Goal: Task Accomplishment & Management: Use online tool/utility

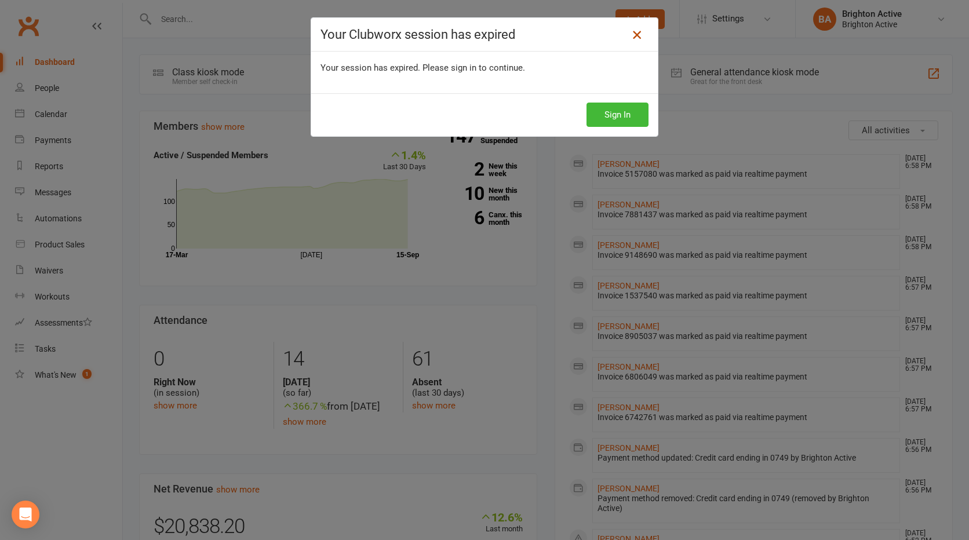
click at [634, 35] on icon at bounding box center [637, 35] width 14 height 14
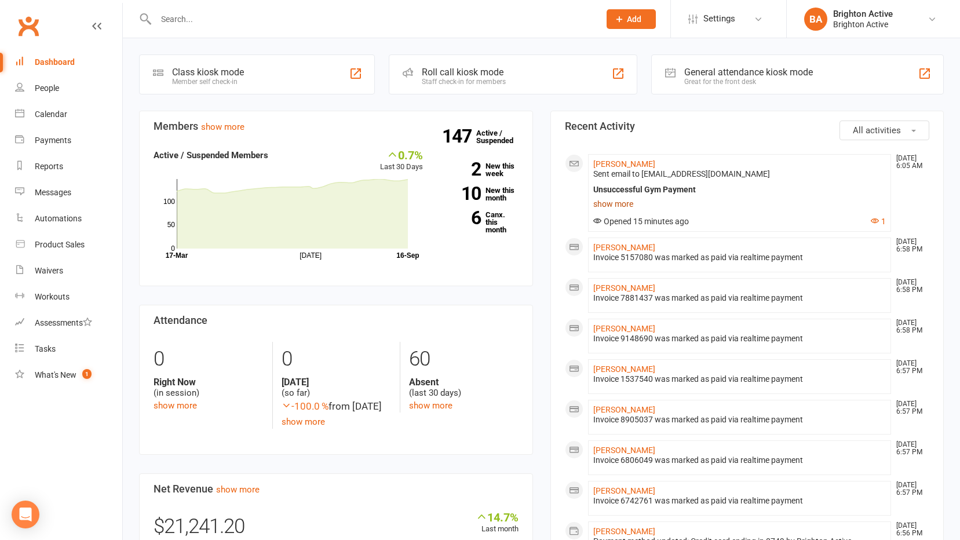
click at [619, 200] on link "show more" at bounding box center [739, 204] width 293 height 16
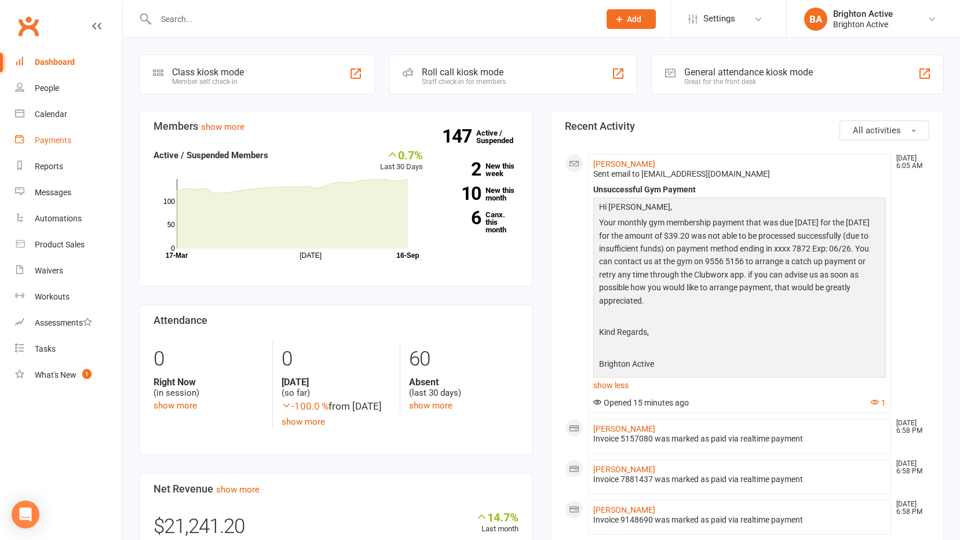
click at [56, 127] on link "Payments" at bounding box center [68, 140] width 107 height 26
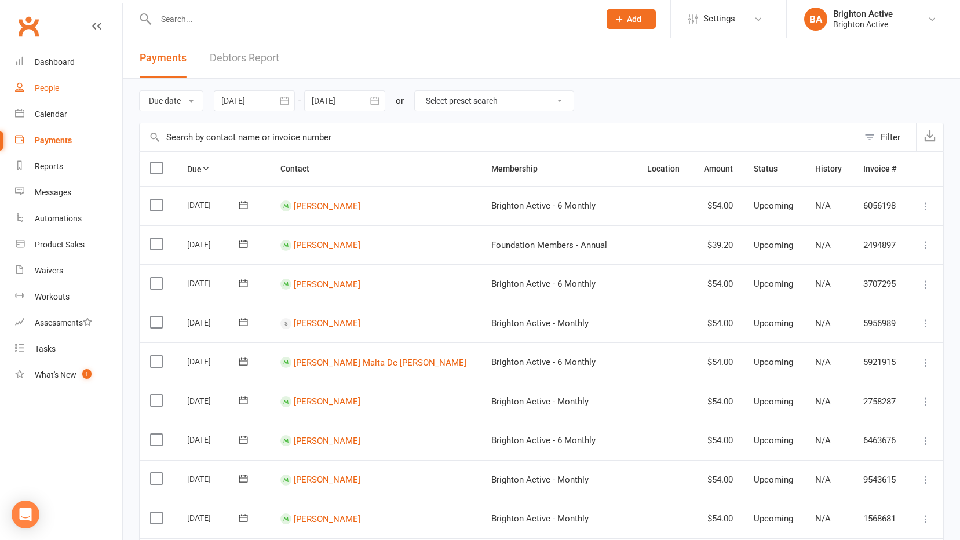
click at [50, 78] on link "People" at bounding box center [68, 88] width 107 height 26
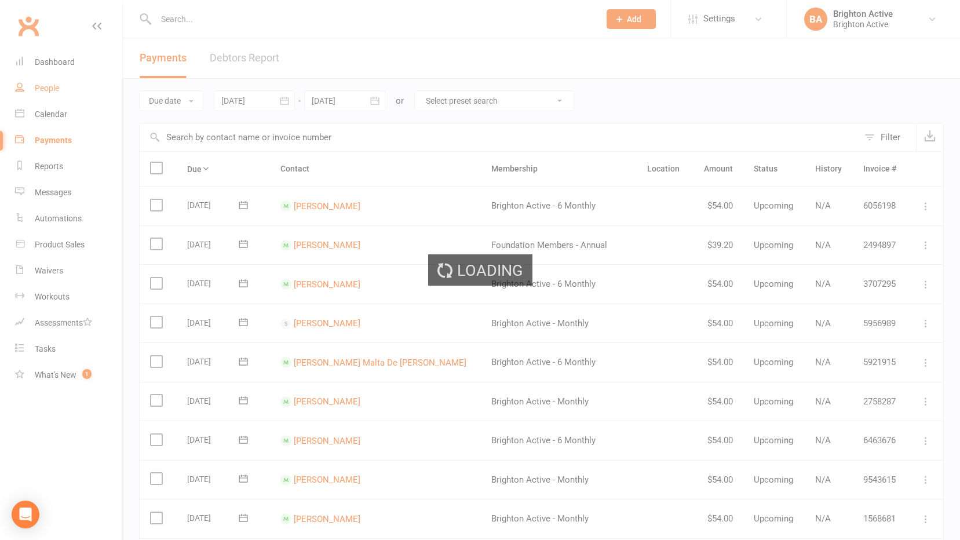
select select "true"
select select "100"
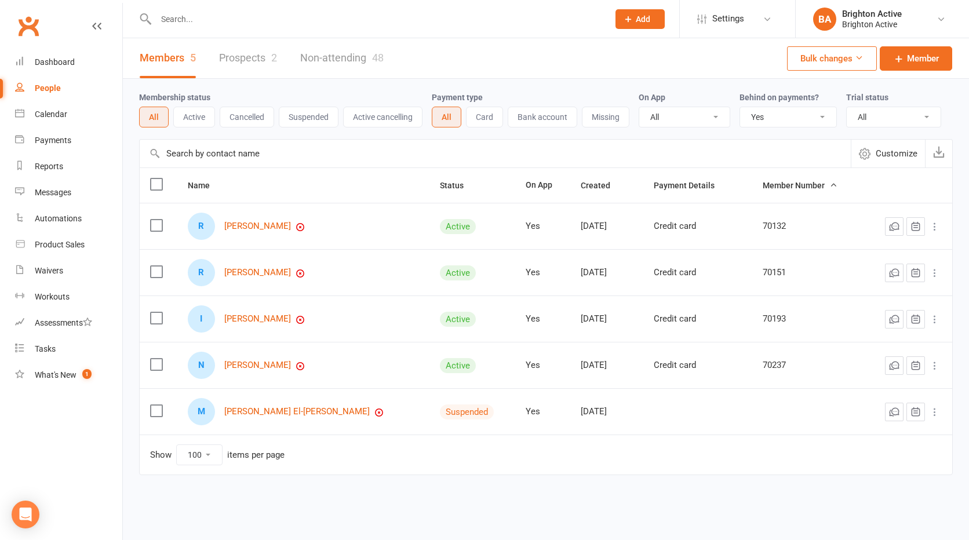
click at [772, 115] on select "All No Yes" at bounding box center [788, 117] width 96 height 20
click at [741, 108] on select "All No Yes" at bounding box center [788, 117] width 96 height 20
click at [244, 220] on div "R Rosetta Roccisano" at bounding box center [303, 226] width 231 height 27
click at [260, 229] on link "Rosetta Roccisano" at bounding box center [257, 226] width 67 height 10
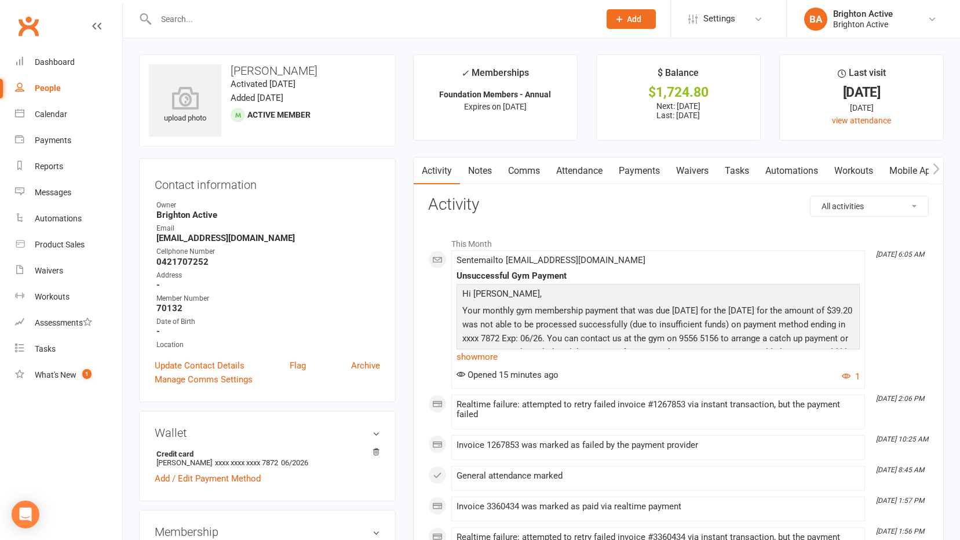
click at [171, 26] on input "text" at bounding box center [371, 19] width 439 height 16
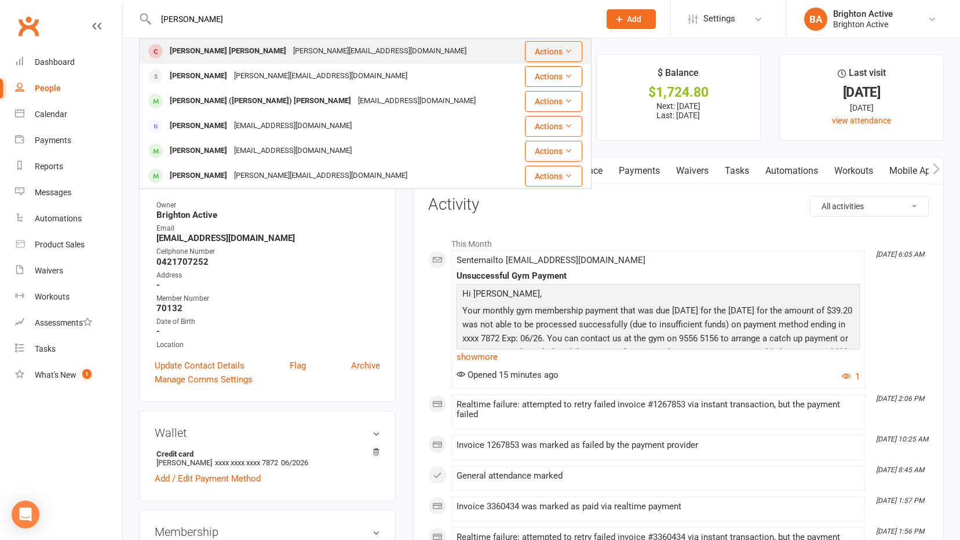
type input "carla"
click at [211, 50] on div "Carla Ferreira Amorim" at bounding box center [227, 51] width 123 height 17
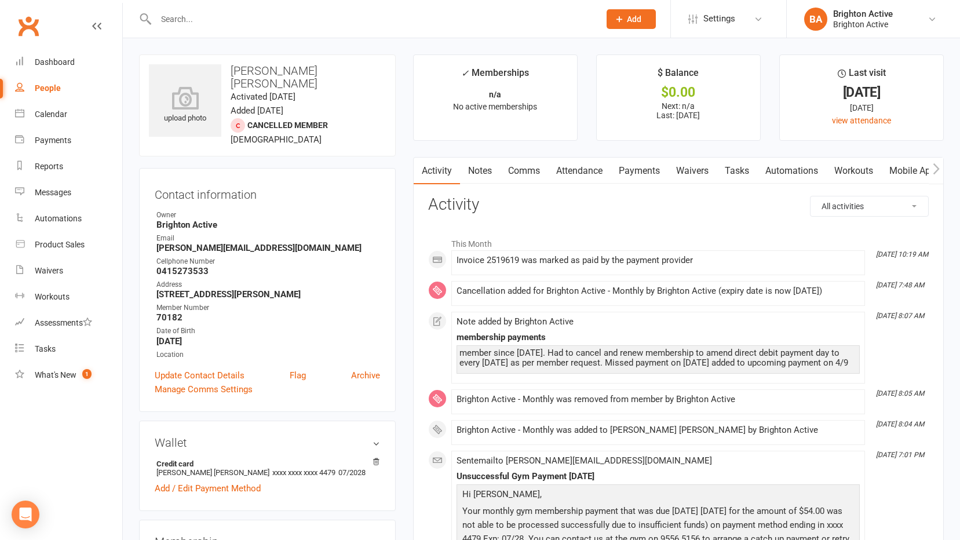
click at [636, 178] on link "Payments" at bounding box center [639, 171] width 57 height 27
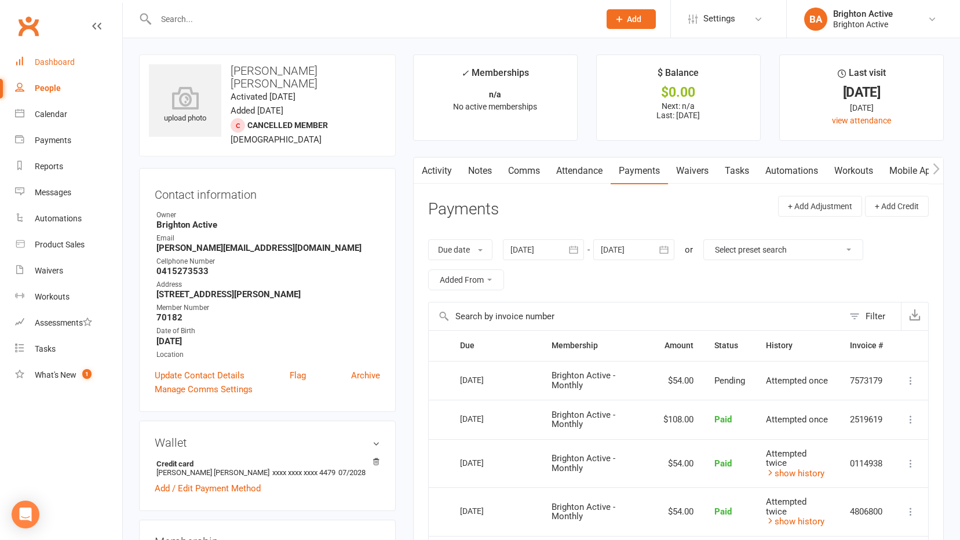
click at [85, 61] on link "Dashboard" at bounding box center [68, 62] width 107 height 26
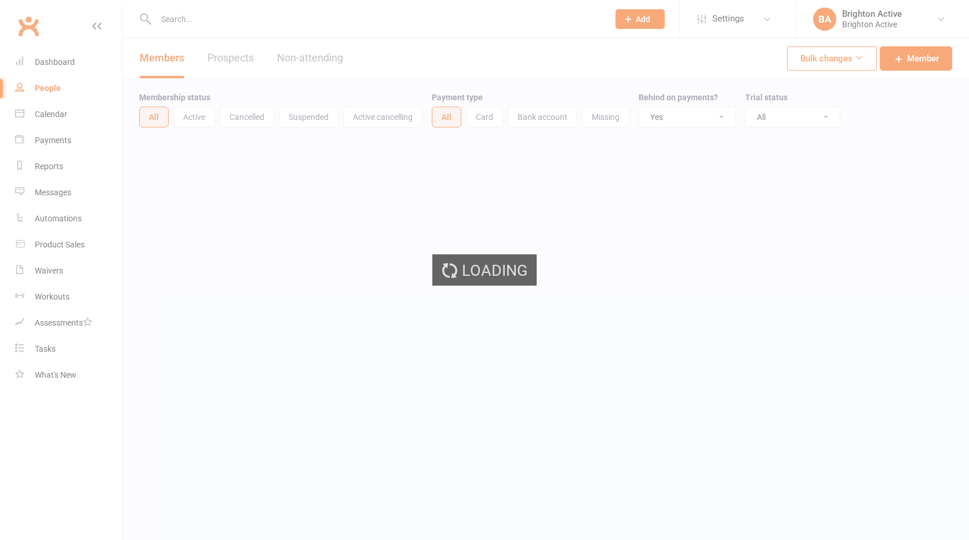
select select "true"
select select "100"
select select "true"
select select "100"
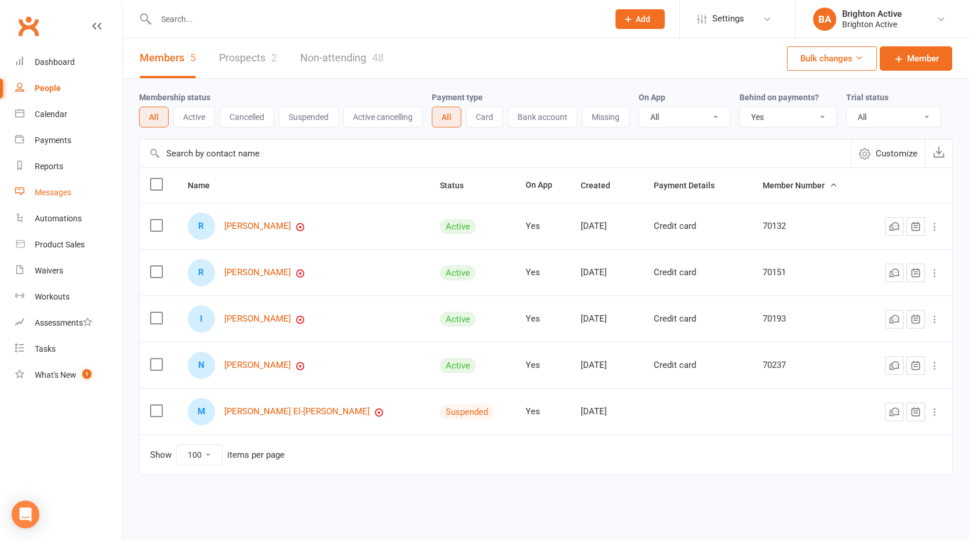
click at [54, 196] on div "Messages" at bounding box center [53, 192] width 37 height 9
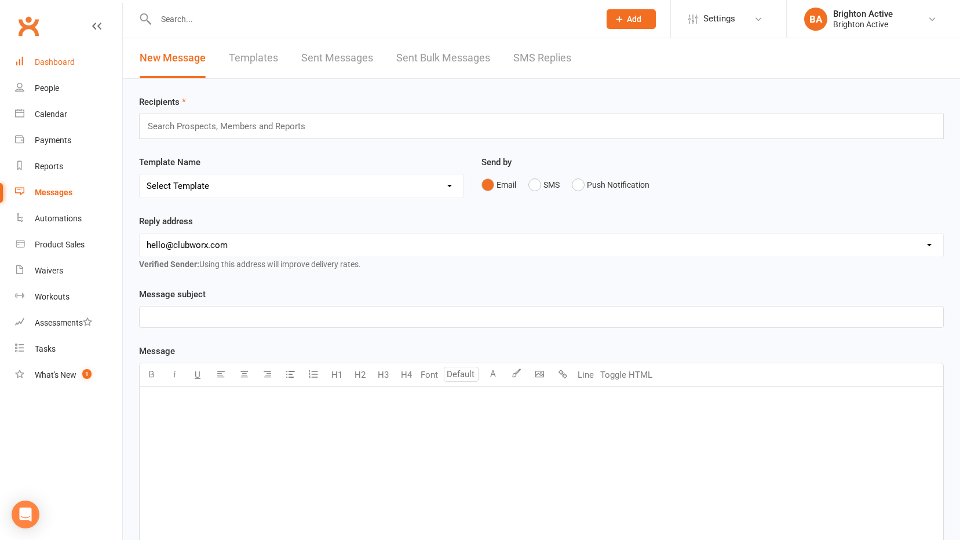
click at [55, 54] on link "Dashboard" at bounding box center [68, 62] width 107 height 26
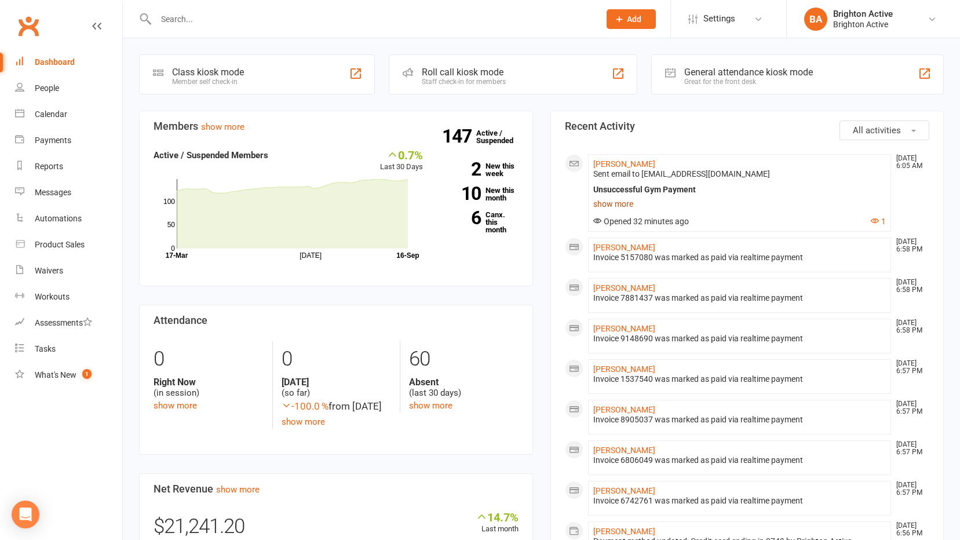
click at [614, 203] on link "show more" at bounding box center [739, 204] width 293 height 16
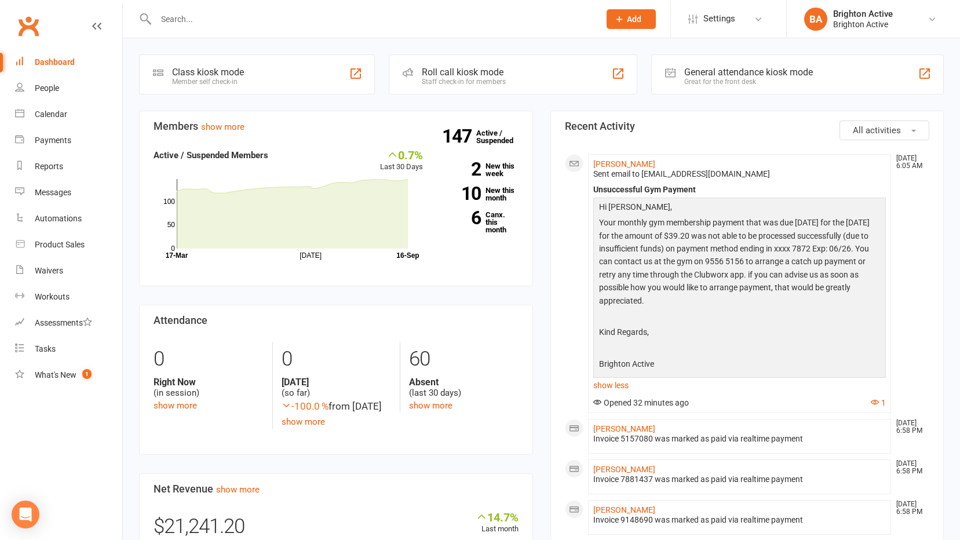
drag, startPoint x: 665, startPoint y: 327, endPoint x: 926, endPoint y: 234, distance: 277.3
click at [77, 79] on link "People" at bounding box center [68, 88] width 107 height 26
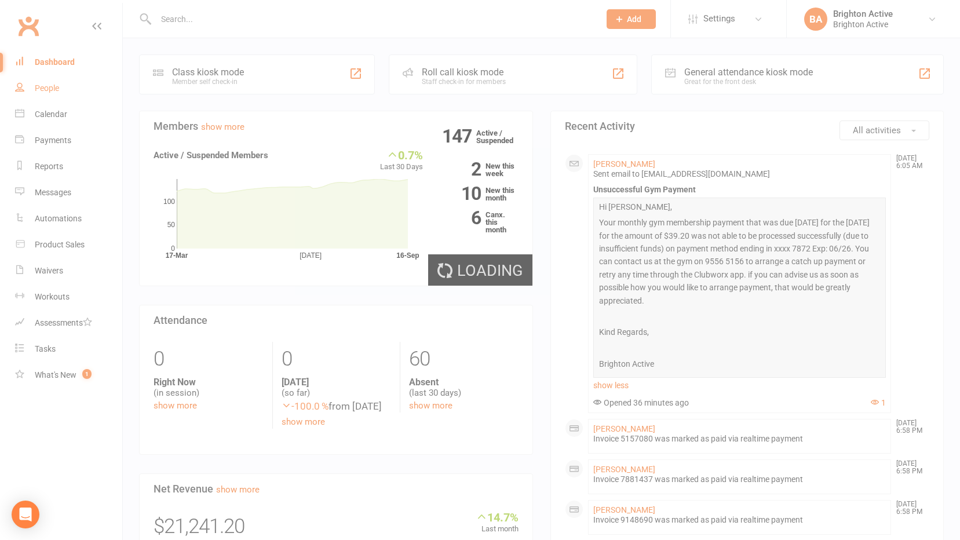
select select "true"
select select "100"
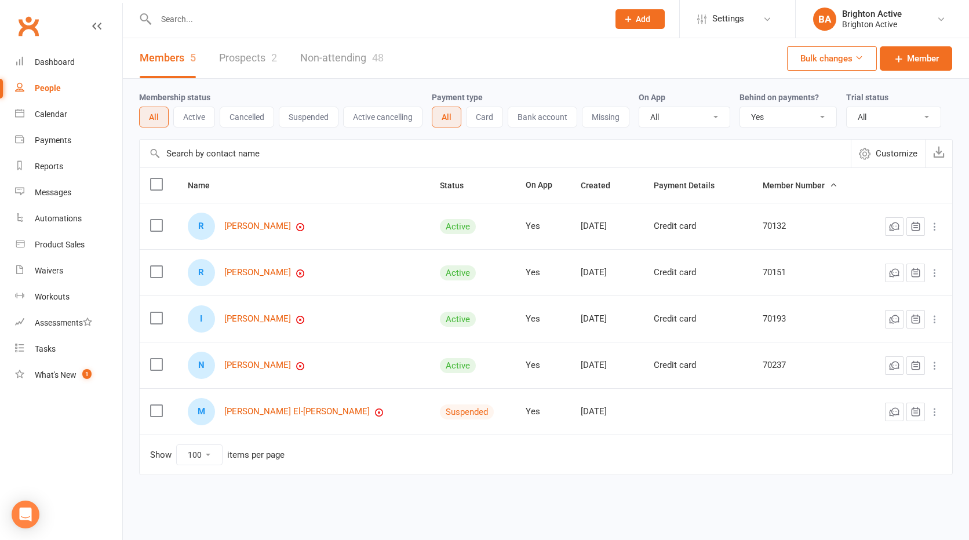
click at [754, 122] on select "All No Yes" at bounding box center [788, 117] width 96 height 20
click at [765, 181] on button "Member Number" at bounding box center [799, 185] width 75 height 14
click at [260, 411] on link "[PERSON_NAME]" at bounding box center [257, 412] width 67 height 10
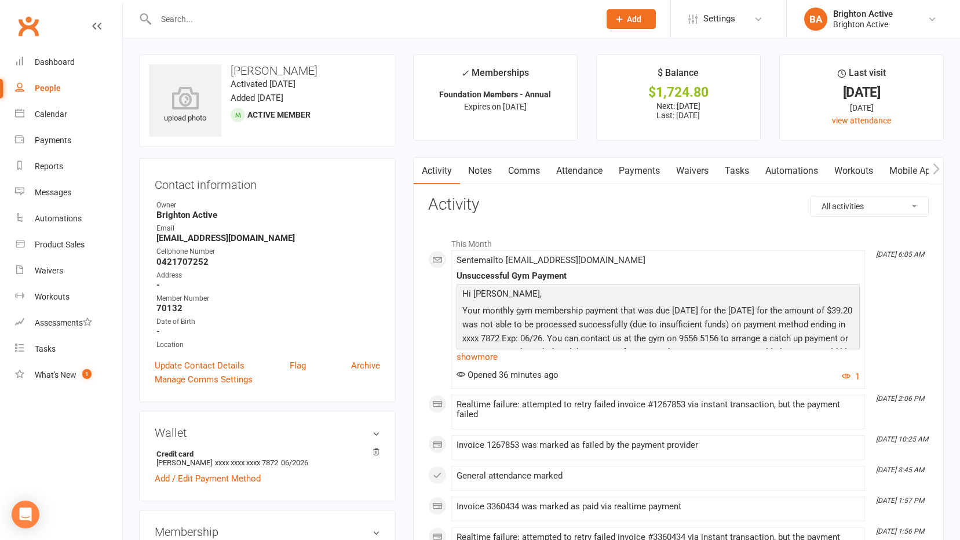
click at [654, 168] on link "Payments" at bounding box center [639, 171] width 57 height 27
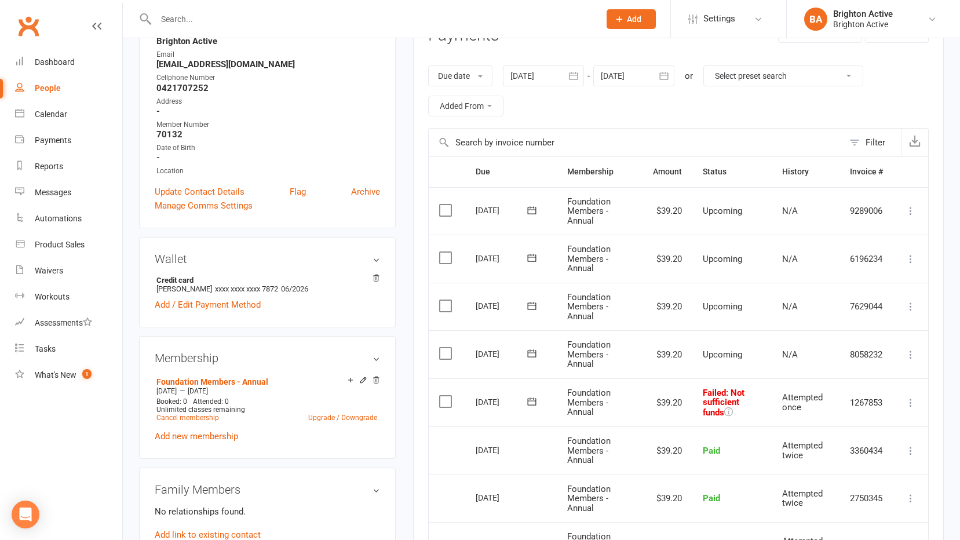
scroll to position [232, 0]
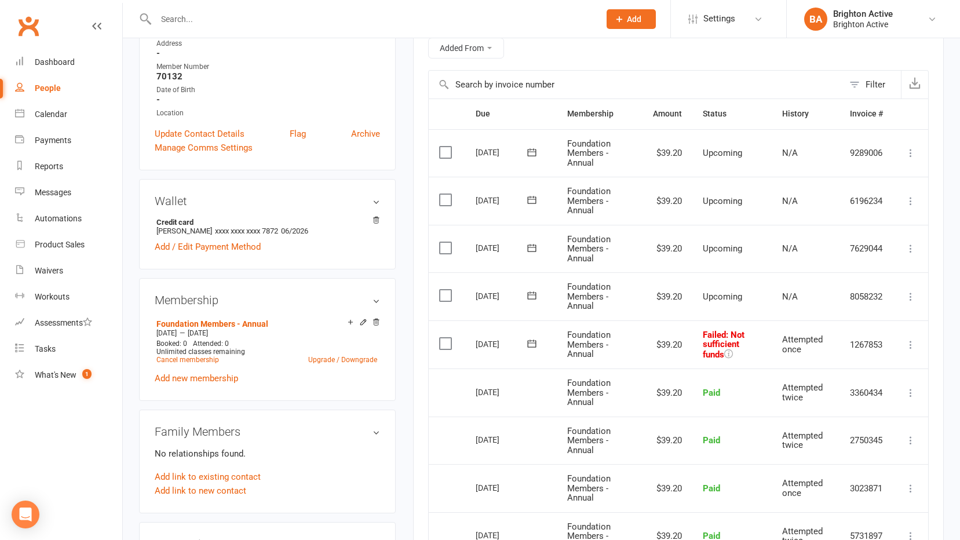
click at [911, 353] on td "Mark as Paid (Cash) Mark as Paid (POS) Mark as Paid (Other) Skip Retry now More…" at bounding box center [910, 344] width 35 height 49
click at [911, 352] on td "Mark as Paid (Cash) Mark as Paid (POS) Mark as Paid (Other) Skip Retry now More…" at bounding box center [910, 344] width 35 height 49
click at [911, 343] on icon at bounding box center [911, 345] width 12 height 12
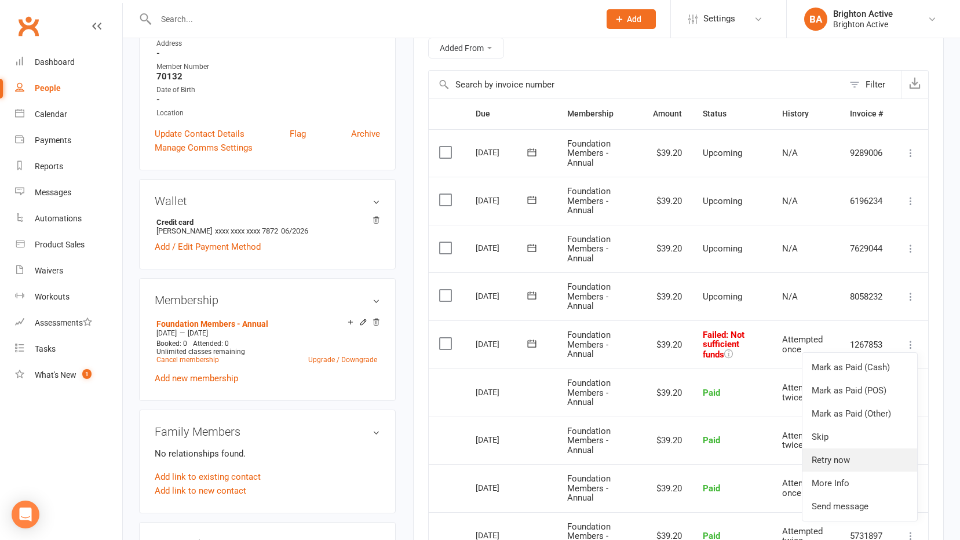
click at [846, 464] on link "Retry now" at bounding box center [859, 459] width 115 height 23
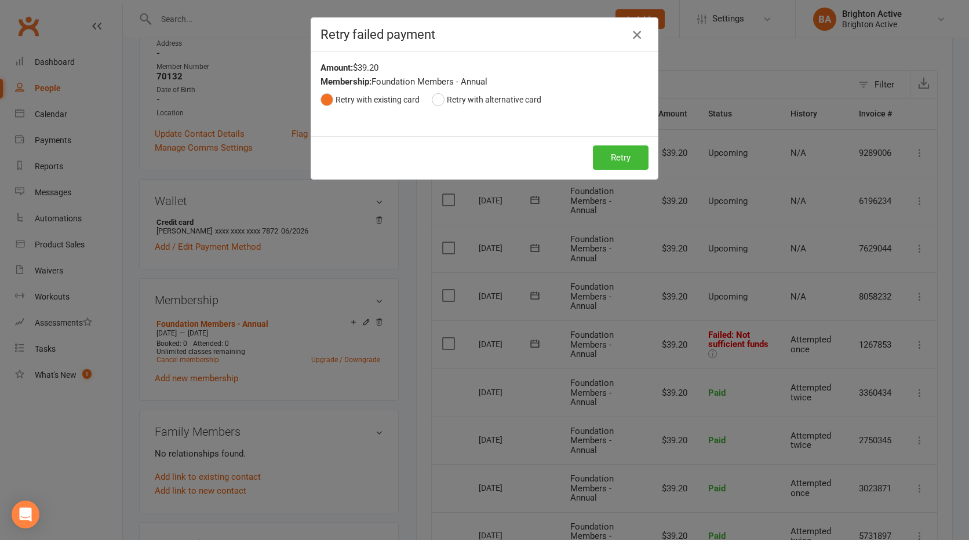
click at [632, 34] on icon "button" at bounding box center [637, 35] width 14 height 14
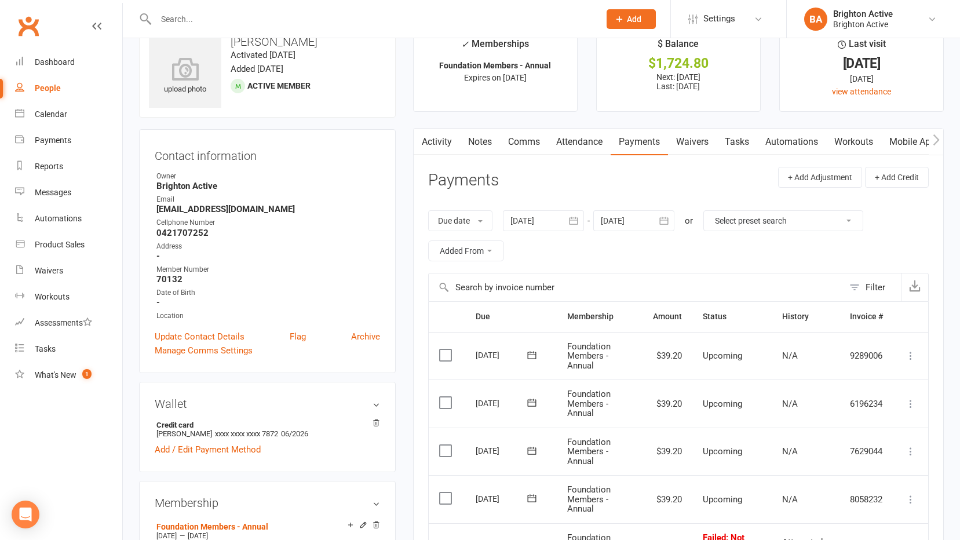
scroll to position [0, 0]
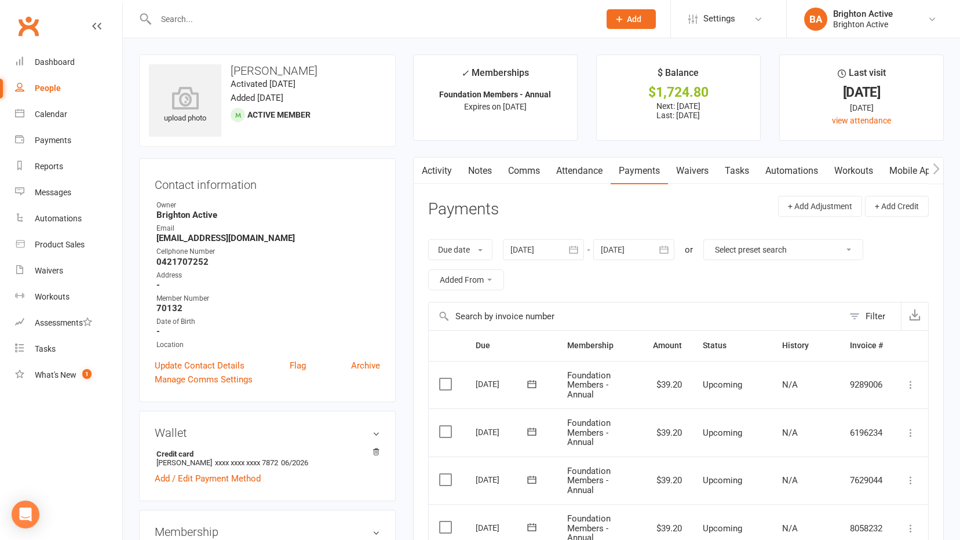
drag, startPoint x: 615, startPoint y: 13, endPoint x: 563, endPoint y: 25, distance: 53.1
click at [563, 25] on input "text" at bounding box center [371, 19] width 439 height 16
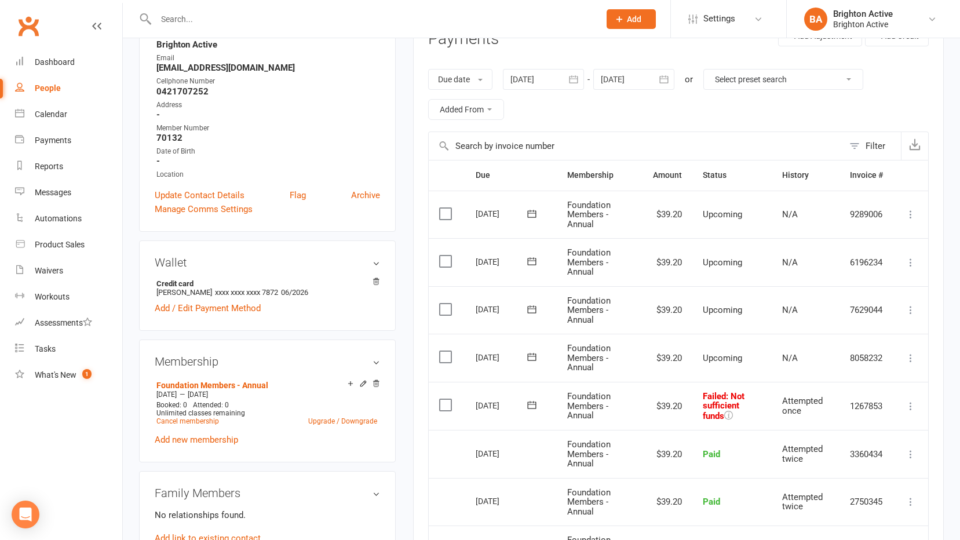
scroll to position [232, 0]
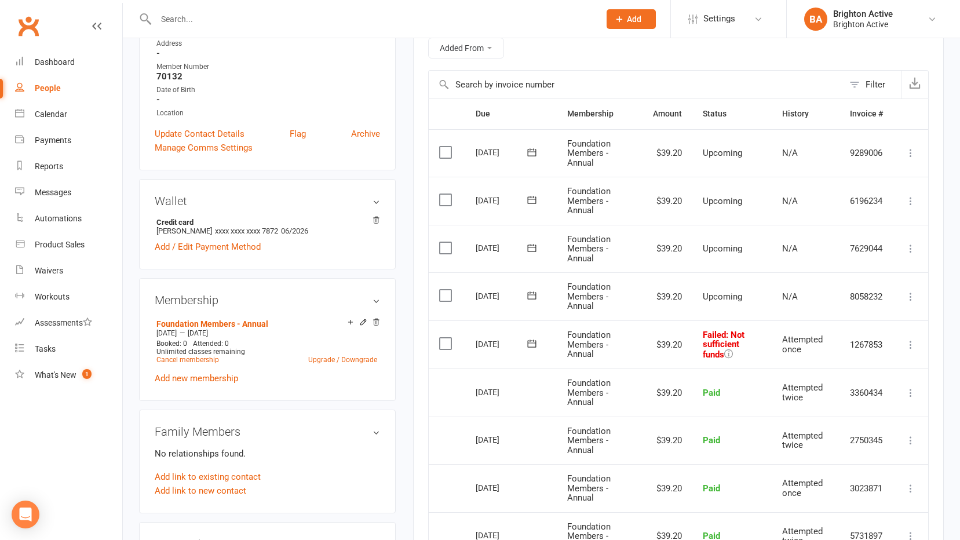
click at [729, 351] on icon at bounding box center [728, 353] width 9 height 9
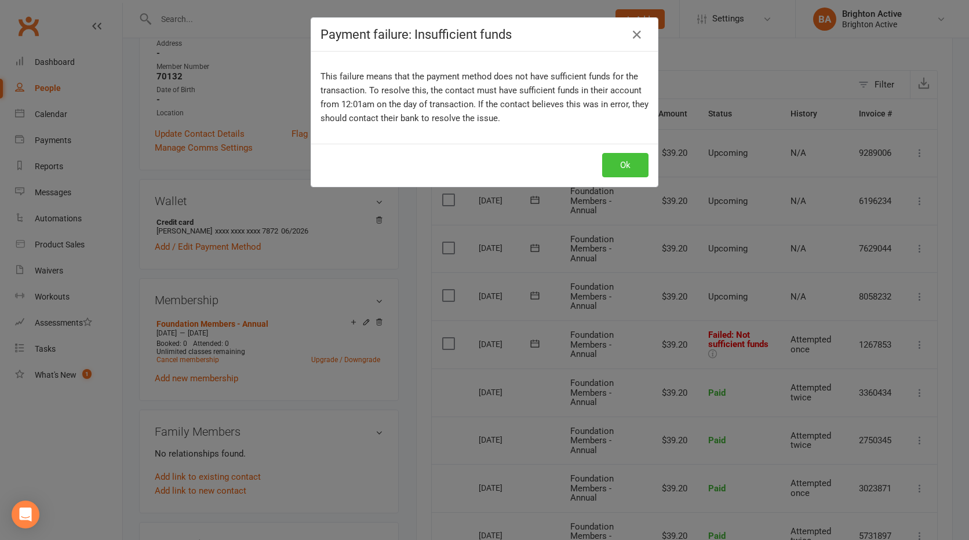
click at [628, 164] on button "Ok" at bounding box center [625, 165] width 46 height 24
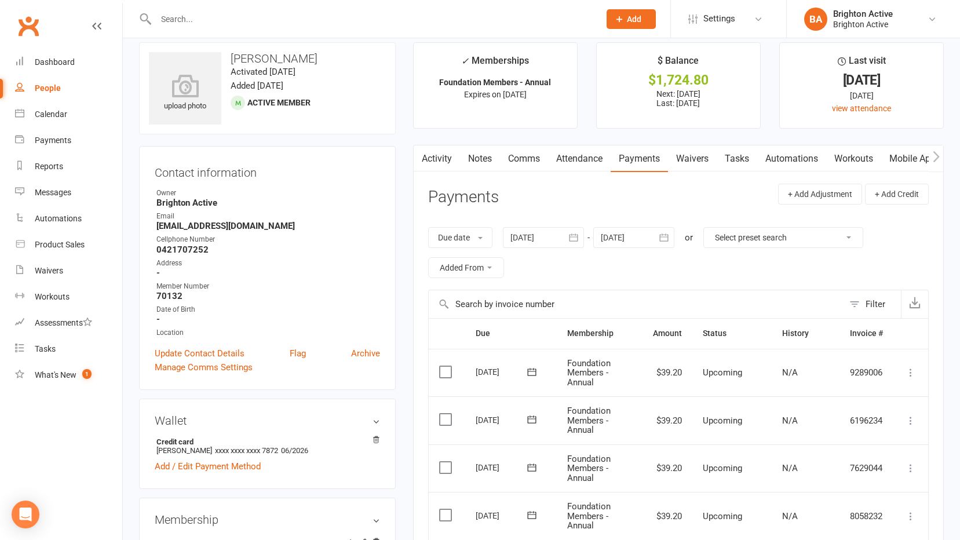
scroll to position [0, 0]
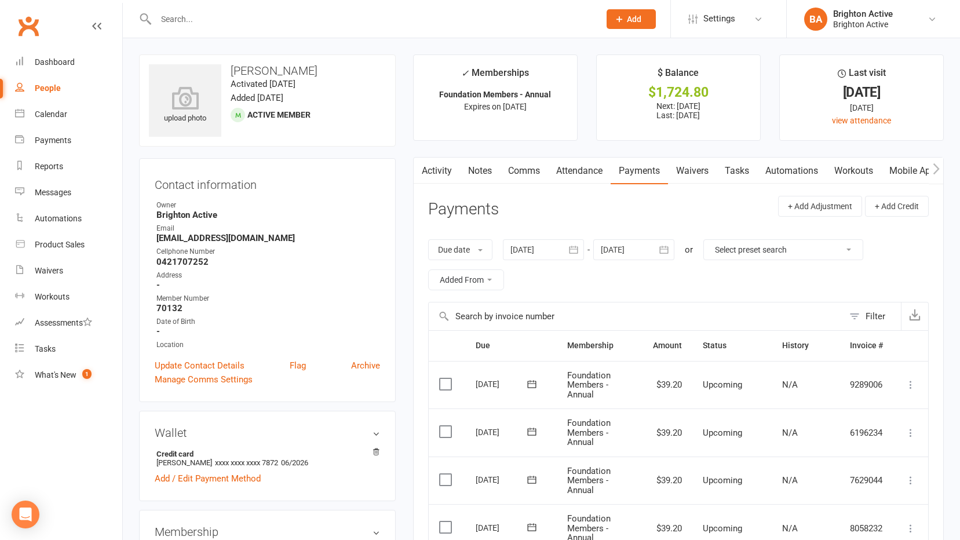
click at [58, 94] on link "People" at bounding box center [68, 88] width 107 height 26
select select "true"
select select "100"
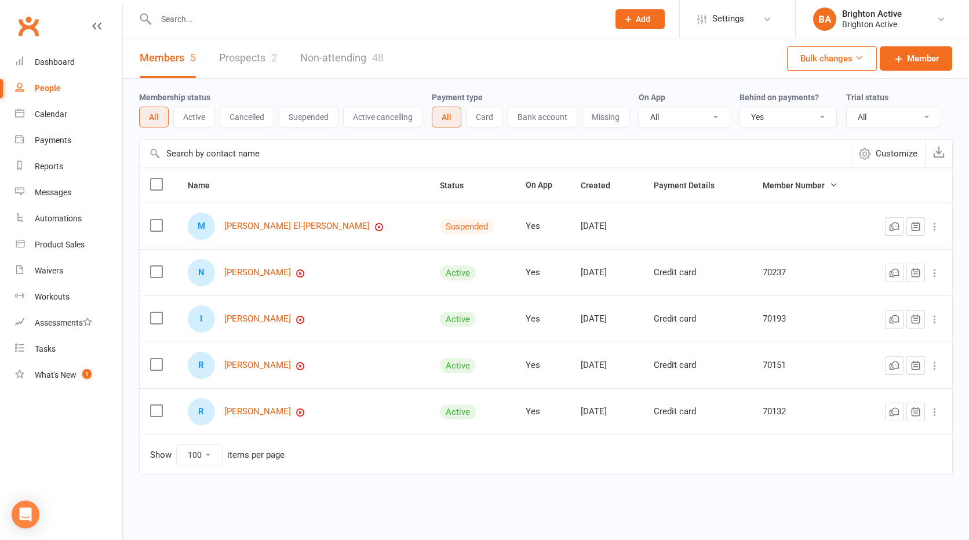
click at [761, 116] on select "All No Yes" at bounding box center [788, 117] width 96 height 20
click at [741, 108] on select "All No Yes" at bounding box center [788, 117] width 96 height 20
click at [232, 20] on input "text" at bounding box center [376, 19] width 448 height 16
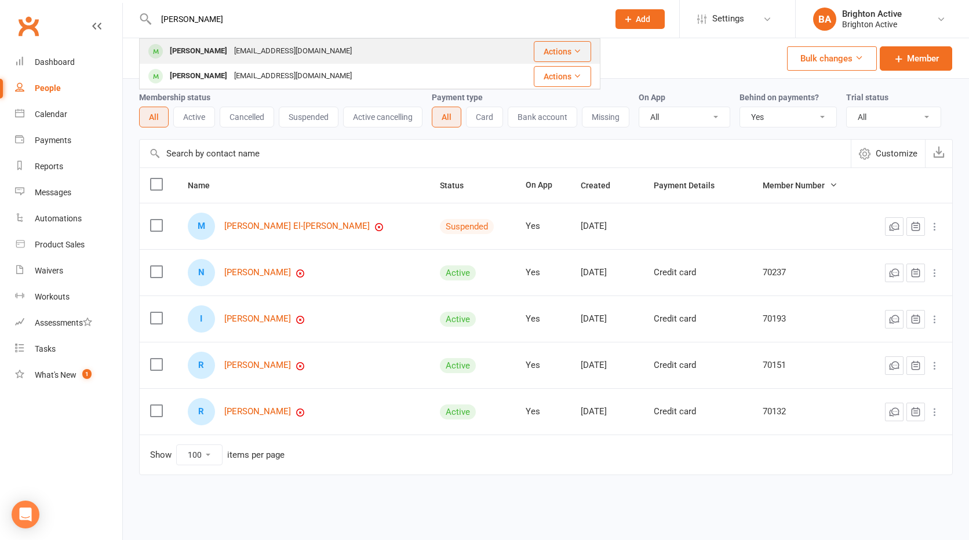
type input "hussein"
click at [202, 53] on div "[PERSON_NAME]" at bounding box center [198, 51] width 64 height 17
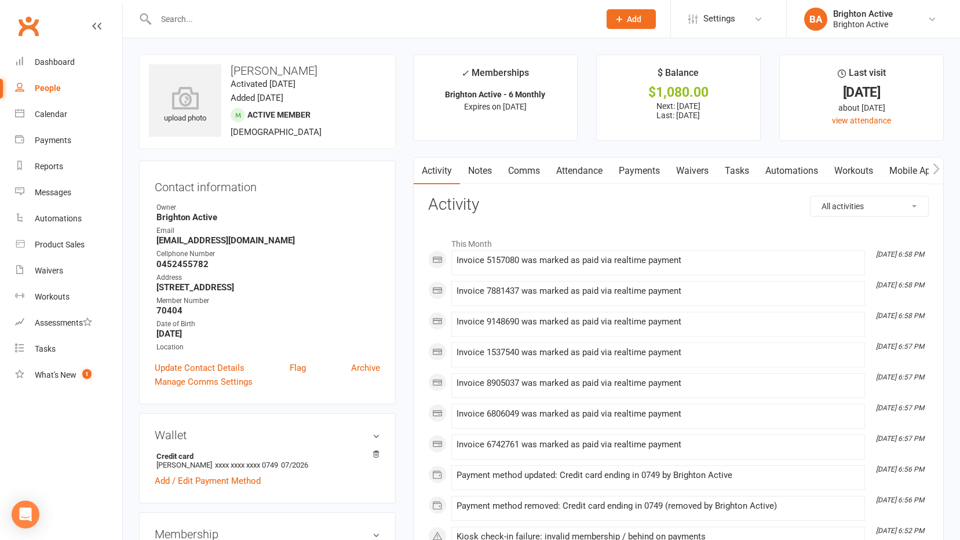
click at [626, 169] on link "Payments" at bounding box center [639, 171] width 57 height 27
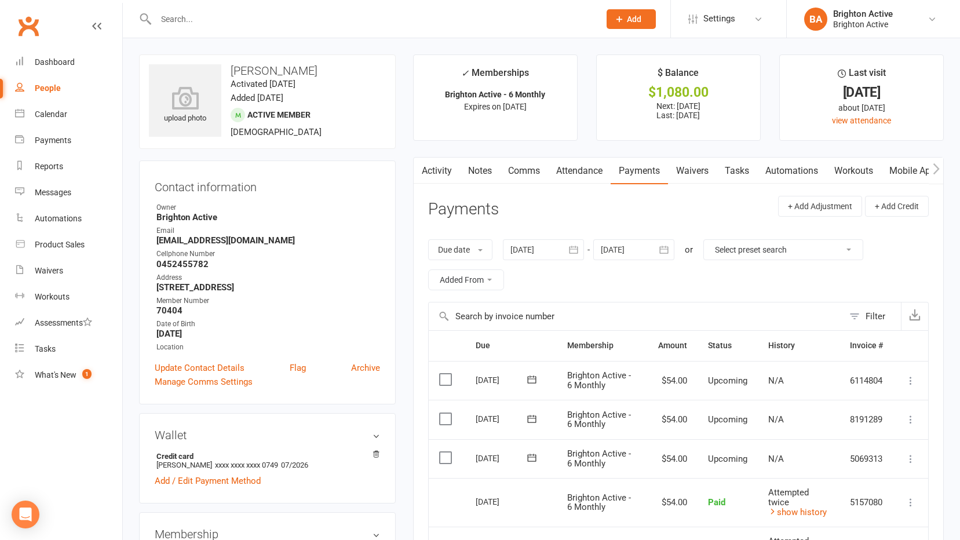
click at [46, 85] on div "People" at bounding box center [48, 87] width 26 height 9
select select "true"
select select "100"
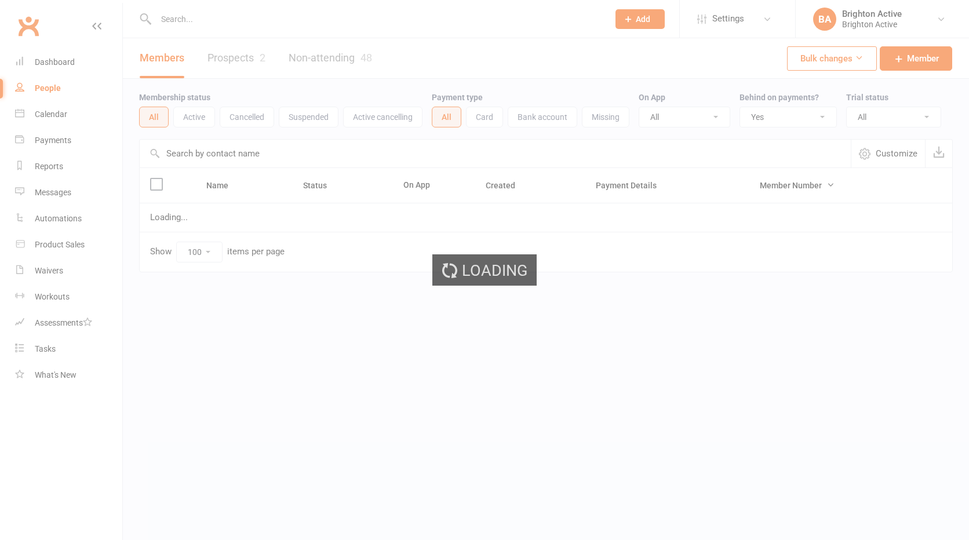
select select "true"
select select "100"
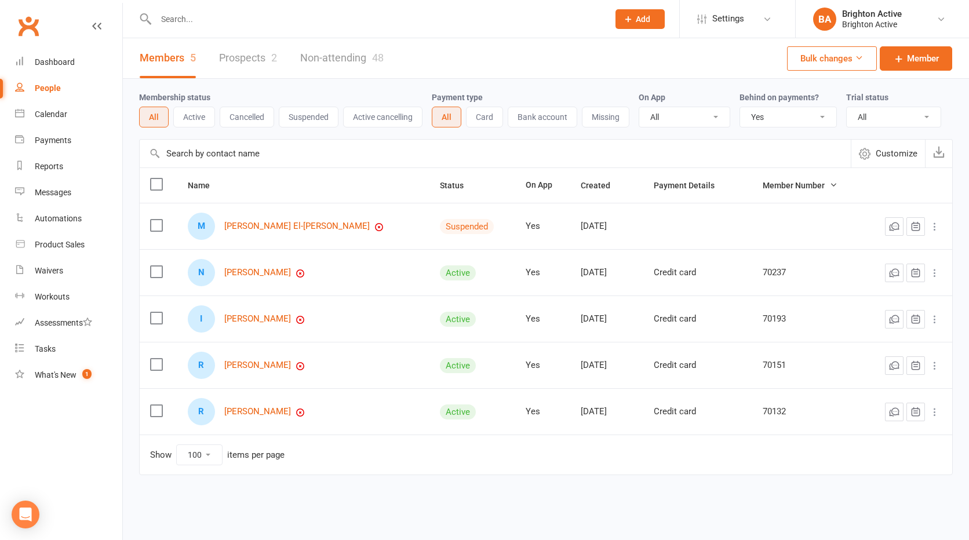
click at [754, 116] on select "All No Yes" at bounding box center [788, 117] width 96 height 20
click at [741, 108] on select "All No Yes" at bounding box center [788, 117] width 96 height 20
select select "true"
select select "100"
click at [796, 122] on select "All No Yes" at bounding box center [788, 117] width 96 height 20
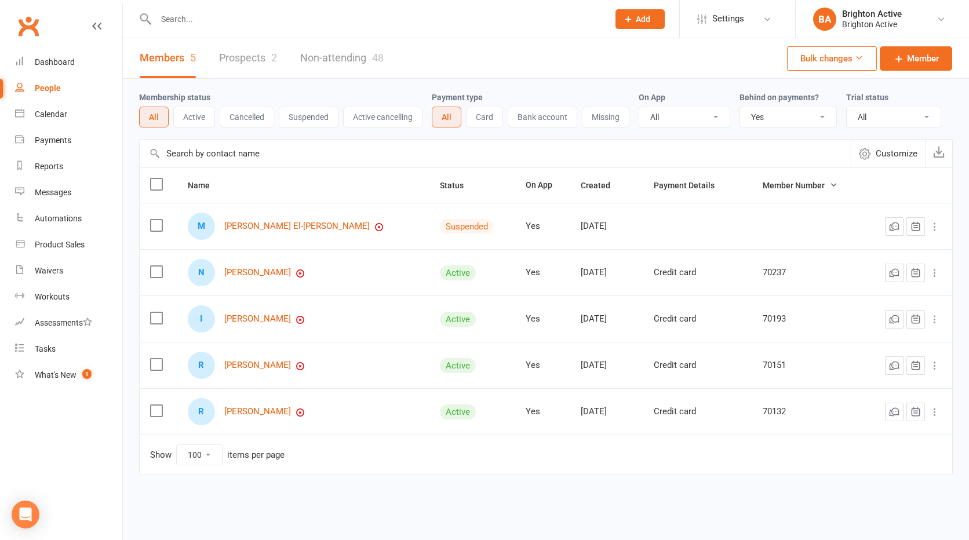
click at [741, 108] on select "All No Yes" at bounding box center [788, 117] width 96 height 20
click at [39, 64] on div "Dashboard" at bounding box center [55, 61] width 40 height 9
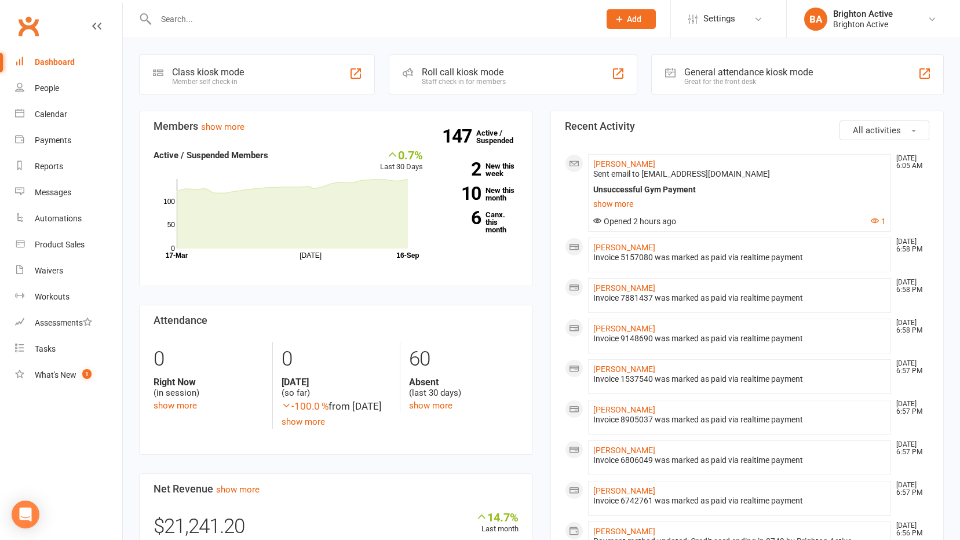
drag, startPoint x: 785, startPoint y: 82, endPoint x: 779, endPoint y: 68, distance: 15.1
click at [784, 81] on div "Great for the front desk" at bounding box center [748, 82] width 129 height 8
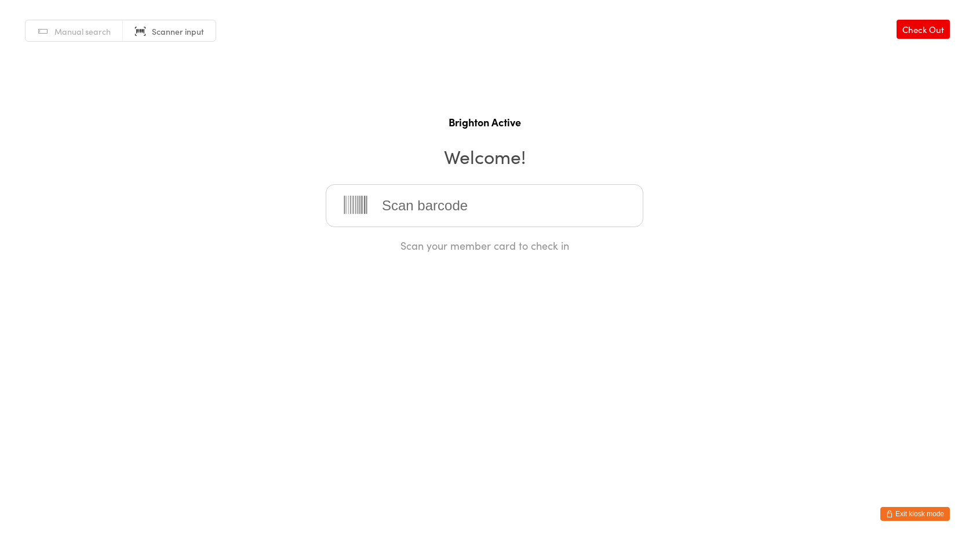
click at [181, 20] on div "Manual search Scanner input" at bounding box center [120, 31] width 191 height 22
click at [177, 26] on span "Scanner input" at bounding box center [178, 31] width 52 height 12
click at [165, 28] on span "Scanner input" at bounding box center [178, 31] width 52 height 12
click at [924, 519] on button "Exit kiosk mode" at bounding box center [915, 514] width 70 height 14
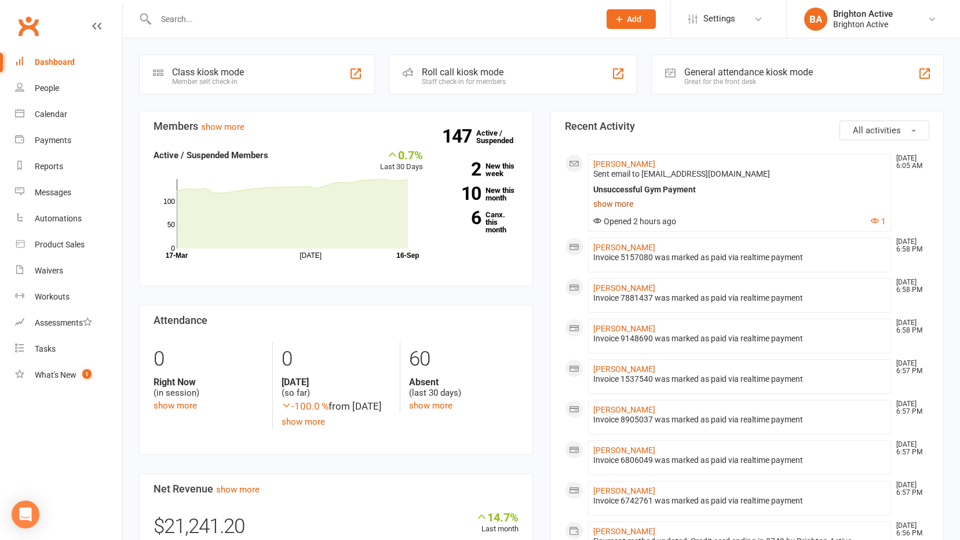
click at [622, 198] on link "show more" at bounding box center [739, 204] width 293 height 16
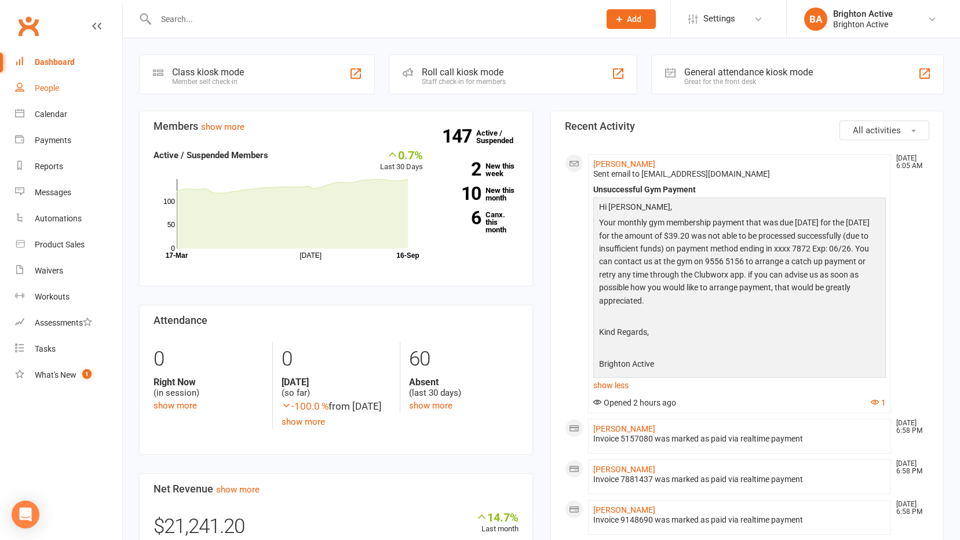
click at [52, 89] on div "People" at bounding box center [47, 87] width 24 height 9
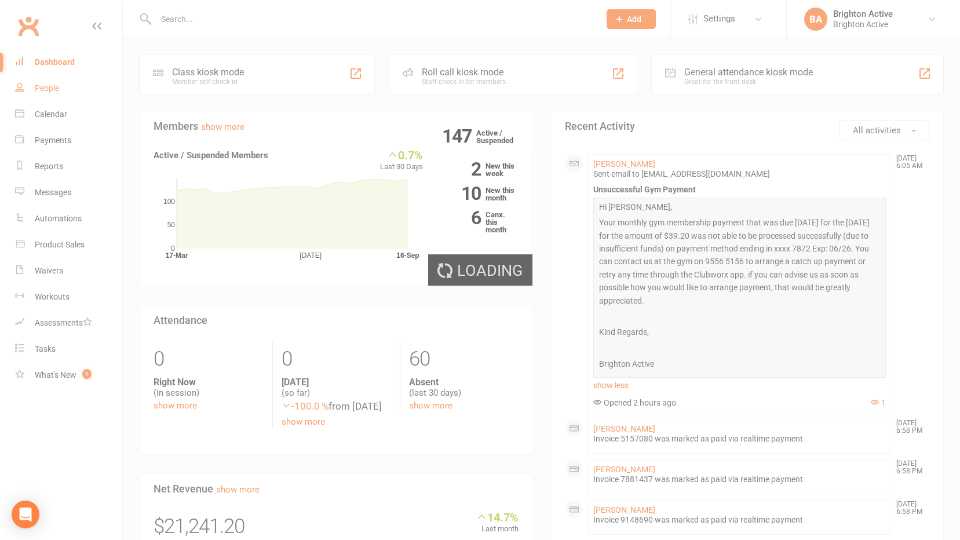
select select "true"
select select "100"
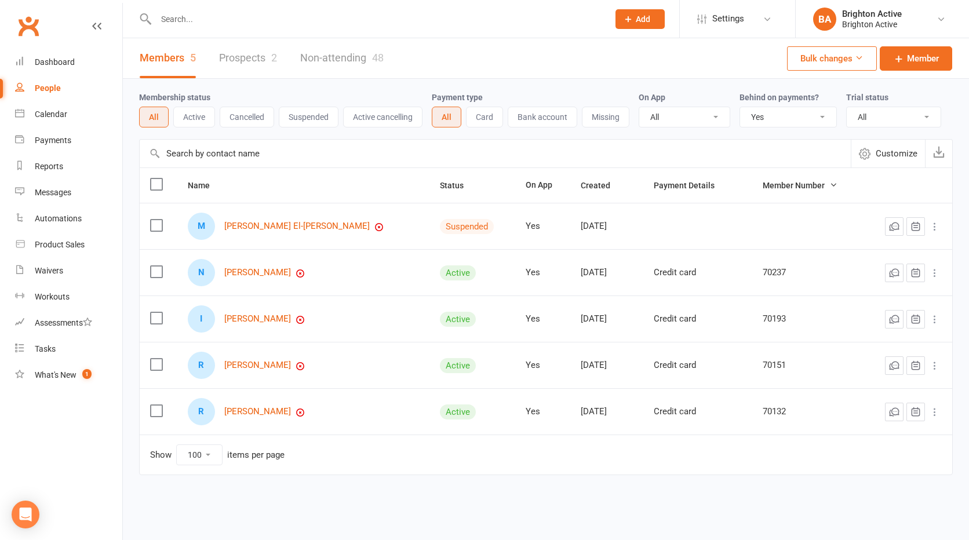
click at [746, 111] on select "All No Yes" at bounding box center [788, 117] width 96 height 20
click at [741, 108] on select "All No Yes" at bounding box center [788, 117] width 96 height 20
select select "true"
select select "100"
select select "true"
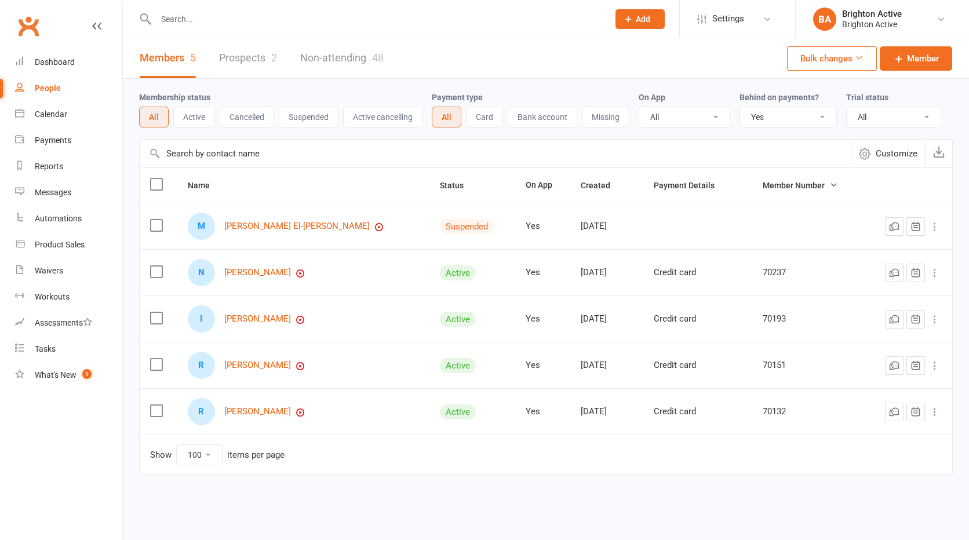
select select "100"
select select "true"
select select "100"
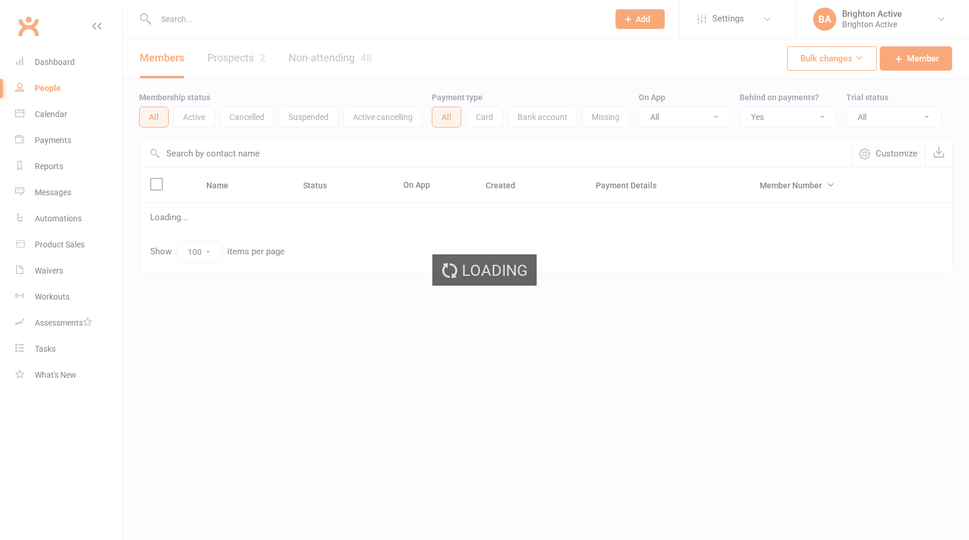
select select "true"
select select "100"
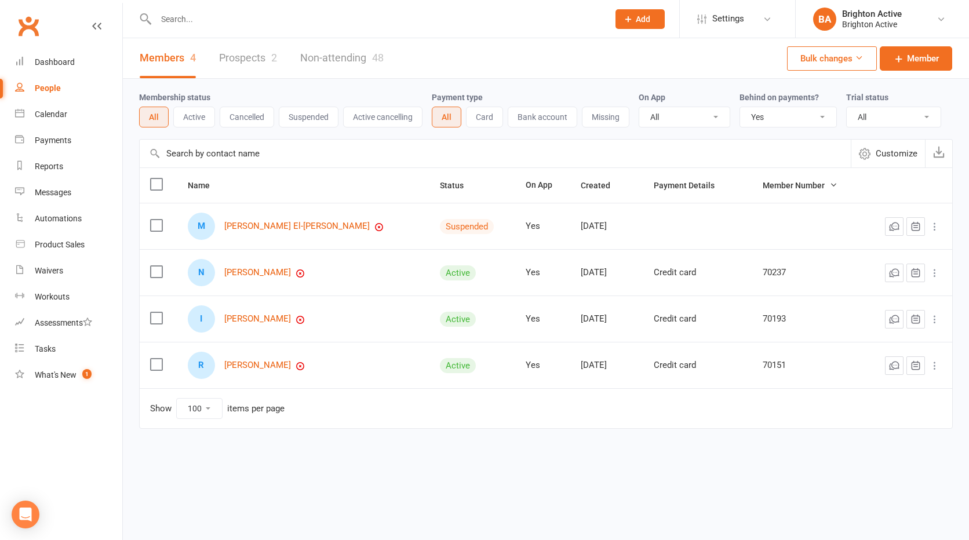
click at [773, 104] on div "Behind on payments? All No Yes" at bounding box center [792, 108] width 107 height 37
click at [774, 114] on select "All No Yes" at bounding box center [788, 117] width 96 height 20
click at [741, 108] on select "All No Yes" at bounding box center [788, 117] width 96 height 20
click at [806, 122] on select "All No Yes" at bounding box center [788, 117] width 96 height 20
click at [741, 108] on select "All No Yes" at bounding box center [788, 117] width 96 height 20
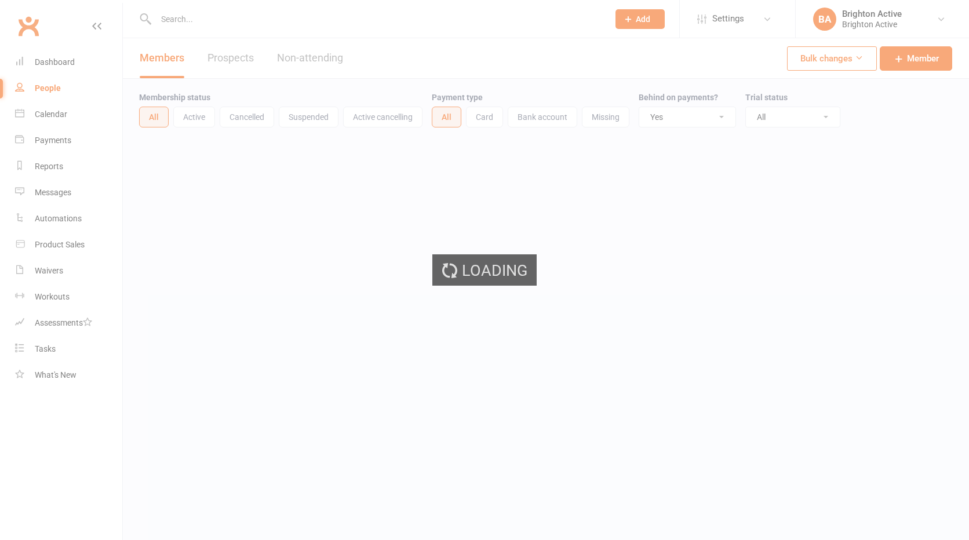
select select "true"
select select "100"
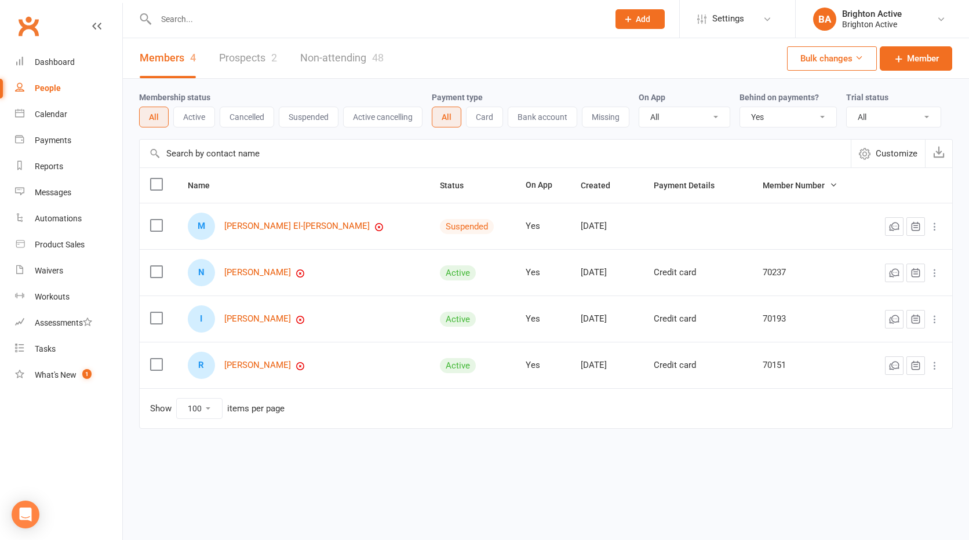
click at [354, 13] on input "text" at bounding box center [376, 19] width 448 height 16
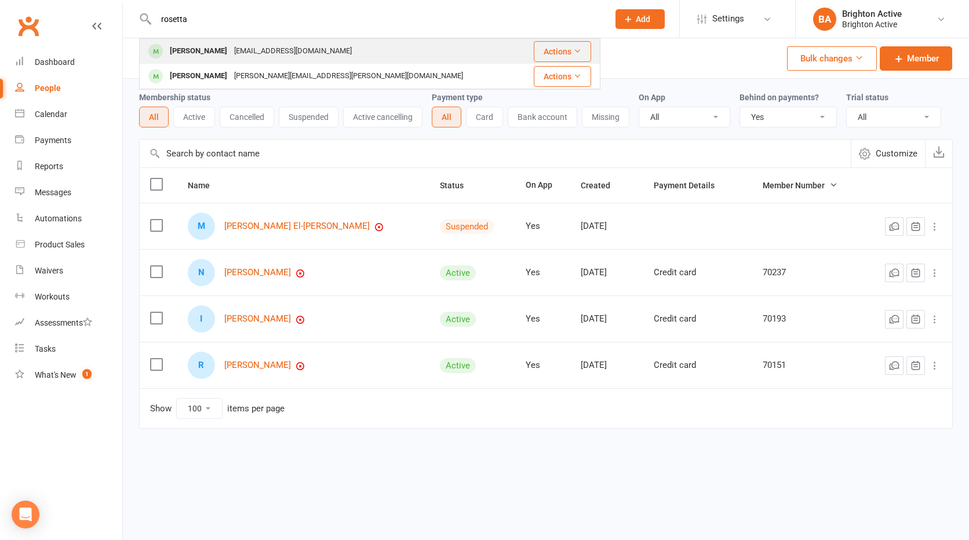
type input "rosetta"
click at [343, 56] on div "[PERSON_NAME] [EMAIL_ADDRESS][DOMAIN_NAME]" at bounding box center [331, 51] width 382 height 24
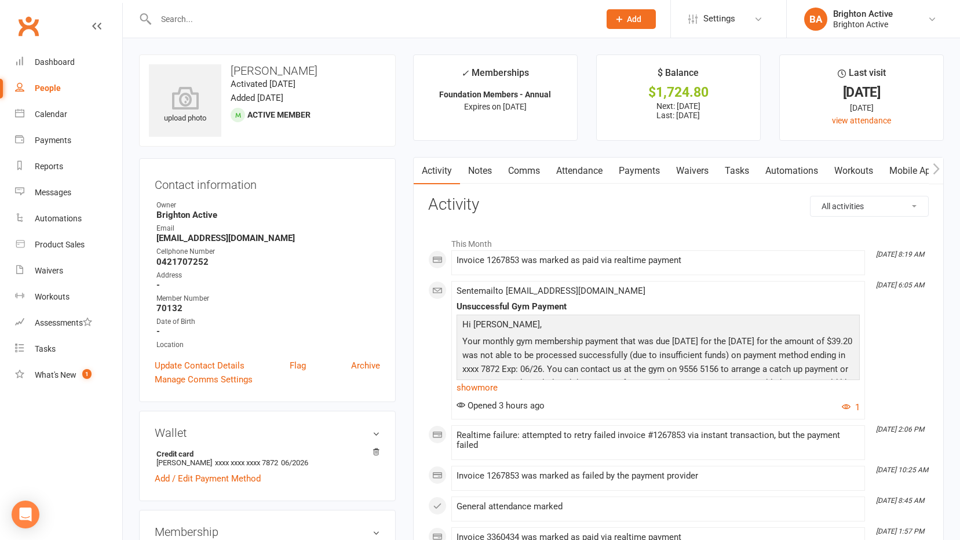
click at [651, 163] on link "Payments" at bounding box center [639, 171] width 57 height 27
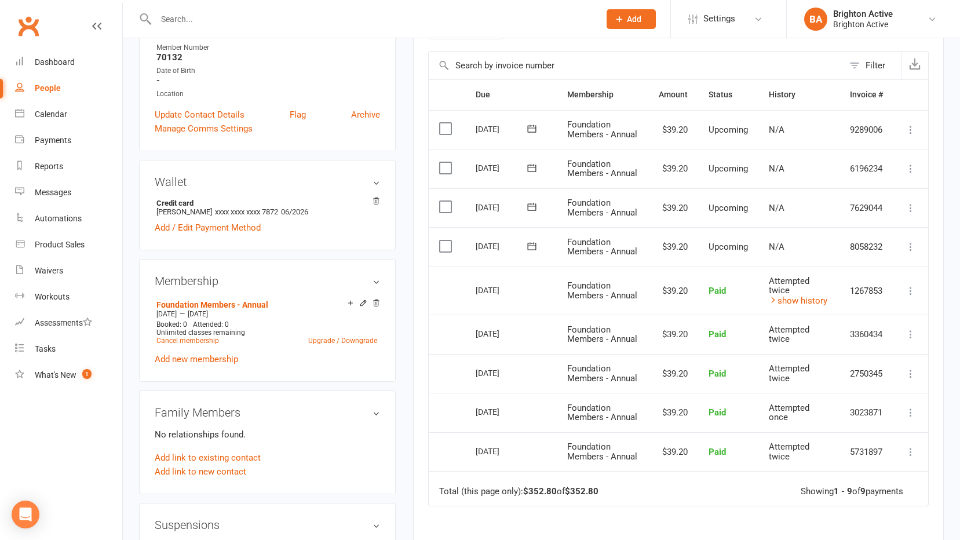
scroll to position [290, 0]
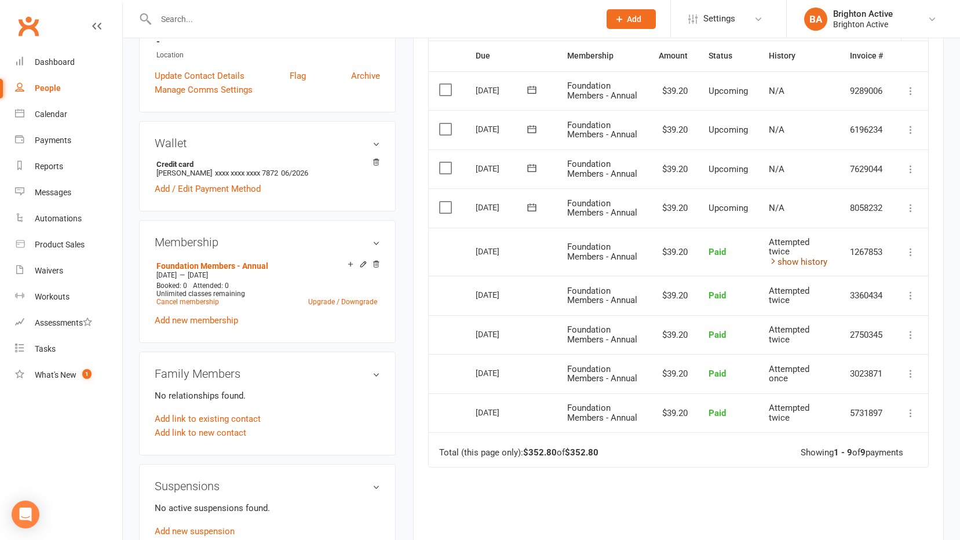
click at [804, 267] on link "show history" at bounding box center [798, 262] width 59 height 10
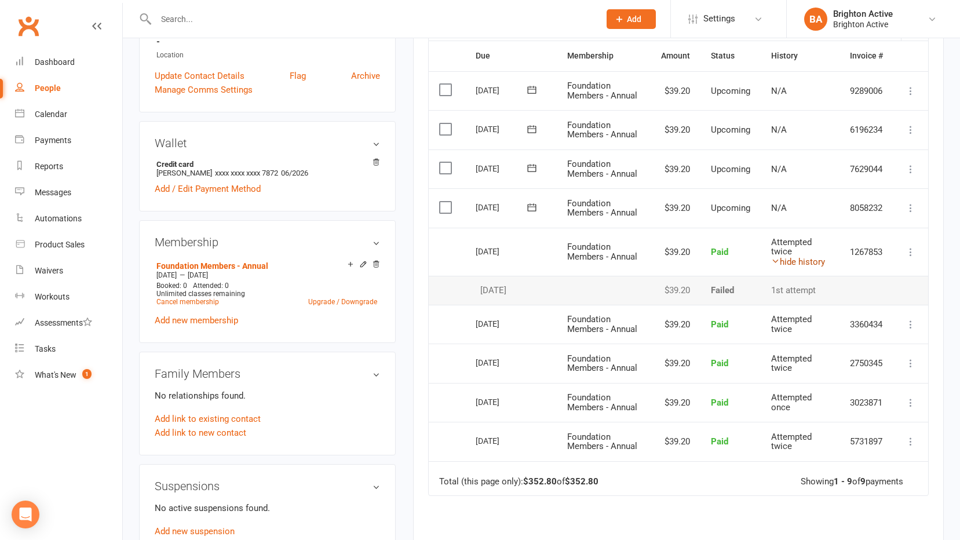
click at [811, 261] on link "hide history" at bounding box center [798, 262] width 54 height 10
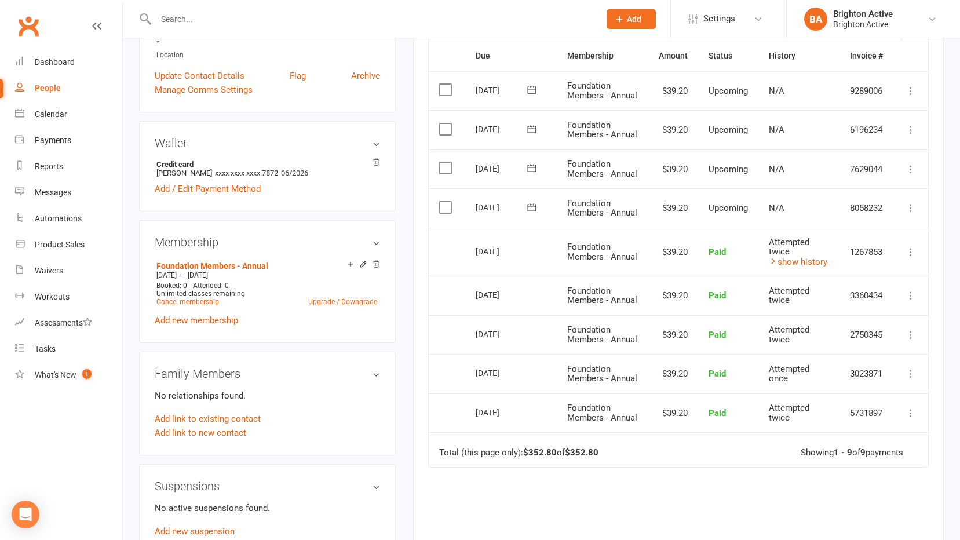
scroll to position [0, 0]
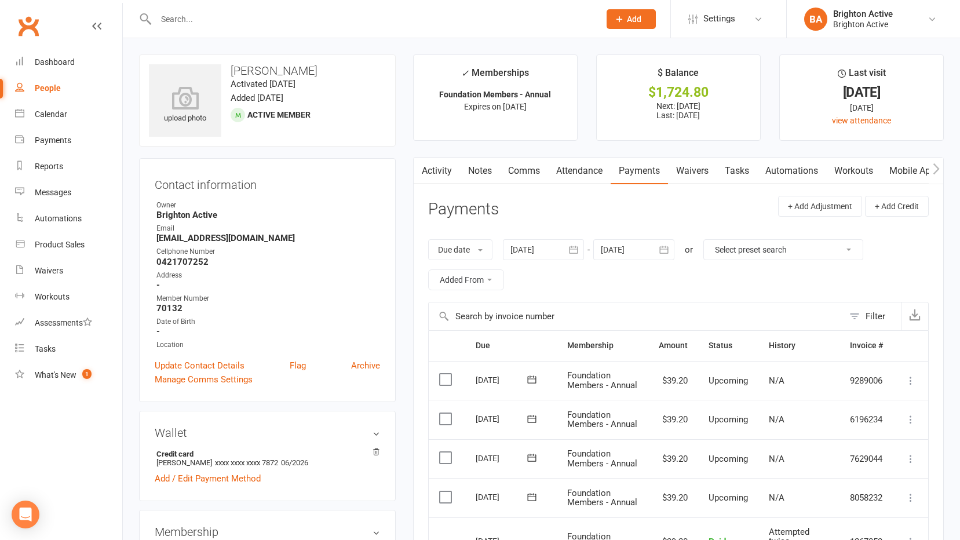
click at [56, 90] on div "People" at bounding box center [48, 87] width 26 height 9
select select "true"
select select "100"
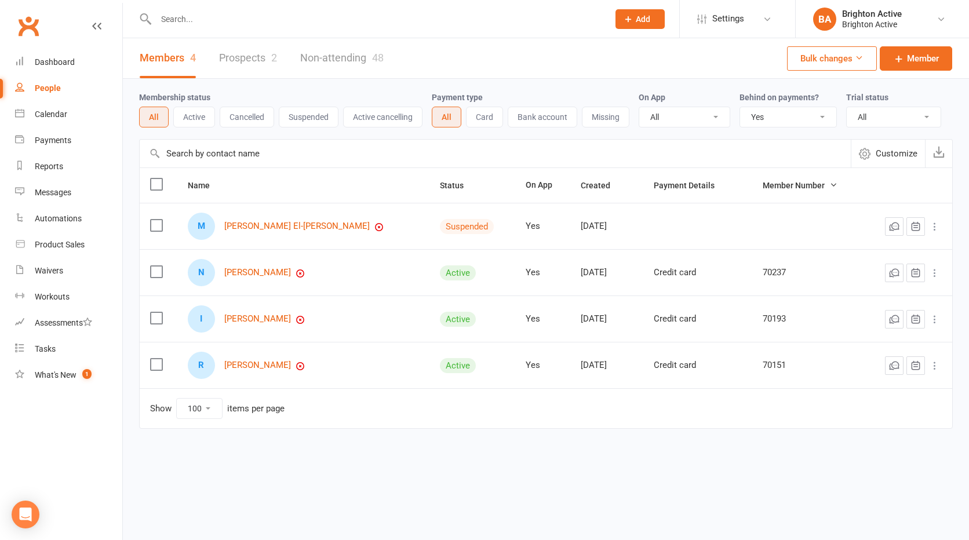
drag, startPoint x: 763, startPoint y: 120, endPoint x: 762, endPoint y: 129, distance: 9.3
click at [763, 120] on select "All No Yes" at bounding box center [788, 117] width 96 height 20
click at [741, 108] on select "All No Yes" at bounding box center [788, 117] width 96 height 20
click at [271, 276] on link "[PERSON_NAME]" at bounding box center [257, 273] width 67 height 10
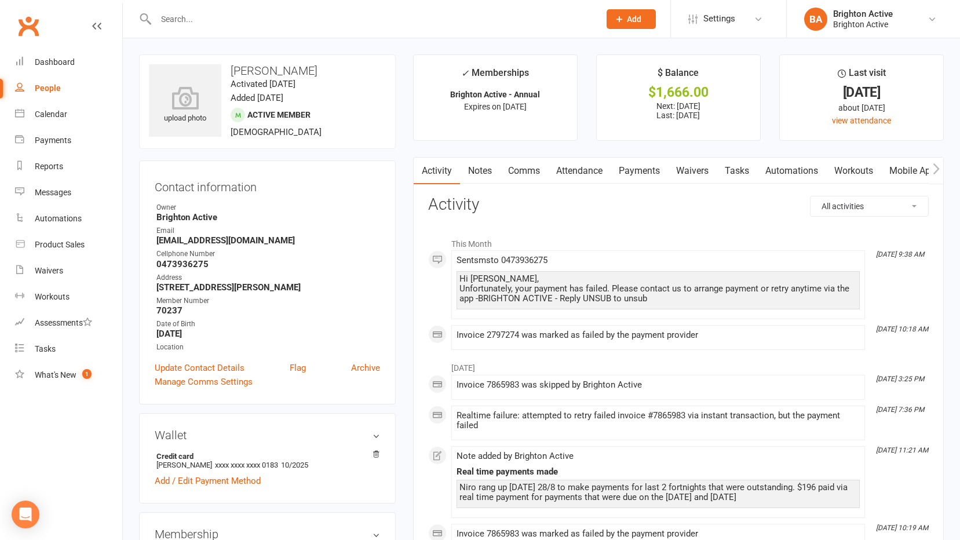
click at [623, 168] on link "Payments" at bounding box center [639, 171] width 57 height 27
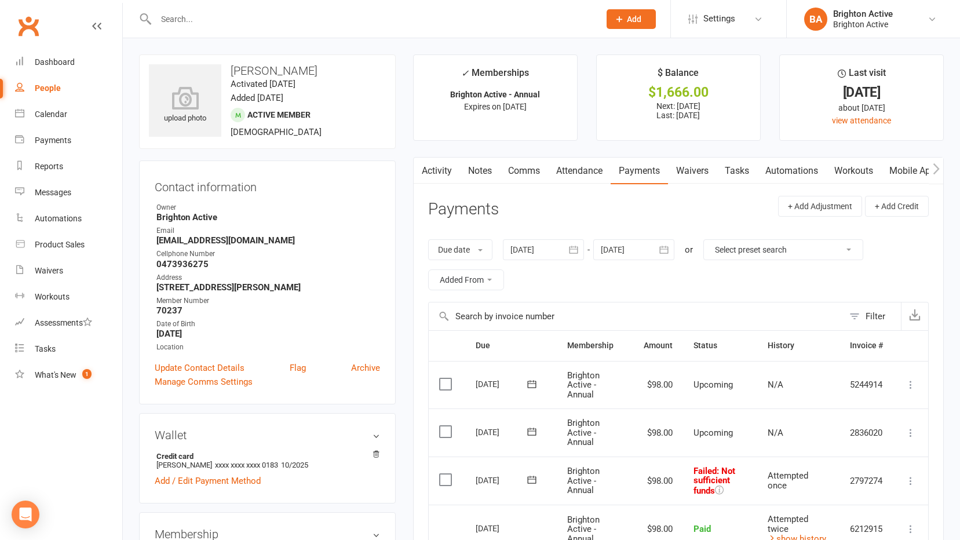
click at [445, 176] on link "Activity" at bounding box center [437, 171] width 46 height 27
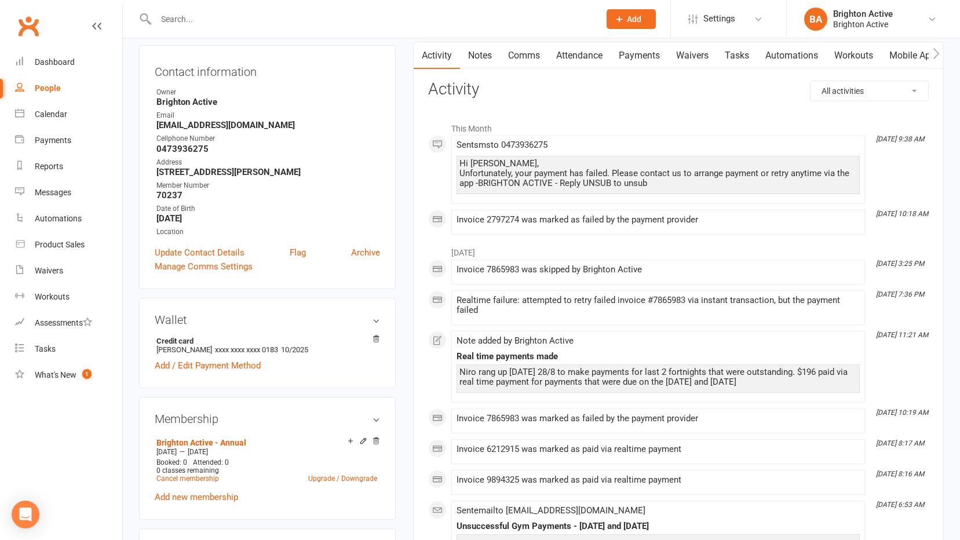
scroll to position [116, 0]
click at [45, 63] on div "Dashboard" at bounding box center [55, 61] width 40 height 9
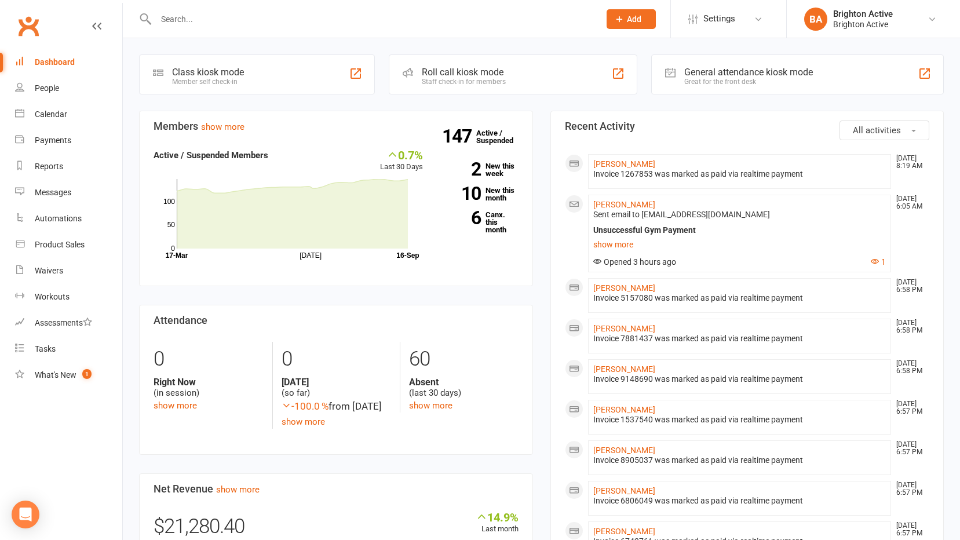
click at [705, 71] on div "General attendance kiosk mode" at bounding box center [748, 72] width 129 height 11
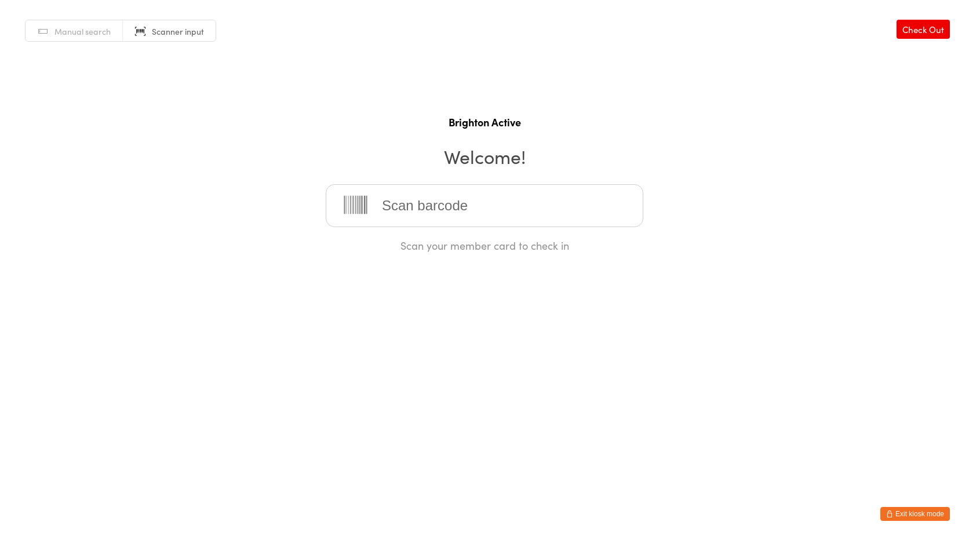
click at [921, 518] on button "Exit kiosk mode" at bounding box center [915, 514] width 70 height 14
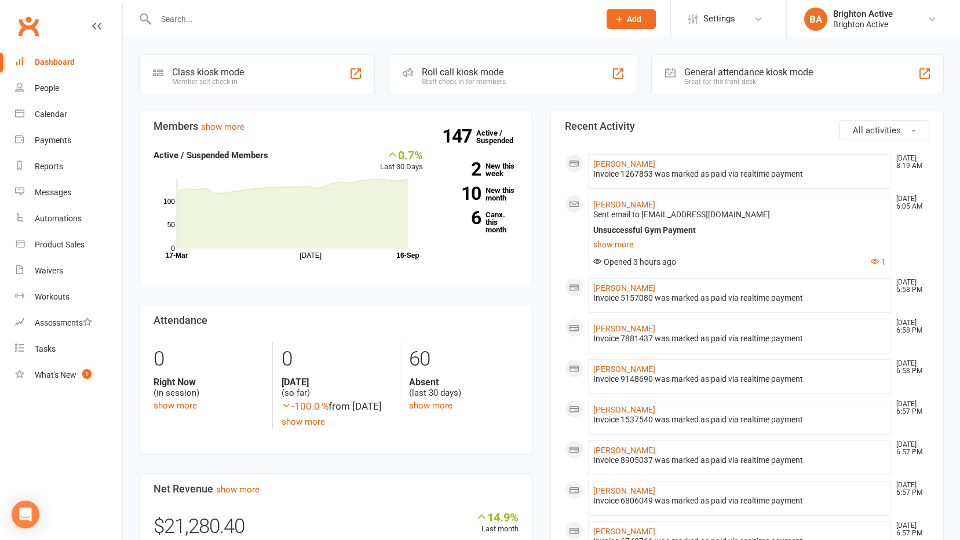
click at [197, 13] on input "text" at bounding box center [371, 19] width 439 height 16
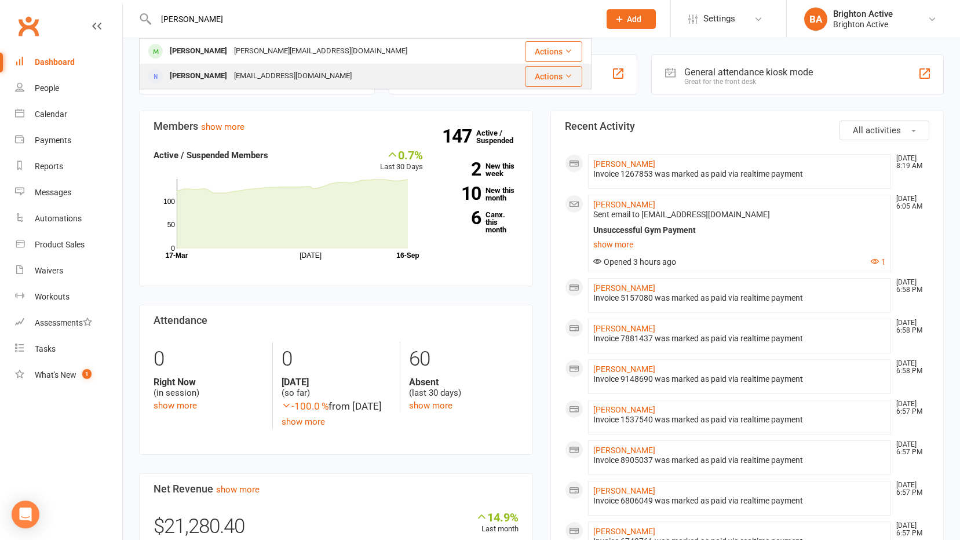
type input "[PERSON_NAME]"
click at [239, 81] on div "[EMAIL_ADDRESS][DOMAIN_NAME]" at bounding box center [293, 76] width 125 height 17
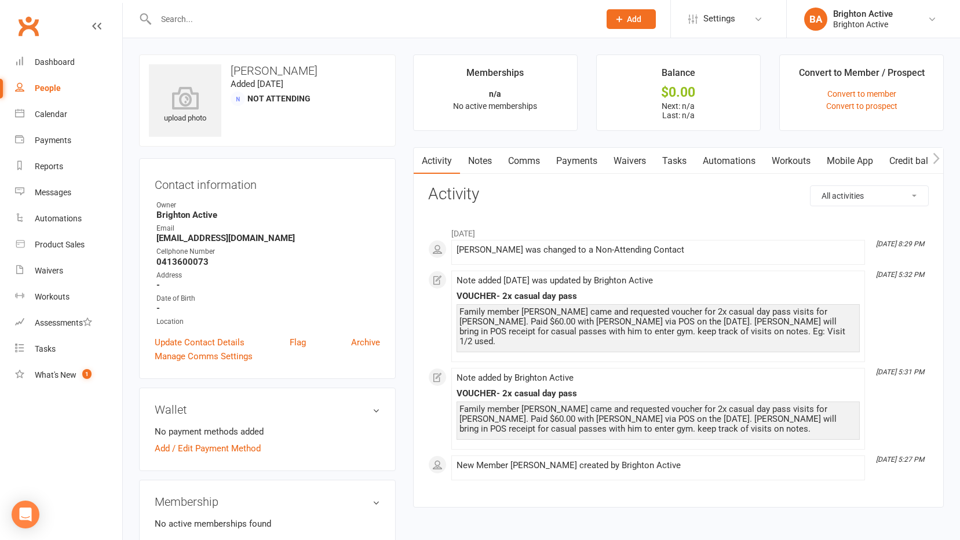
click at [53, 82] on link "People" at bounding box center [68, 88] width 107 height 26
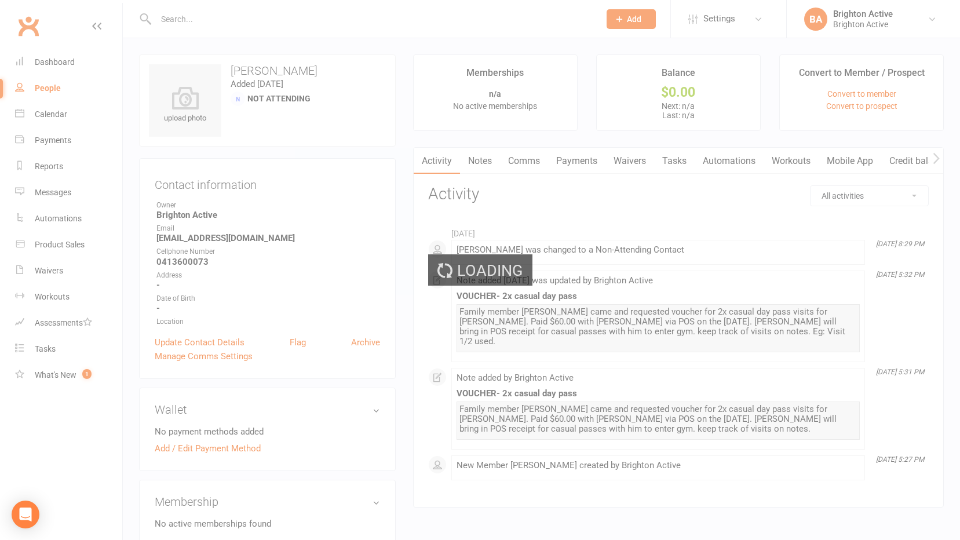
select select "true"
select select "100"
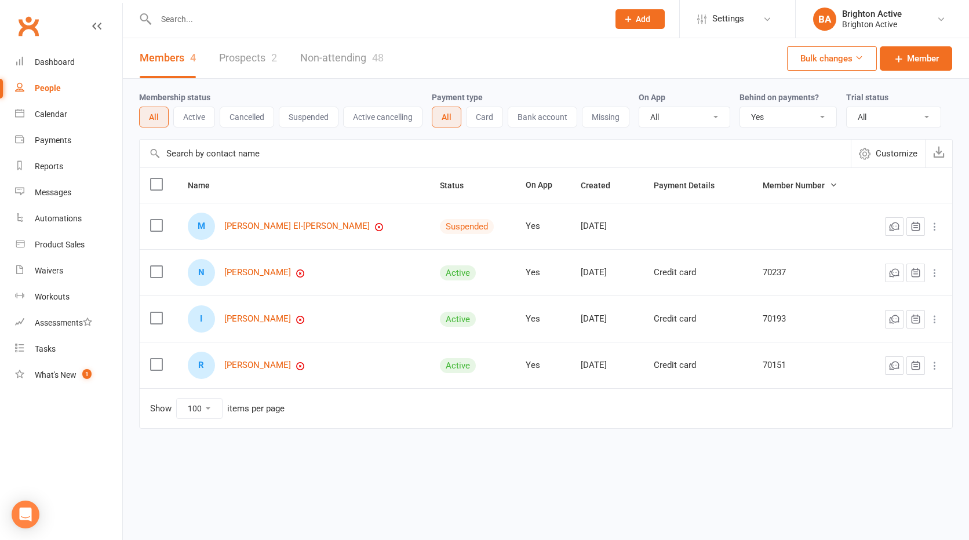
click at [773, 110] on select "All No Yes" at bounding box center [788, 117] width 96 height 20
click at [741, 108] on select "All No Yes" at bounding box center [788, 117] width 96 height 20
click at [60, 61] on div "Dashboard" at bounding box center [55, 61] width 40 height 9
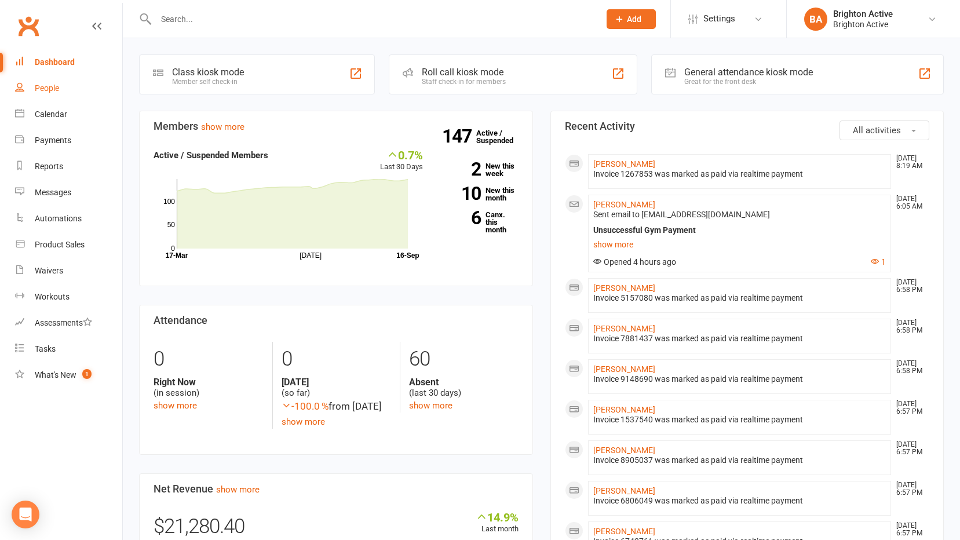
click at [29, 86] on link "People" at bounding box center [68, 88] width 107 height 26
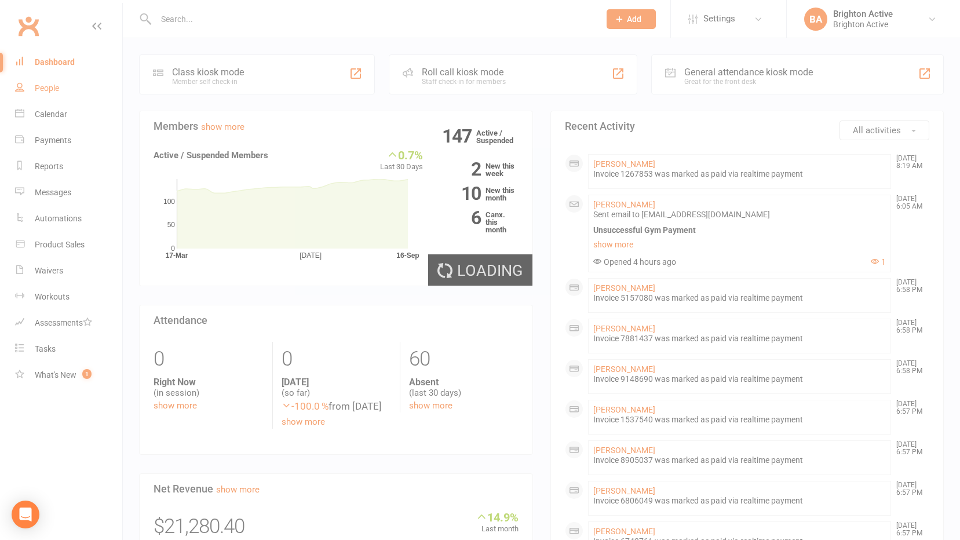
select select "true"
select select "100"
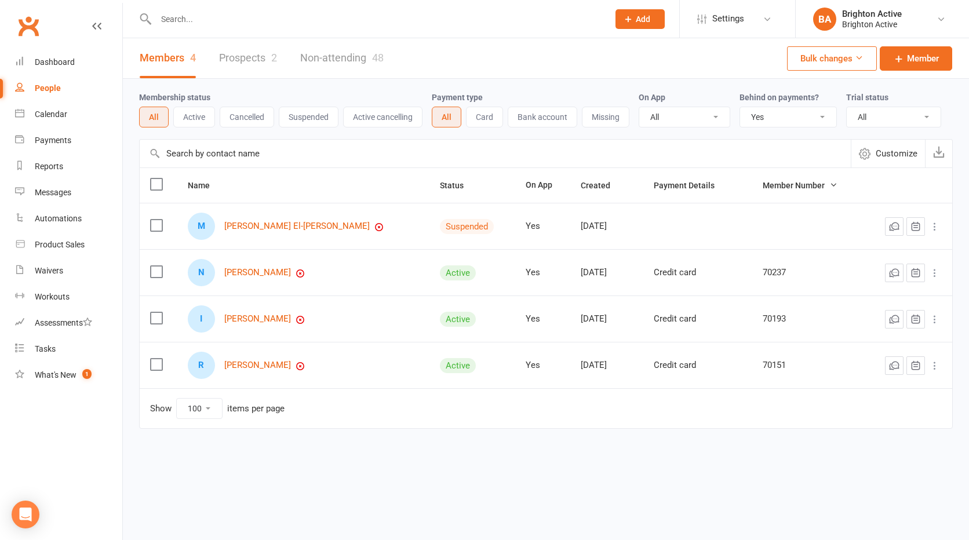
click at [760, 121] on select "All No Yes" at bounding box center [788, 117] width 96 height 20
click at [741, 108] on select "All No Yes" at bounding box center [788, 117] width 96 height 20
click at [61, 61] on div "Dashboard" at bounding box center [55, 61] width 40 height 9
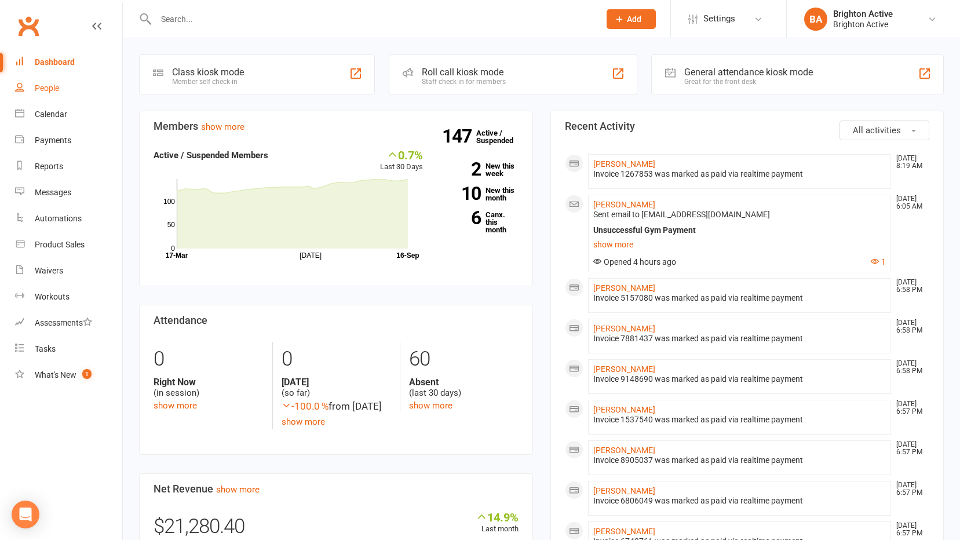
click at [33, 85] on link "People" at bounding box center [68, 88] width 107 height 26
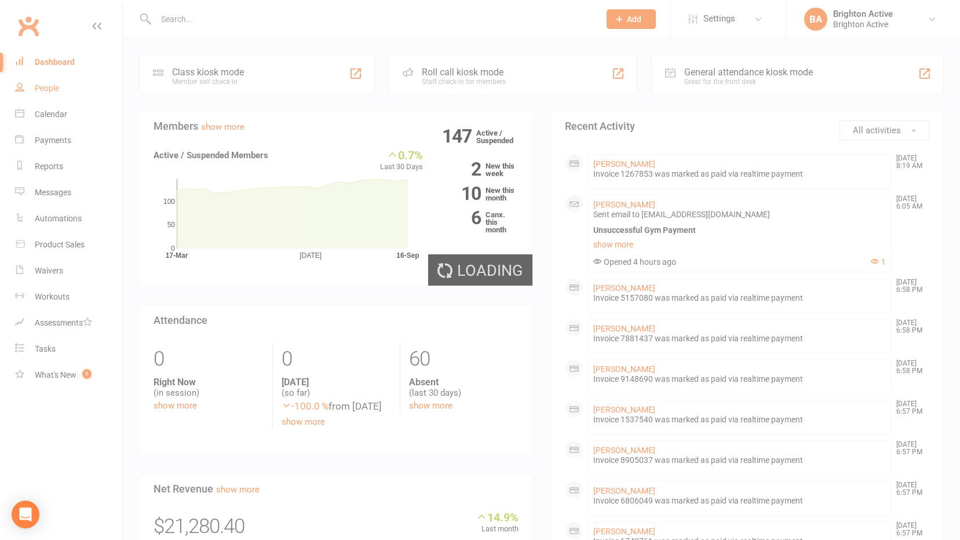
select select "true"
select select "100"
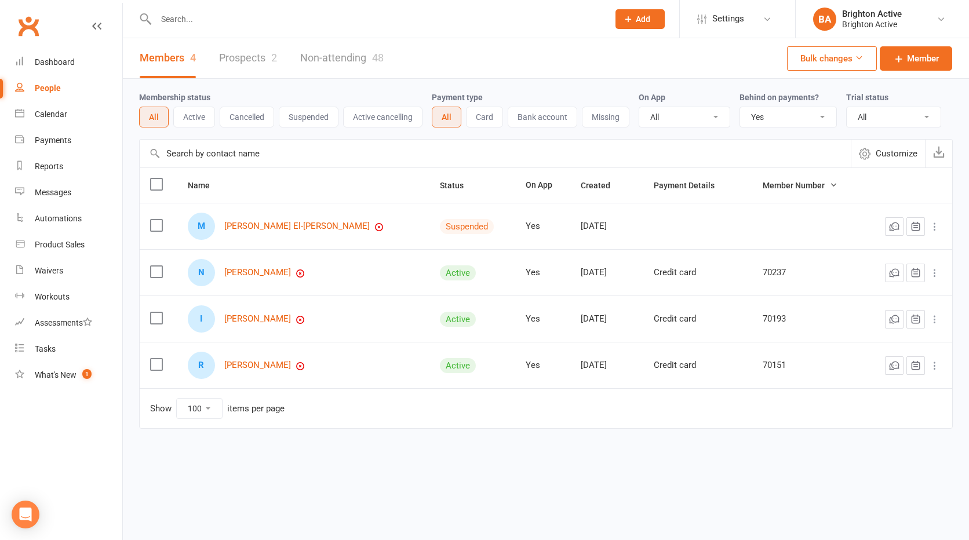
click at [776, 110] on select "All No Yes" at bounding box center [788, 117] width 96 height 20
click at [741, 108] on select "All No Yes" at bounding box center [788, 117] width 96 height 20
select select "true"
select select "100"
select select "true"
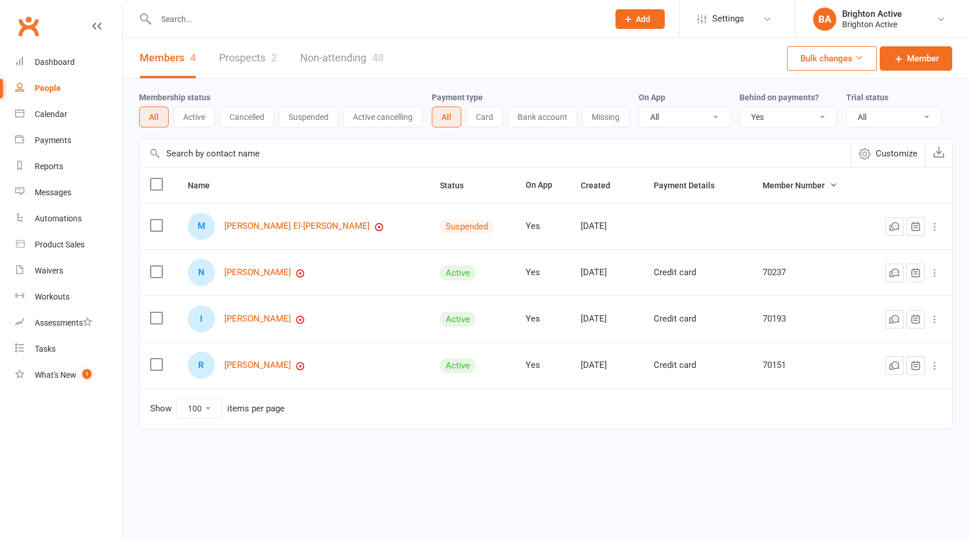
select select "100"
click at [800, 113] on select "All No Yes" at bounding box center [788, 117] width 96 height 20
click at [741, 108] on select "All No Yes" at bounding box center [788, 117] width 96 height 20
click at [272, 367] on link "[PERSON_NAME]" at bounding box center [257, 365] width 67 height 10
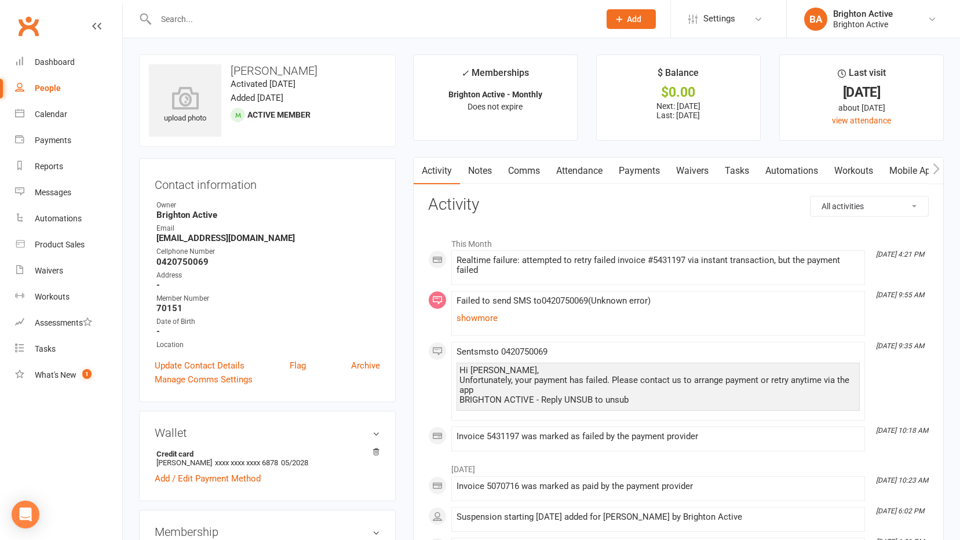
click at [633, 177] on link "Payments" at bounding box center [639, 171] width 57 height 27
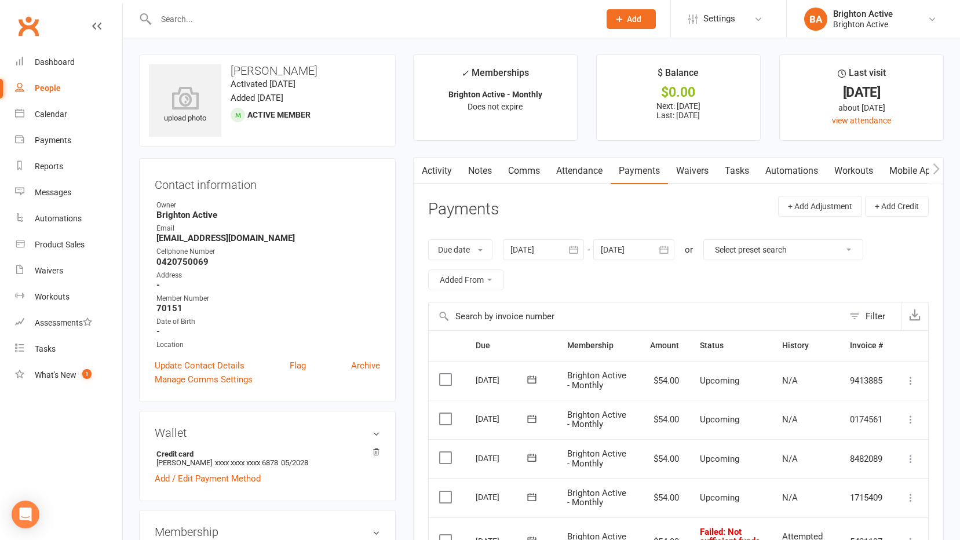
click at [439, 175] on link "Activity" at bounding box center [437, 171] width 46 height 27
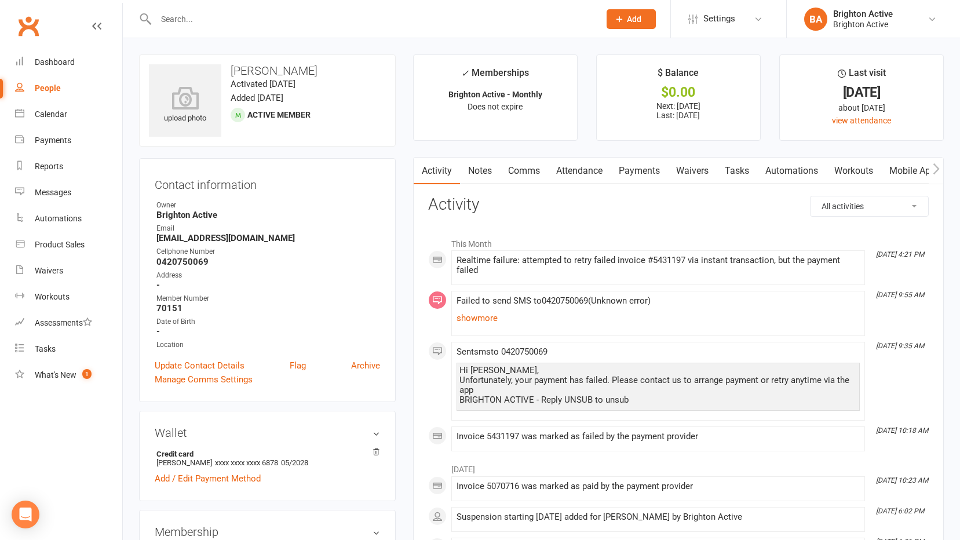
click at [526, 169] on link "Comms" at bounding box center [524, 171] width 48 height 27
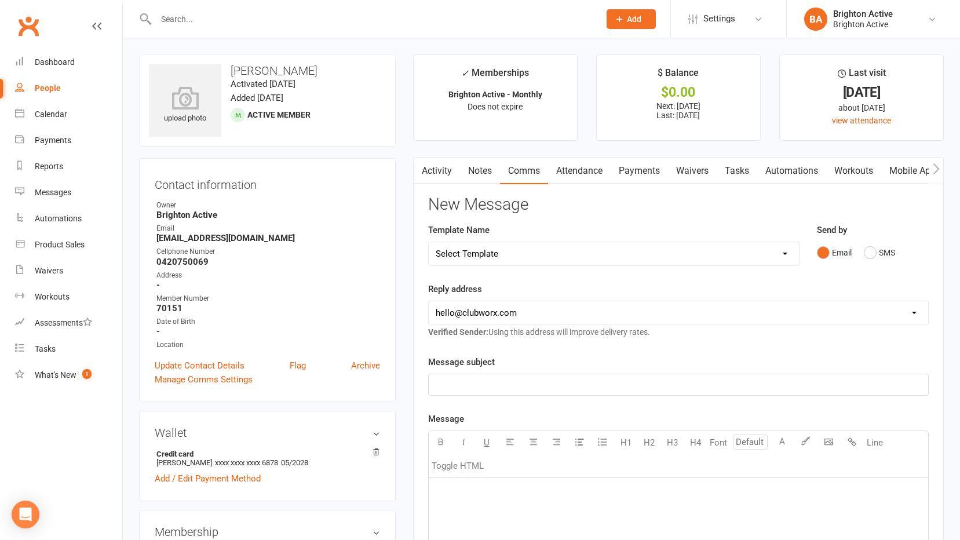
click at [498, 392] on div "﻿" at bounding box center [678, 384] width 499 height 21
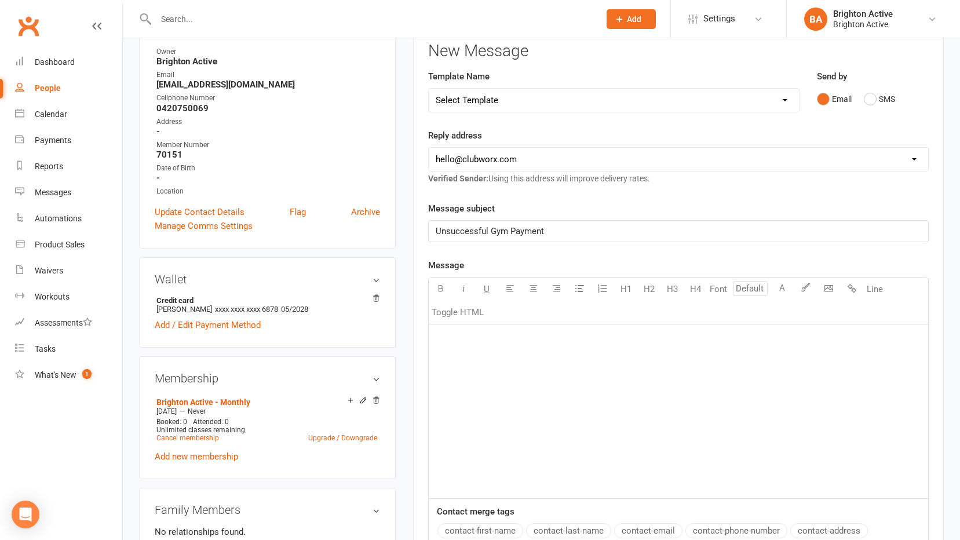
scroll to position [174, 0]
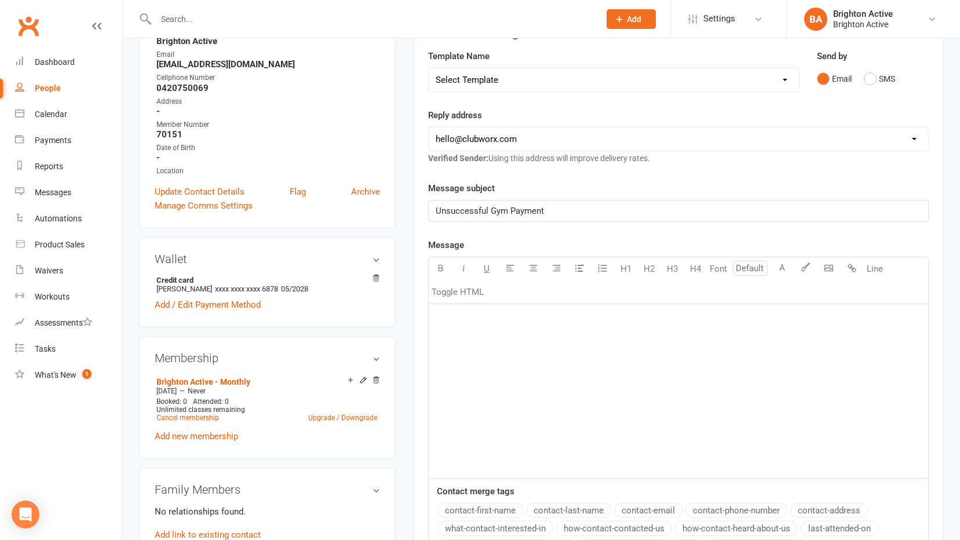
click at [505, 326] on p "﻿" at bounding box center [679, 319] width 486 height 14
click at [452, 337] on p "﻿" at bounding box center [679, 337] width 486 height 14
click at [583, 362] on p "Trusting this email finds you well." at bounding box center [679, 355] width 486 height 14
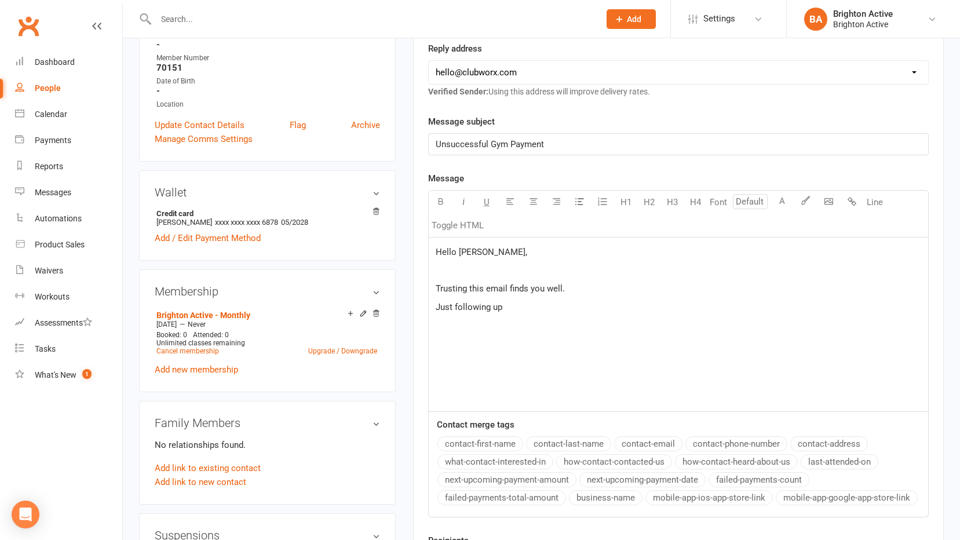
scroll to position [290, 0]
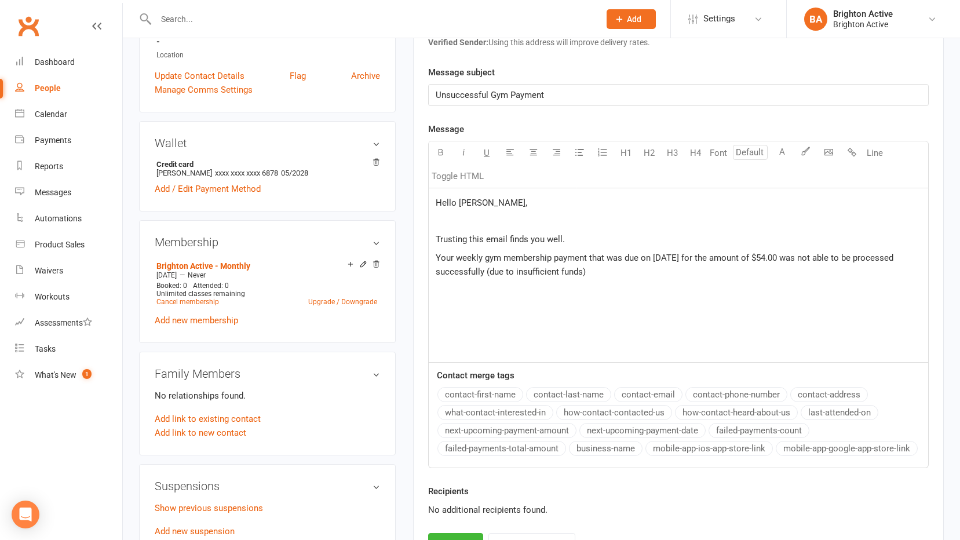
click at [600, 272] on p "Your weekly gym membership payment that was due on 11/09/25 for the amount of $…" at bounding box center [679, 265] width 486 height 28
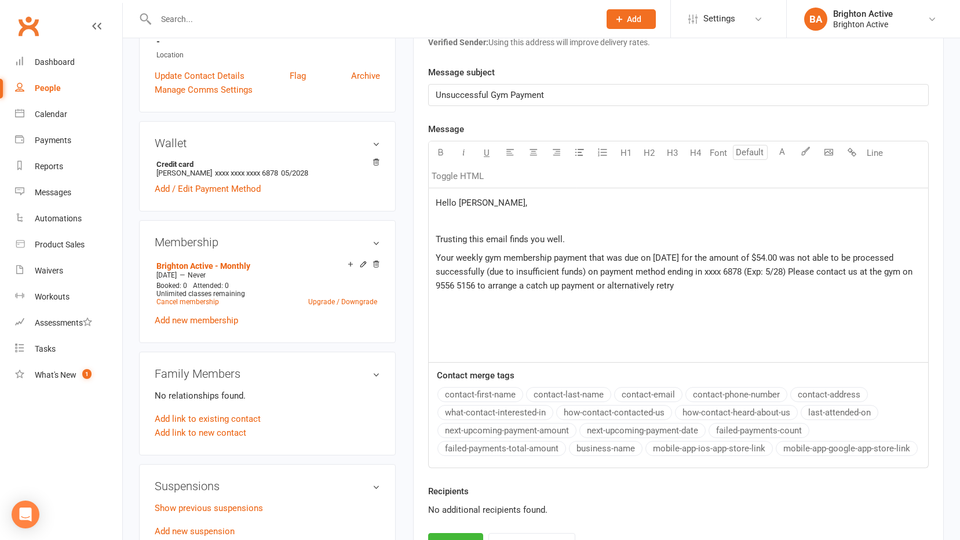
click at [600, 286] on span "Your weekly gym membership payment that was due on 11/09/25 for the amount of $…" at bounding box center [675, 272] width 479 height 38
click at [672, 289] on span "Your weekly gym membership payment that was due on 11/09/25 for the amount of $…" at bounding box center [675, 272] width 479 height 38
click at [710, 283] on p "Your weekly gym membership payment that was due on 11/09/25 for the amount of $…" at bounding box center [679, 272] width 486 height 42
click at [798, 289] on p "Your weekly gym membership payment that was due on 11/09/25 for the amount of $…" at bounding box center [679, 272] width 486 height 42
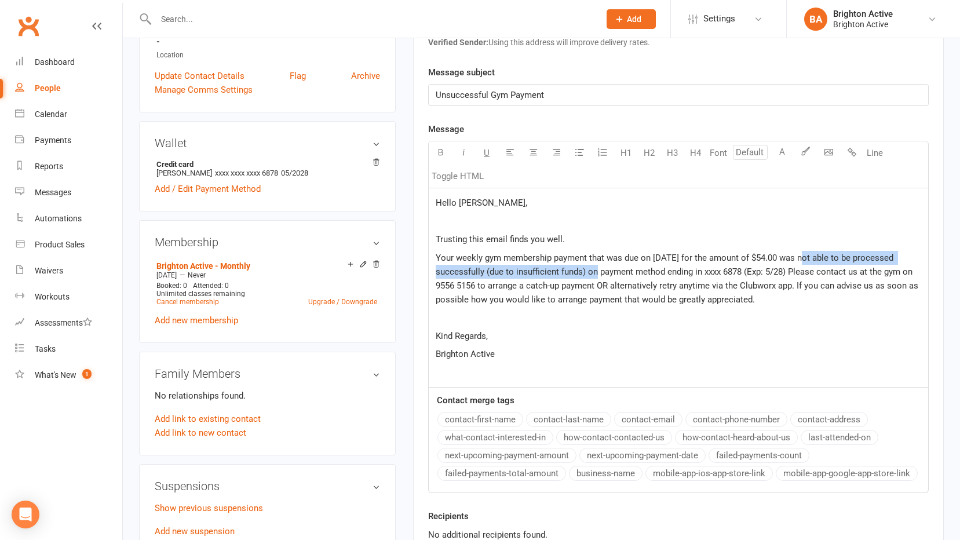
drag, startPoint x: 805, startPoint y: 258, endPoint x: 589, endPoint y: 271, distance: 216.5
click at [589, 271] on span "Your weekly gym membership payment that was due on 11/09/25 for the amount of $…" at bounding box center [678, 279] width 485 height 52
click at [440, 149] on icon "button" at bounding box center [440, 152] width 9 height 9
click at [456, 152] on button "button" at bounding box center [463, 152] width 23 height 23
click at [664, 294] on span "on payment method ending in xxxx 6878 (Exp: 5/28) Please contact us at the gym …" at bounding box center [678, 286] width 485 height 38
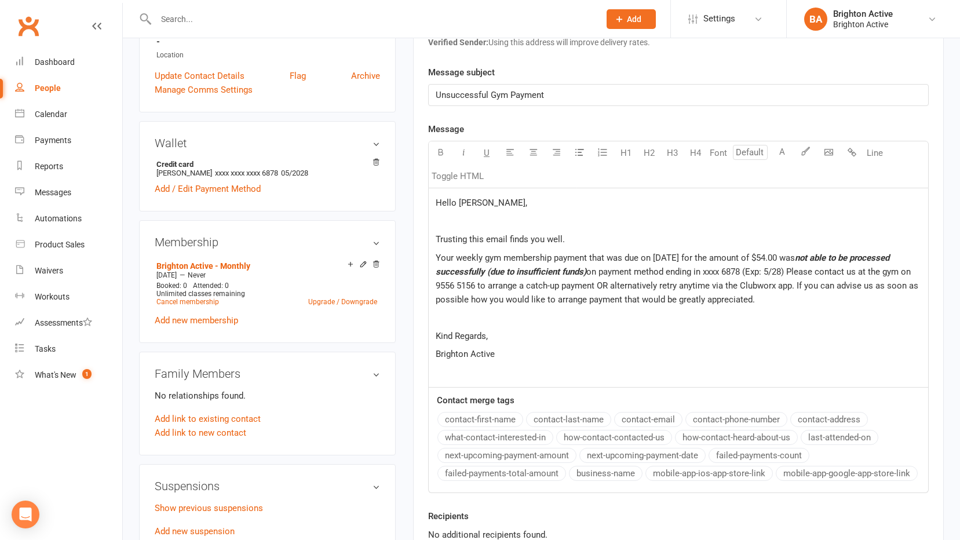
click at [770, 299] on p "Your weekly gym membership payment that was due on 11/09/25 for the amount of $…" at bounding box center [679, 279] width 486 height 56
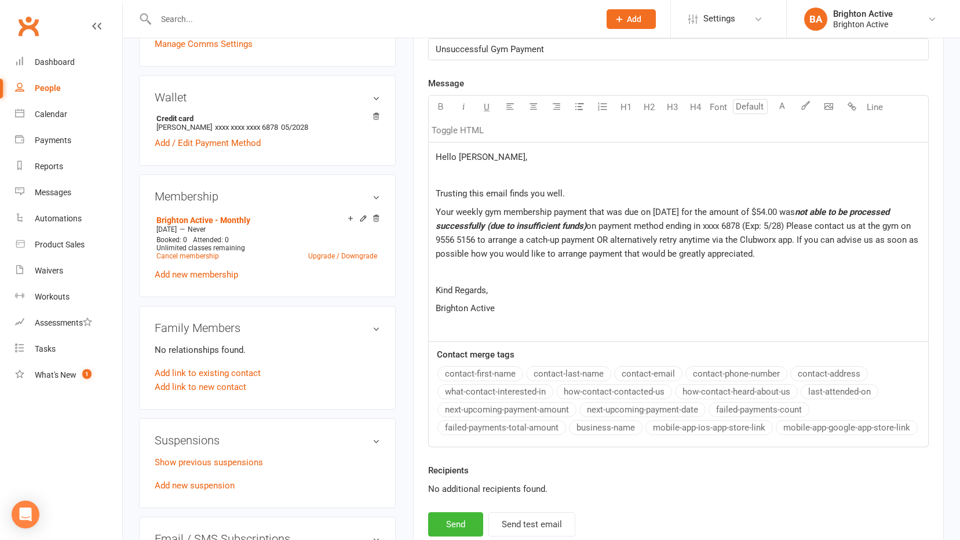
scroll to position [406, 0]
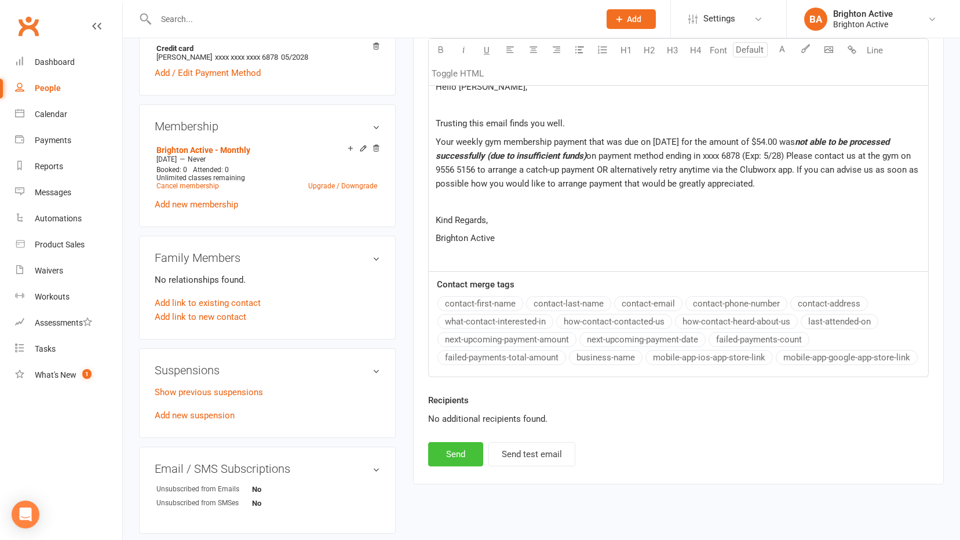
click at [461, 461] on button "Send" at bounding box center [455, 454] width 55 height 24
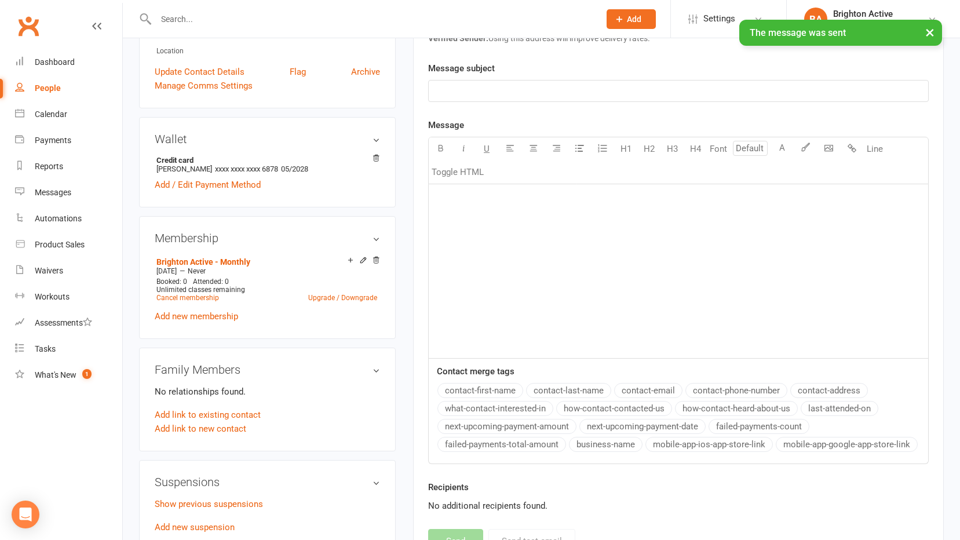
scroll to position [116, 0]
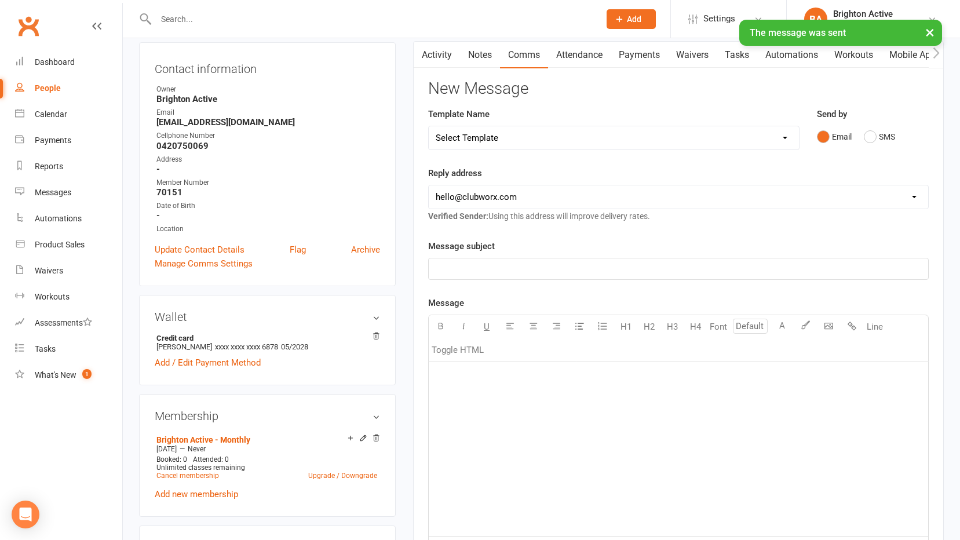
click at [66, 91] on link "People" at bounding box center [68, 88] width 107 height 26
select select "true"
select select "100"
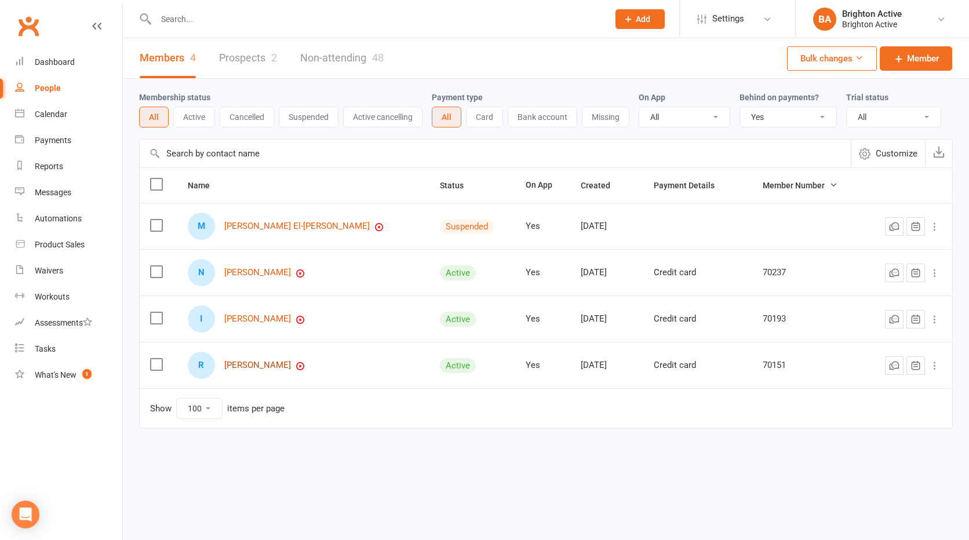
click at [284, 367] on link "Ryan Henderson" at bounding box center [257, 365] width 67 height 10
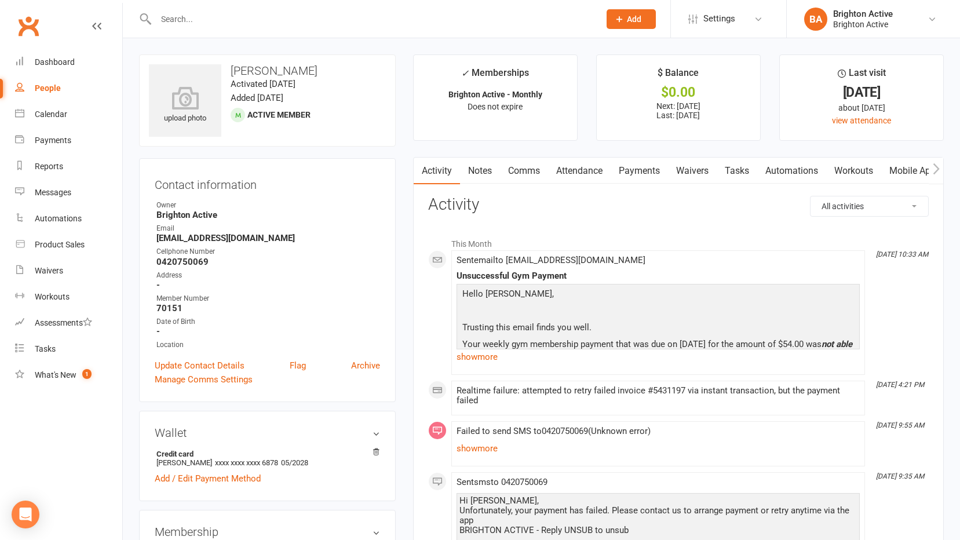
click at [646, 177] on link "Payments" at bounding box center [639, 171] width 57 height 27
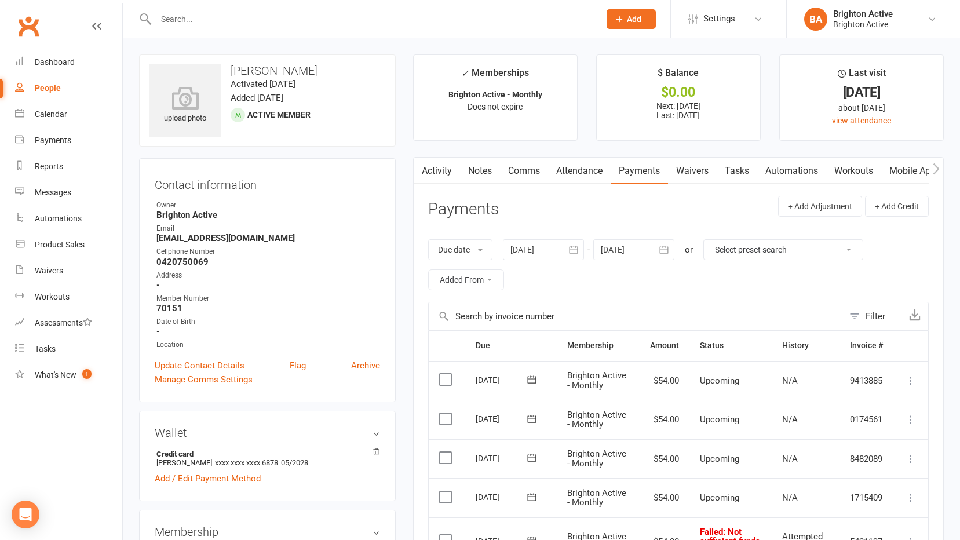
click at [420, 170] on icon "button" at bounding box center [421, 168] width 6 height 11
click at [440, 172] on link "Activity" at bounding box center [437, 171] width 46 height 27
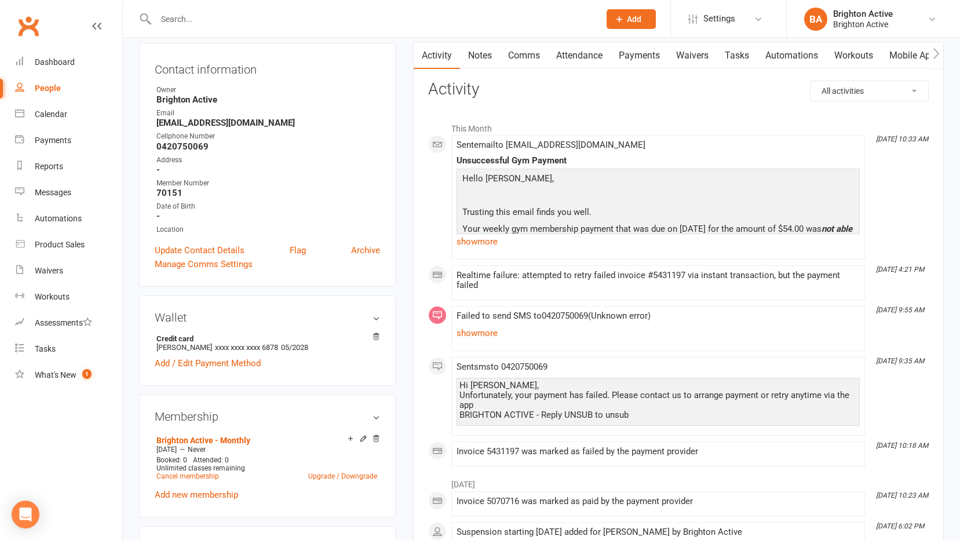
scroll to position [116, 0]
click at [488, 329] on link "show more" at bounding box center [658, 332] width 403 height 16
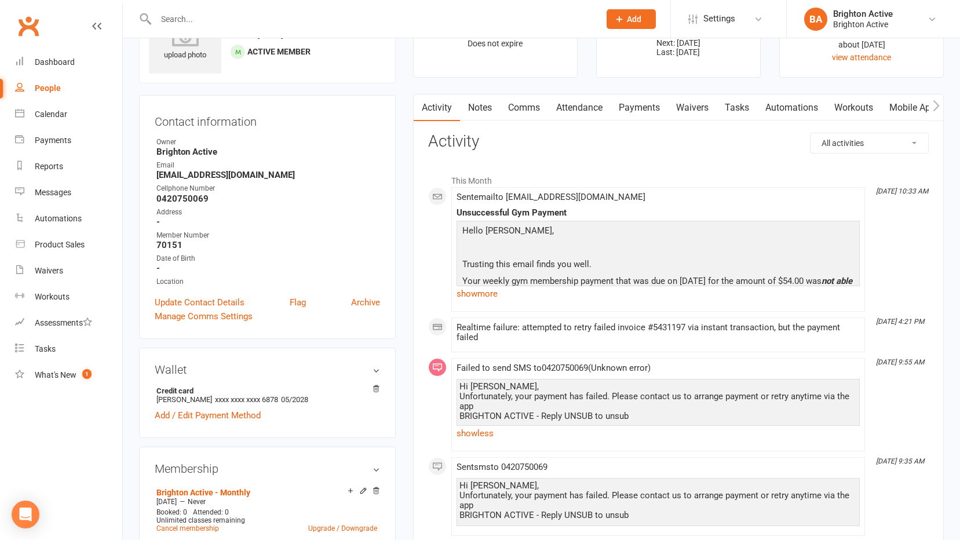
scroll to position [58, 0]
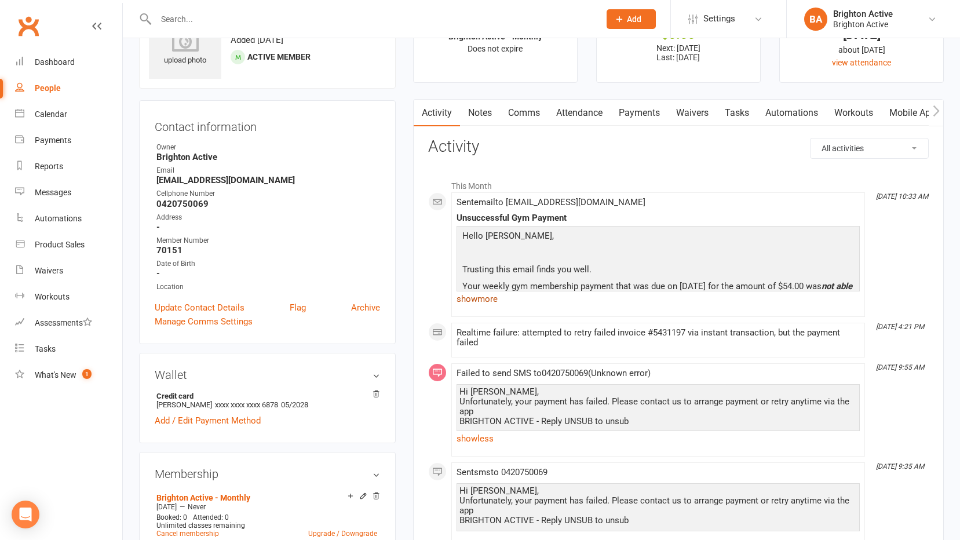
click at [482, 302] on link "show more" at bounding box center [658, 299] width 403 height 16
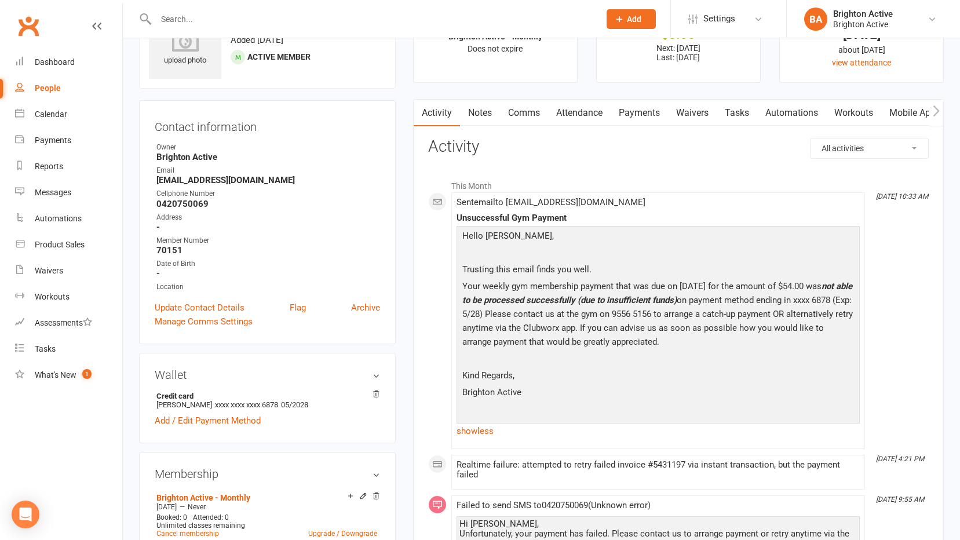
click at [39, 86] on div "People" at bounding box center [48, 87] width 26 height 9
select select "true"
select select "100"
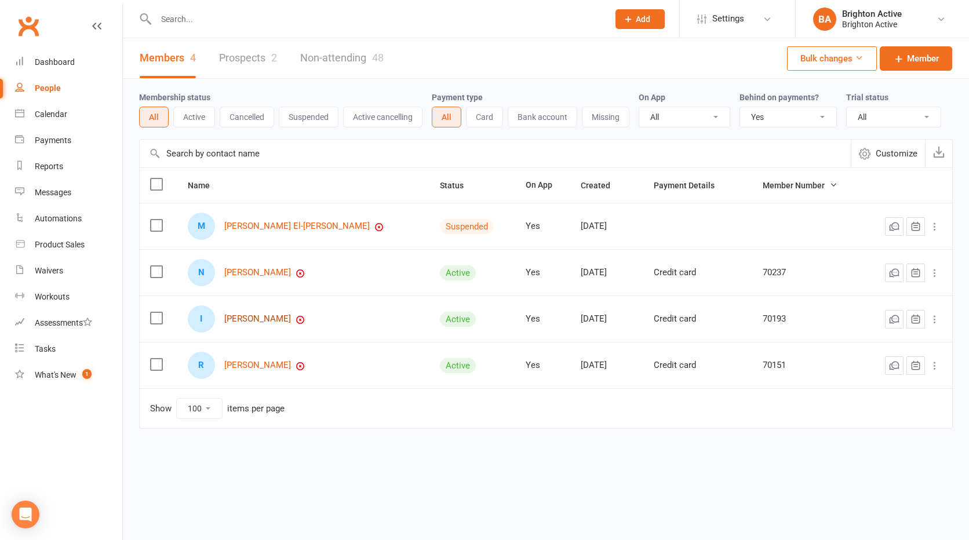
click at [268, 321] on link "[PERSON_NAME]" at bounding box center [257, 319] width 67 height 10
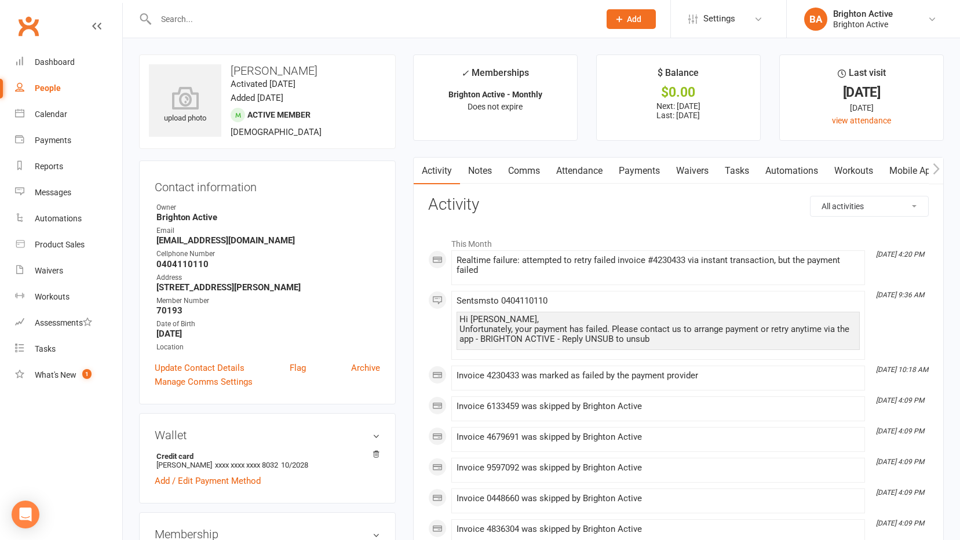
click at [634, 172] on link "Payments" at bounding box center [639, 171] width 57 height 27
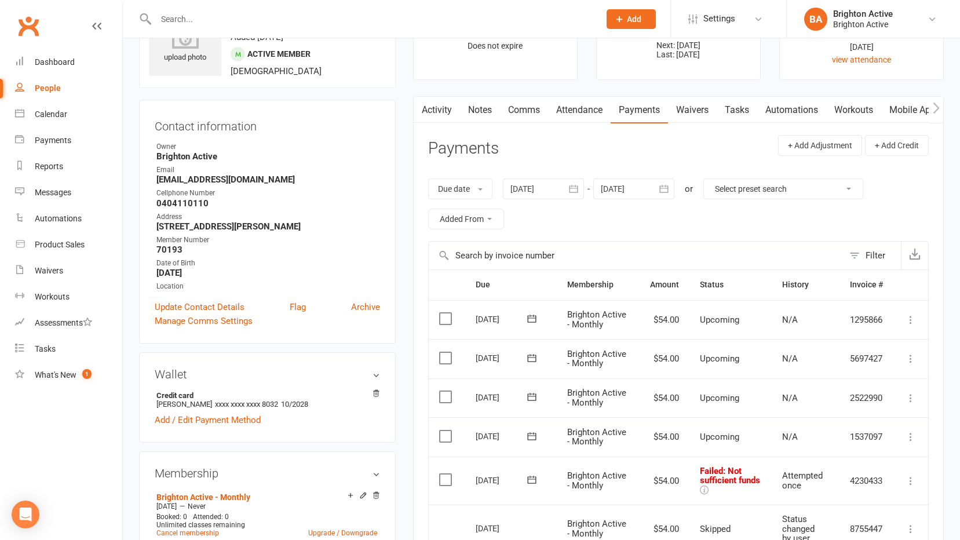
scroll to position [58, 0]
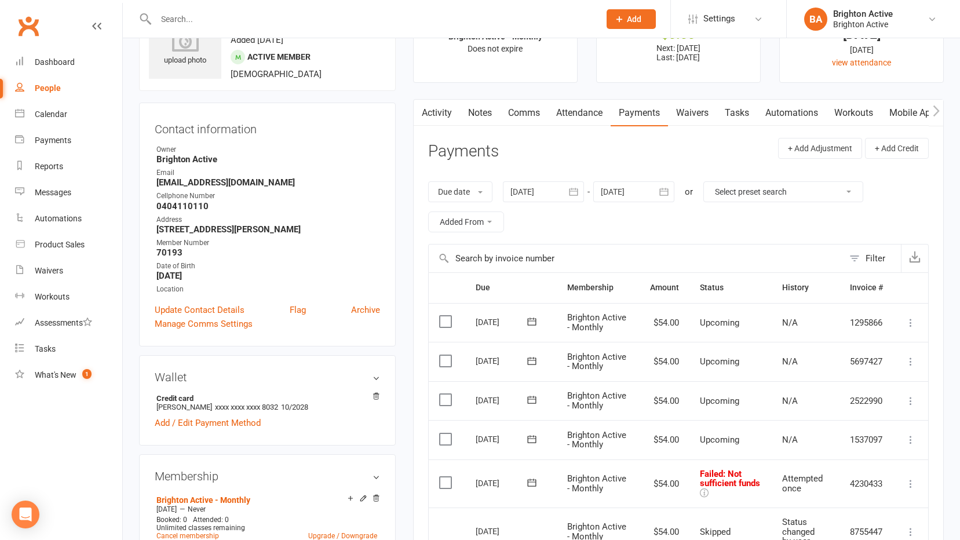
click at [442, 115] on link "Activity" at bounding box center [437, 113] width 46 height 27
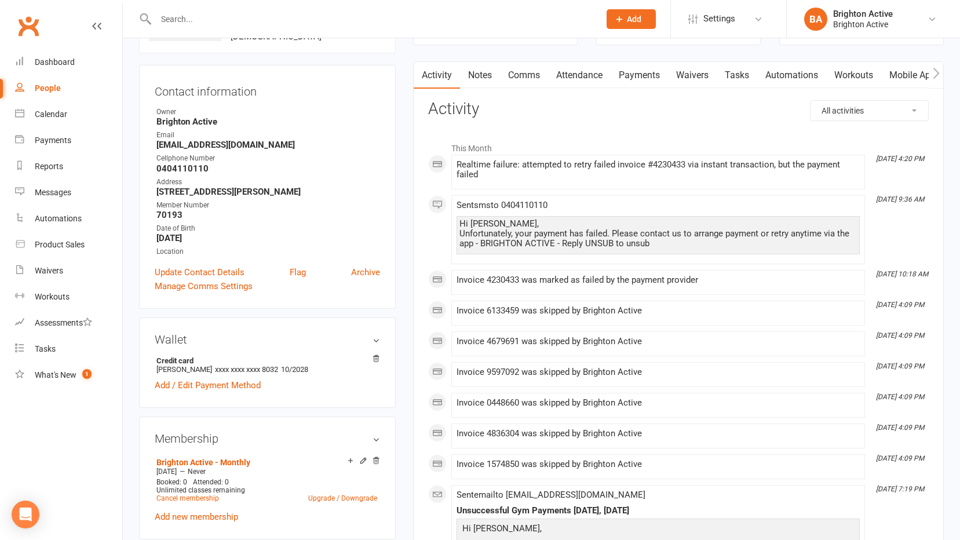
scroll to position [116, 0]
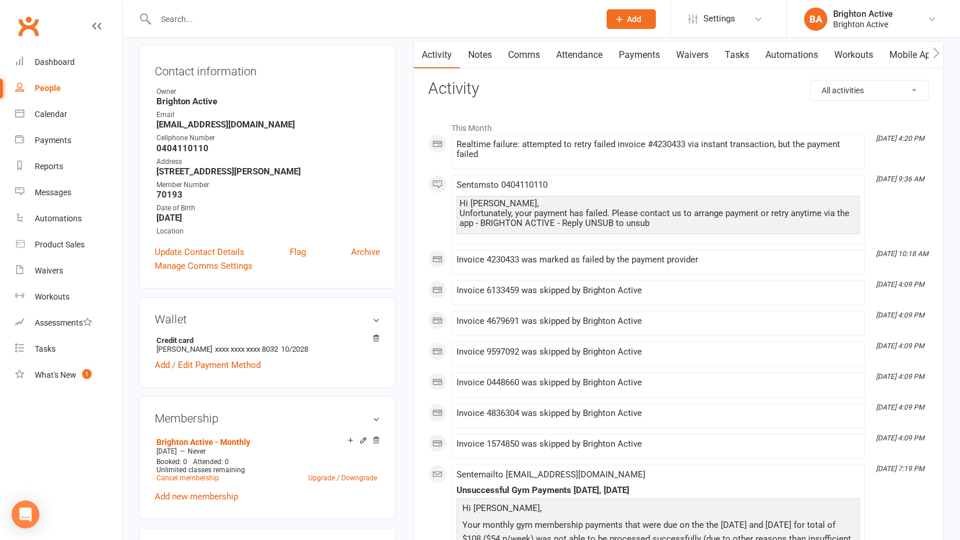
click at [631, 55] on link "Payments" at bounding box center [639, 55] width 57 height 27
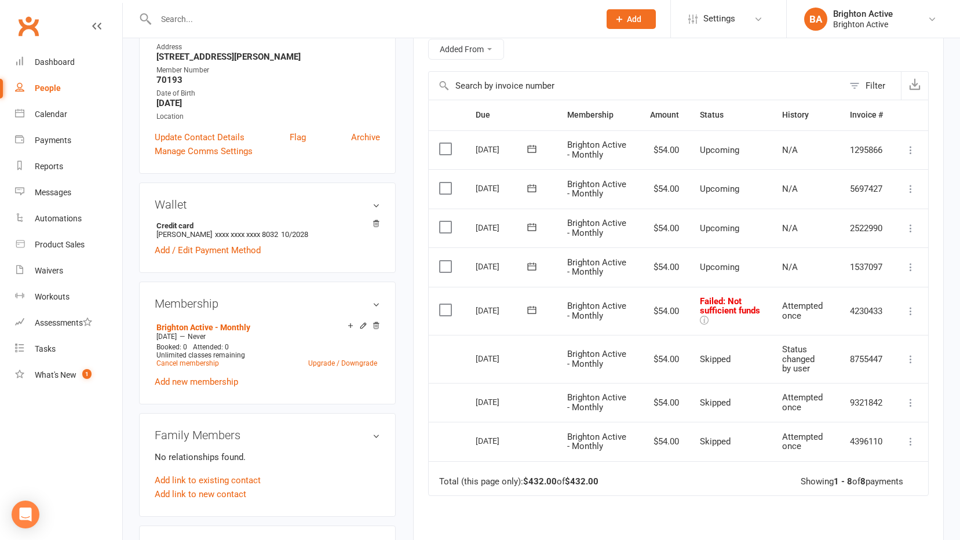
scroll to position [232, 0]
click at [705, 320] on icon at bounding box center [704, 319] width 9 height 9
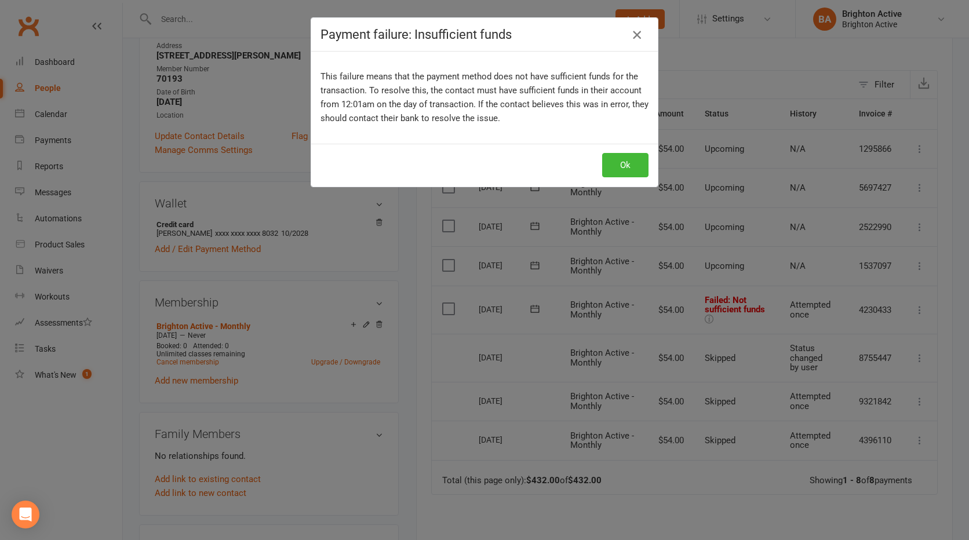
click at [630, 41] on icon "button" at bounding box center [637, 35] width 14 height 14
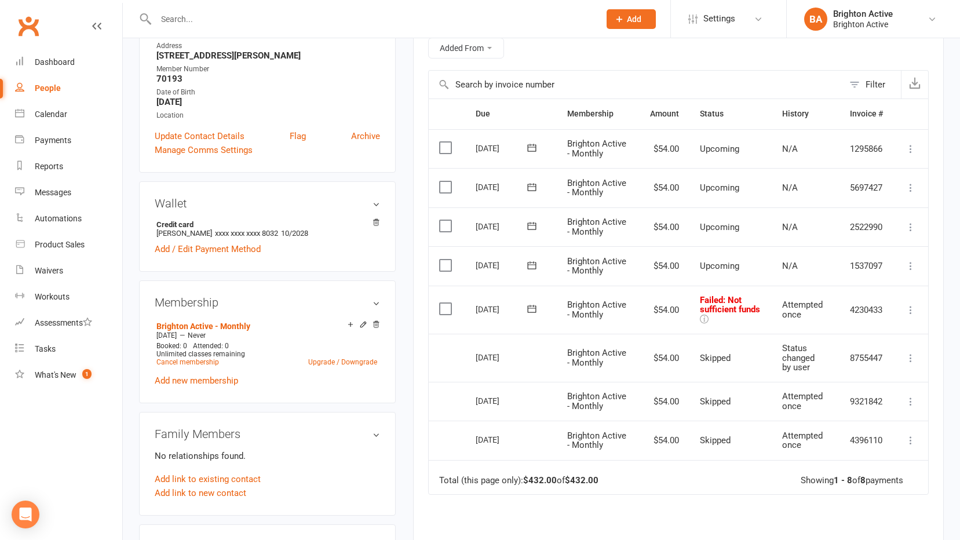
click at [913, 307] on icon at bounding box center [911, 310] width 12 height 12
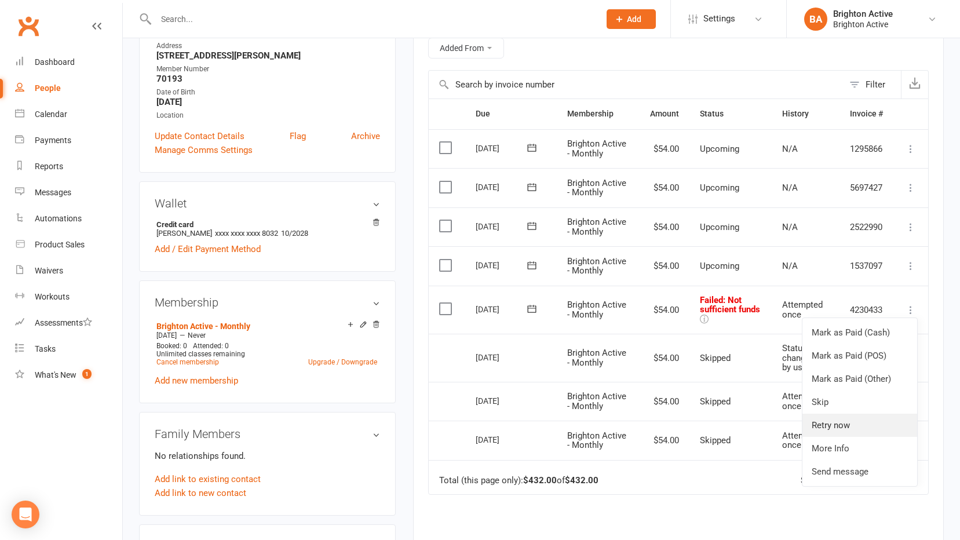
click at [852, 424] on link "Retry now" at bounding box center [859, 425] width 115 height 23
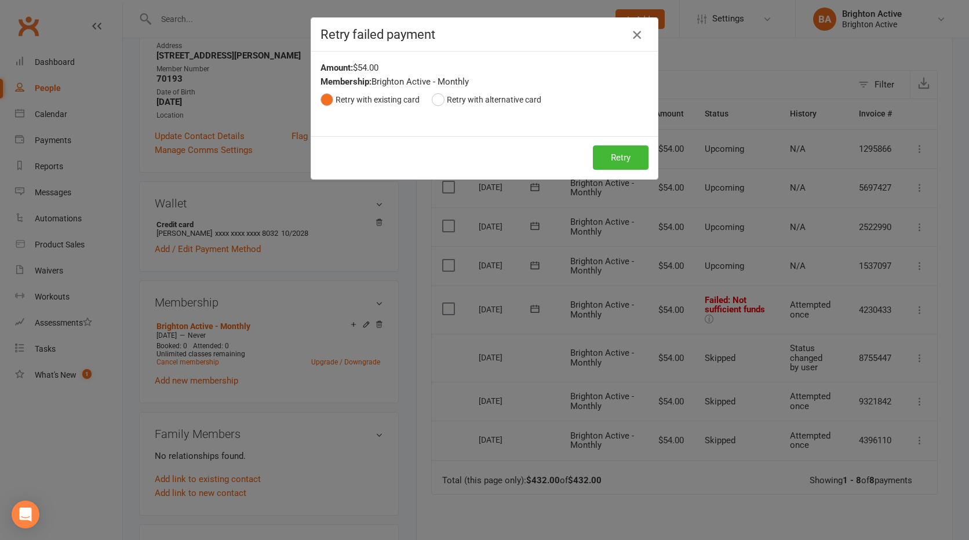
click at [633, 34] on icon "button" at bounding box center [637, 35] width 14 height 14
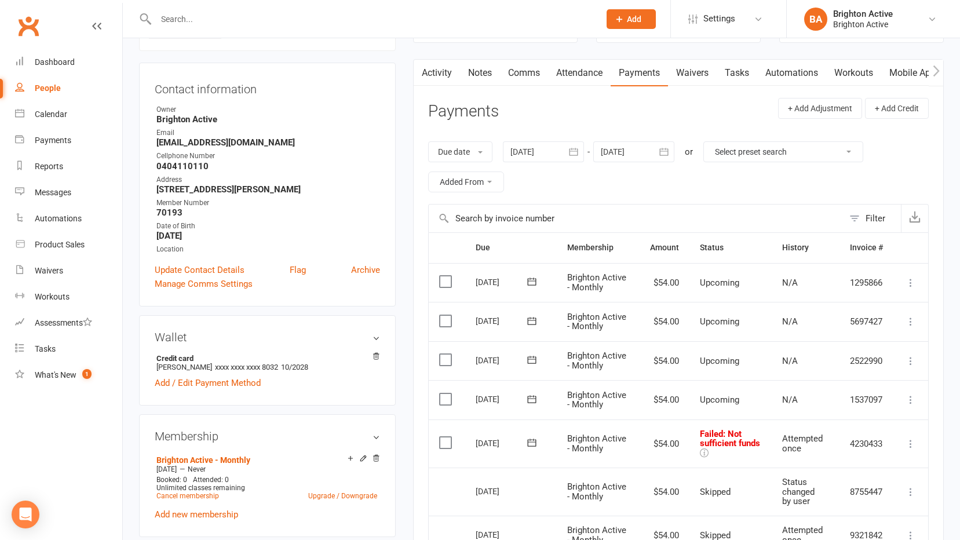
scroll to position [0, 0]
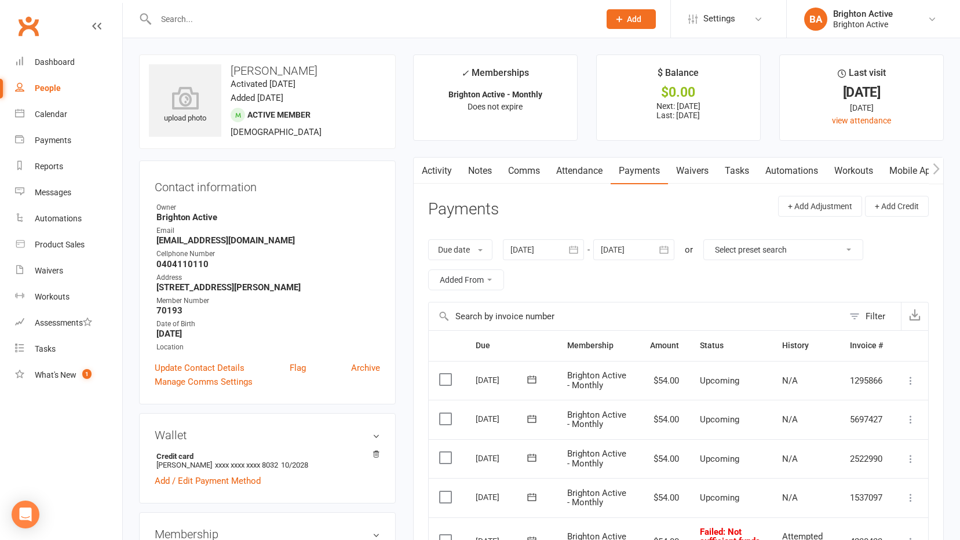
click at [532, 155] on main "✓ Memberships Brighton Active - Monthly Does not expire $ Balance $0.00 Next: 1…" at bounding box center [678, 479] width 548 height 851
click at [530, 165] on link "Comms" at bounding box center [524, 171] width 48 height 27
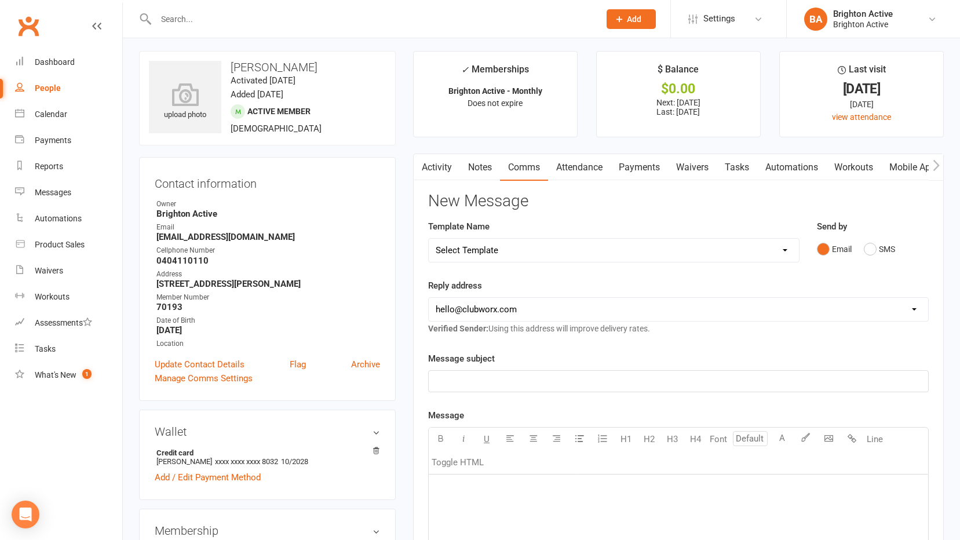
scroll to position [58, 0]
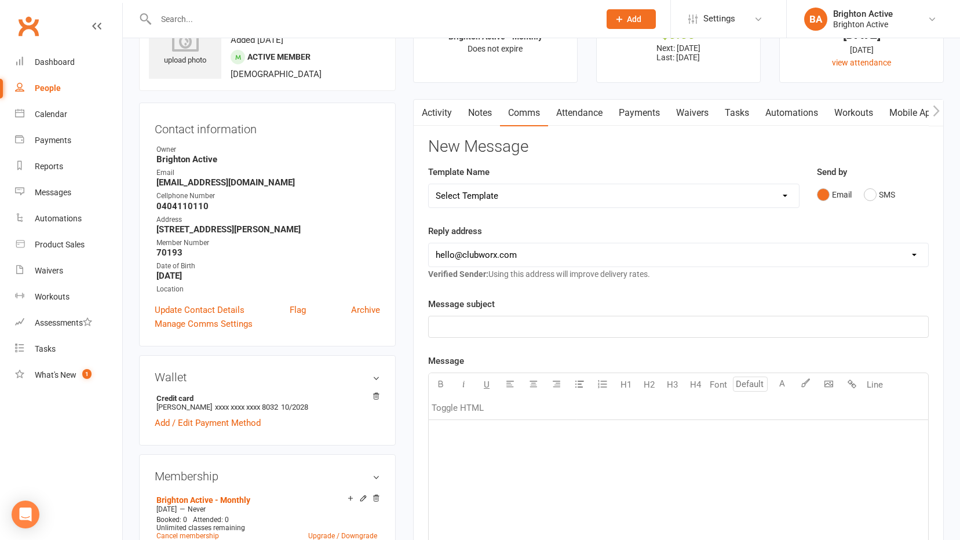
click at [465, 323] on p "﻿" at bounding box center [679, 327] width 486 height 14
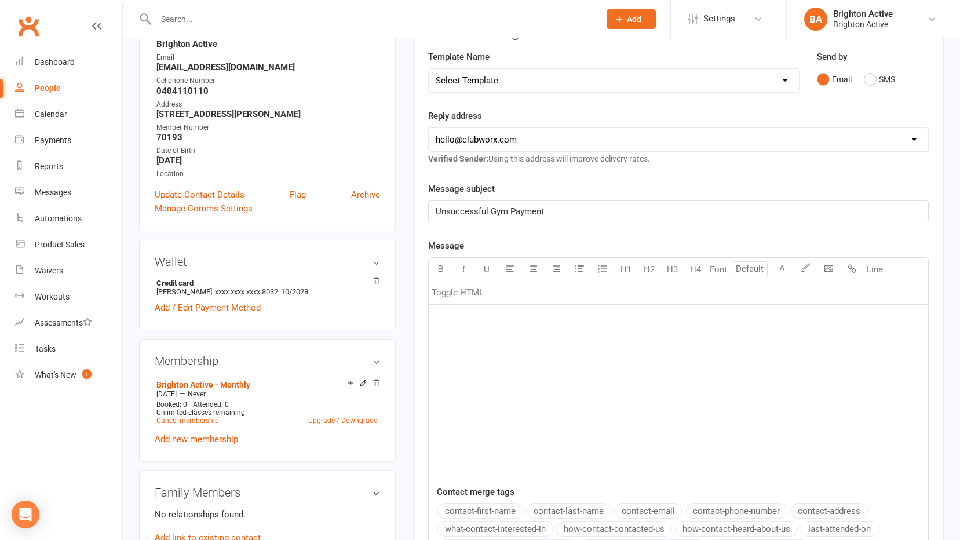
scroll to position [174, 0]
click at [469, 359] on div "﻿" at bounding box center [678, 391] width 499 height 174
click at [599, 360] on p "Your weekly gym membership payment" at bounding box center [679, 355] width 486 height 14
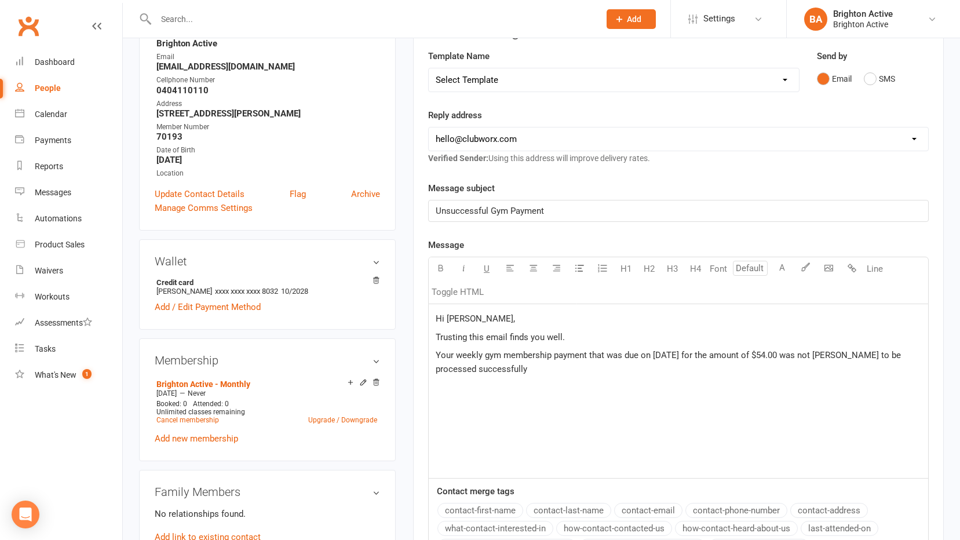
drag, startPoint x: 468, startPoint y: 366, endPoint x: 479, endPoint y: 367, distance: 11.1
click at [468, 366] on span "Your weekly gym membership payment that was due on 11/09/25 for the amount of $…" at bounding box center [670, 362] width 468 height 24
click at [493, 368] on p "Your weekly gym membership payment that was due on 11/09/25 for the amount of $…" at bounding box center [679, 362] width 486 height 28
click at [833, 357] on span "Your weekly gym membership payment that was due on 11/09/25 for the amount of $…" at bounding box center [670, 362] width 468 height 24
drag, startPoint x: 830, startPoint y: 356, endPoint x: 720, endPoint y: 386, distance: 113.6
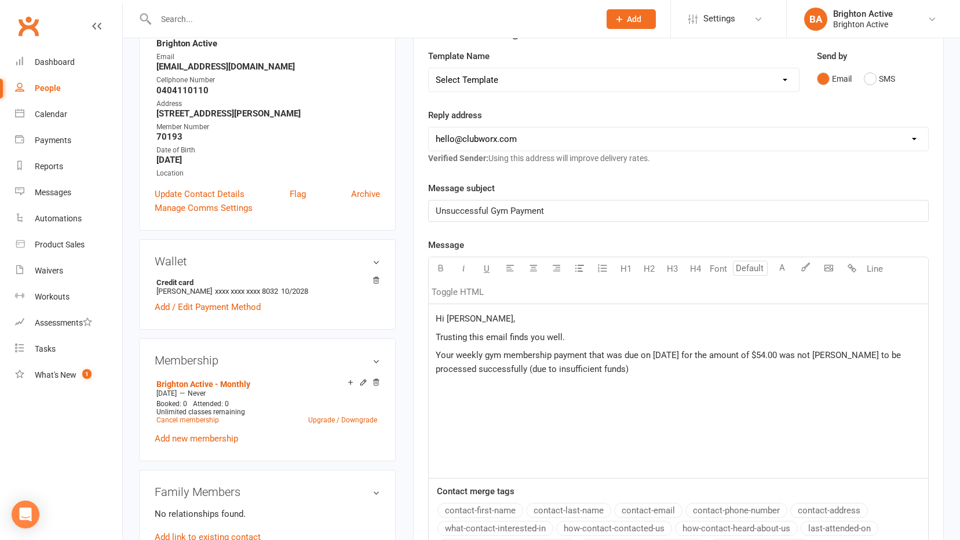
click at [720, 386] on div "Hi Ibrahim, Trusting this email finds you well. Your weekly gym membership paym…" at bounding box center [678, 391] width 499 height 174
click at [609, 365] on p "Your weekly gym membership payment that was due on 11/09/25 for the amount of $…" at bounding box center [679, 362] width 486 height 28
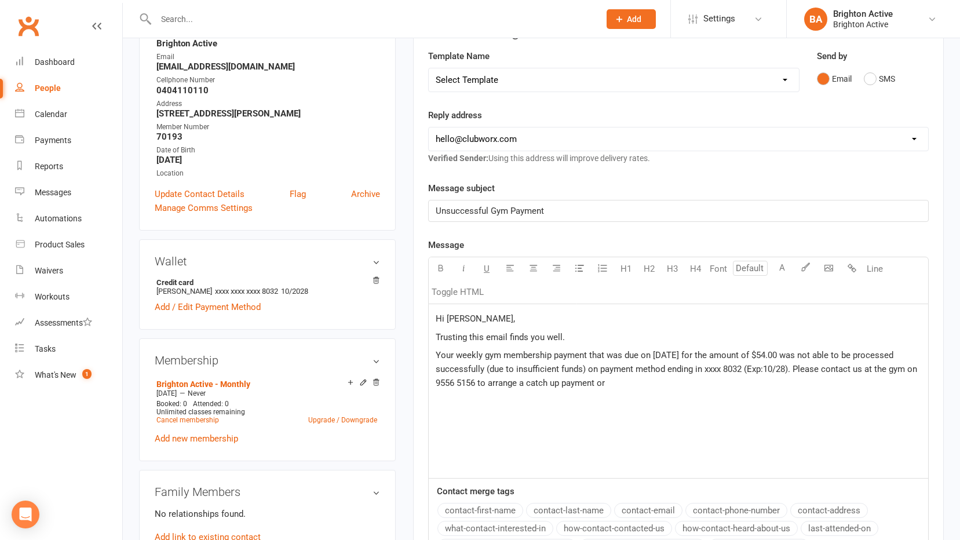
click at [600, 382] on span "Your weekly gym membership payment that was due on 11/09/25 for the amount of $…" at bounding box center [678, 369] width 484 height 38
click at [825, 393] on div "Hi Ibrahim, Trusting this email finds you well. Your weekly gym membership paym…" at bounding box center [678, 391] width 499 height 174
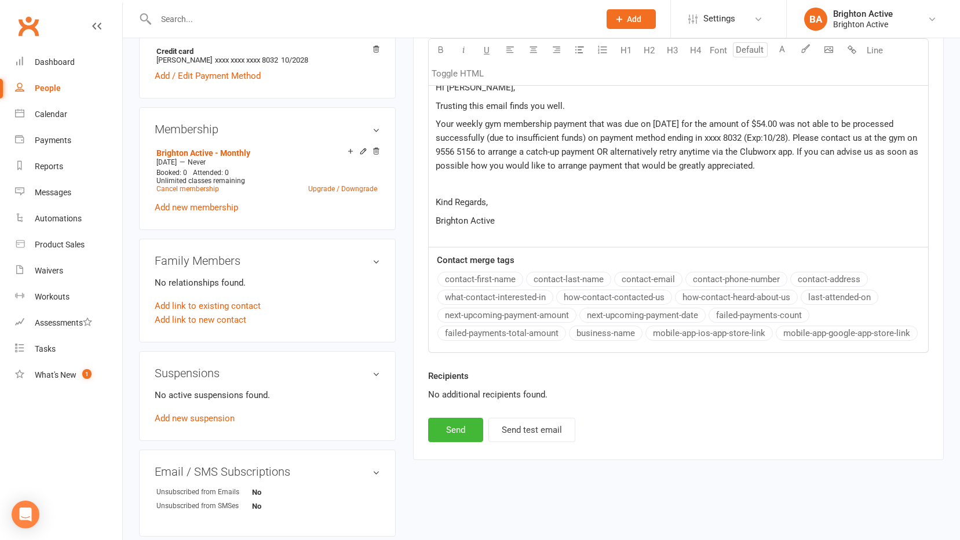
scroll to position [406, 0]
click at [459, 434] on button "Send" at bounding box center [455, 429] width 55 height 24
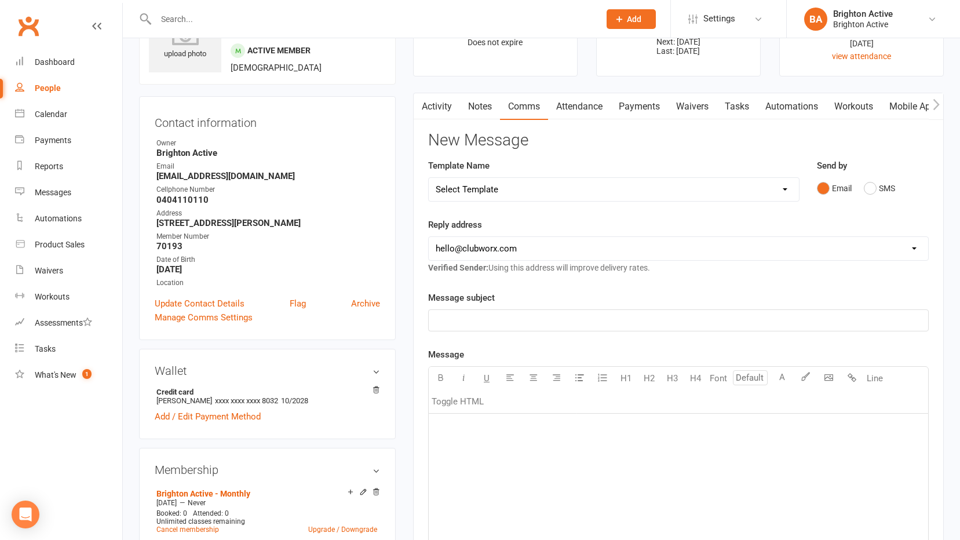
scroll to position [116, 0]
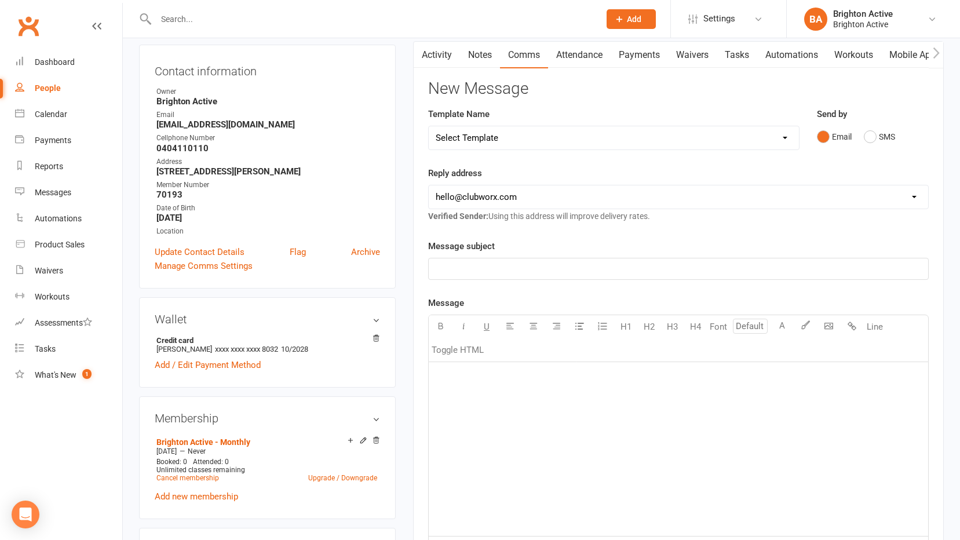
click at [503, 254] on div "Message subject ﻿" at bounding box center [678, 259] width 501 height 41
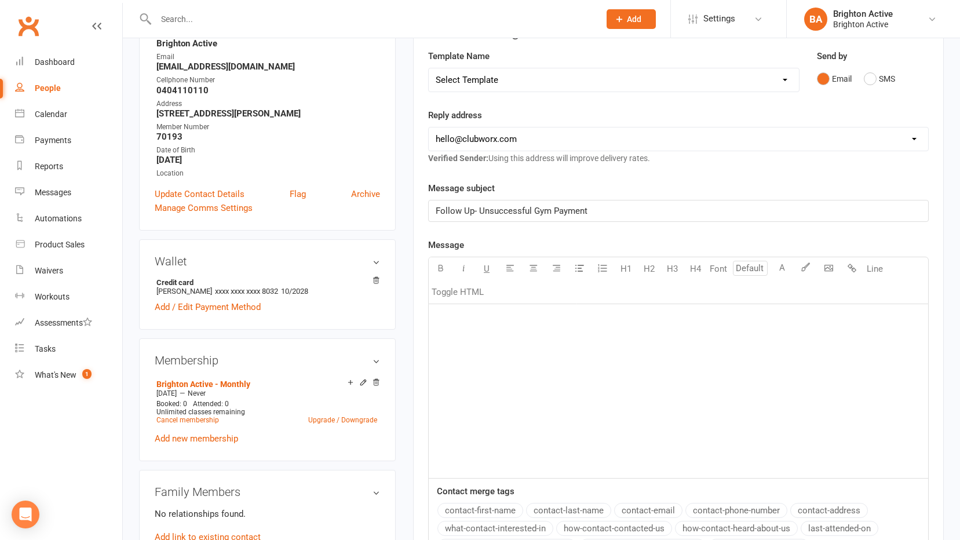
click at [480, 335] on div "﻿" at bounding box center [678, 391] width 499 height 174
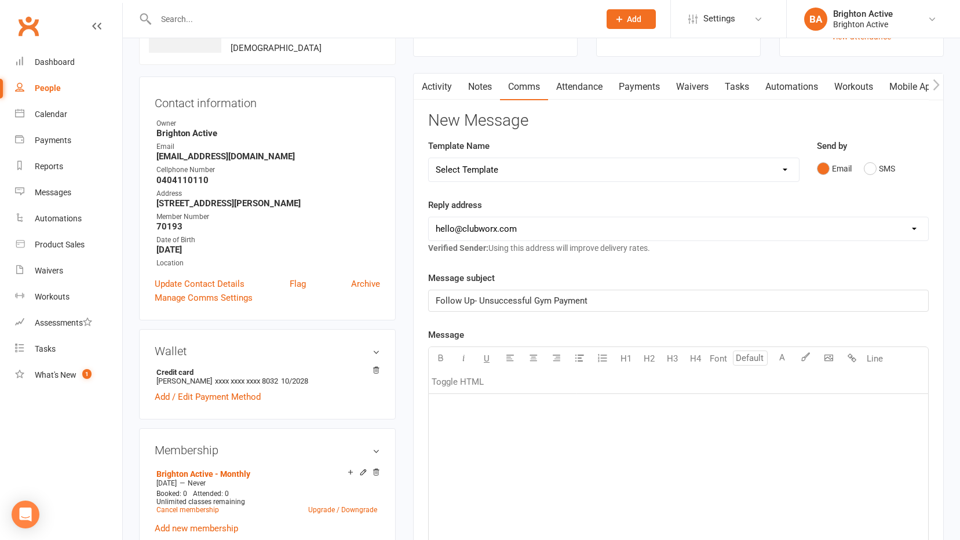
scroll to position [0, 0]
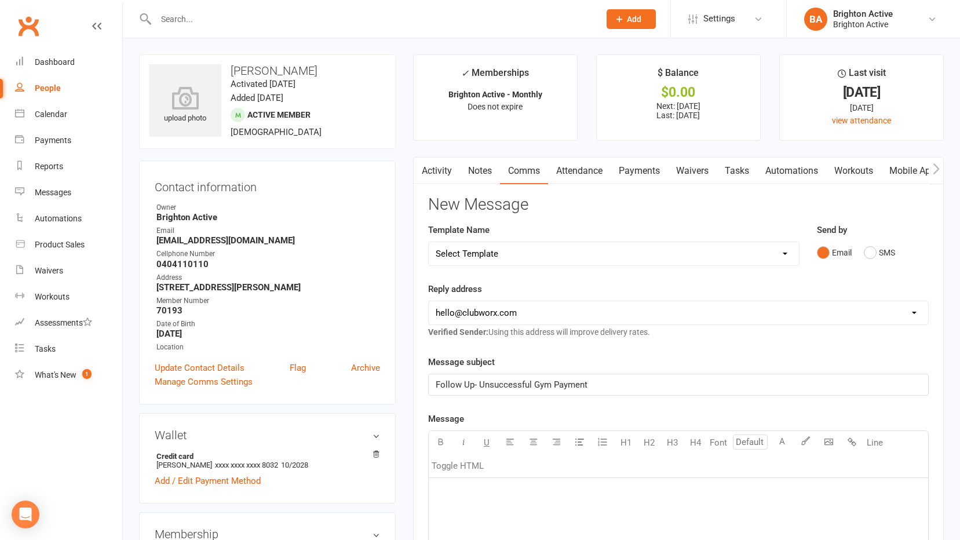
click at [74, 88] on link "People" at bounding box center [68, 88] width 107 height 26
select select "true"
select select "100"
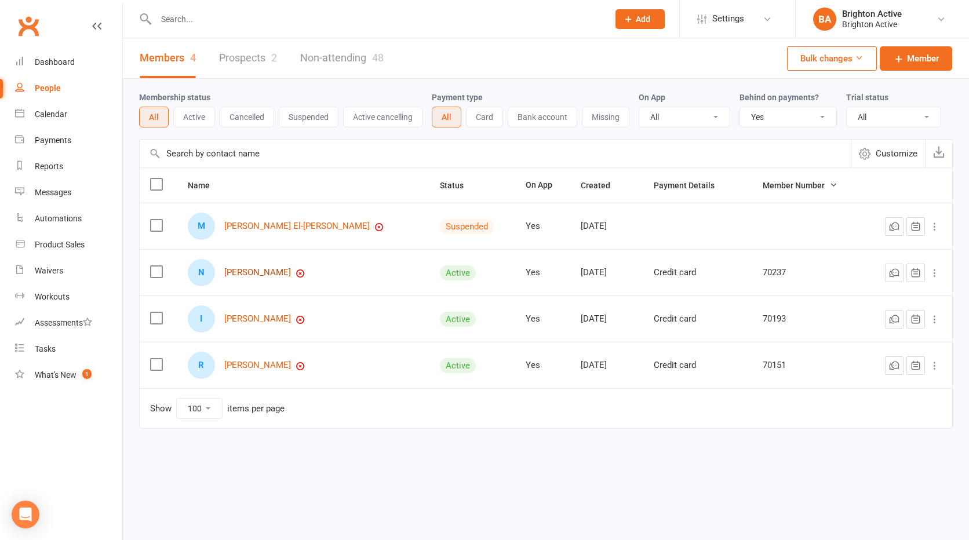
click at [268, 277] on link "Niroeni John Peter" at bounding box center [257, 273] width 67 height 10
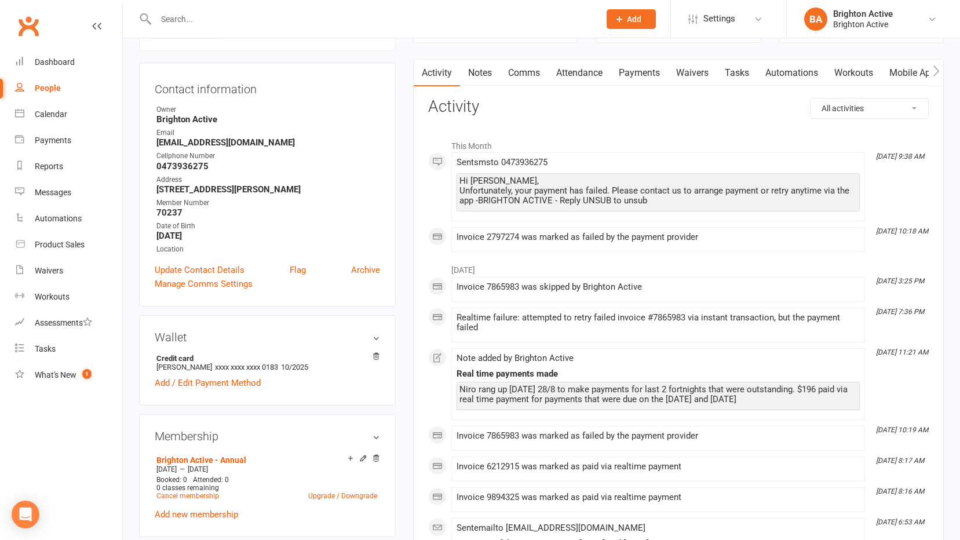
scroll to position [116, 0]
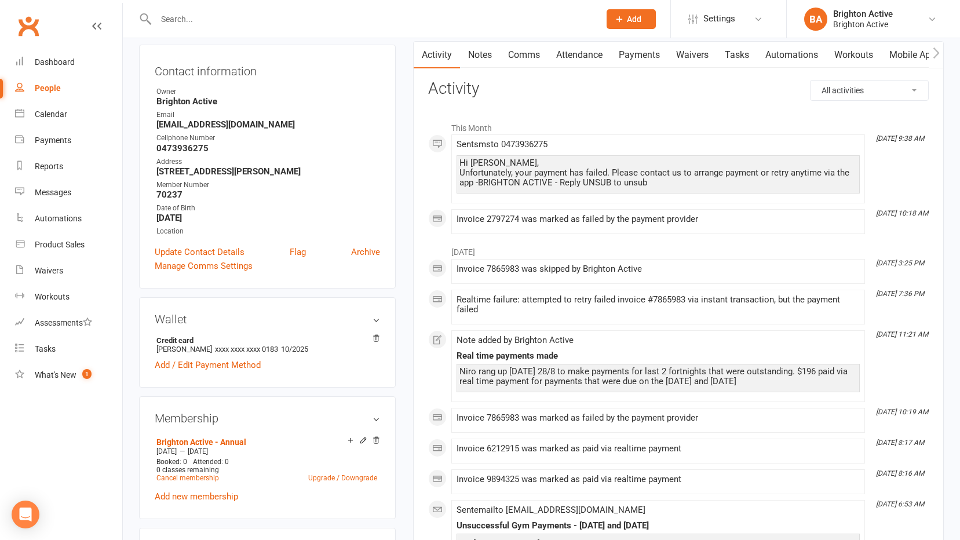
click at [543, 50] on link "Comms" at bounding box center [524, 55] width 48 height 27
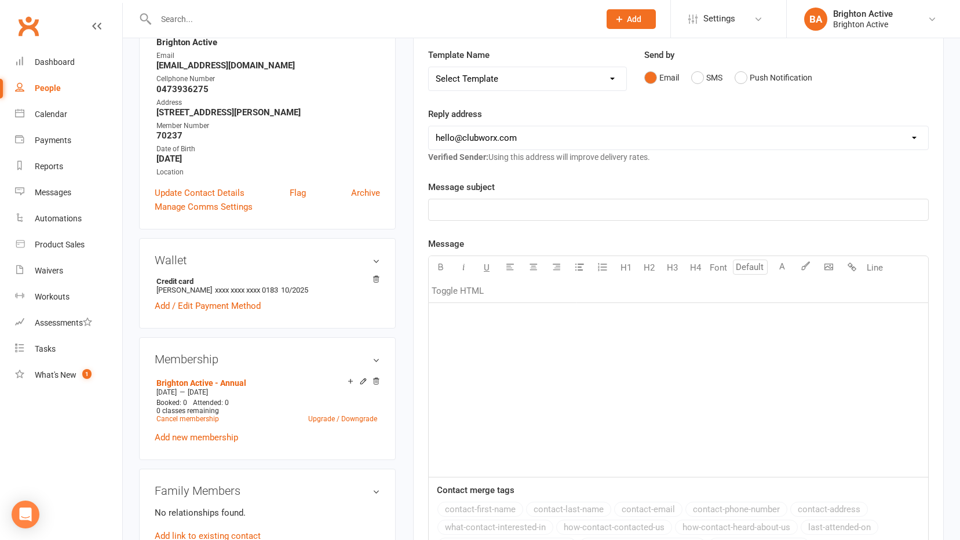
scroll to position [232, 0]
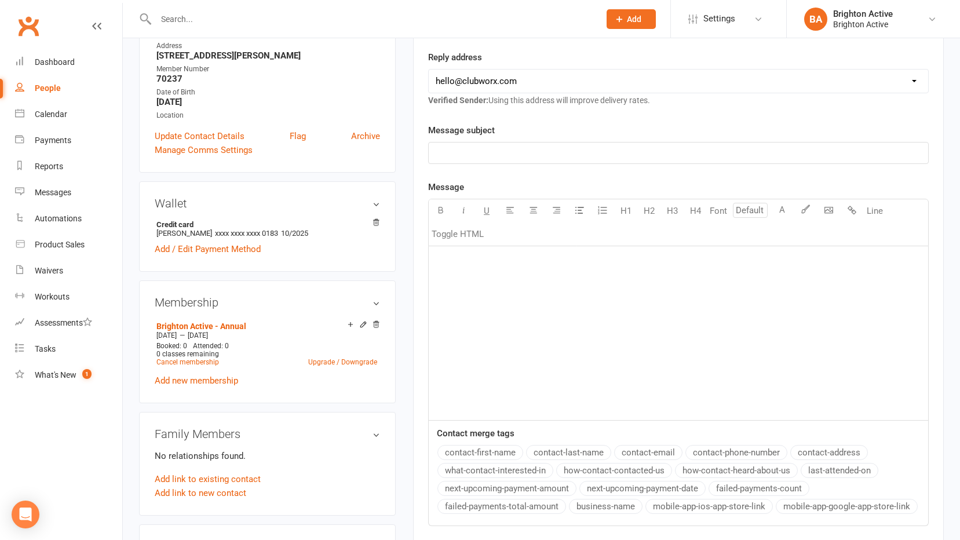
click at [530, 160] on div "﻿" at bounding box center [678, 153] width 499 height 21
click at [527, 270] on div "﻿" at bounding box center [678, 333] width 499 height 174
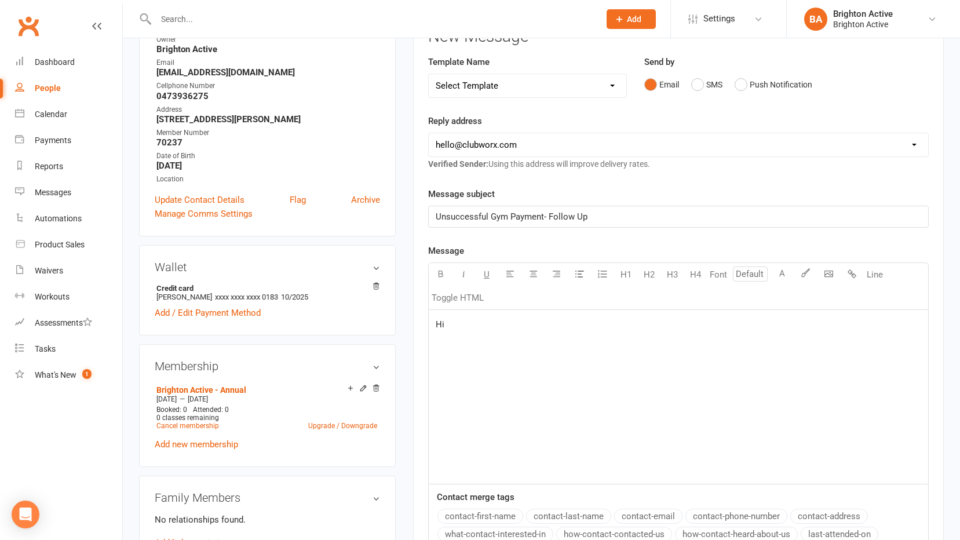
scroll to position [174, 0]
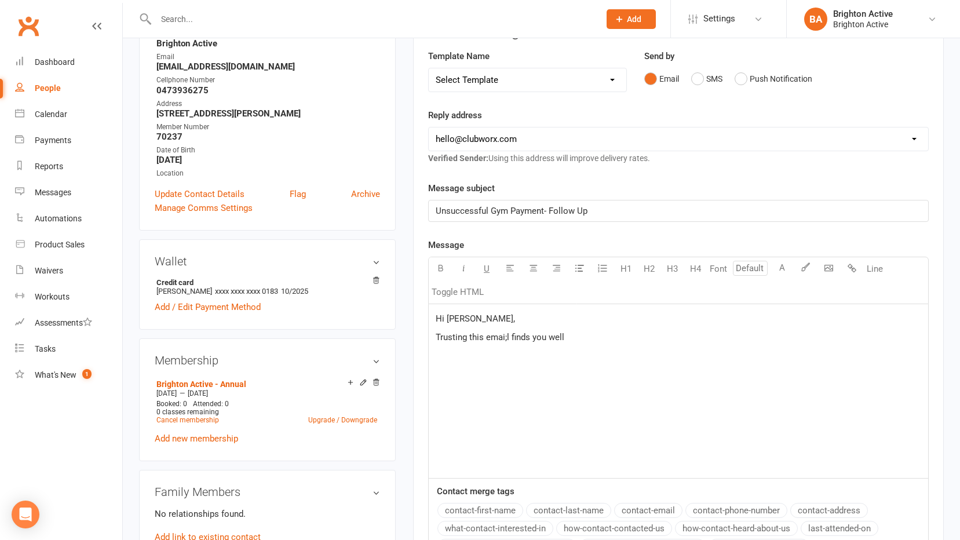
click at [511, 338] on span "Trusting this emai;l finds you well" at bounding box center [500, 337] width 129 height 10
click at [597, 338] on p "Trusting this email finds you well" at bounding box center [679, 337] width 486 height 14
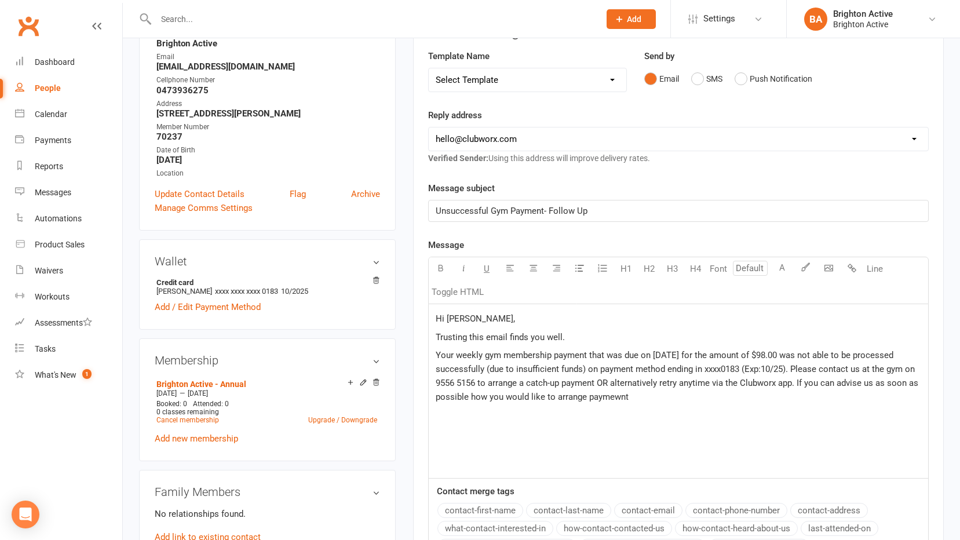
click at [608, 399] on span "Your weekly gym membership payment that was due on 11/09/25 for the amount of $…" at bounding box center [678, 376] width 485 height 52
click at [651, 404] on div "Hi Niroeni, Trusting this email finds you well. Your weekly gym membership paym…" at bounding box center [678, 391] width 499 height 174
click at [641, 405] on div "Hi Niroeni, Trusting this email finds you well. Your weekly gym membership paym…" at bounding box center [678, 391] width 499 height 174
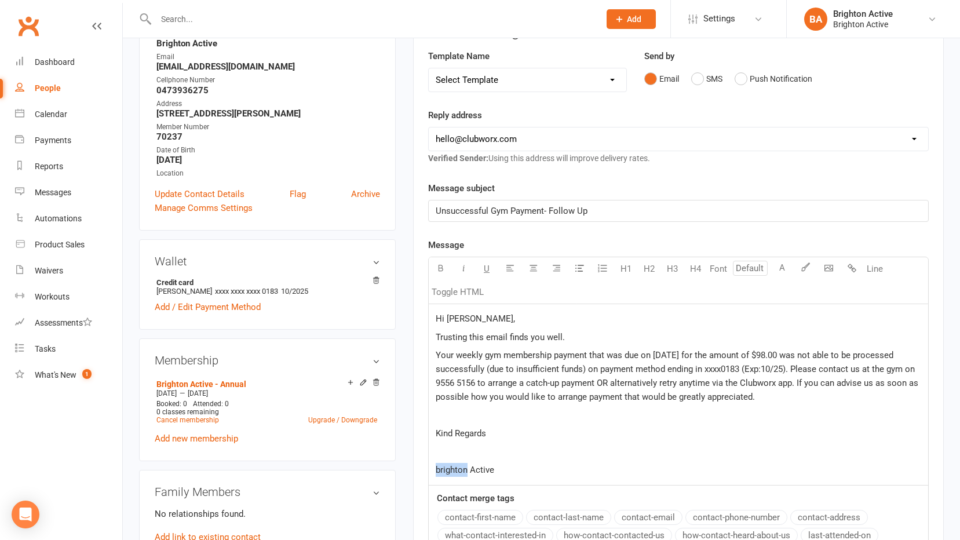
click at [454, 472] on span "brighton Active" at bounding box center [465, 470] width 59 height 10
click at [486, 318] on p "Hi Niroeni," at bounding box center [679, 319] width 486 height 14
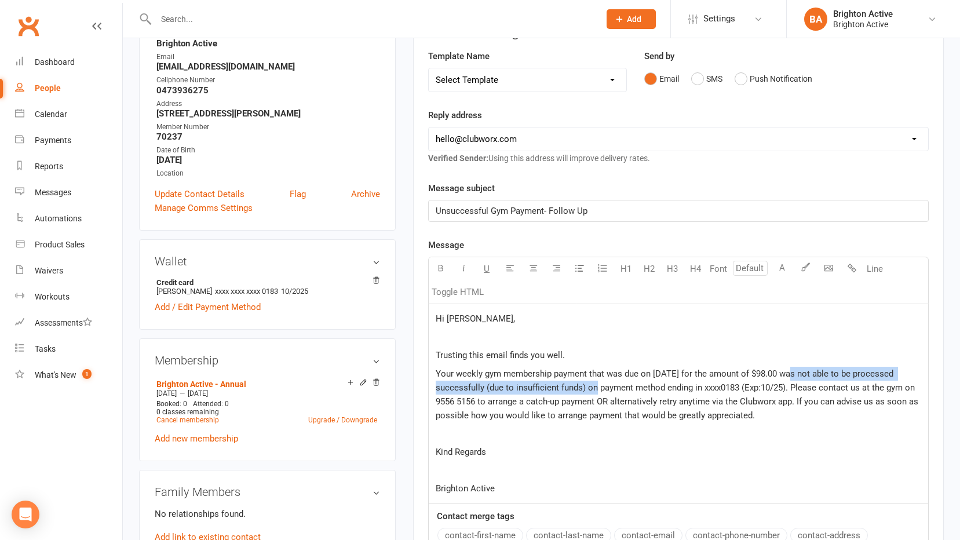
drag, startPoint x: 789, startPoint y: 374, endPoint x: 586, endPoint y: 394, distance: 203.8
click at [586, 394] on p "Your weekly gym membership payment that was due on 11/09/25 for the amount of $…" at bounding box center [679, 395] width 486 height 56
click at [444, 269] on icon "button" at bounding box center [440, 268] width 9 height 9
click at [462, 267] on icon "button" at bounding box center [463, 268] width 9 height 9
click at [588, 417] on span "on payment method ending in xxxx0183 (Exp:10/25). Please contact us at the gym …" at bounding box center [678, 401] width 485 height 38
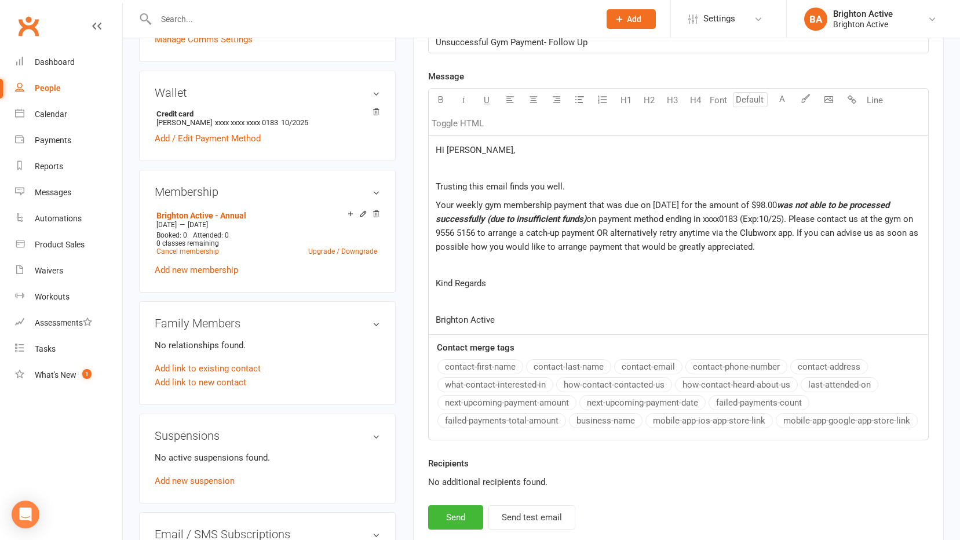
scroll to position [464, 0]
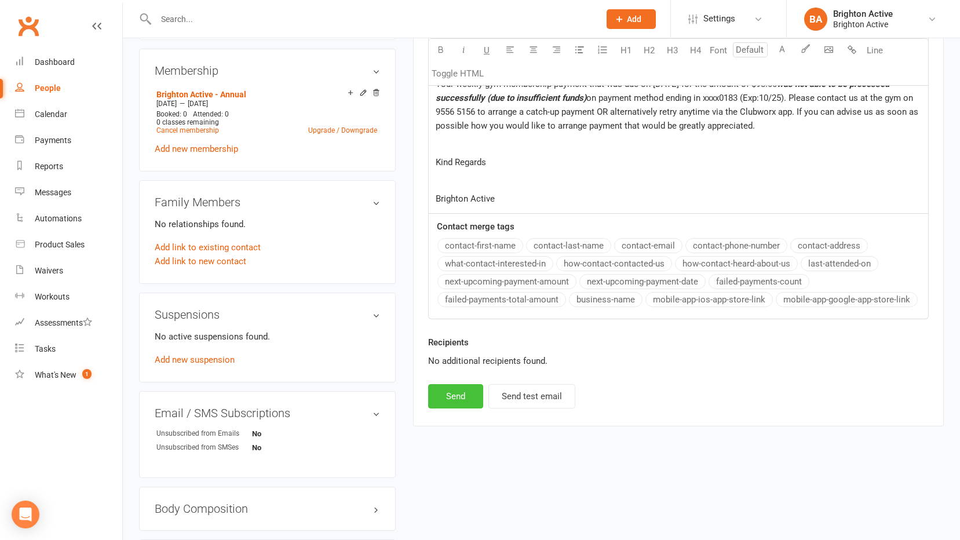
click at [453, 395] on button "Send" at bounding box center [455, 396] width 55 height 24
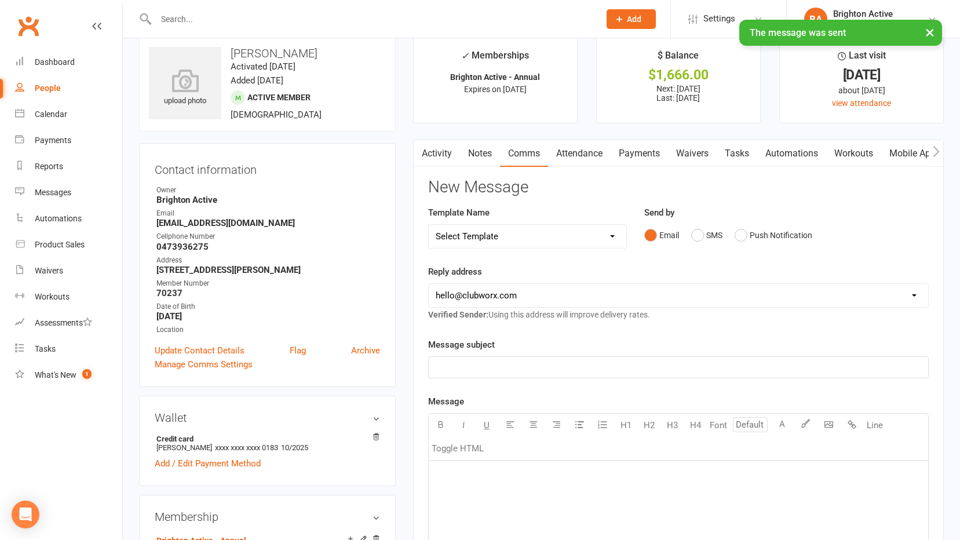
scroll to position [0, 0]
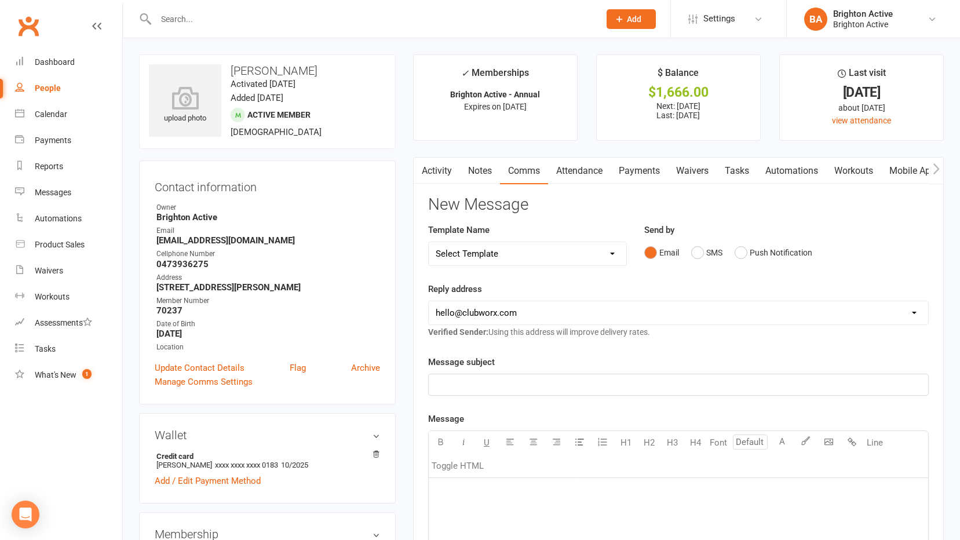
click at [426, 185] on div "Activity Notes Comms Attendance Payments Waivers Tasks Automations Workouts Mob…" at bounding box center [678, 510] width 531 height 707
click at [428, 176] on link "Activity" at bounding box center [437, 171] width 46 height 27
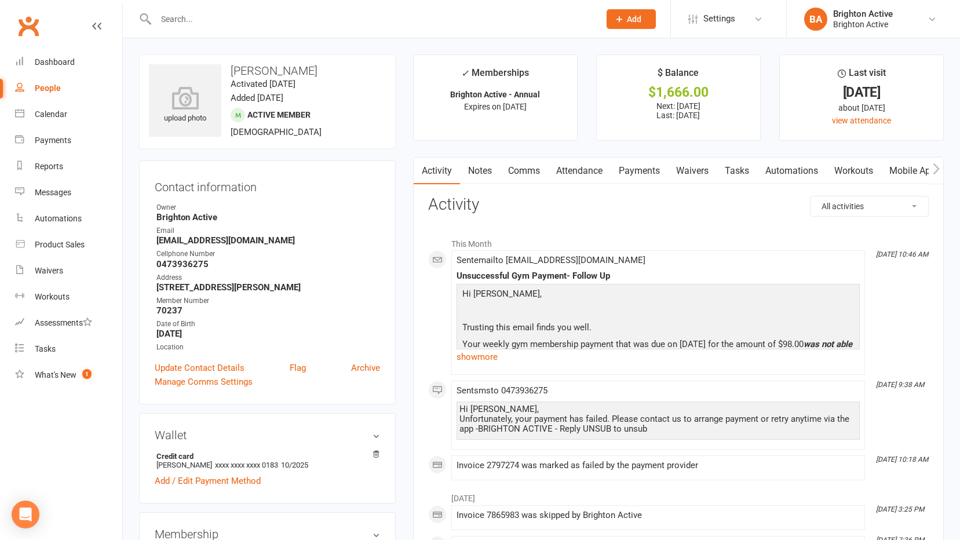
scroll to position [116, 0]
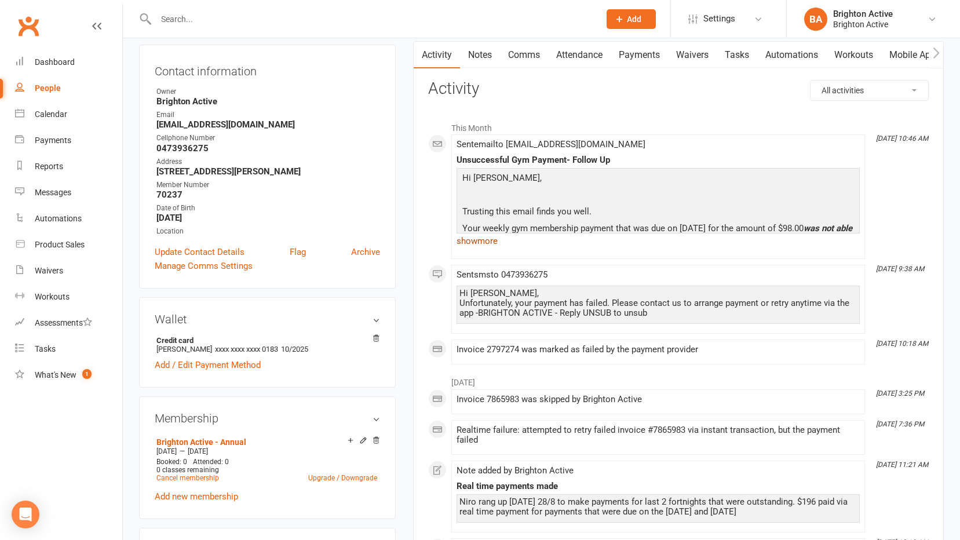
click at [483, 236] on link "show more" at bounding box center [658, 241] width 403 height 16
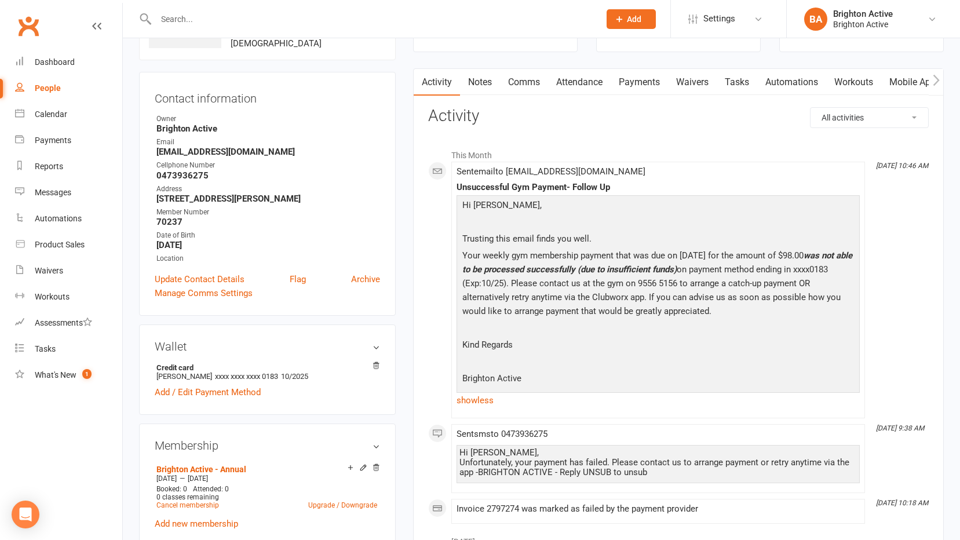
scroll to position [0, 0]
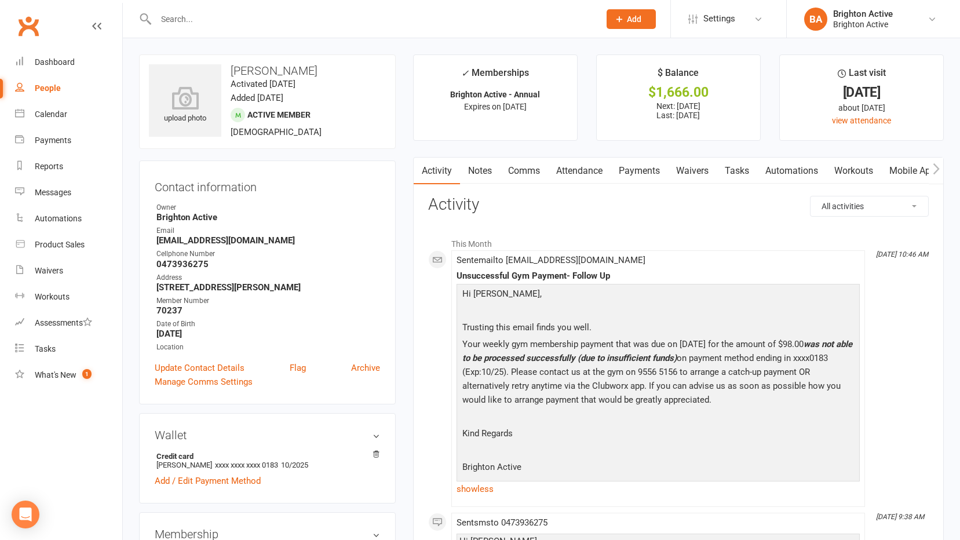
click at [58, 85] on div "People" at bounding box center [48, 87] width 26 height 9
select select "true"
select select "100"
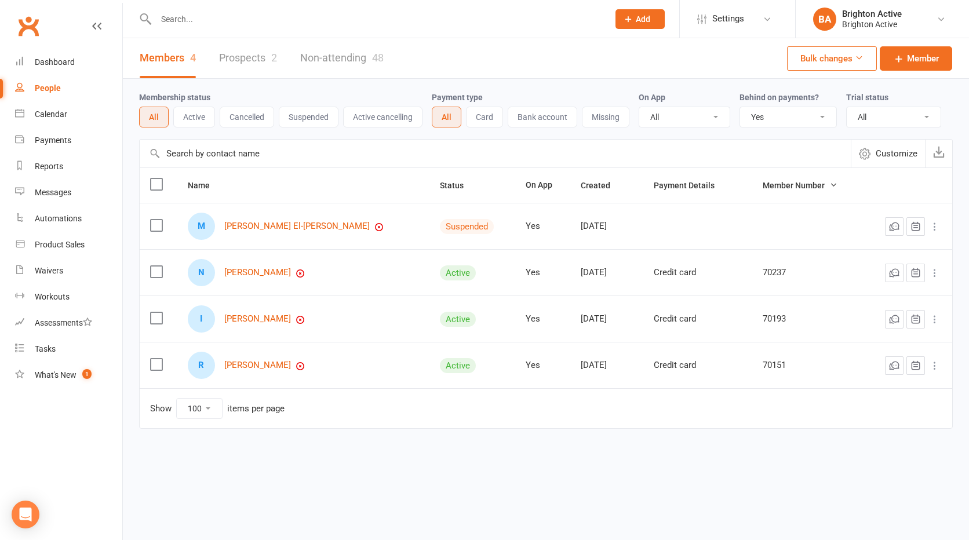
click at [793, 121] on select "All No Yes" at bounding box center [788, 117] width 96 height 20
click at [741, 108] on select "All No Yes" at bounding box center [788, 117] width 96 height 20
click at [68, 141] on div "Payments" at bounding box center [53, 140] width 37 height 9
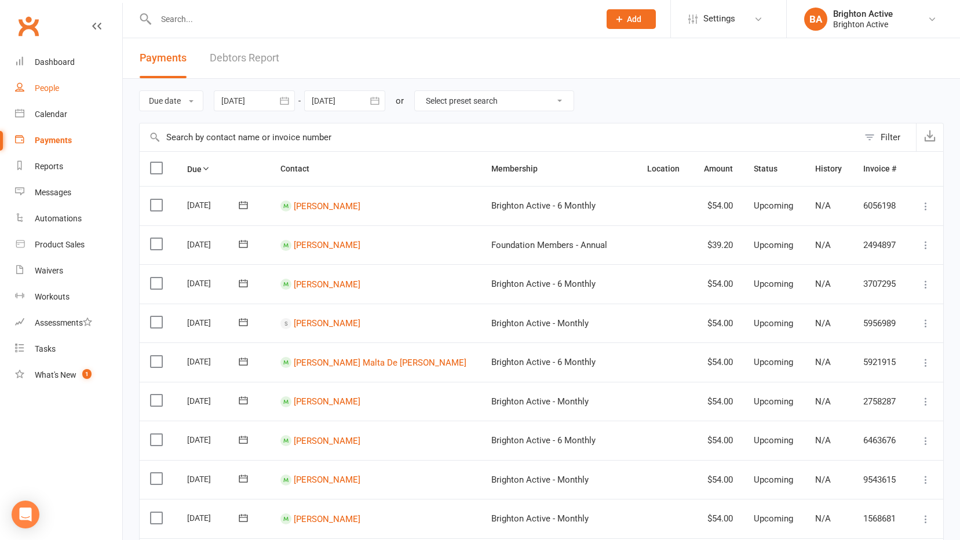
click at [60, 87] on link "People" at bounding box center [68, 88] width 107 height 26
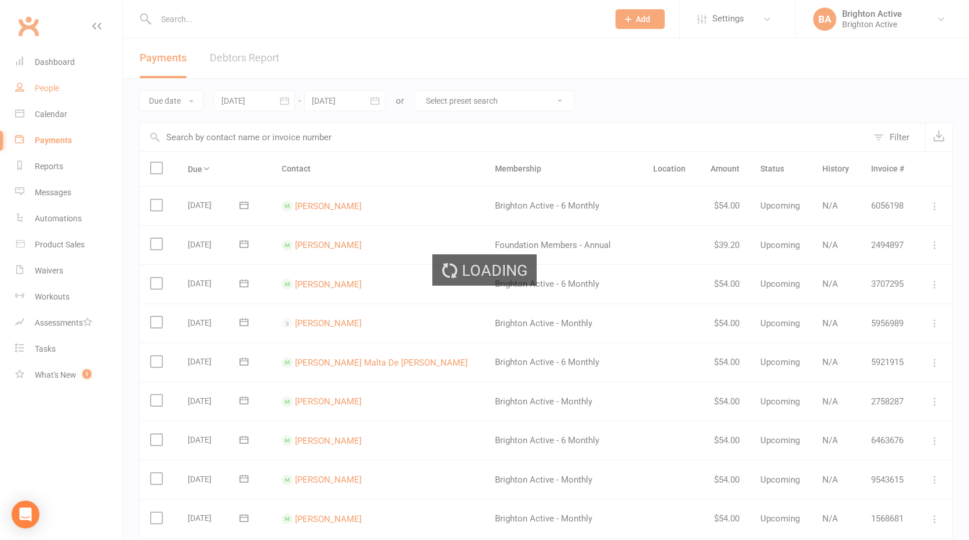
select select "true"
select select "100"
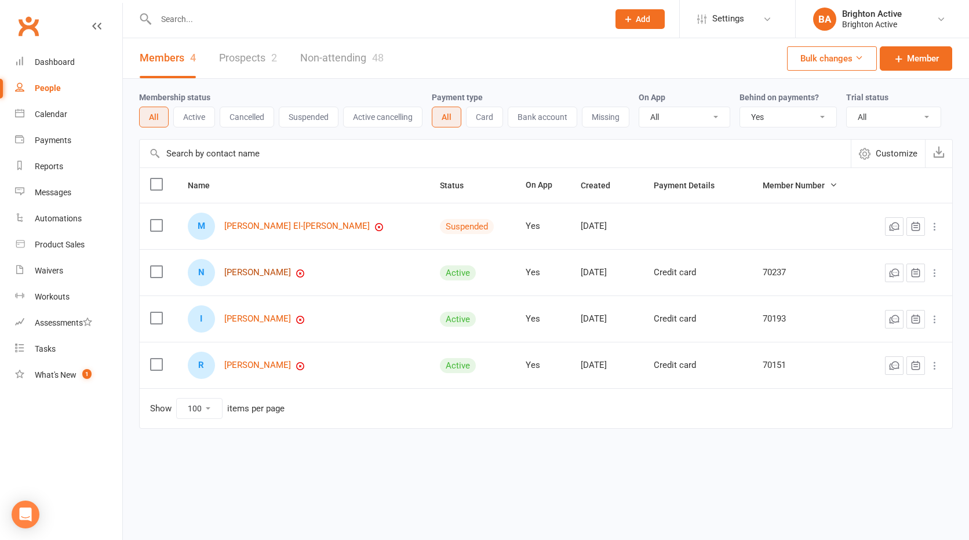
click at [258, 272] on link "Niroeni John Peter" at bounding box center [257, 273] width 67 height 10
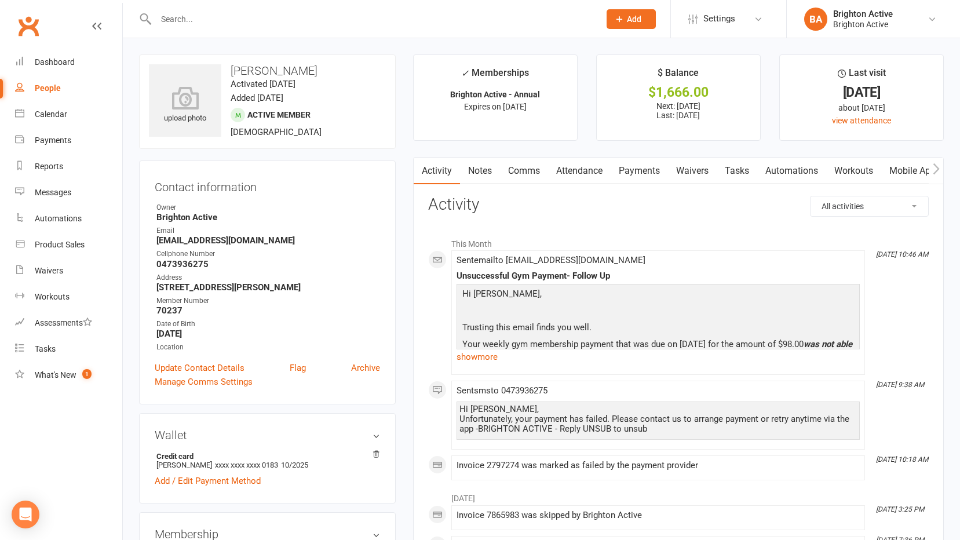
scroll to position [58, 0]
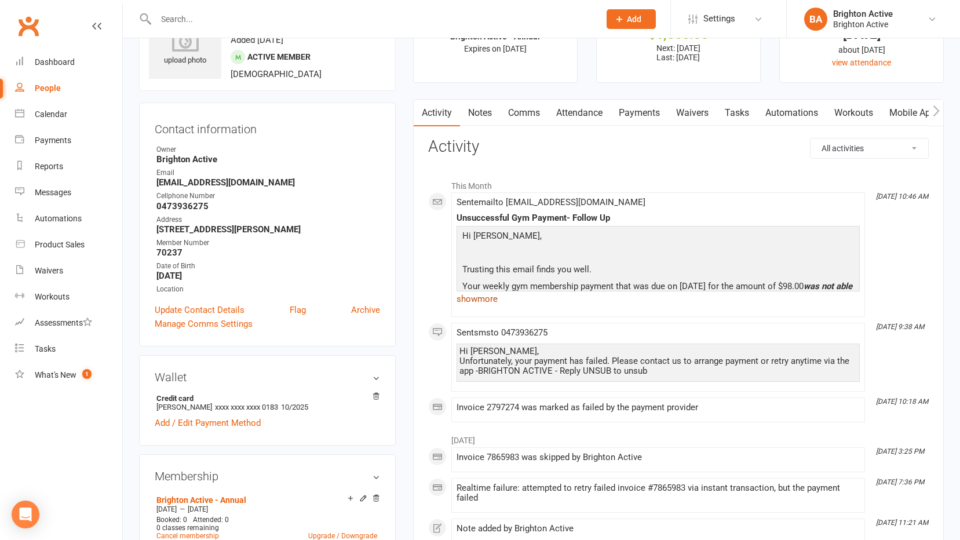
click at [481, 298] on link "show more" at bounding box center [658, 299] width 403 height 16
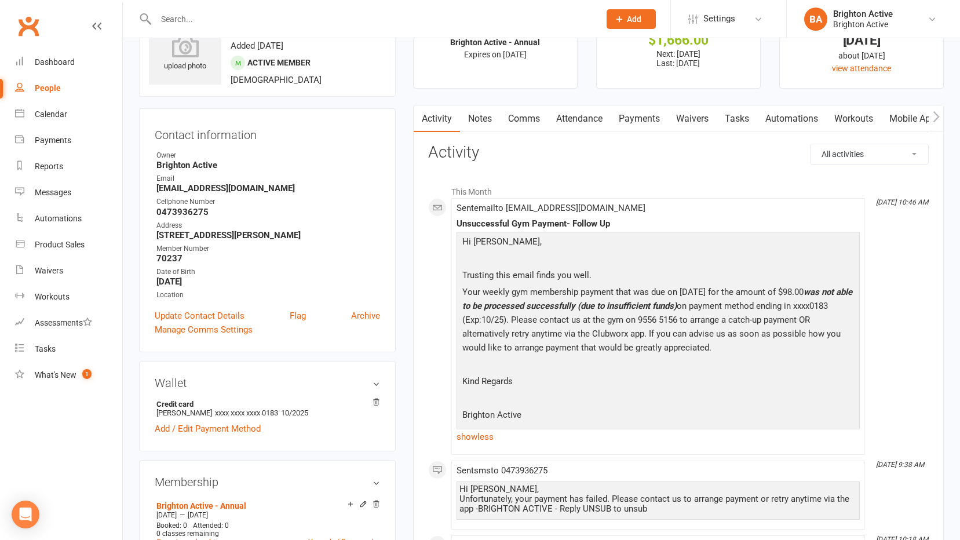
scroll to position [0, 0]
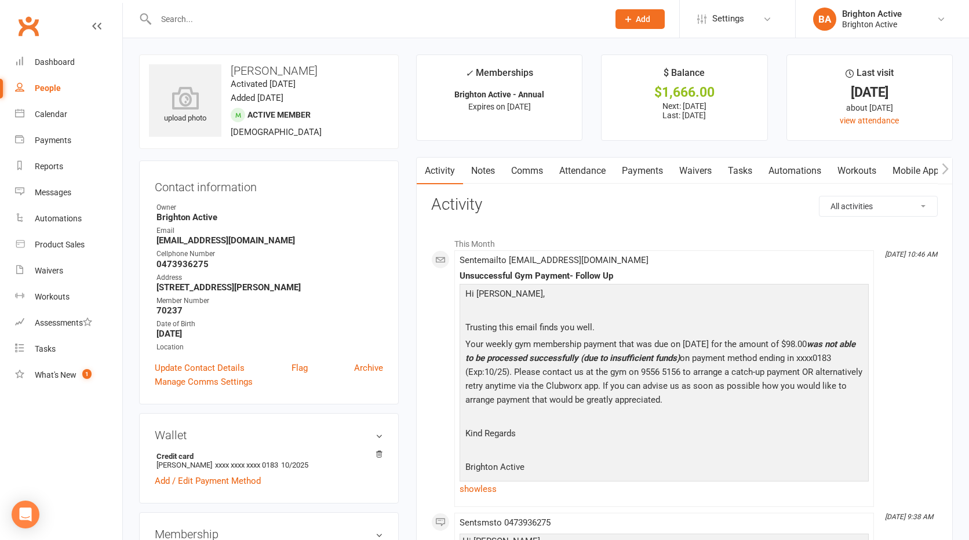
select select "true"
select select "100"
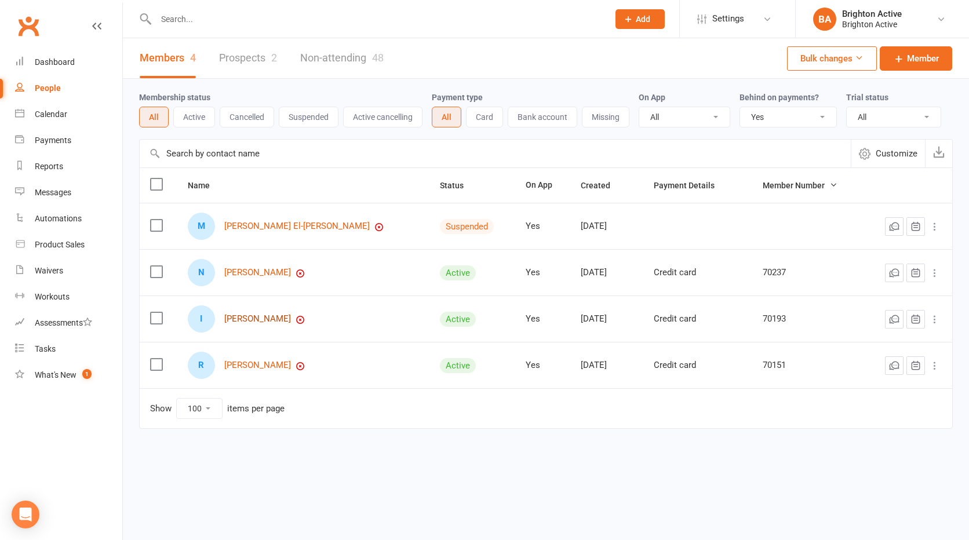
click at [265, 320] on link "Ibrahim Barakat" at bounding box center [257, 319] width 67 height 10
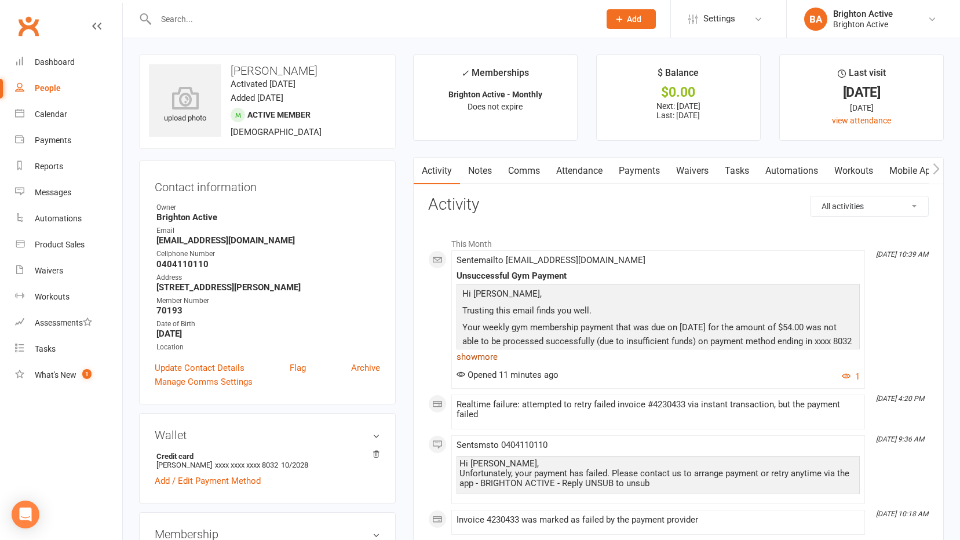
click at [485, 356] on link "show more" at bounding box center [658, 357] width 403 height 16
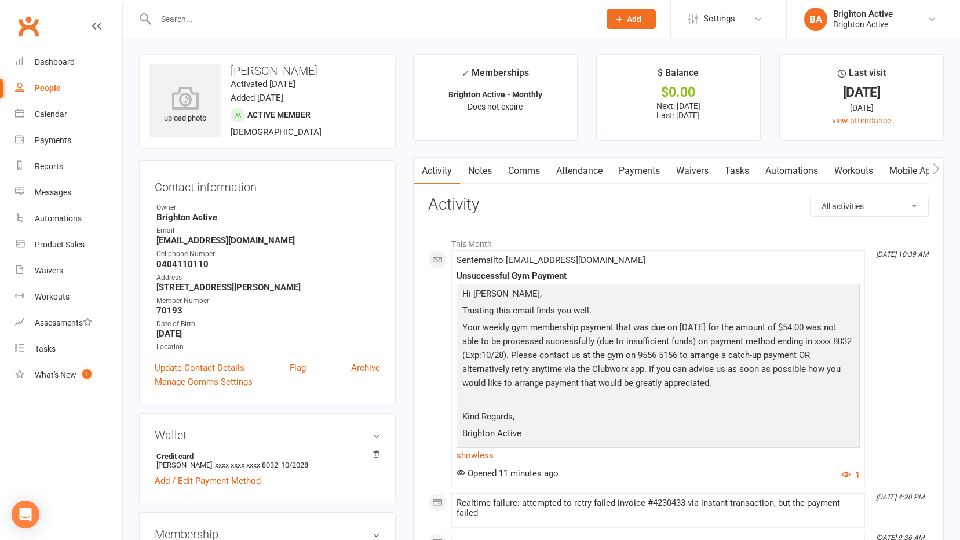
click at [642, 169] on link "Payments" at bounding box center [639, 171] width 57 height 27
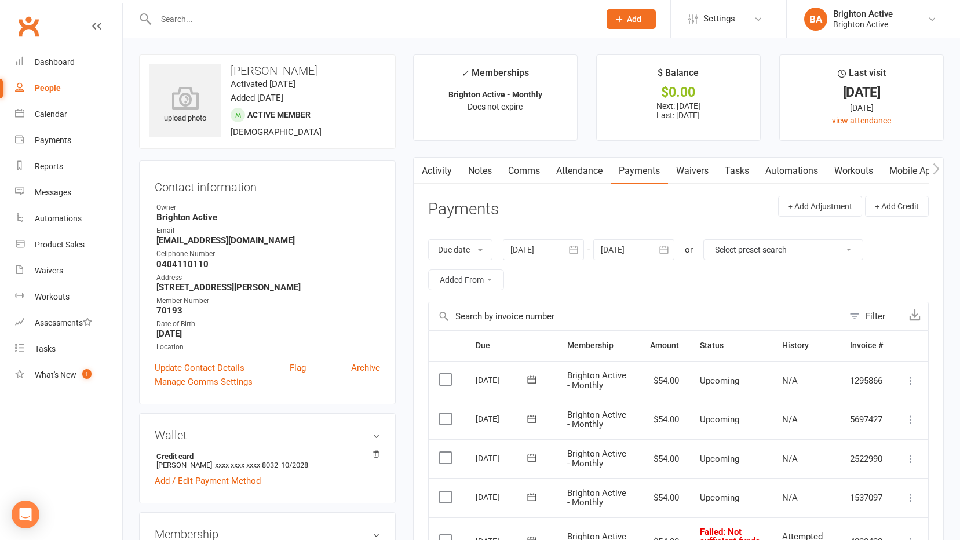
click at [20, 27] on link "Clubworx" at bounding box center [28, 26] width 29 height 29
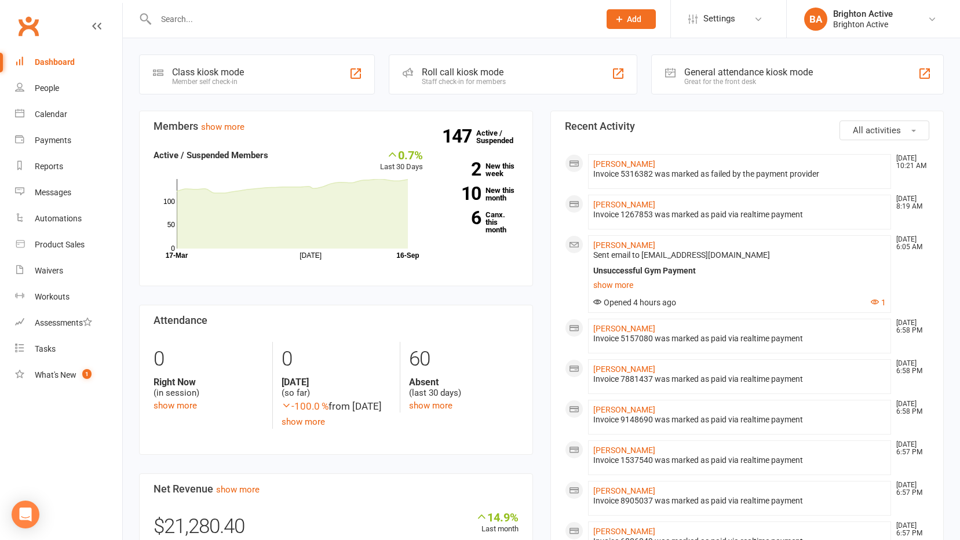
click at [189, 12] on input "text" at bounding box center [371, 19] width 439 height 16
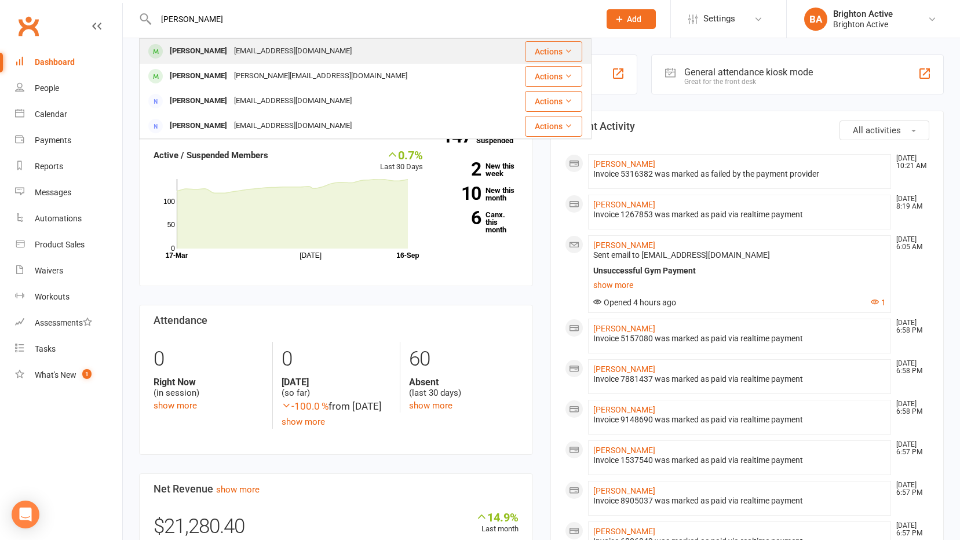
type input "[PERSON_NAME]"
click at [224, 45] on div "[PERSON_NAME]" at bounding box center [198, 51] width 64 height 17
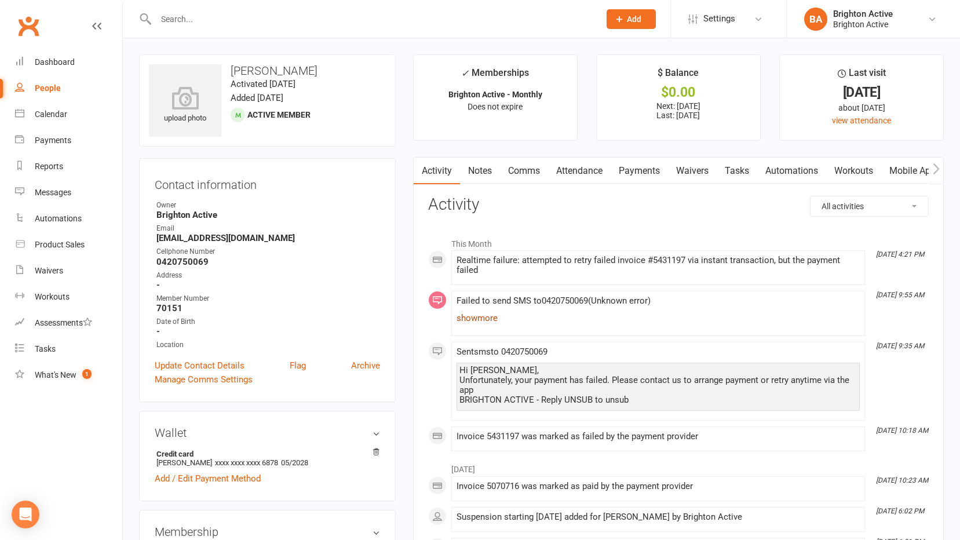
click at [472, 318] on link "show more" at bounding box center [658, 318] width 403 height 16
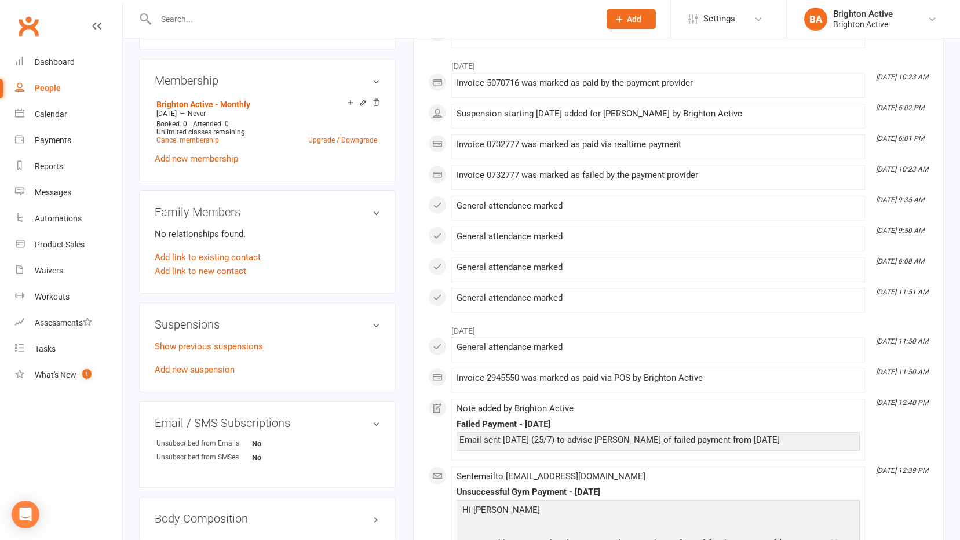
scroll to position [521, 0]
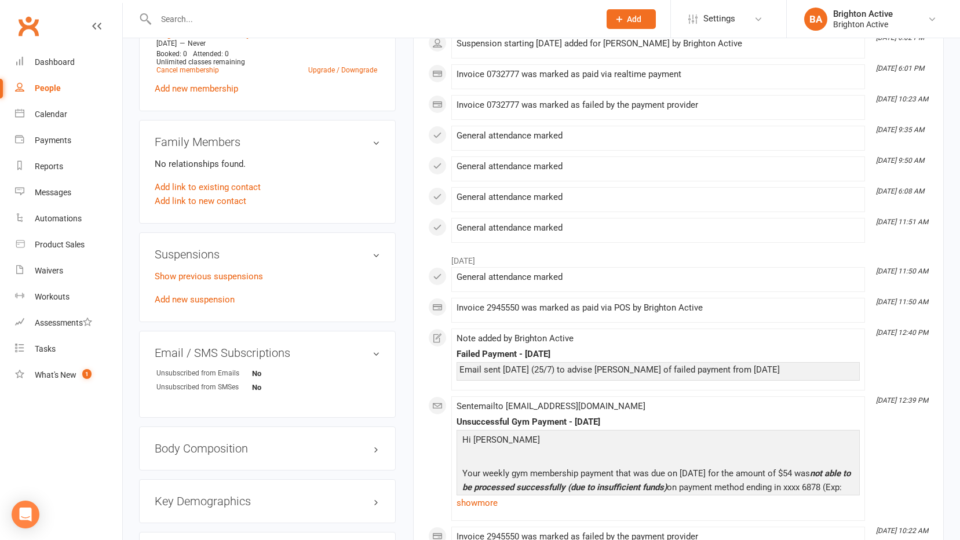
click at [469, 506] on link "show more" at bounding box center [658, 503] width 403 height 16
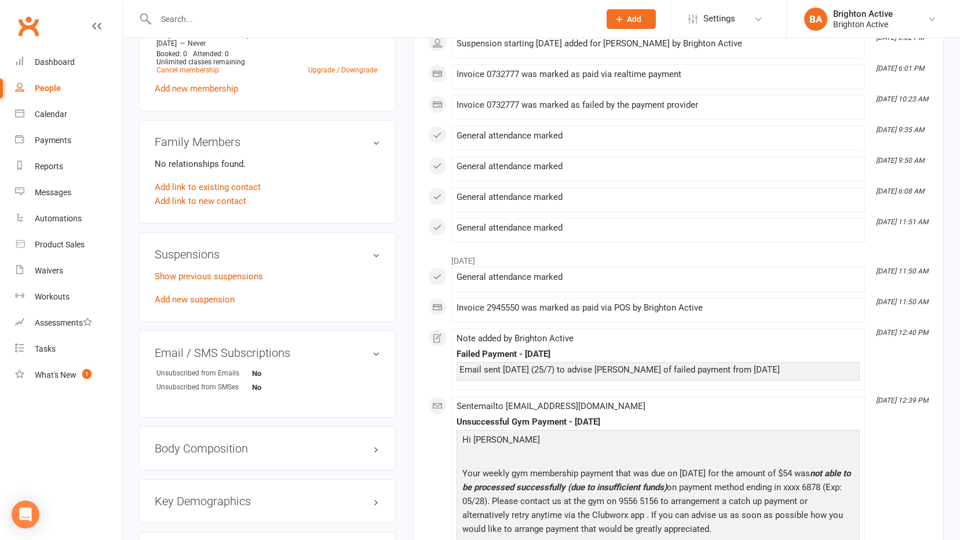
drag, startPoint x: 469, startPoint y: 506, endPoint x: 635, endPoint y: 417, distance: 189.0
click at [635, 417] on div "Unsuccessful Gym Payment - [DATE]" at bounding box center [658, 422] width 403 height 10
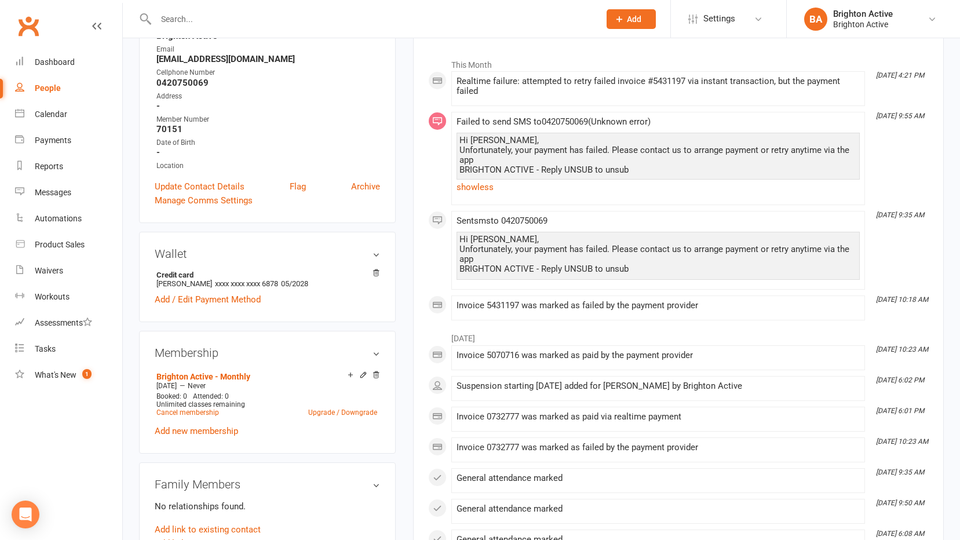
scroll to position [58, 0]
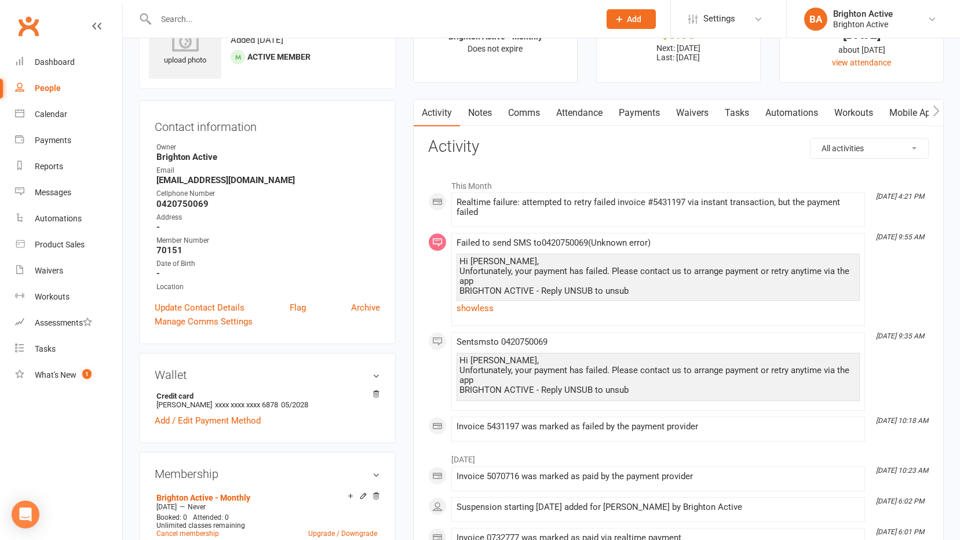
click at [651, 122] on link "Payments" at bounding box center [639, 113] width 57 height 27
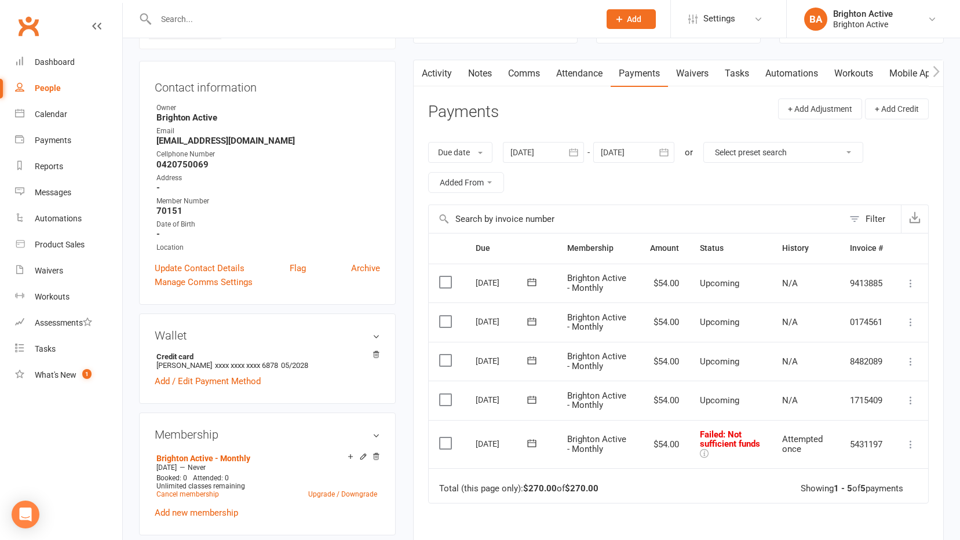
scroll to position [116, 0]
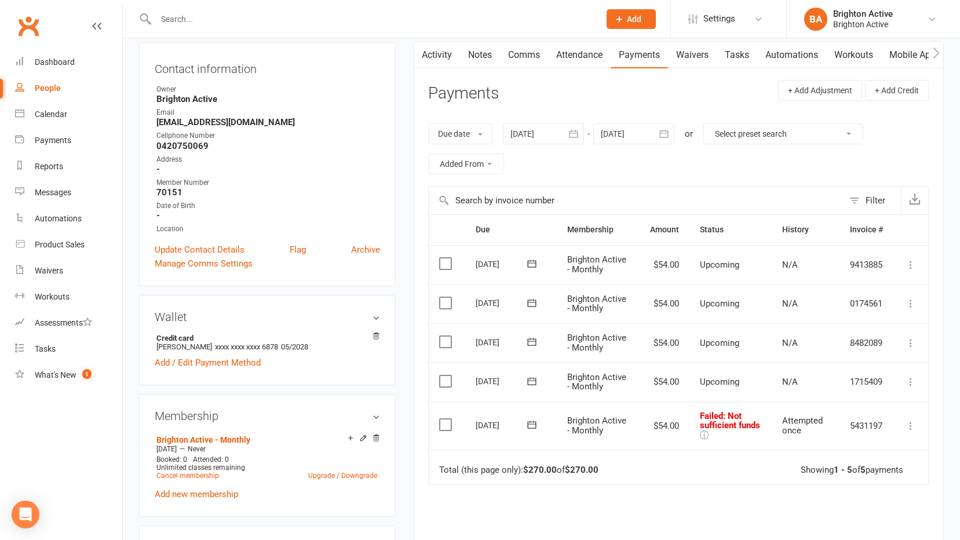
click at [440, 58] on link "Activity" at bounding box center [437, 55] width 46 height 27
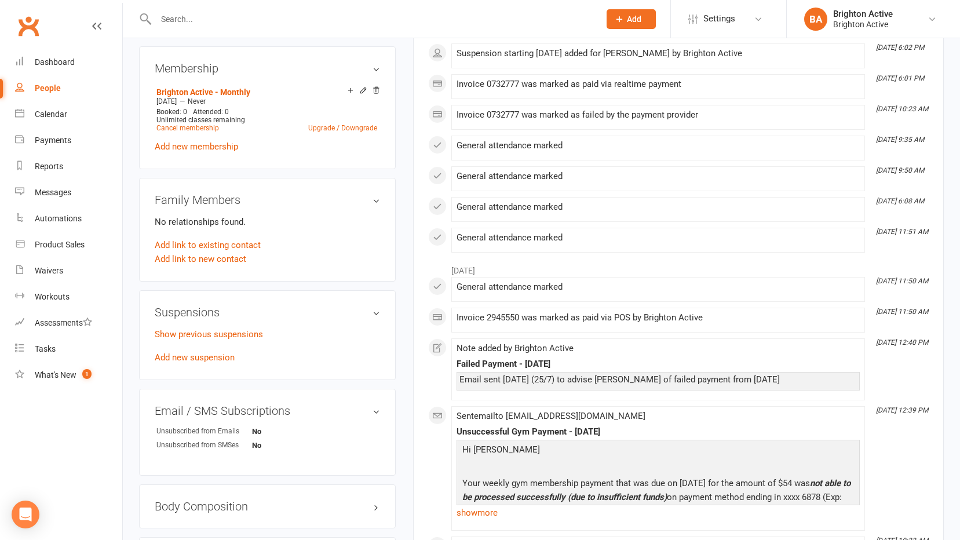
scroll to position [637, 0]
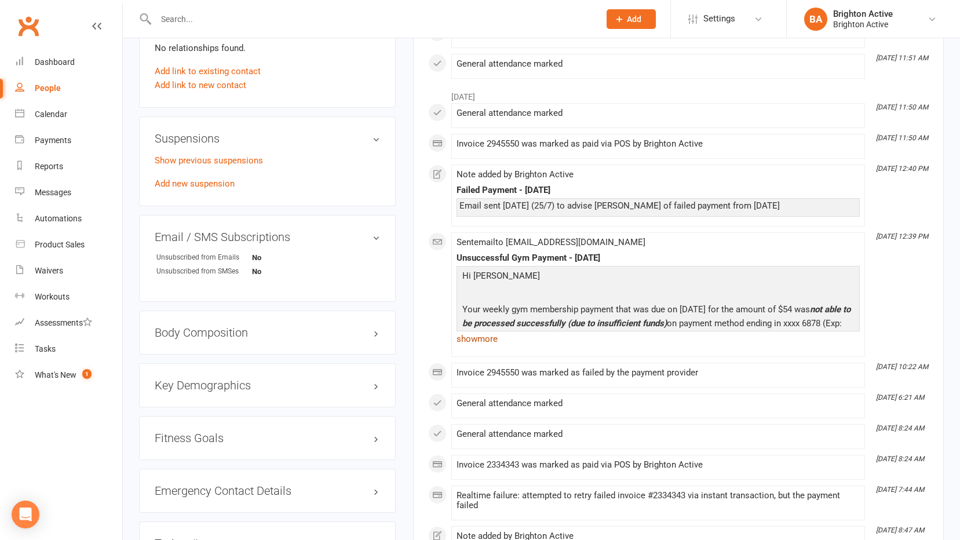
click at [480, 337] on link "show more" at bounding box center [658, 339] width 403 height 16
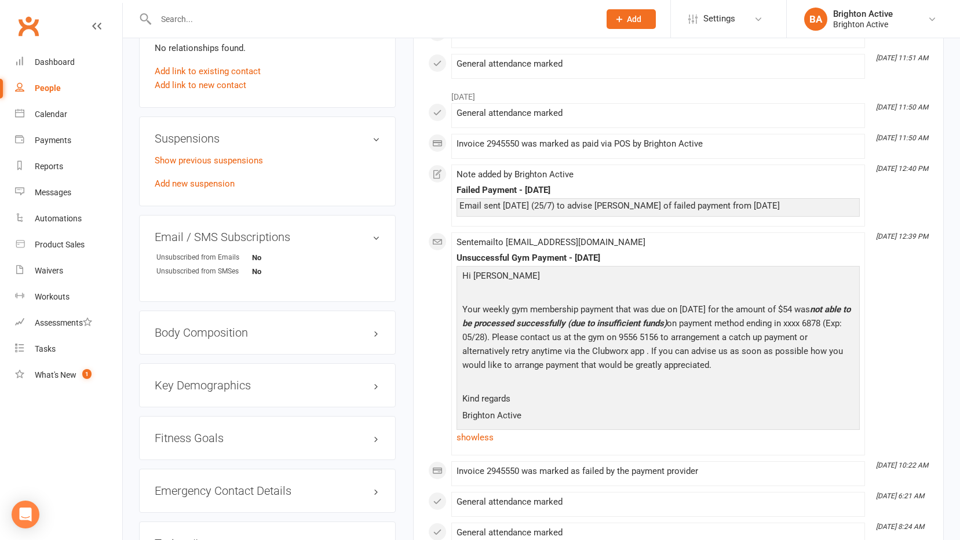
click at [79, 89] on link "People" at bounding box center [68, 88] width 107 height 26
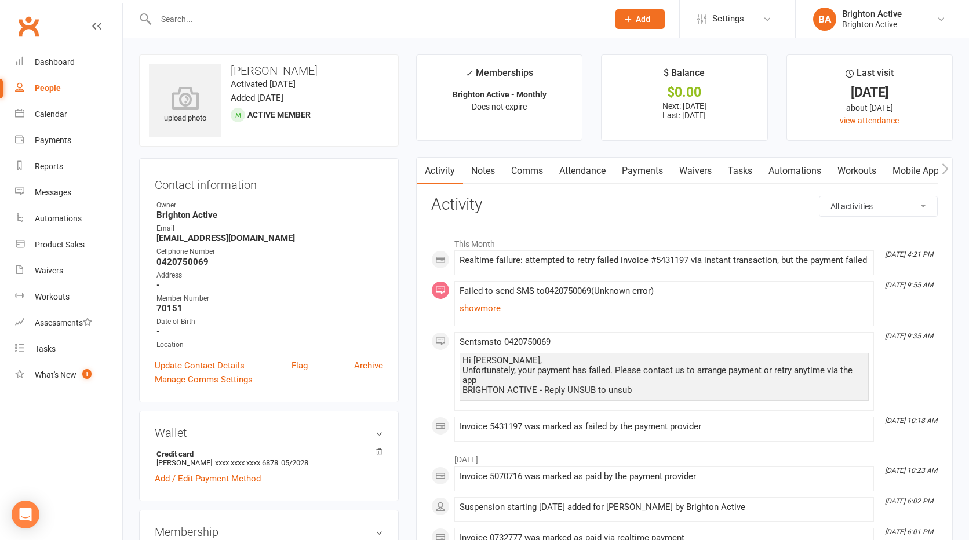
select select "true"
select select "100"
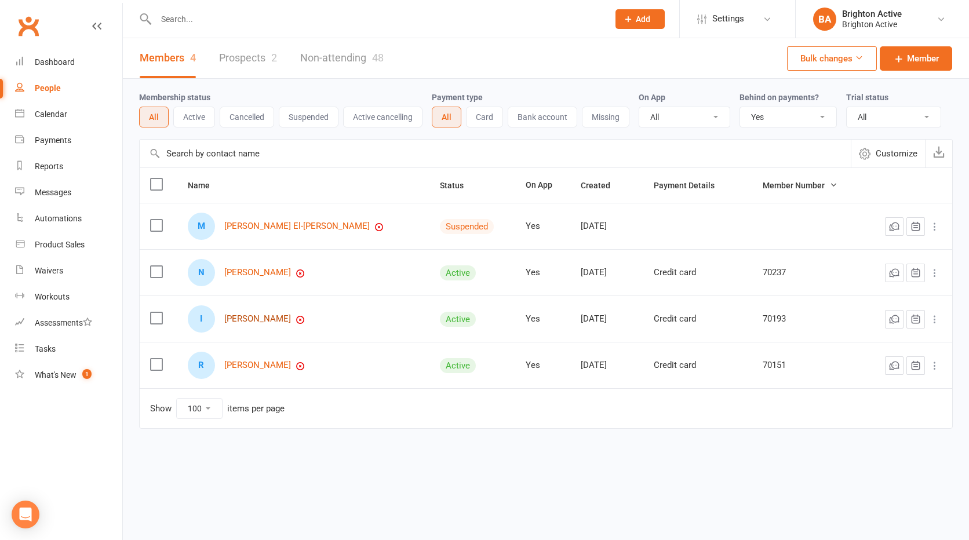
click at [258, 315] on link "[PERSON_NAME]" at bounding box center [257, 319] width 67 height 10
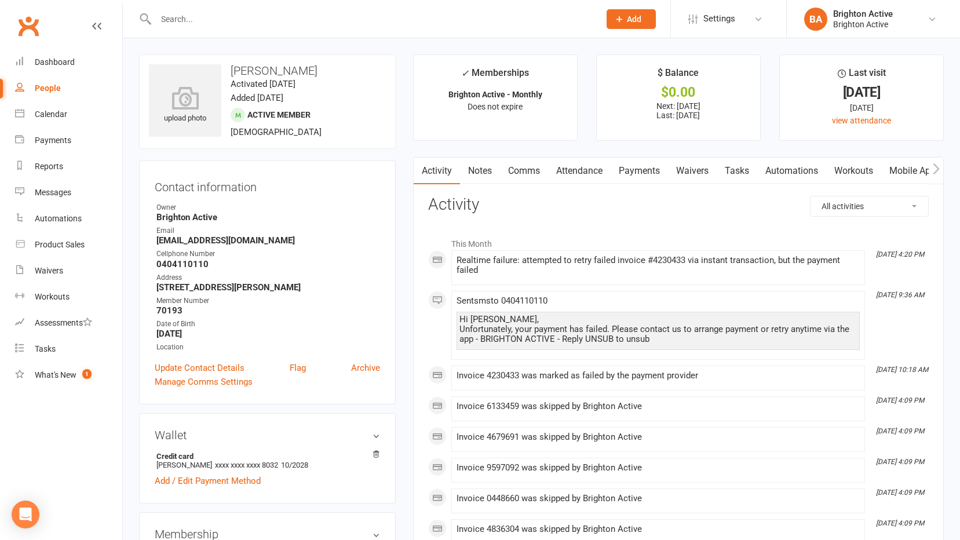
click at [640, 176] on link "Payments" at bounding box center [639, 171] width 57 height 27
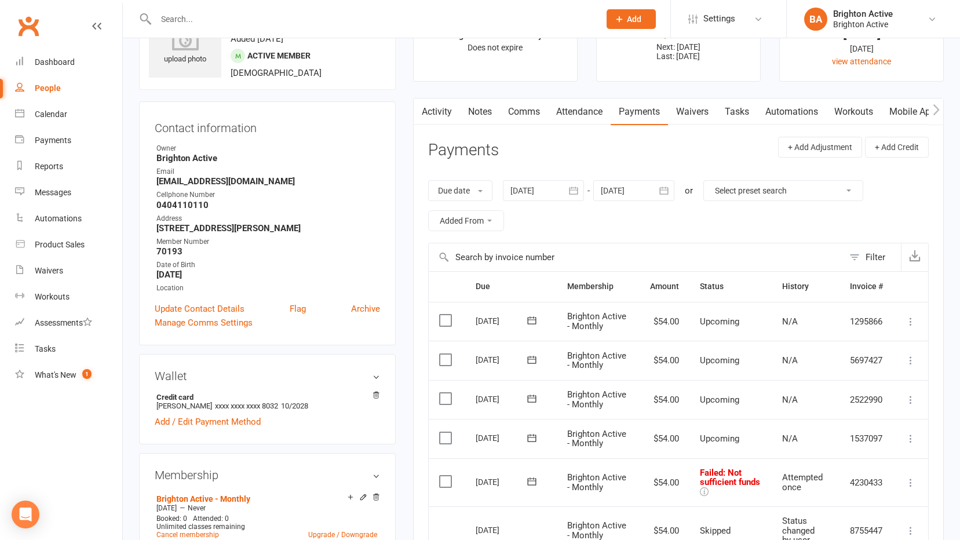
scroll to position [58, 0]
drag, startPoint x: 436, startPoint y: 101, endPoint x: 431, endPoint y: 118, distance: 17.6
click at [436, 100] on link "Activity" at bounding box center [437, 113] width 46 height 27
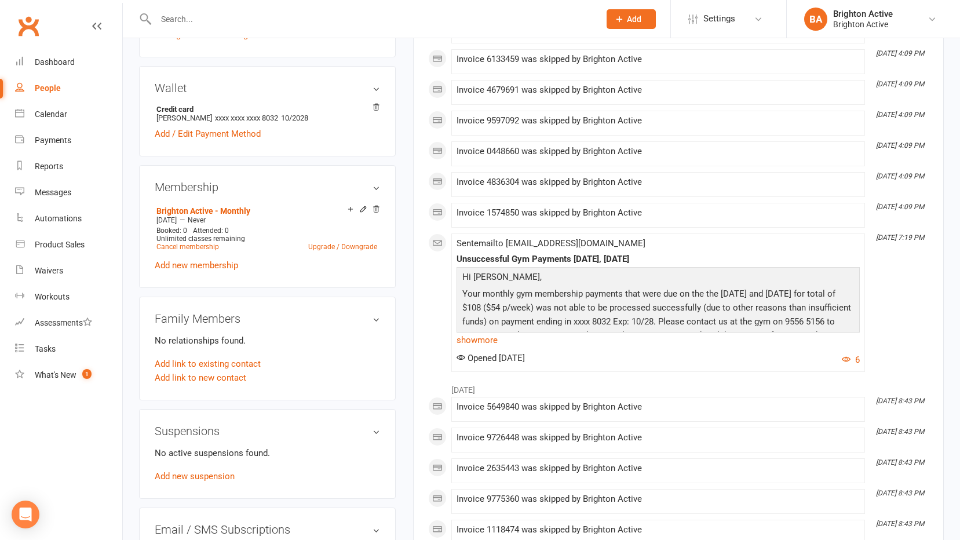
scroll to position [348, 0]
click at [490, 342] on link "show more" at bounding box center [658, 339] width 403 height 16
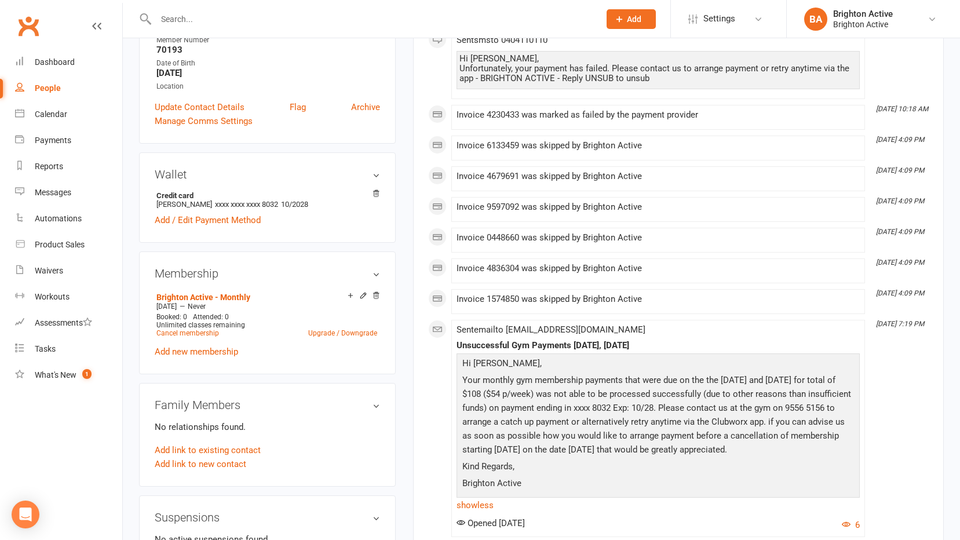
scroll to position [232, 0]
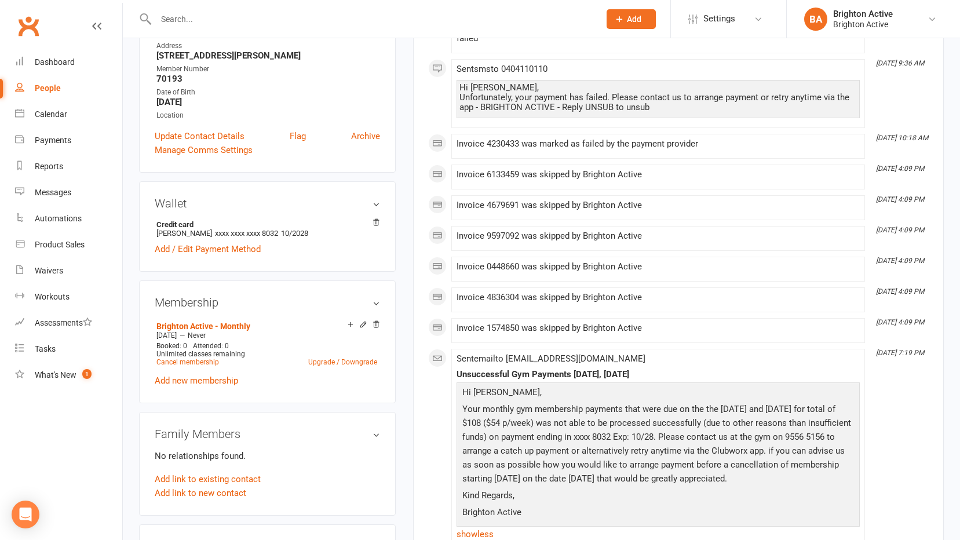
click at [48, 85] on div "People" at bounding box center [48, 87] width 26 height 9
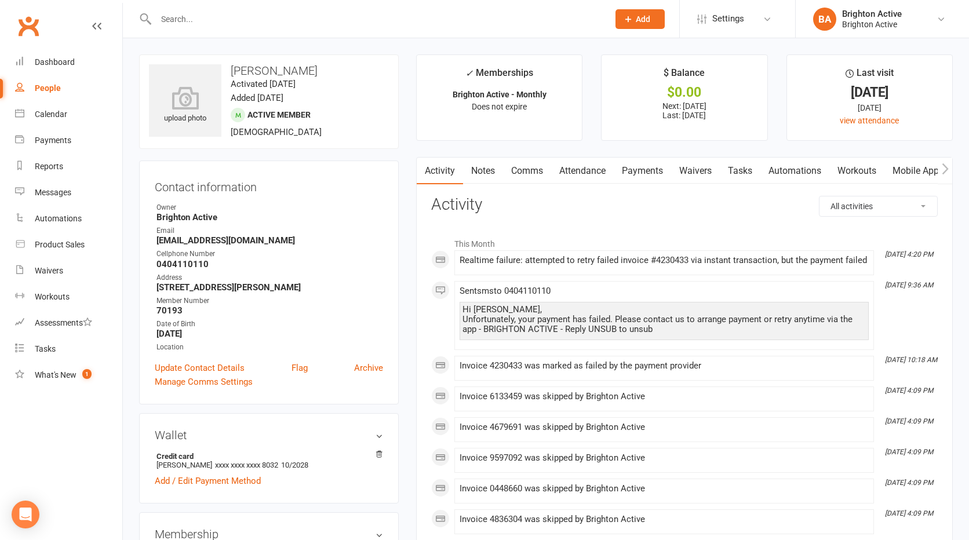
select select "true"
select select "100"
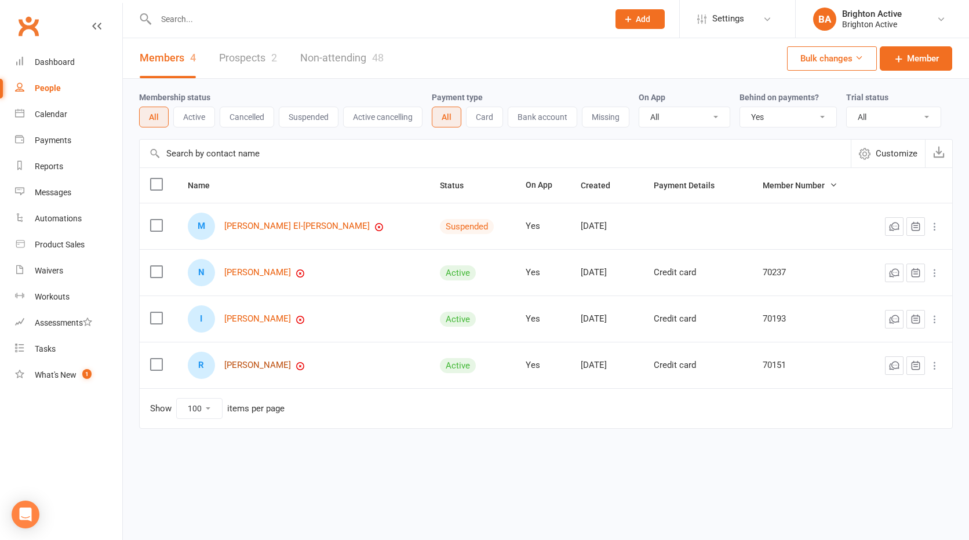
click at [279, 367] on link "[PERSON_NAME]" at bounding box center [257, 365] width 67 height 10
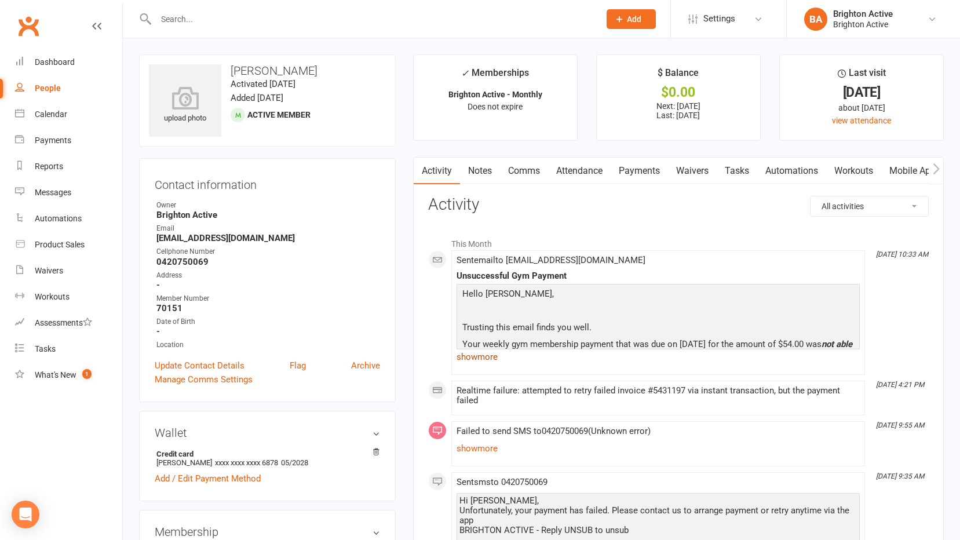
click at [483, 364] on link "show more" at bounding box center [658, 357] width 403 height 16
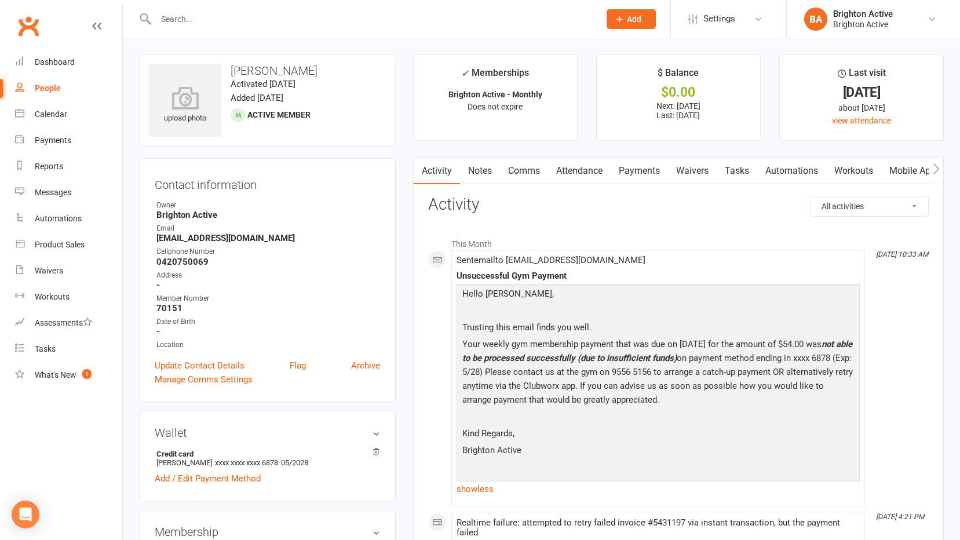
scroll to position [58, 0]
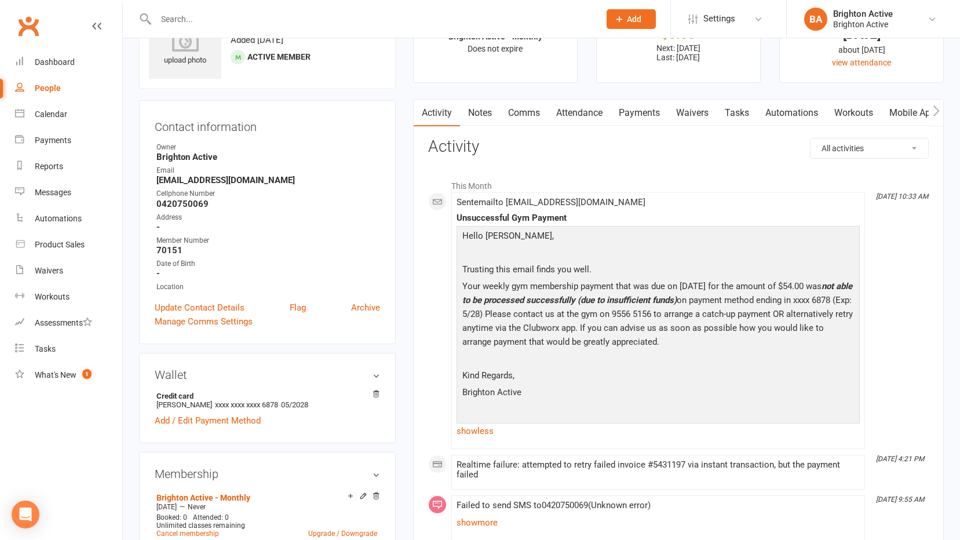
click at [637, 112] on link "Payments" at bounding box center [639, 113] width 57 height 27
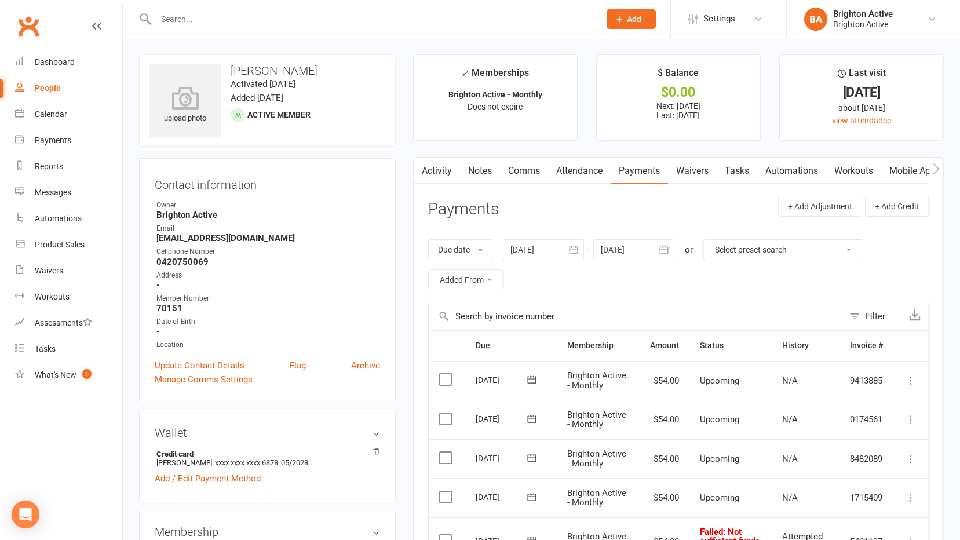
click at [67, 84] on link "People" at bounding box center [68, 88] width 107 height 26
select select "true"
select select "100"
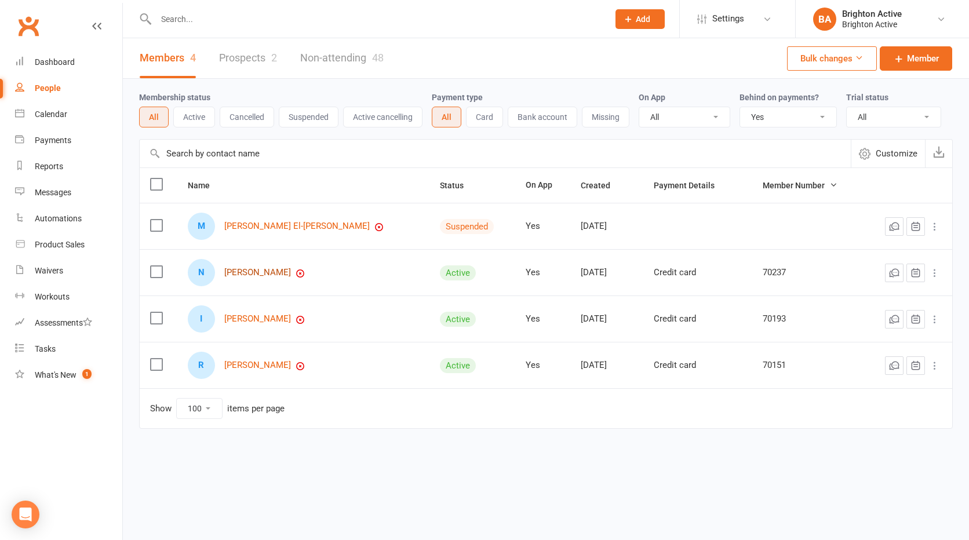
click at [269, 274] on link "[PERSON_NAME]" at bounding box center [257, 273] width 67 height 10
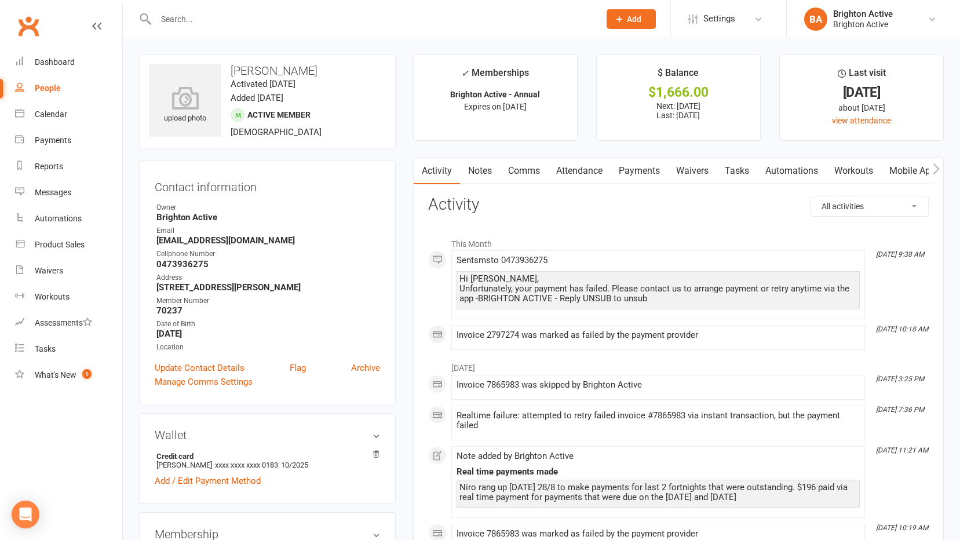
click at [641, 169] on link "Payments" at bounding box center [639, 171] width 57 height 27
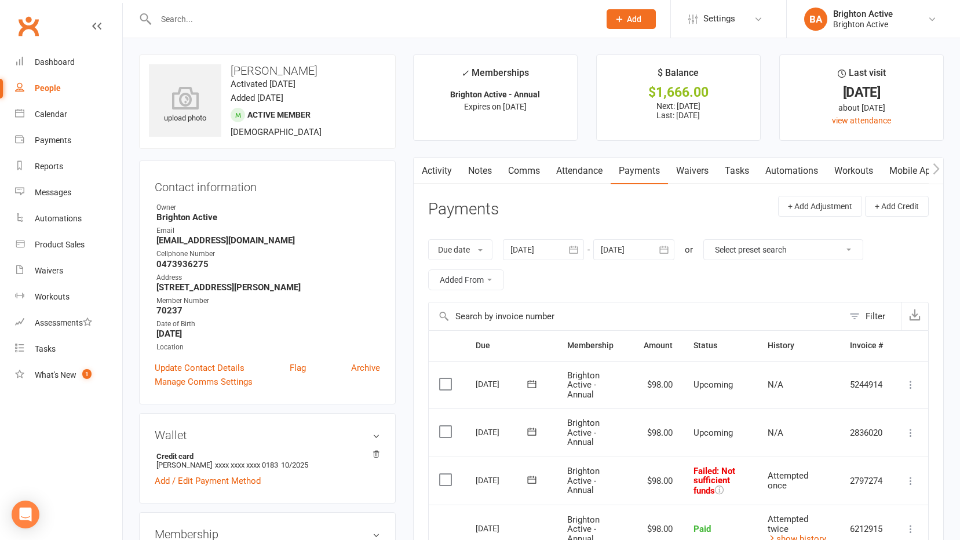
click at [432, 176] on link "Activity" at bounding box center [437, 171] width 46 height 27
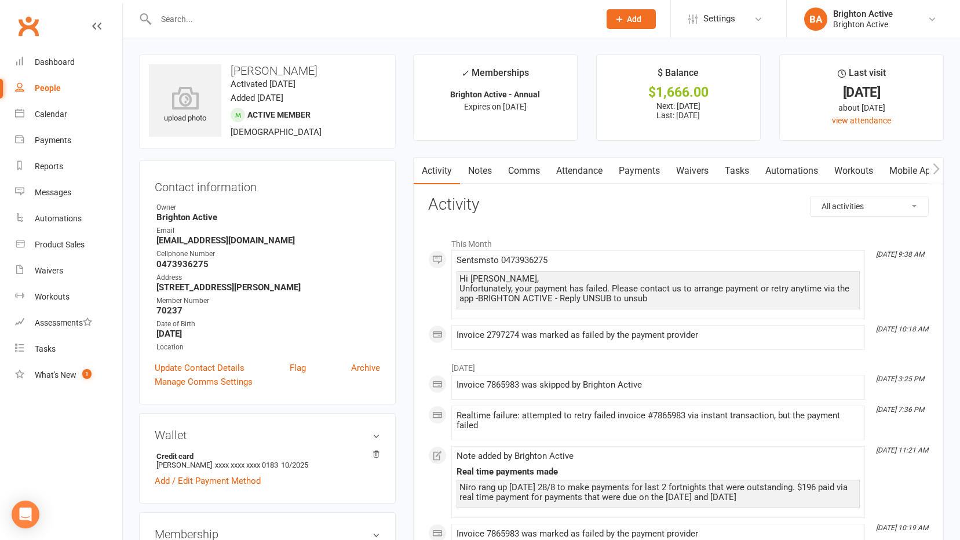
click at [646, 171] on link "Payments" at bounding box center [639, 171] width 57 height 27
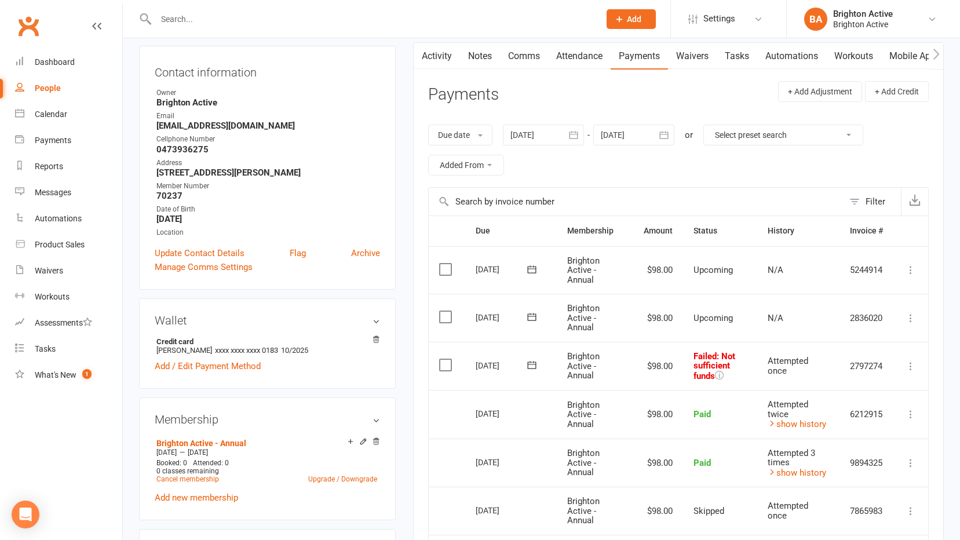
scroll to position [116, 0]
click at [523, 55] on link "Comms" at bounding box center [524, 55] width 48 height 27
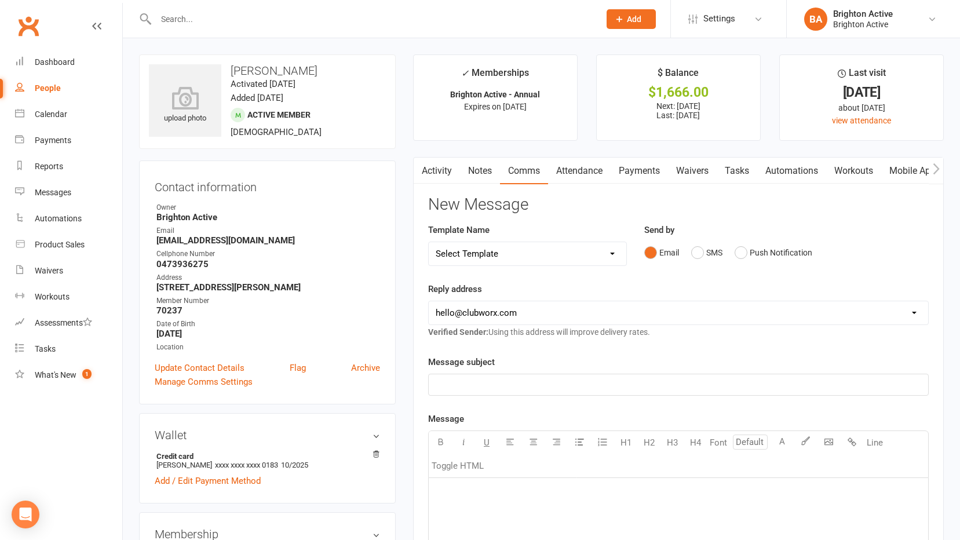
click at [440, 170] on link "Activity" at bounding box center [437, 171] width 46 height 27
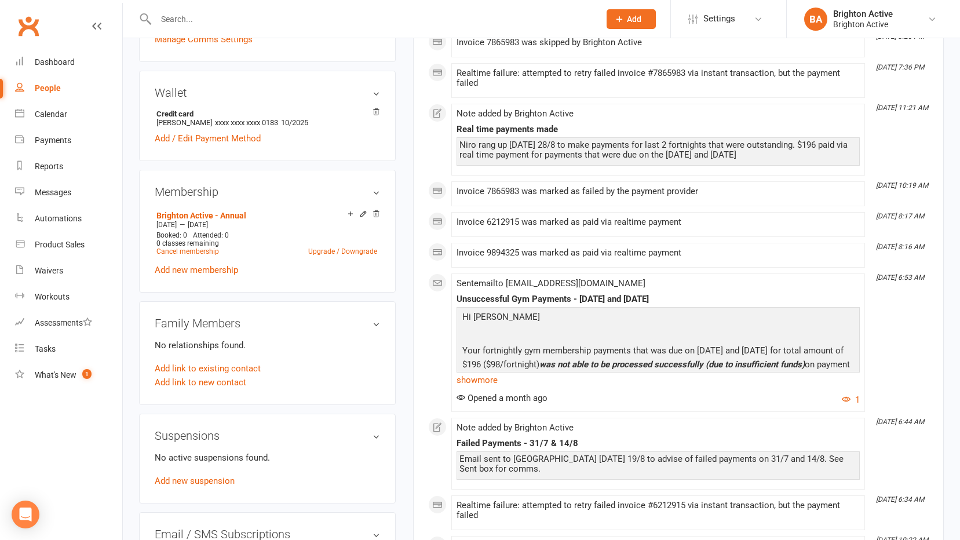
scroll to position [406, 0]
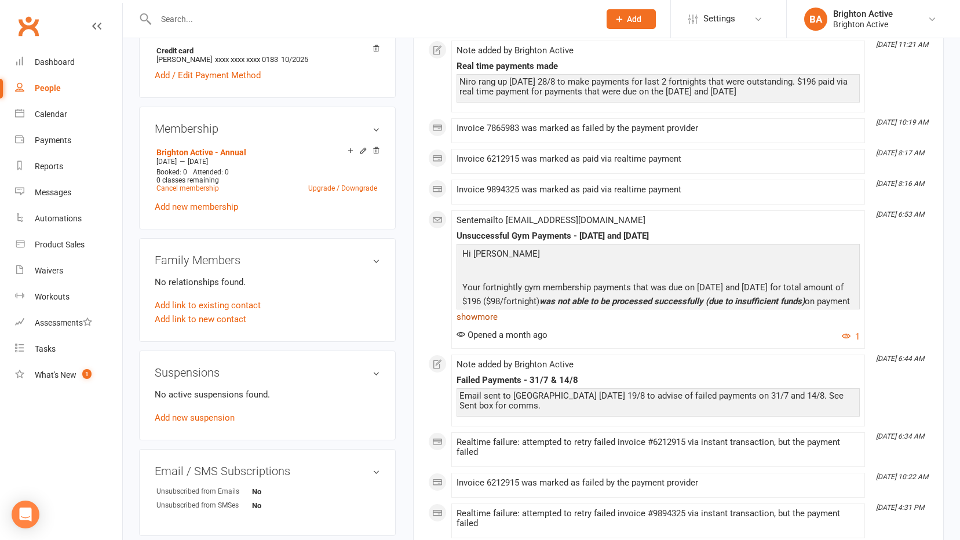
click at [488, 322] on link "show more" at bounding box center [658, 317] width 403 height 16
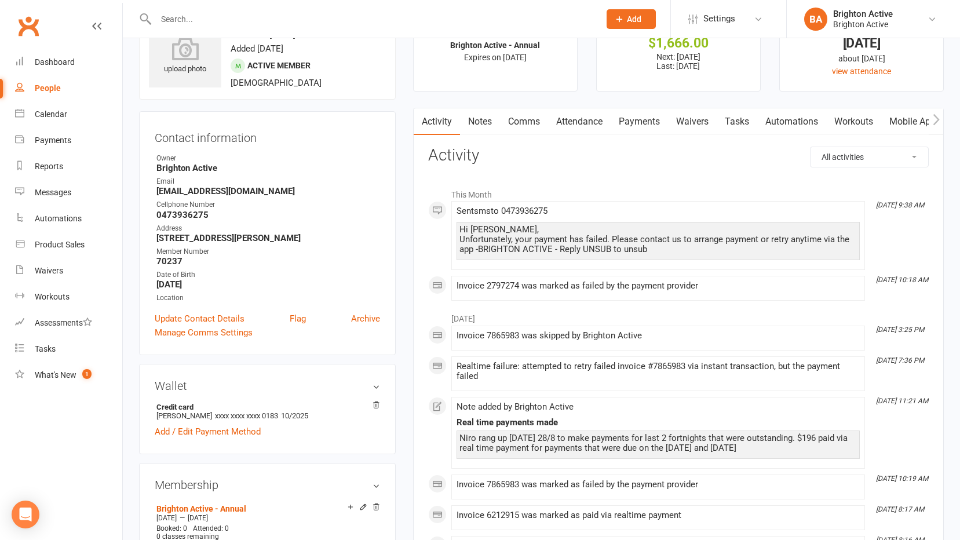
scroll to position [0, 0]
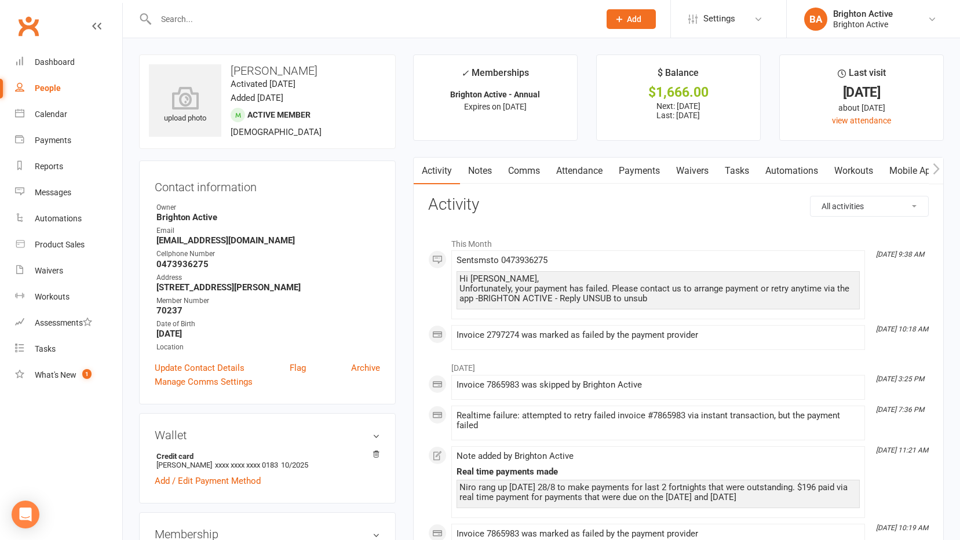
click at [633, 169] on link "Payments" at bounding box center [639, 171] width 57 height 27
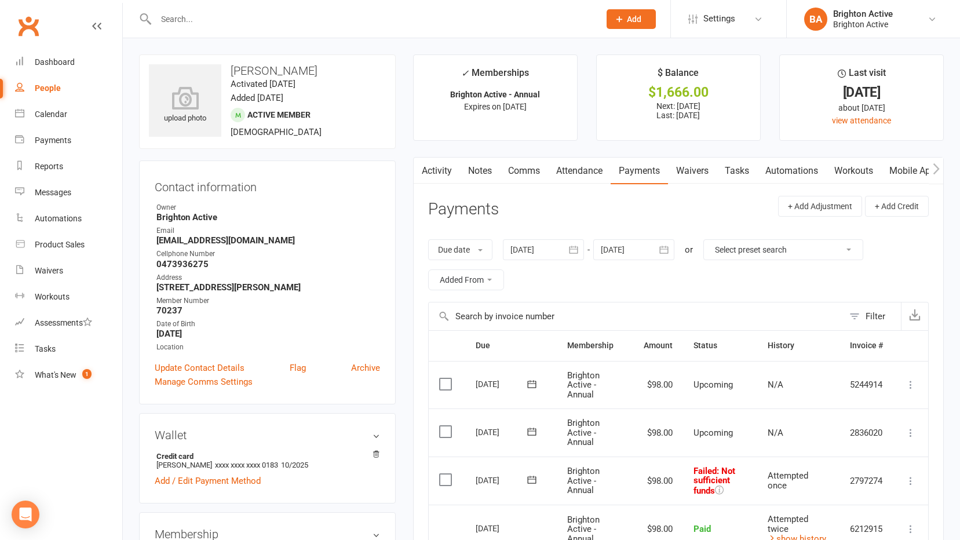
click at [446, 168] on link "Activity" at bounding box center [437, 171] width 46 height 27
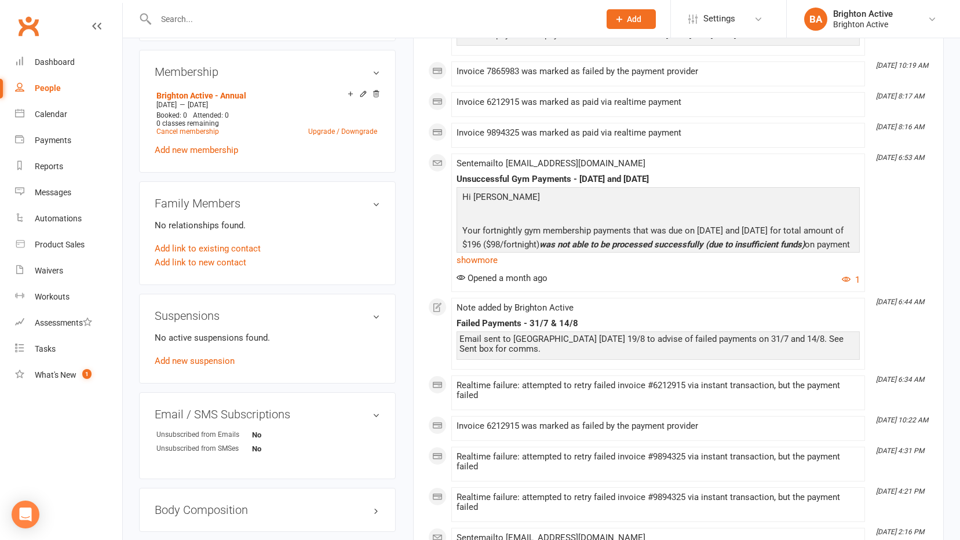
scroll to position [464, 0]
click at [483, 261] on link "show more" at bounding box center [658, 259] width 403 height 16
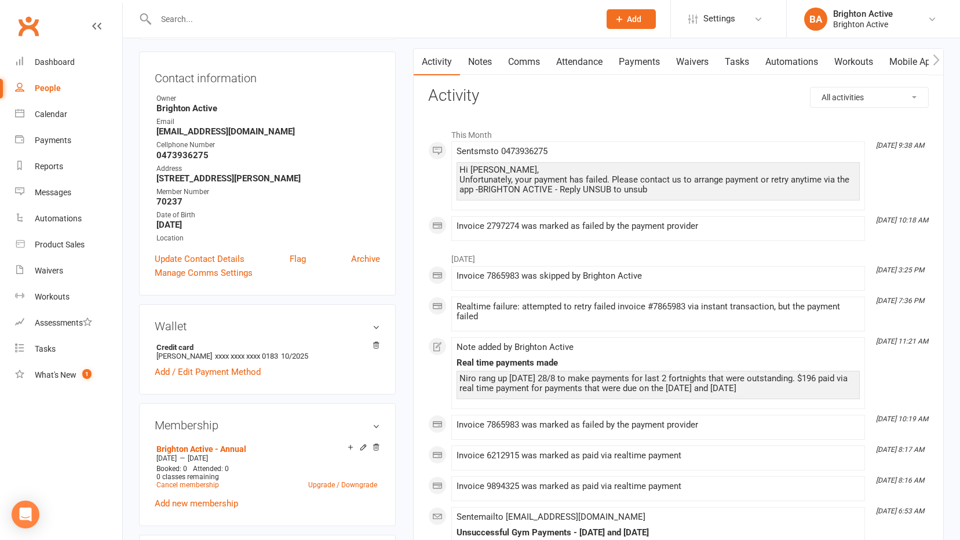
scroll to position [58, 0]
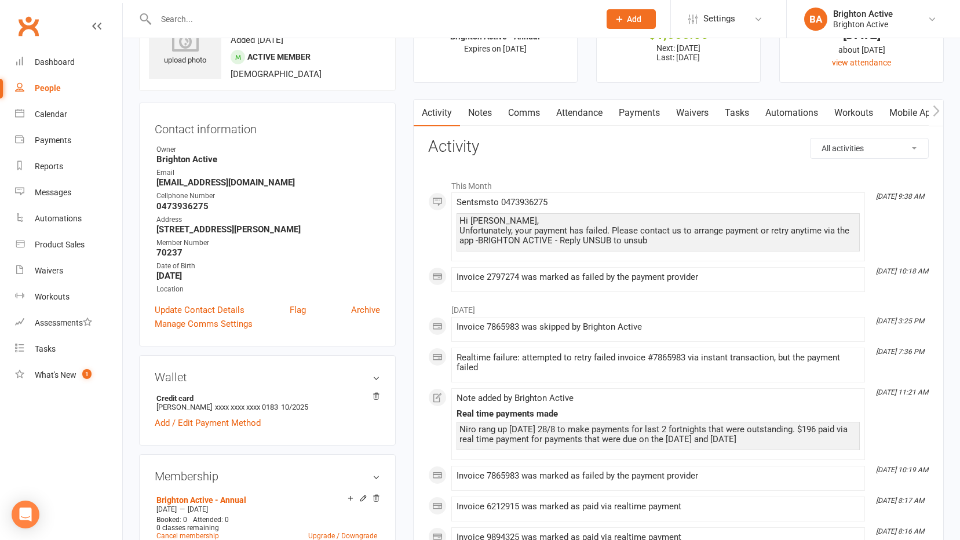
click at [644, 112] on link "Payments" at bounding box center [639, 113] width 57 height 27
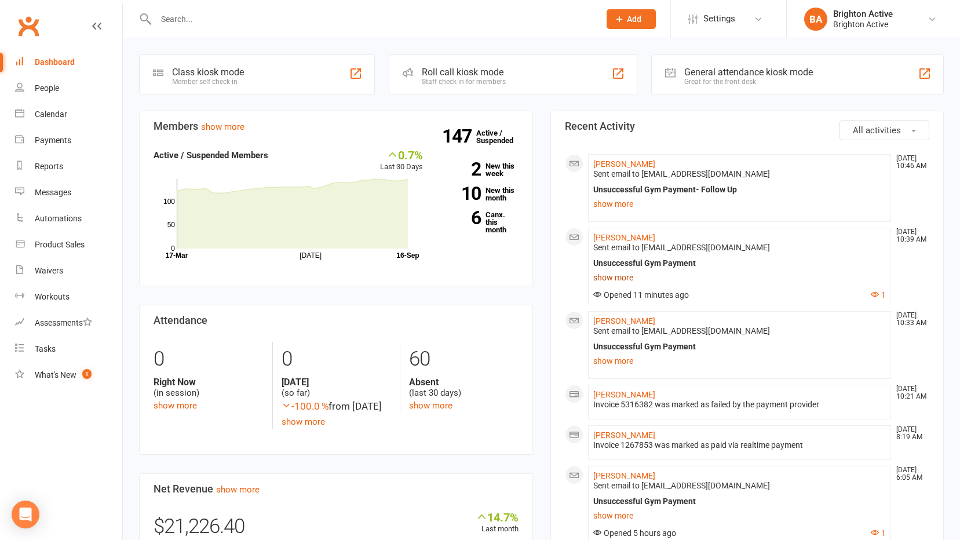
click at [627, 279] on link "show more" at bounding box center [739, 277] width 293 height 16
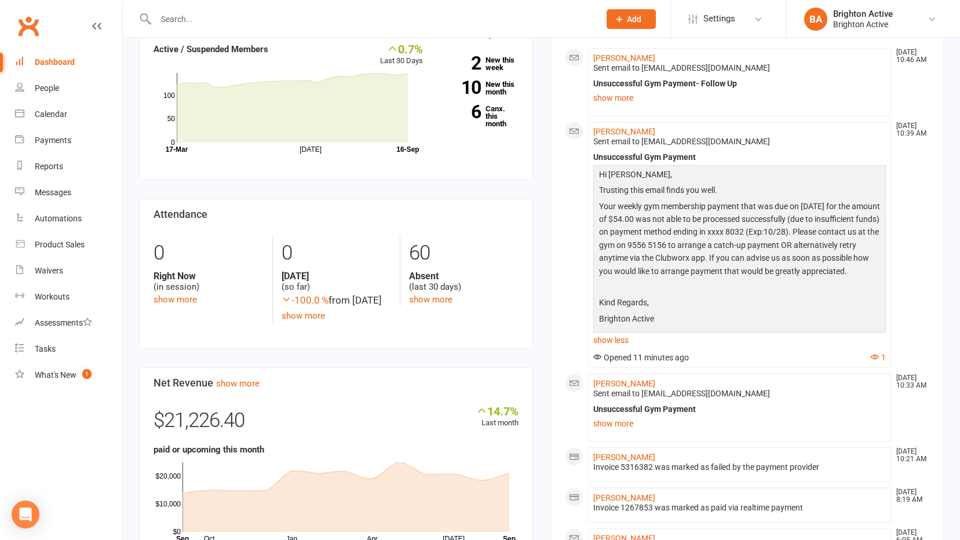
scroll to position [116, 0]
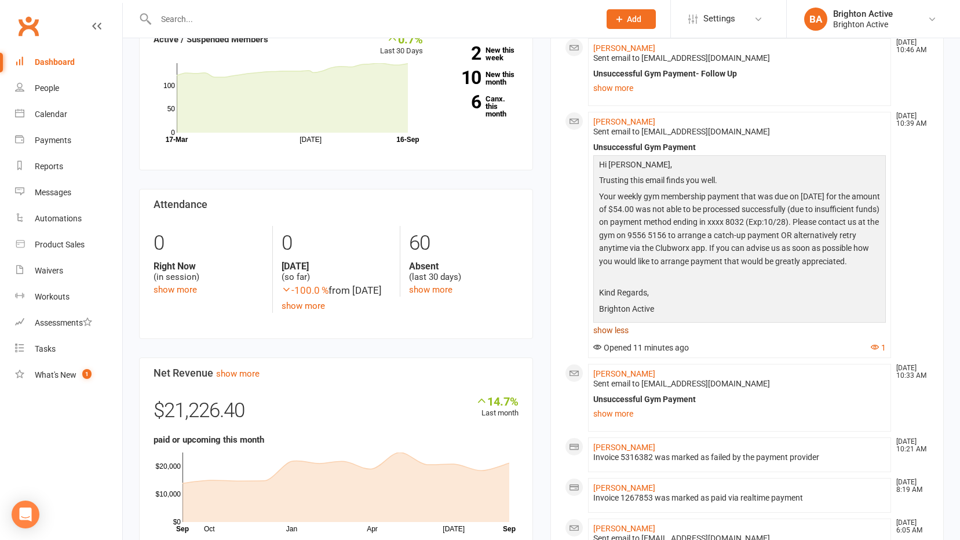
click at [615, 338] on link "show less" at bounding box center [739, 330] width 293 height 16
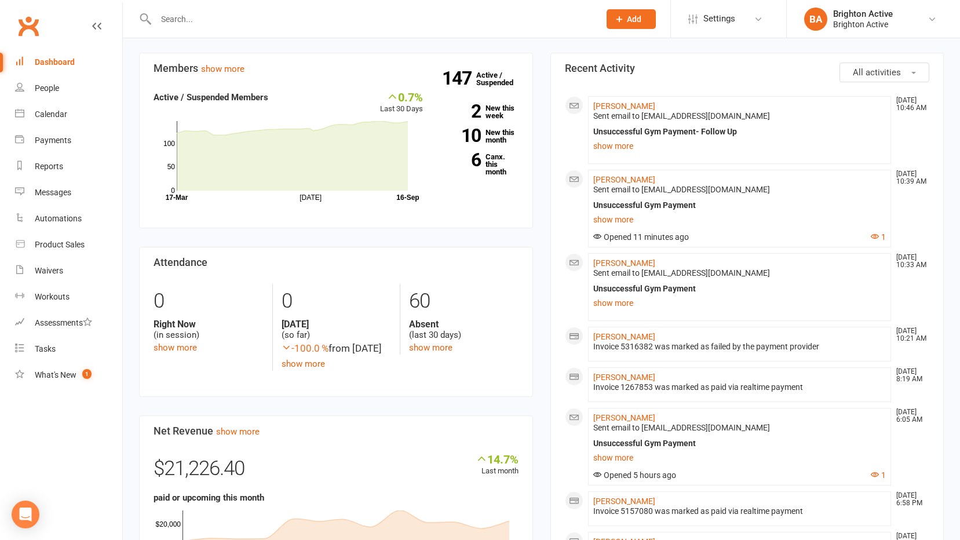
scroll to position [0, 0]
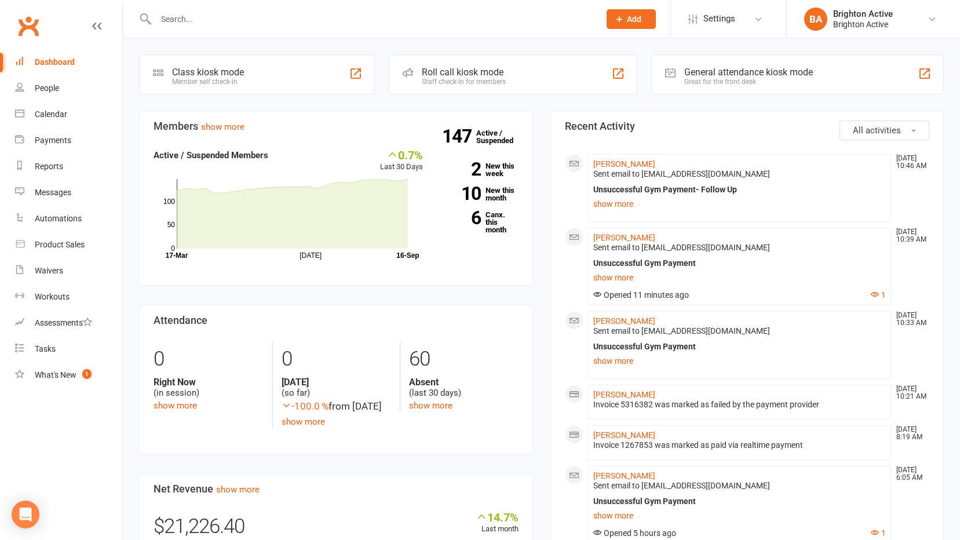
click at [718, 75] on div "General attendance kiosk mode" at bounding box center [748, 72] width 129 height 11
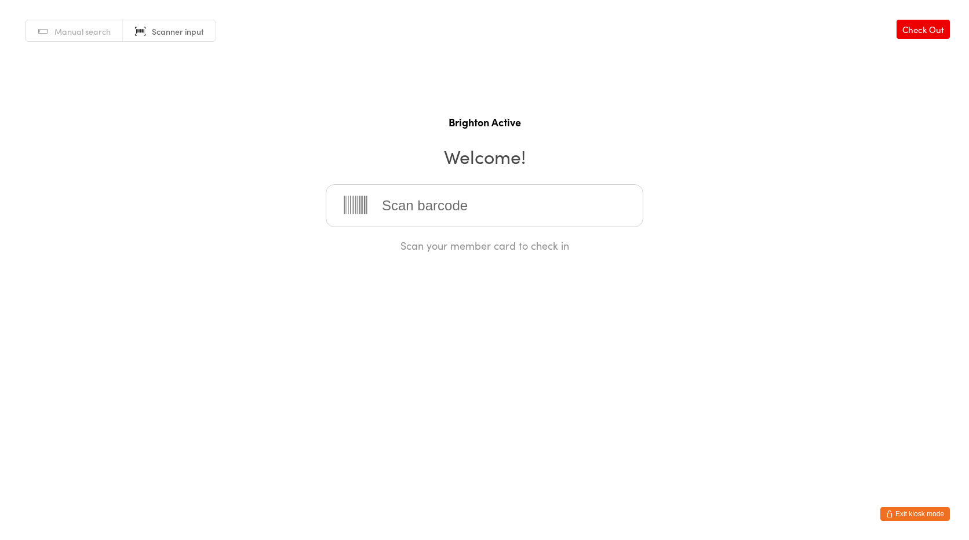
click at [933, 515] on button "Exit kiosk mode" at bounding box center [915, 514] width 70 height 14
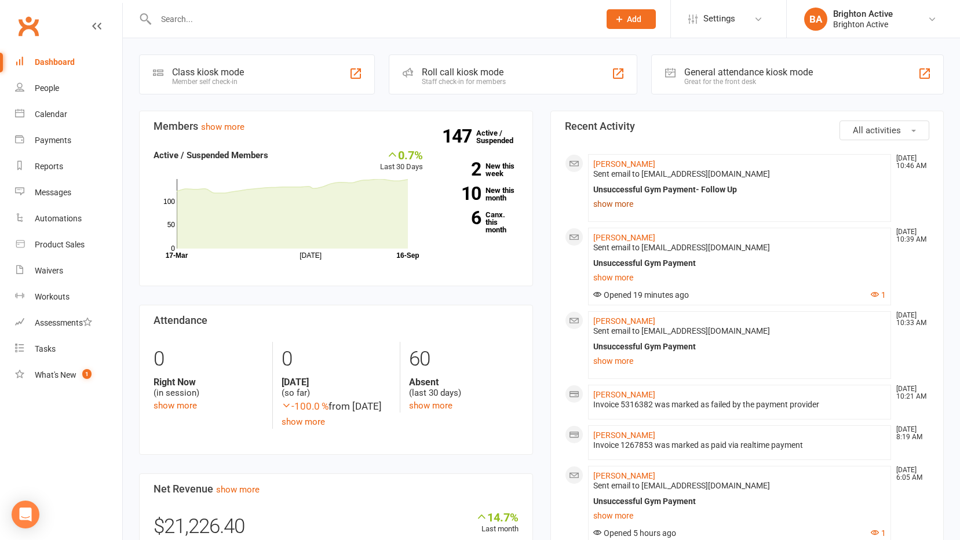
click at [623, 201] on link "show more" at bounding box center [739, 204] width 293 height 16
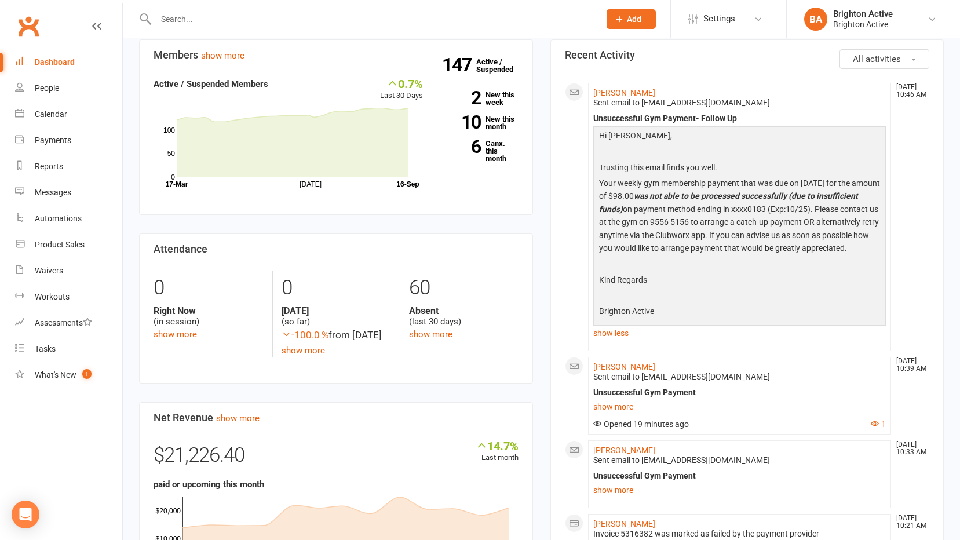
scroll to position [116, 0]
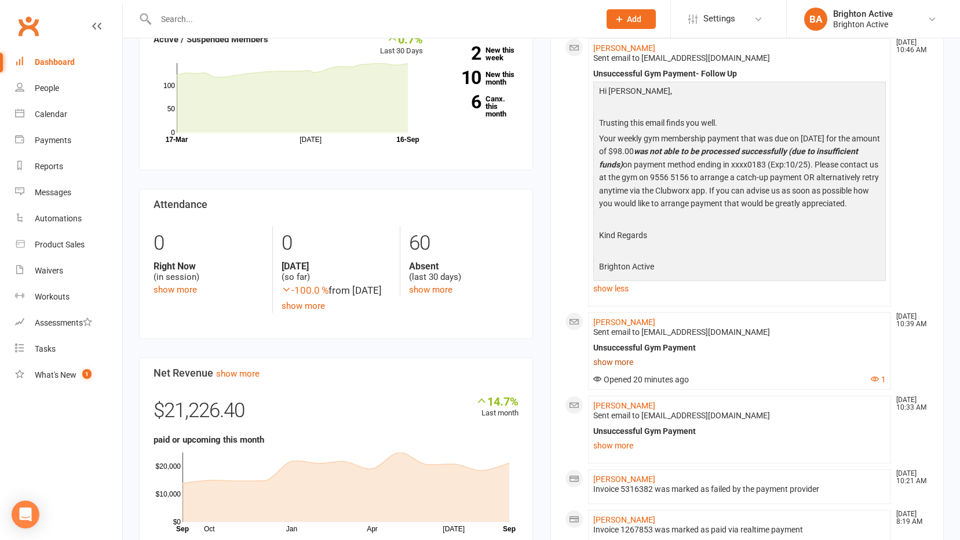
click at [630, 370] on link "show more" at bounding box center [739, 362] width 293 height 16
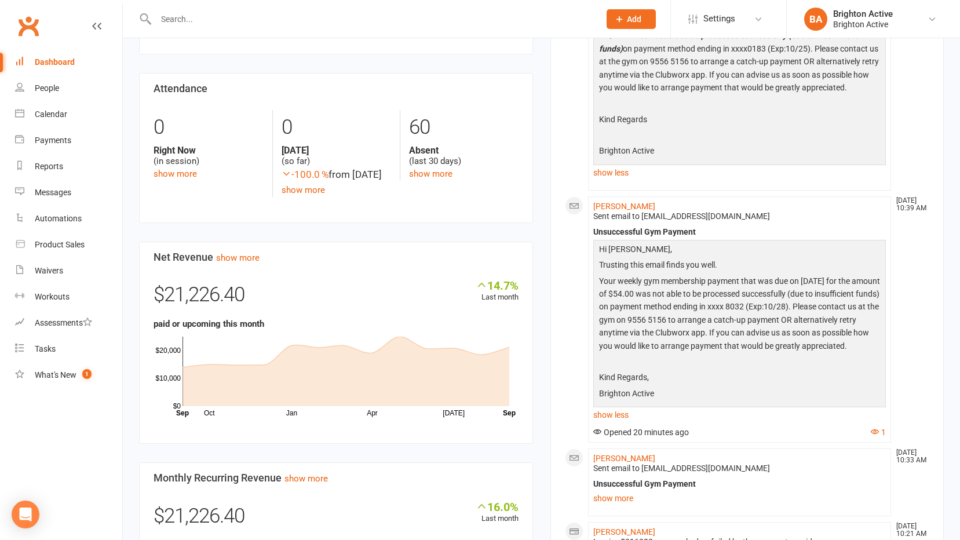
scroll to position [406, 0]
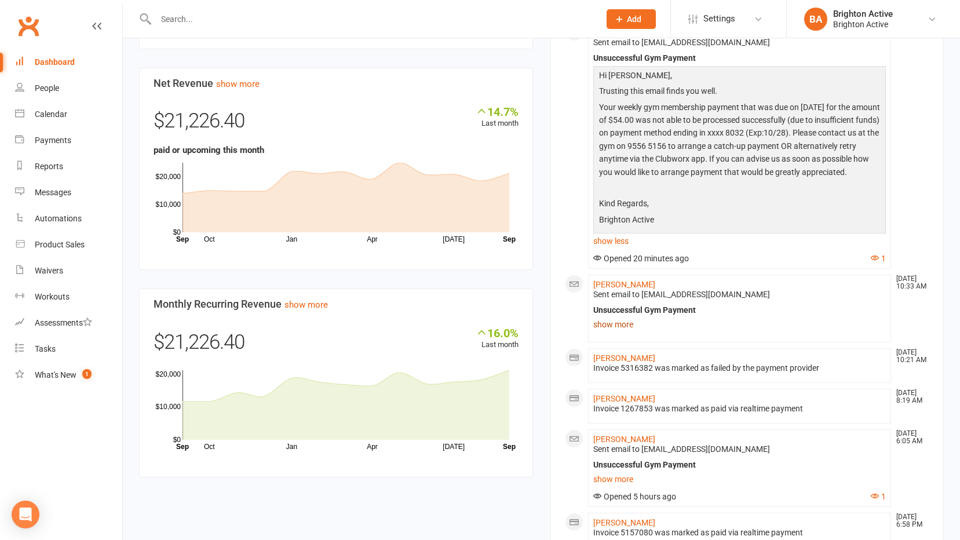
click at [626, 333] on link "show more" at bounding box center [739, 324] width 293 height 16
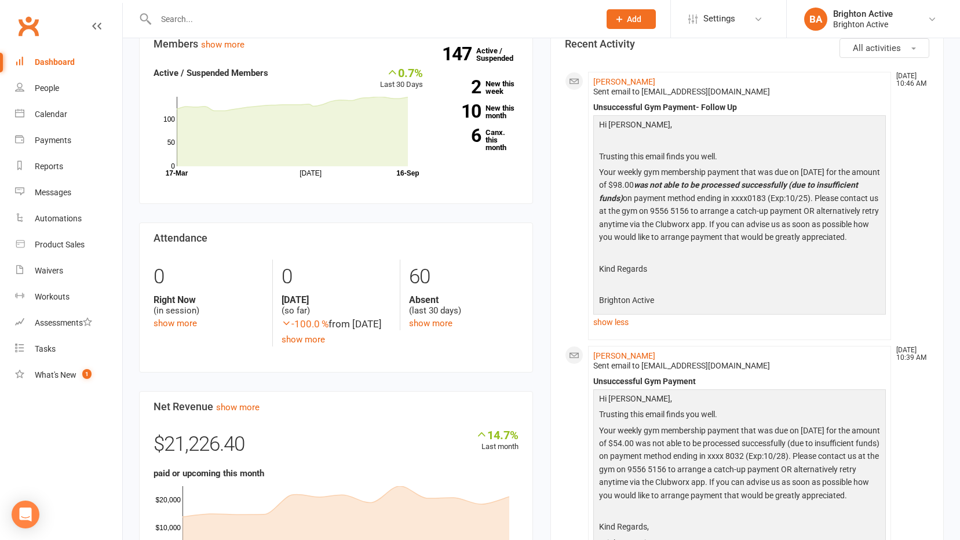
scroll to position [0, 0]
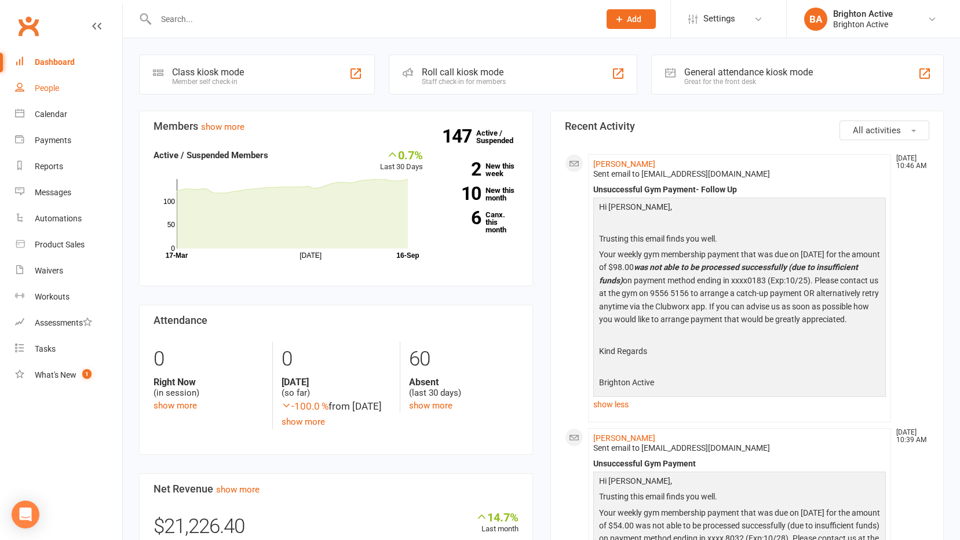
click at [40, 87] on div "People" at bounding box center [47, 87] width 24 height 9
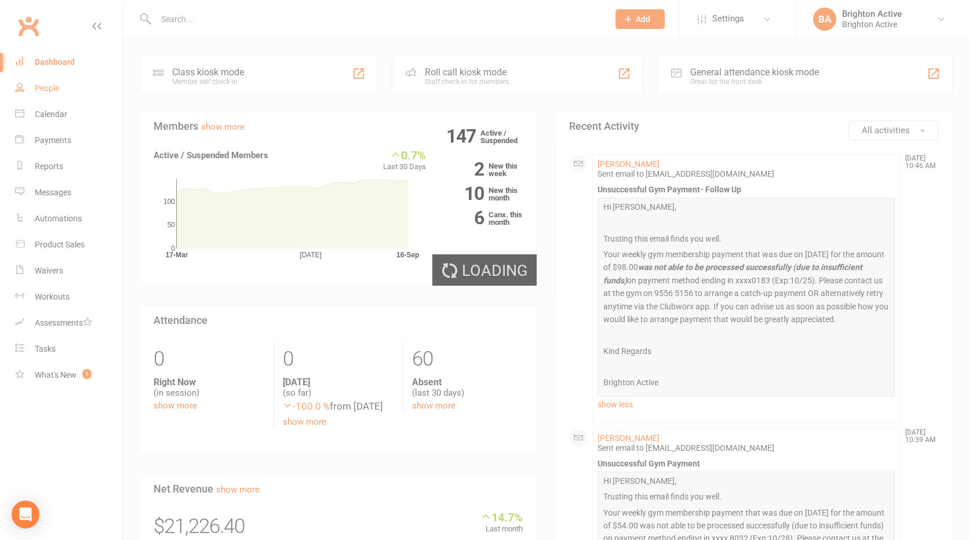
select select "true"
select select "100"
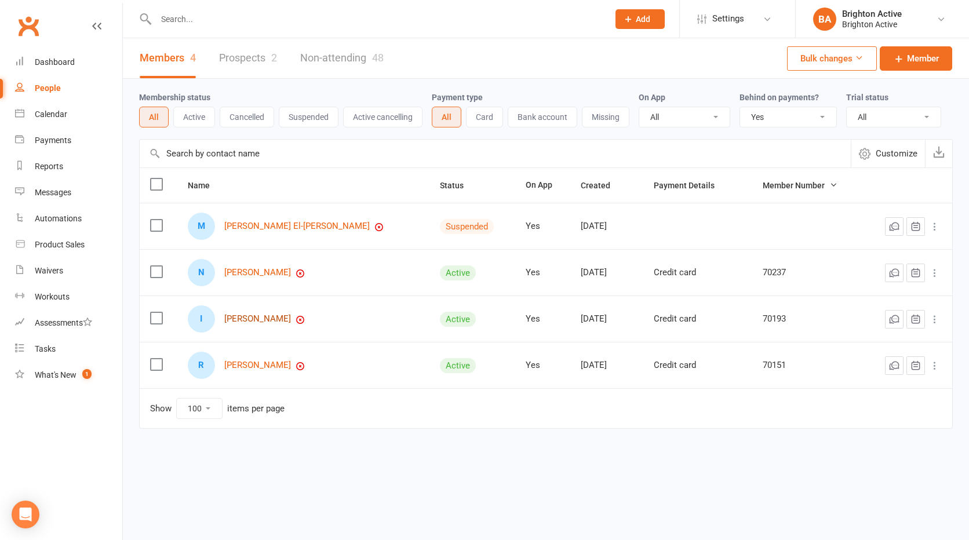
click at [270, 319] on link "[PERSON_NAME]" at bounding box center [257, 319] width 67 height 10
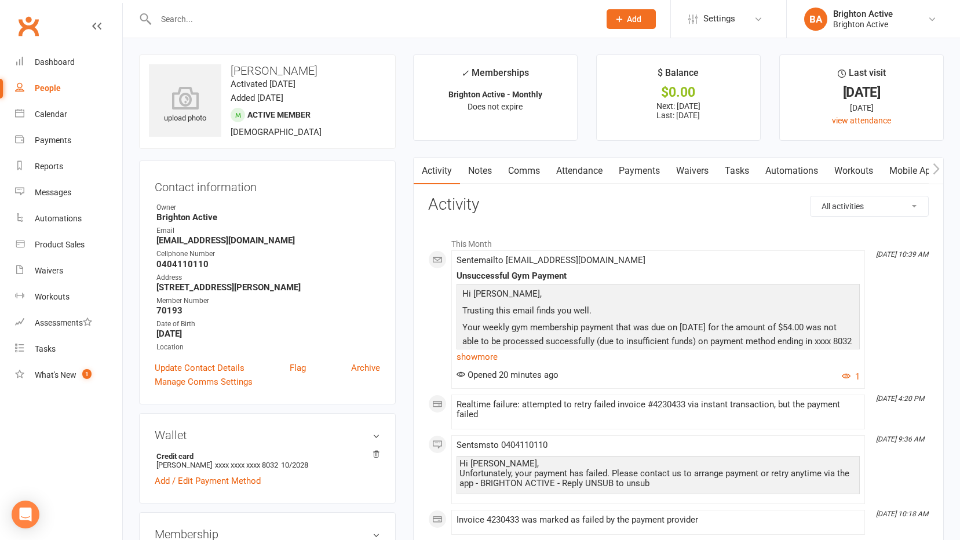
click at [640, 169] on link "Payments" at bounding box center [639, 171] width 57 height 27
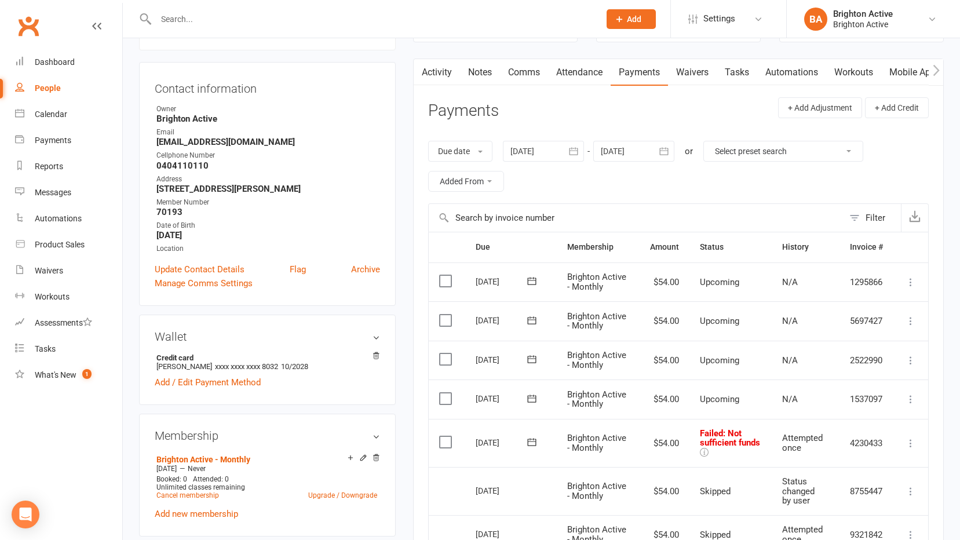
scroll to position [232, 0]
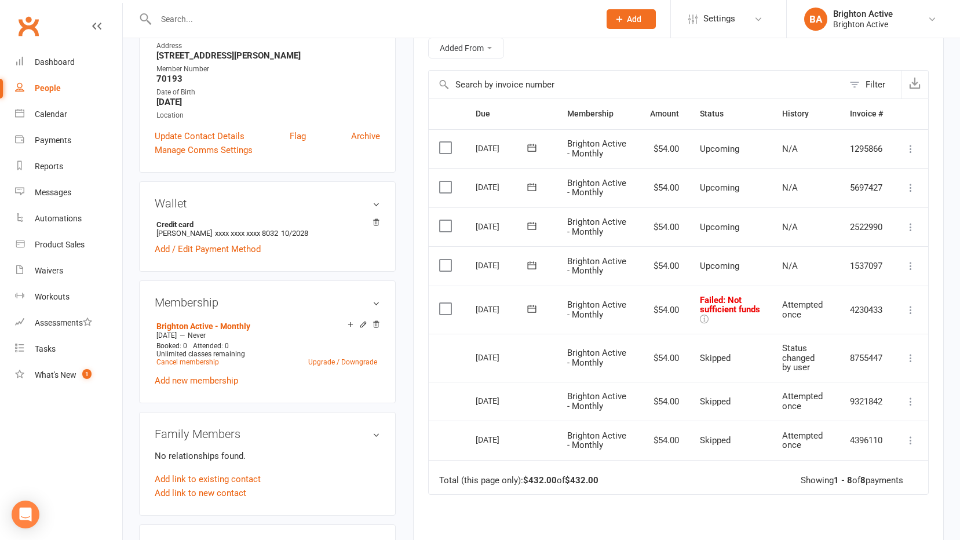
click at [905, 309] on icon at bounding box center [911, 310] width 12 height 12
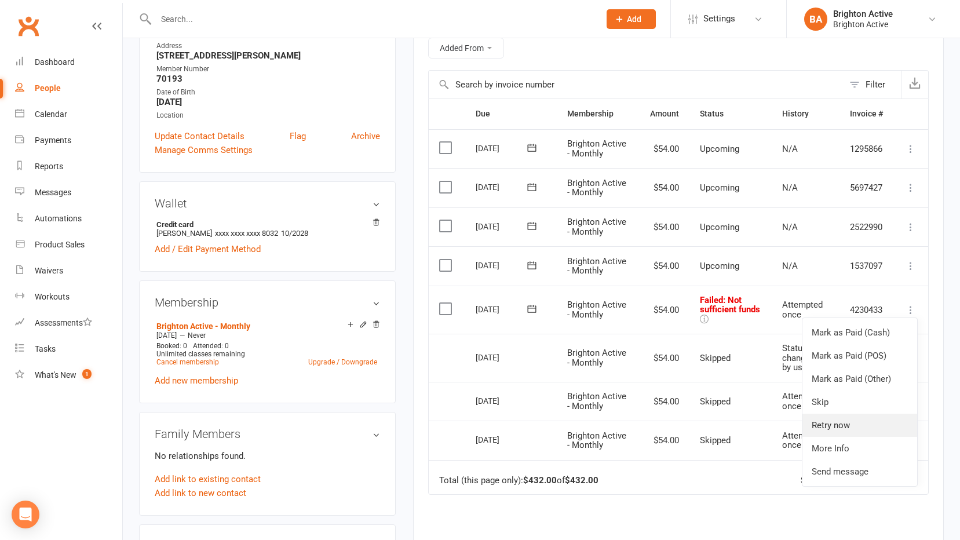
click at [833, 424] on link "Retry now" at bounding box center [859, 425] width 115 height 23
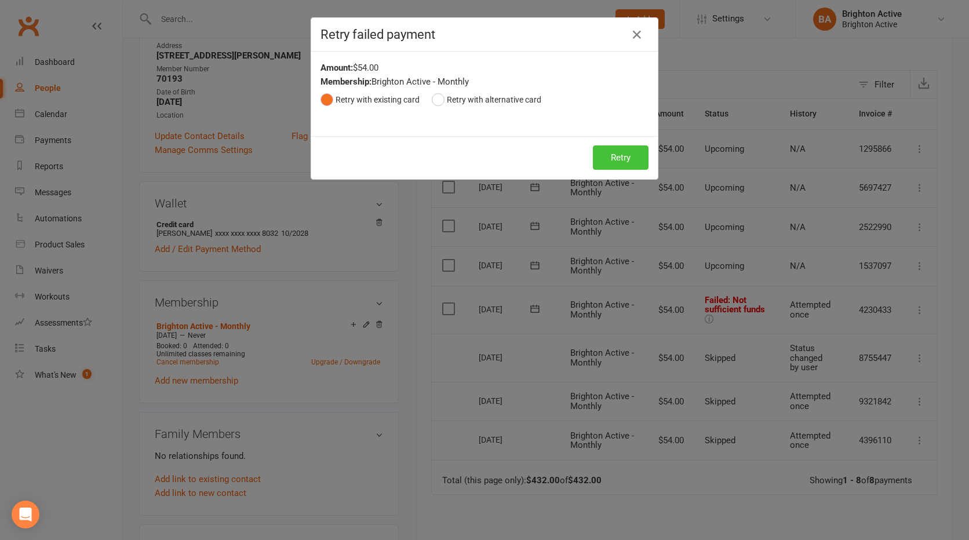
click at [616, 161] on button "Retry" at bounding box center [621, 157] width 56 height 24
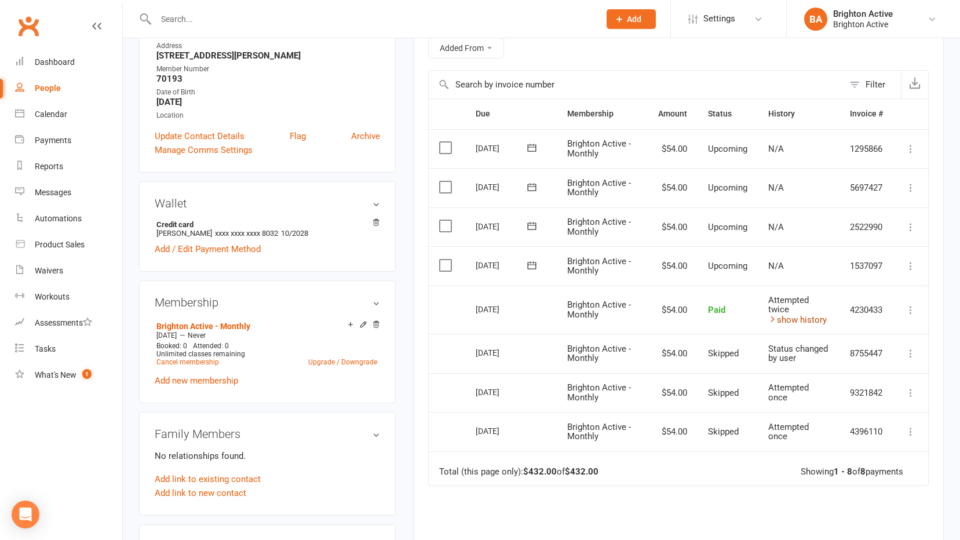
click at [791, 315] on link "show history" at bounding box center [797, 320] width 59 height 10
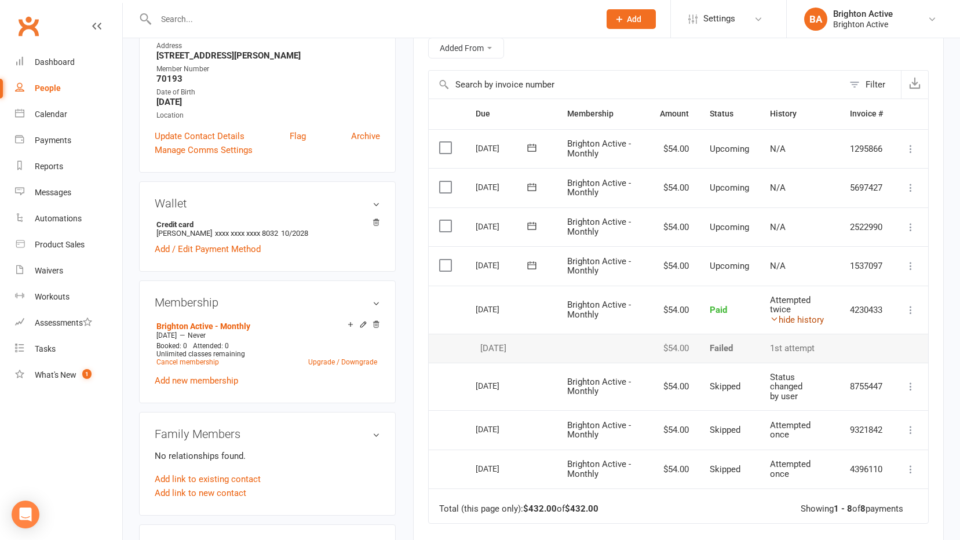
click at [791, 322] on link "hide history" at bounding box center [797, 320] width 54 height 10
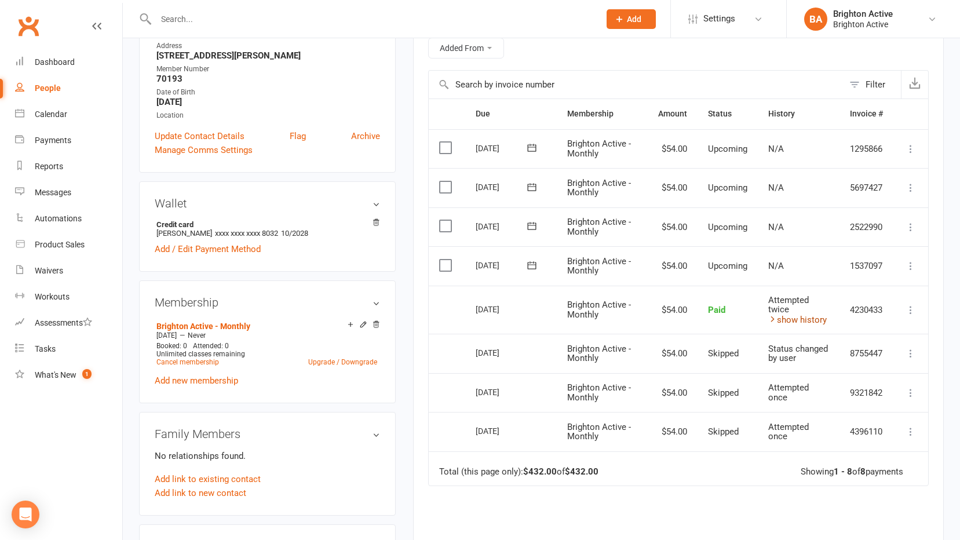
click at [805, 316] on link "show history" at bounding box center [797, 320] width 59 height 10
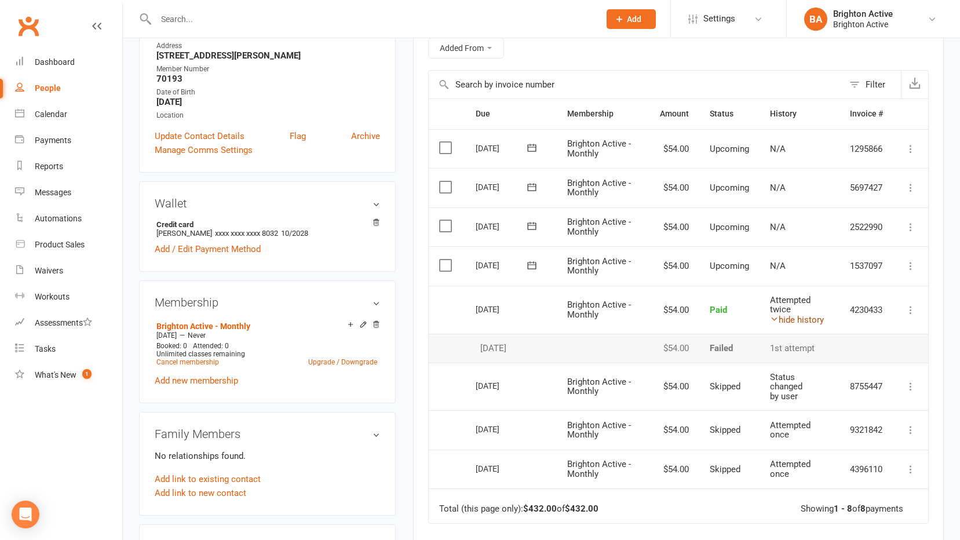
click at [803, 319] on link "hide history" at bounding box center [797, 320] width 54 height 10
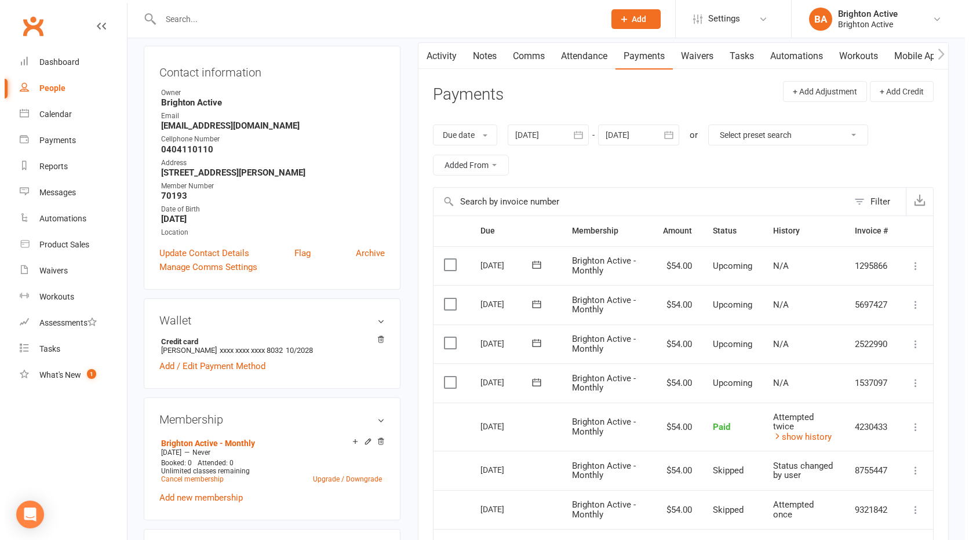
scroll to position [0, 0]
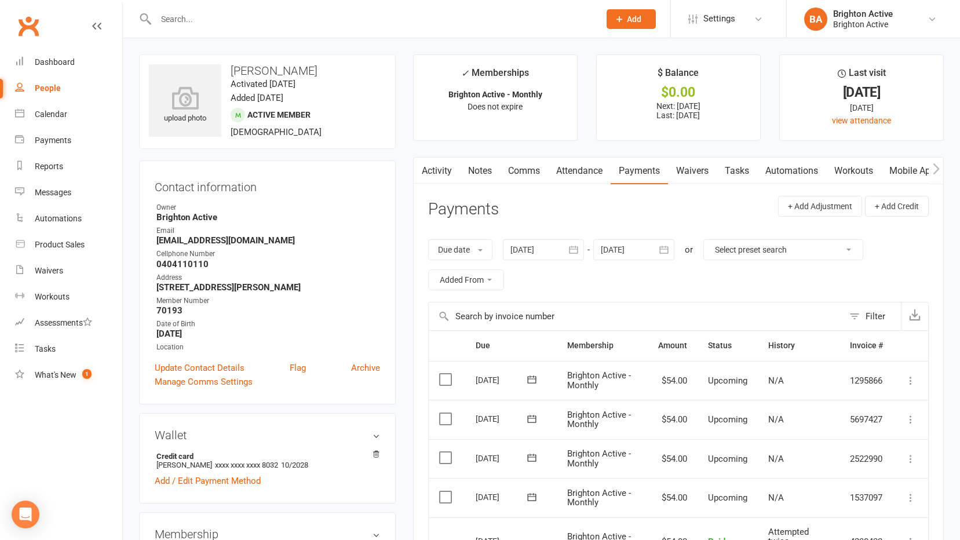
click at [59, 88] on div "People" at bounding box center [48, 87] width 26 height 9
select select "true"
select select "100"
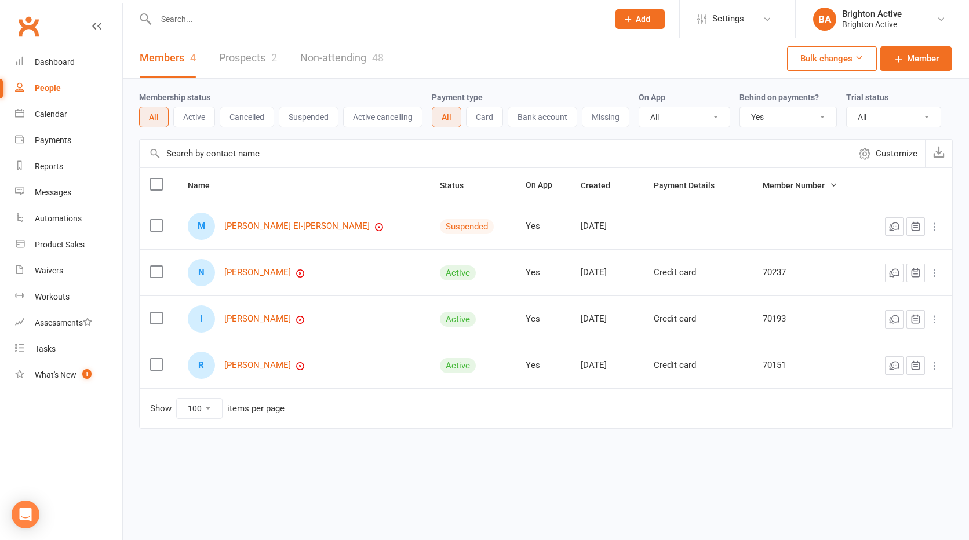
click at [766, 109] on select "All No Yes" at bounding box center [788, 117] width 96 height 20
click at [741, 108] on select "All No Yes" at bounding box center [788, 117] width 96 height 20
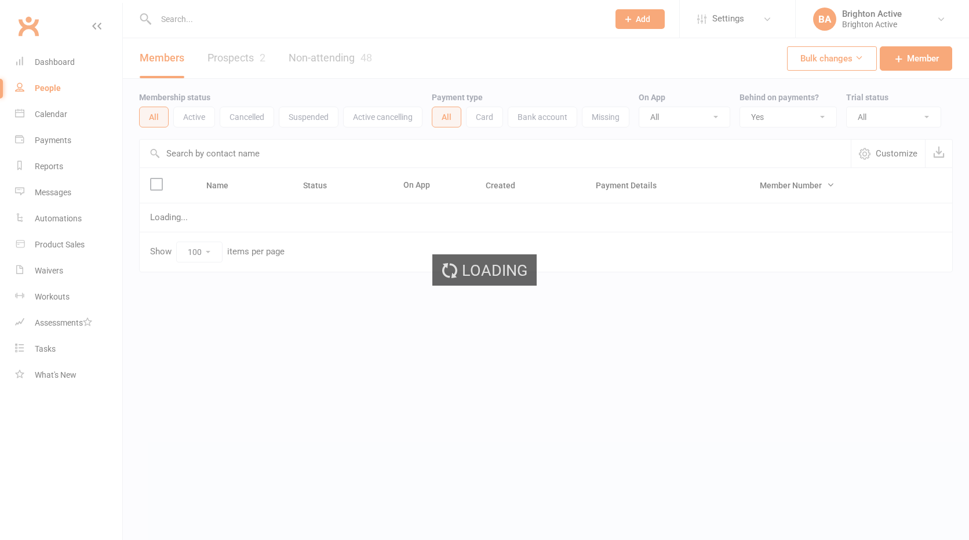
select select "true"
select select "100"
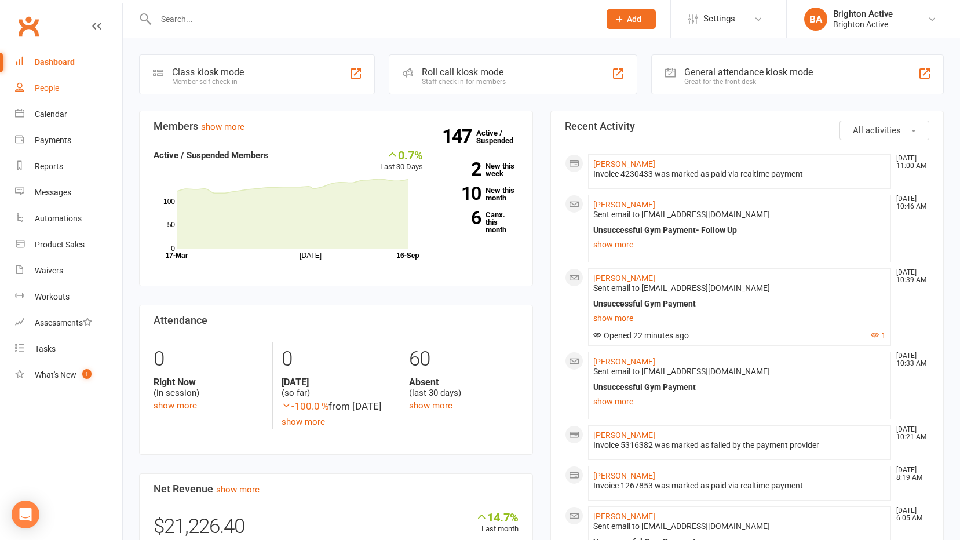
click at [52, 92] on div "People" at bounding box center [47, 87] width 24 height 9
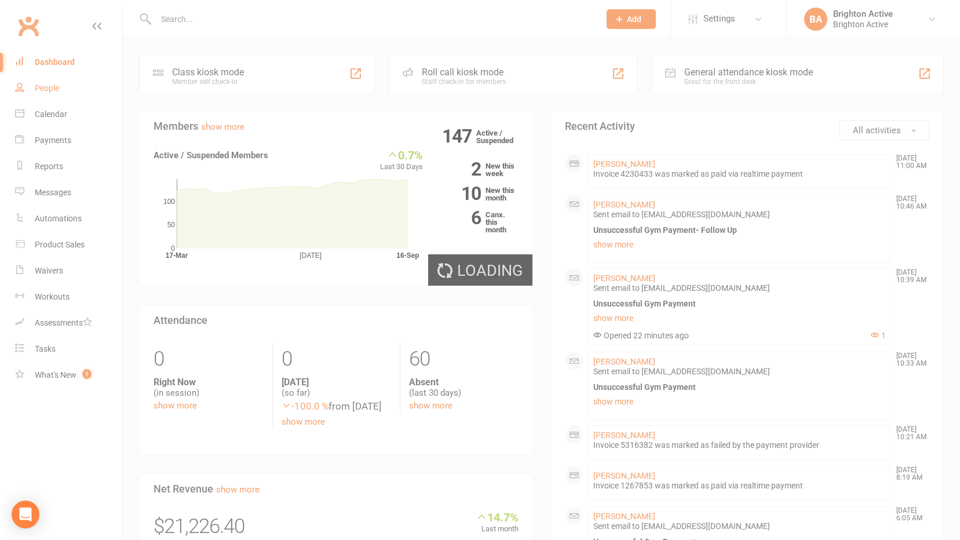
select select "true"
select select "100"
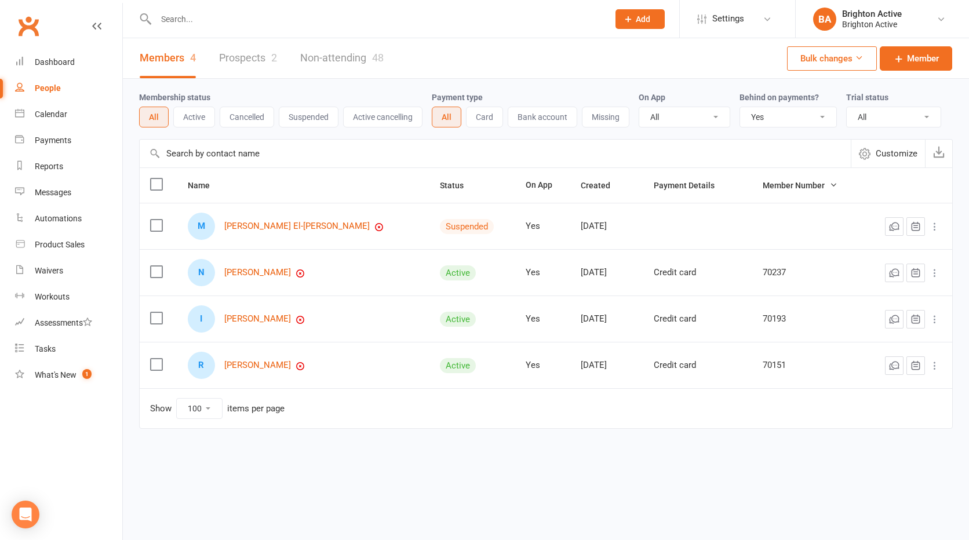
click at [765, 125] on select "All No Yes" at bounding box center [788, 117] width 96 height 20
click at [741, 108] on select "All No Yes" at bounding box center [788, 117] width 96 height 20
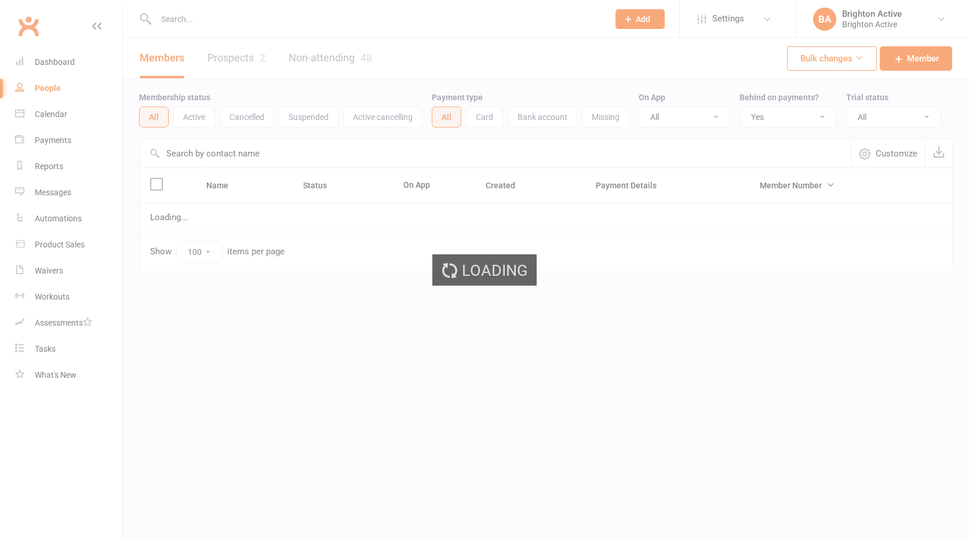
select select "true"
select select "100"
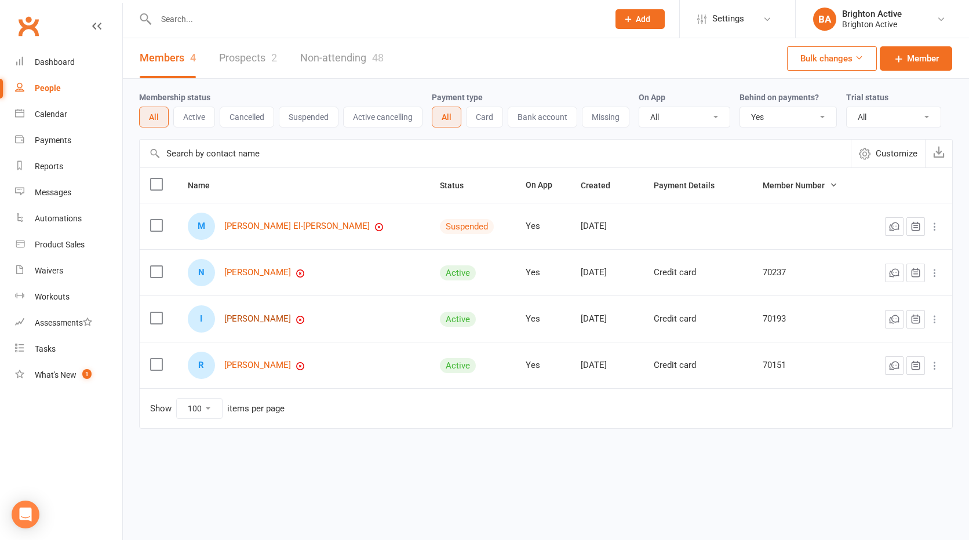
click at [274, 318] on link "[PERSON_NAME]" at bounding box center [257, 319] width 67 height 10
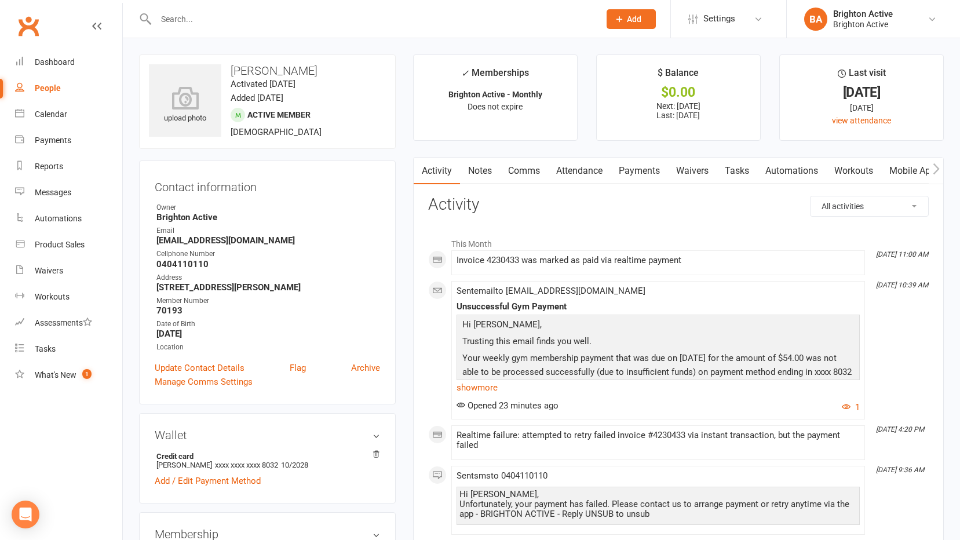
click at [640, 172] on link "Payments" at bounding box center [639, 171] width 57 height 27
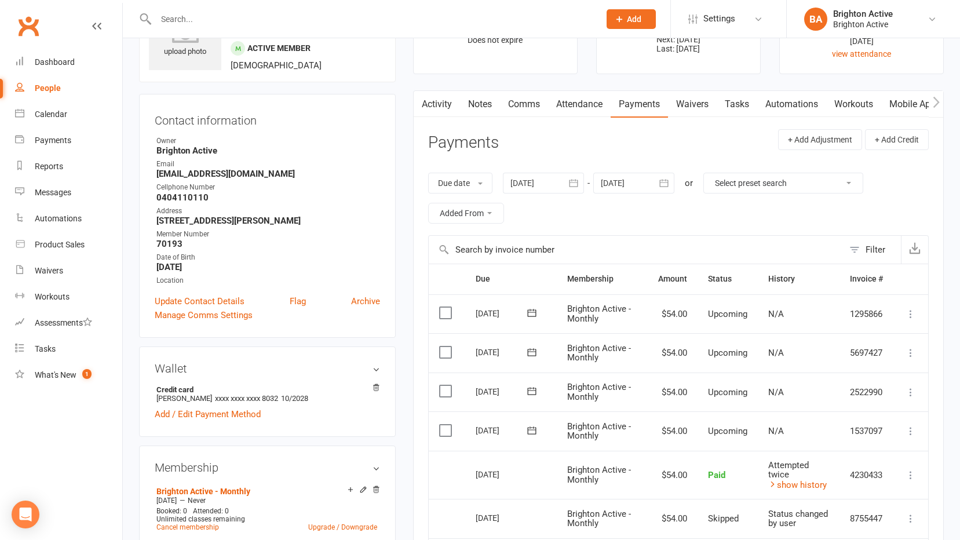
scroll to position [174, 0]
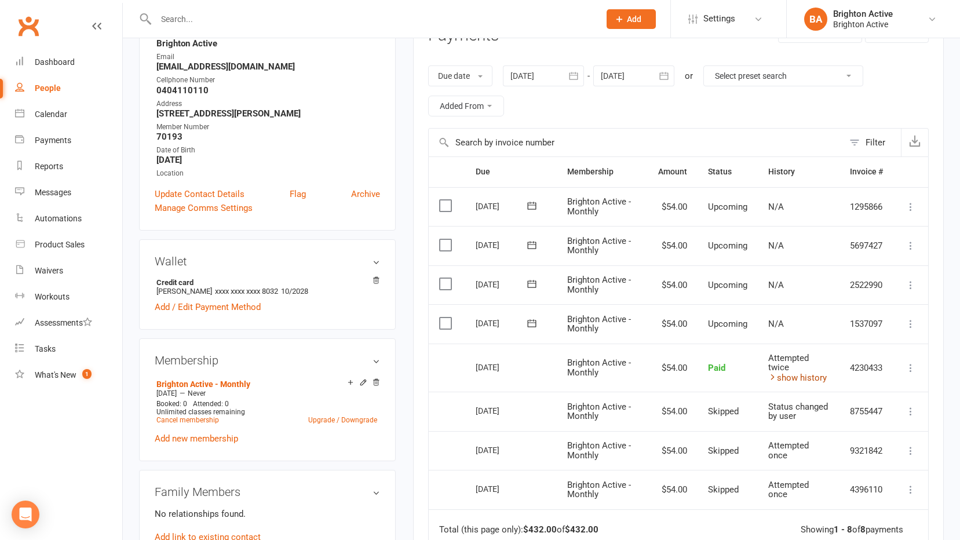
click at [811, 381] on link "show history" at bounding box center [797, 378] width 59 height 10
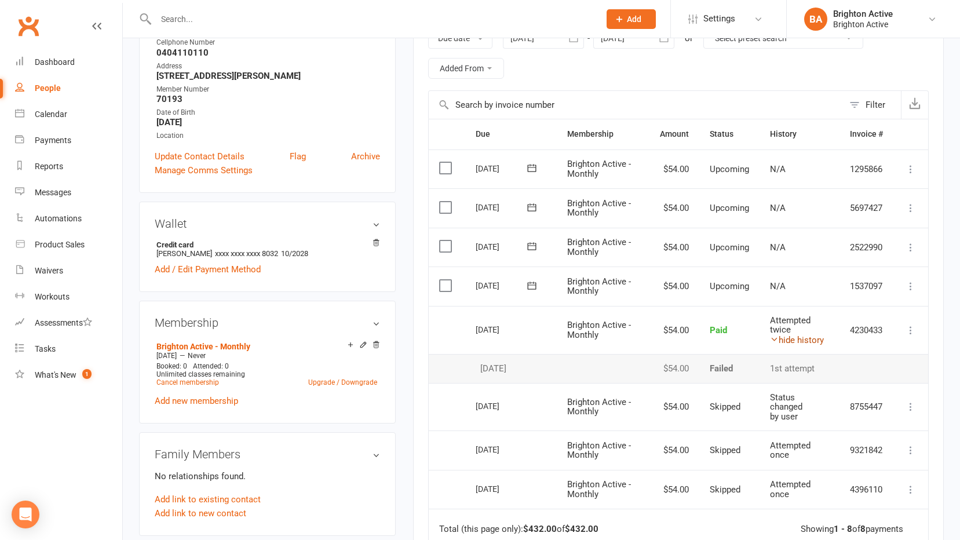
scroll to position [232, 0]
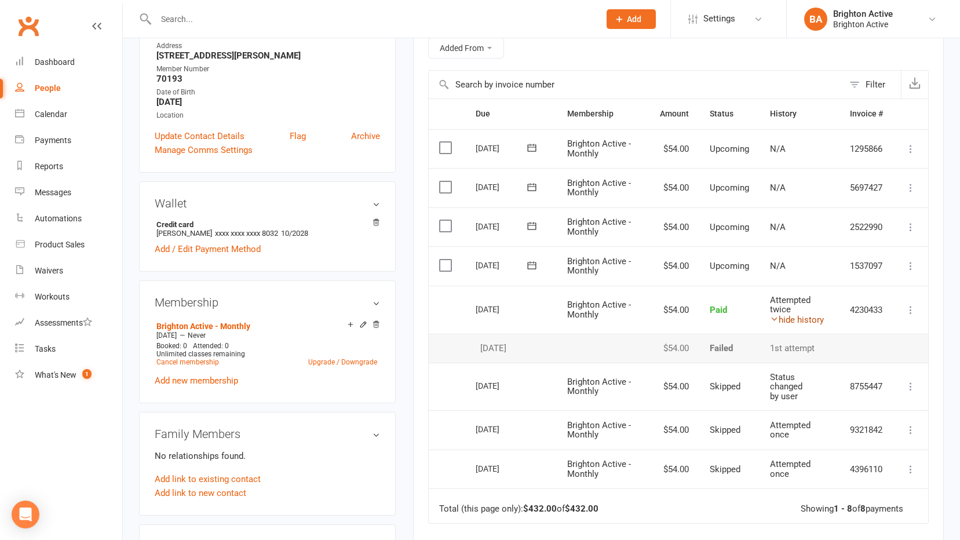
click at [785, 316] on link "hide history" at bounding box center [797, 320] width 54 height 10
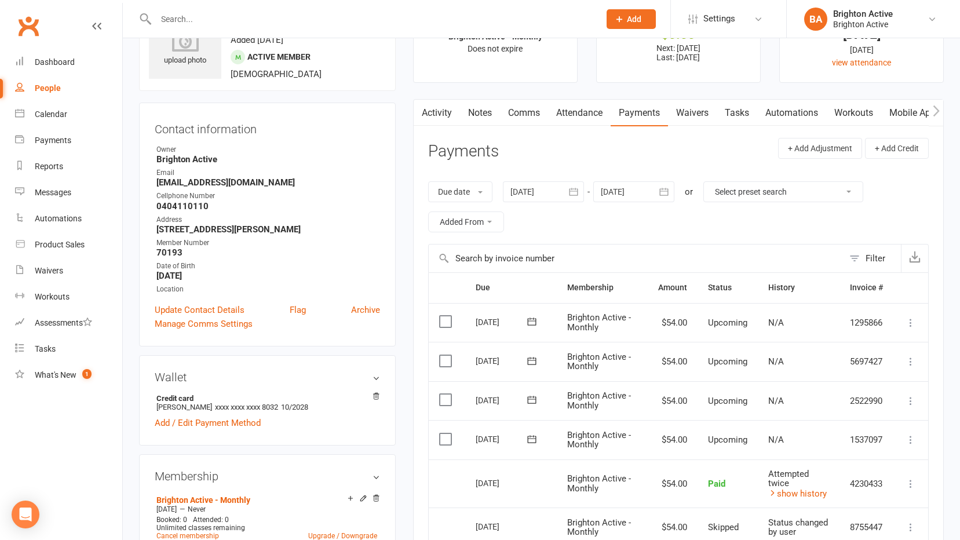
scroll to position [0, 0]
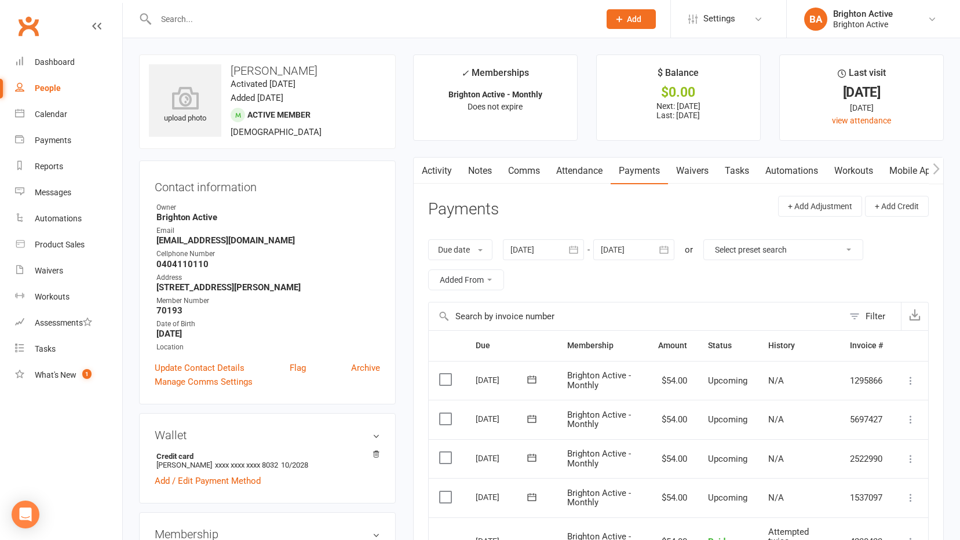
click at [46, 85] on div "People" at bounding box center [48, 87] width 26 height 9
select select "true"
select select "100"
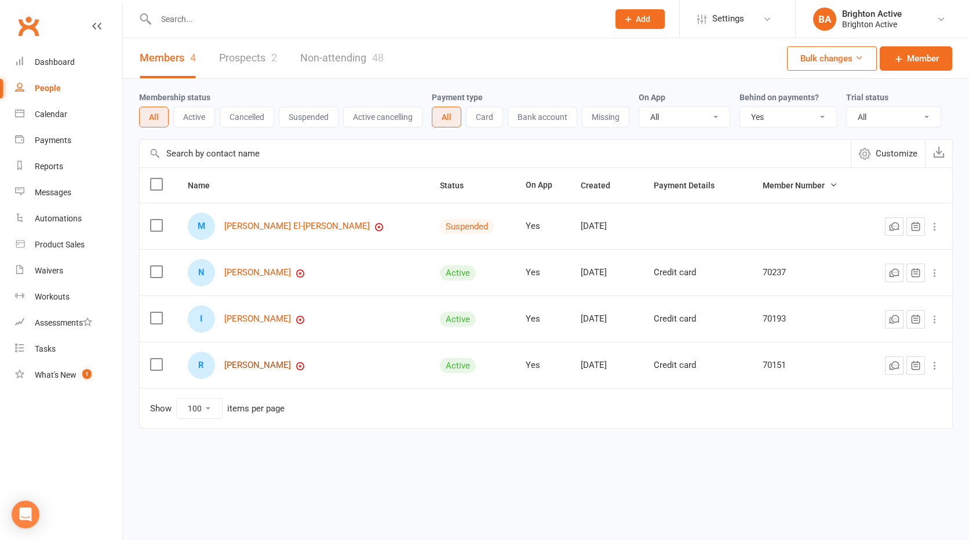
click at [258, 364] on link "[PERSON_NAME]" at bounding box center [257, 365] width 67 height 10
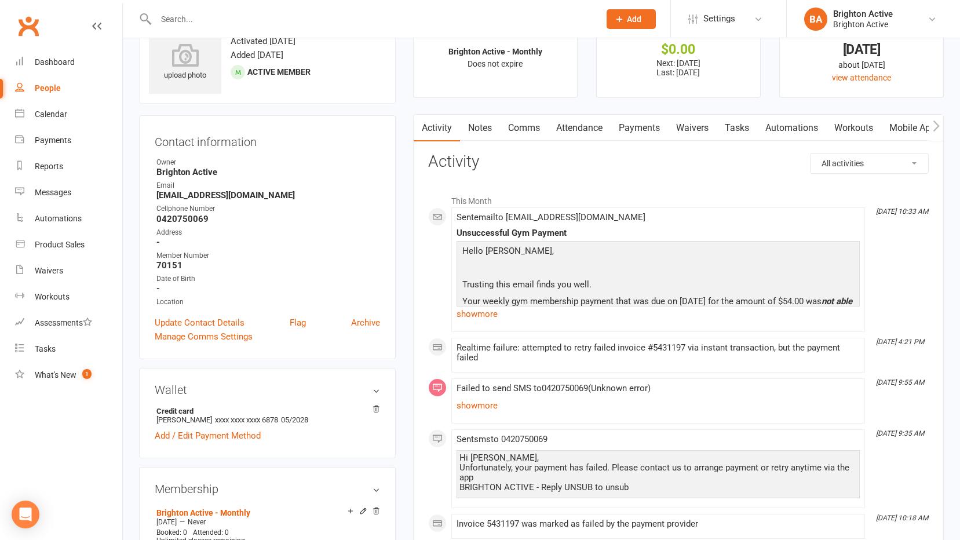
scroll to position [116, 0]
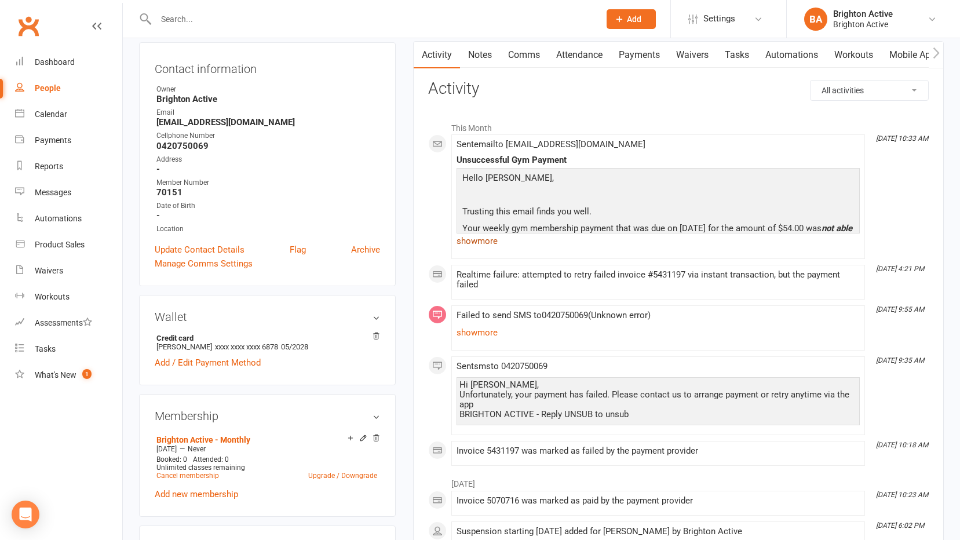
click at [478, 242] on link "show more" at bounding box center [658, 241] width 403 height 16
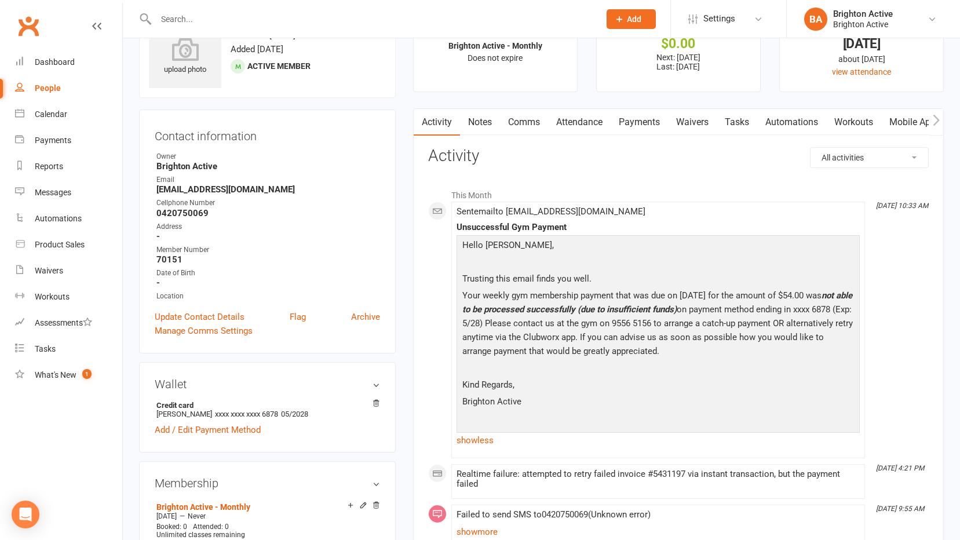
scroll to position [0, 0]
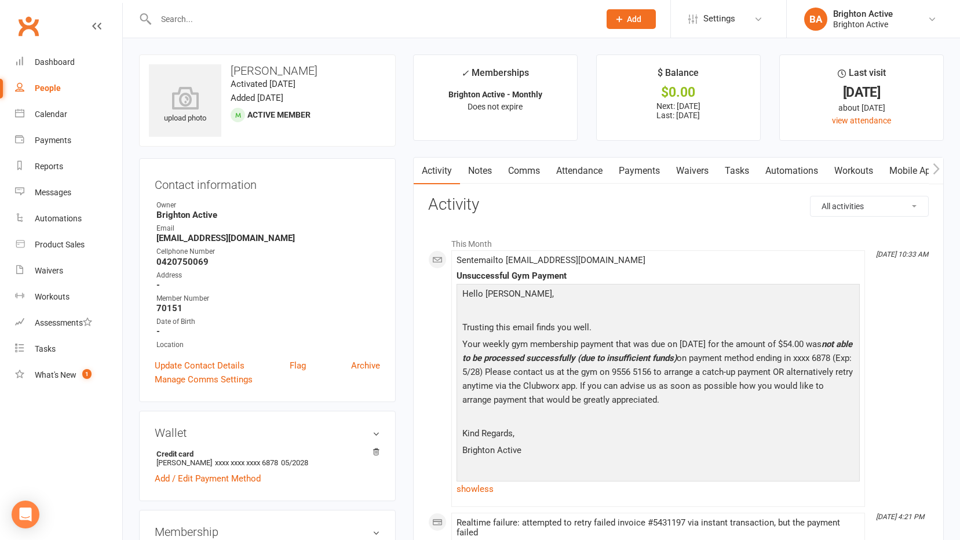
click at [638, 177] on link "Payments" at bounding box center [639, 171] width 57 height 27
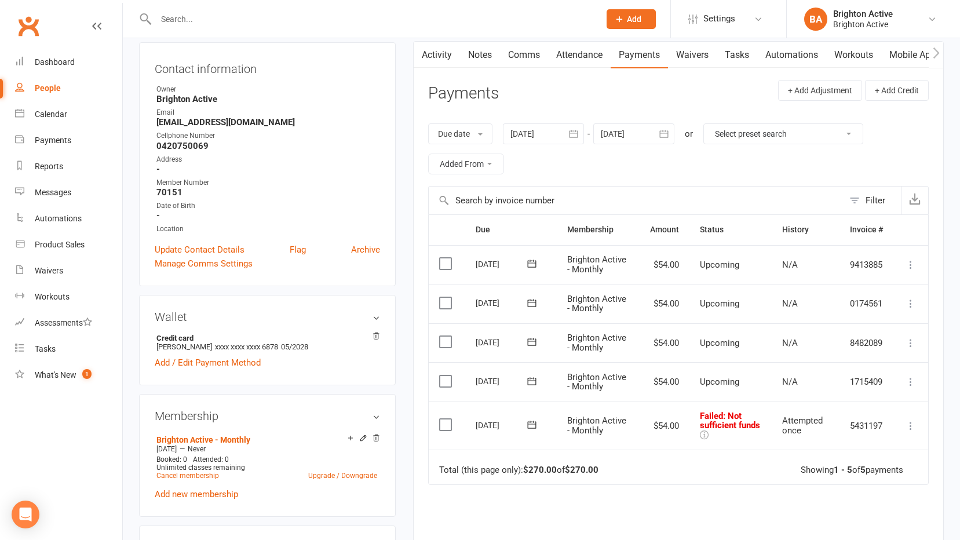
scroll to position [174, 0]
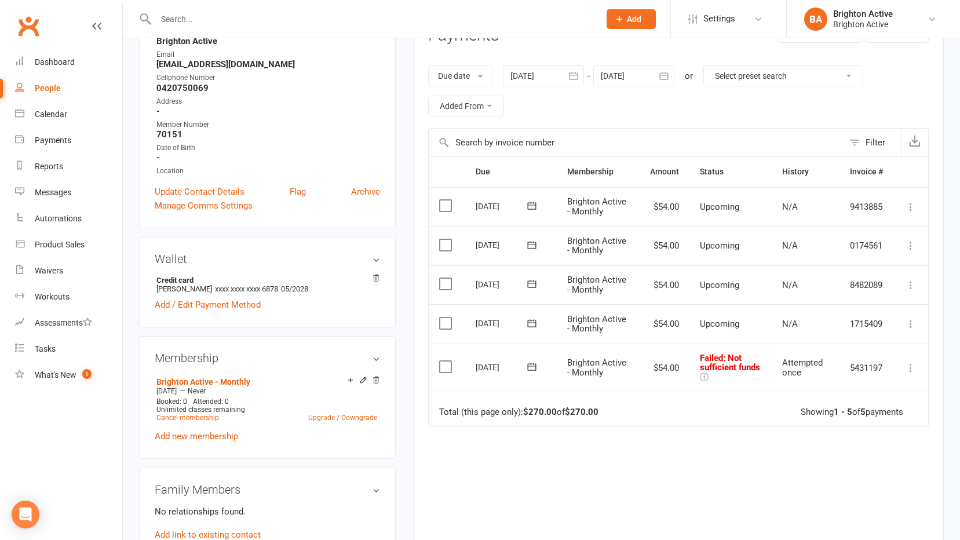
click at [918, 367] on td "Mark as Paid (Cash) Mark as Paid (POS) Mark as Paid (Other) Skip Retry now More…" at bounding box center [910, 368] width 35 height 49
click at [913, 370] on icon at bounding box center [911, 368] width 12 height 12
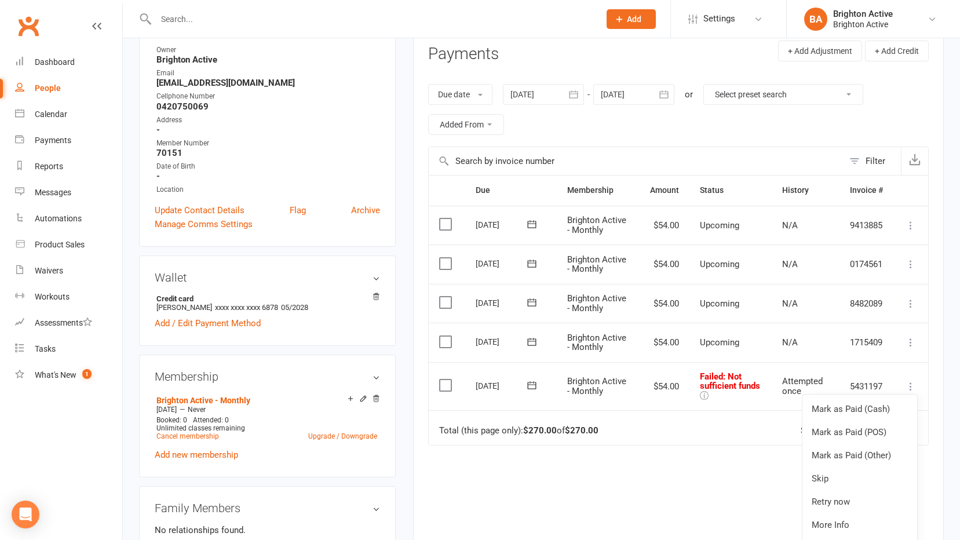
scroll to position [98, 0]
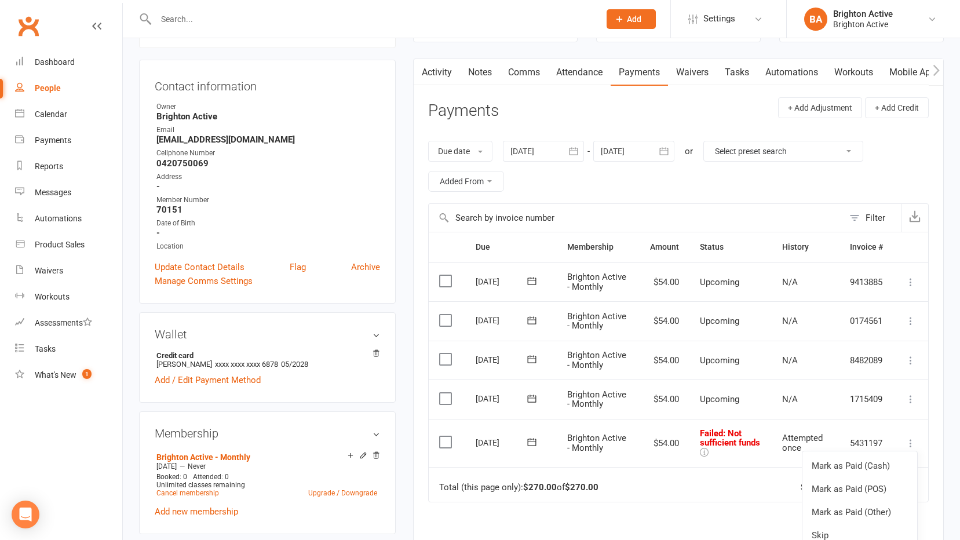
click at [904, 163] on div "Due date Due date Date paid Date failed Date settled [DATE] [DATE] Sun Mon Tue …" at bounding box center [678, 166] width 501 height 74
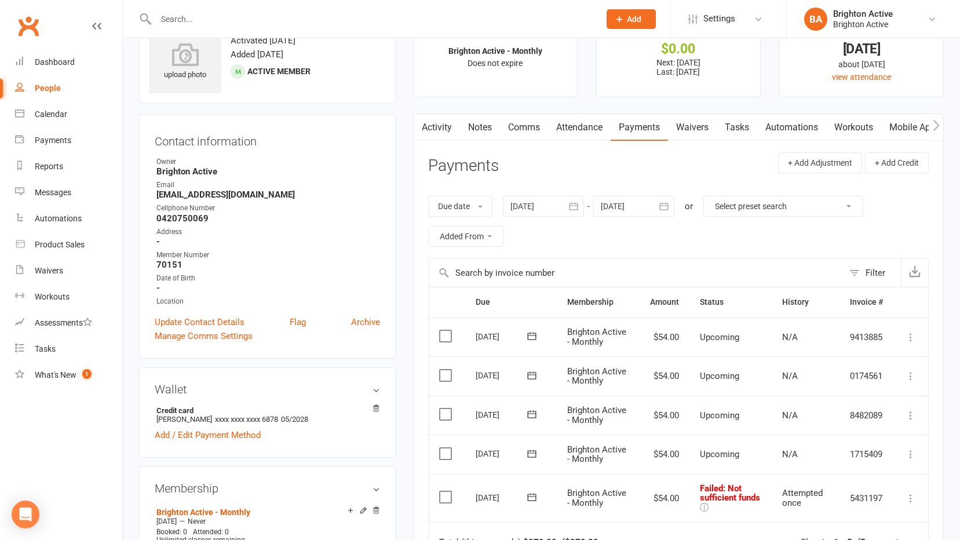
scroll to position [116, 0]
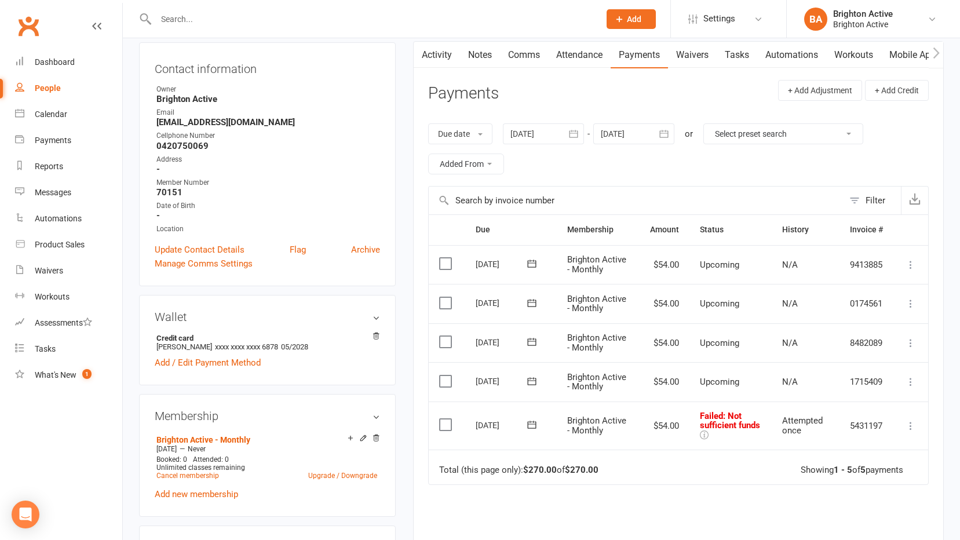
click at [908, 423] on icon at bounding box center [911, 426] width 12 height 12
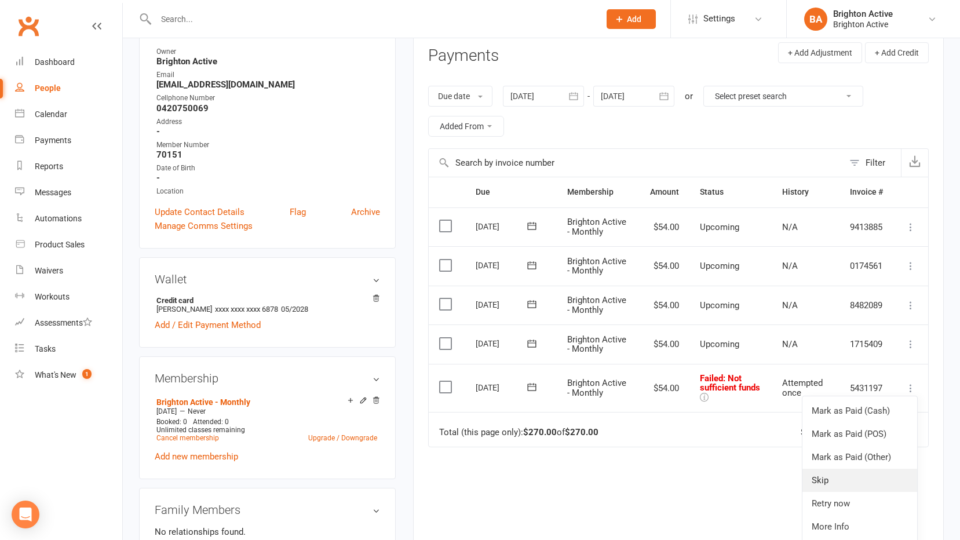
scroll to position [174, 0]
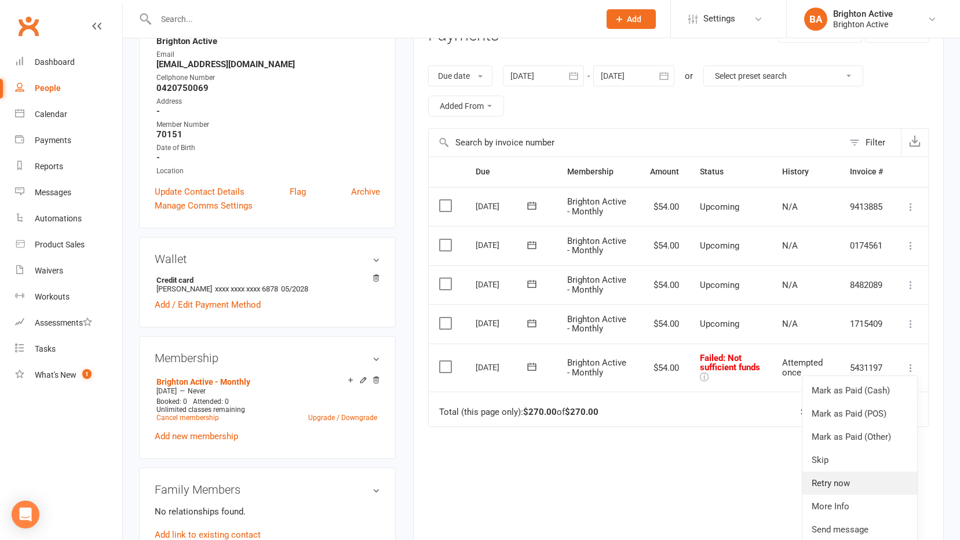
click at [847, 486] on link "Retry now" at bounding box center [859, 483] width 115 height 23
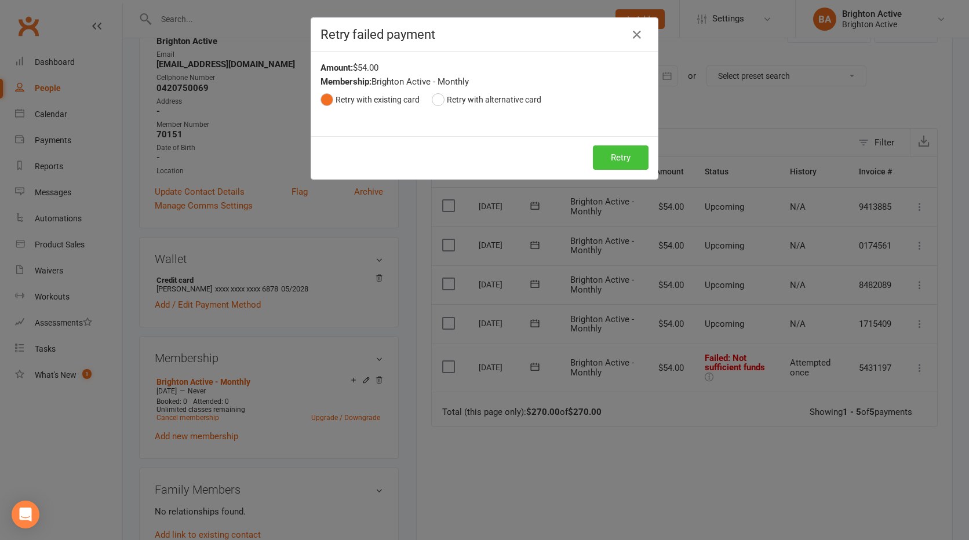
click at [611, 152] on button "Retry" at bounding box center [621, 157] width 56 height 24
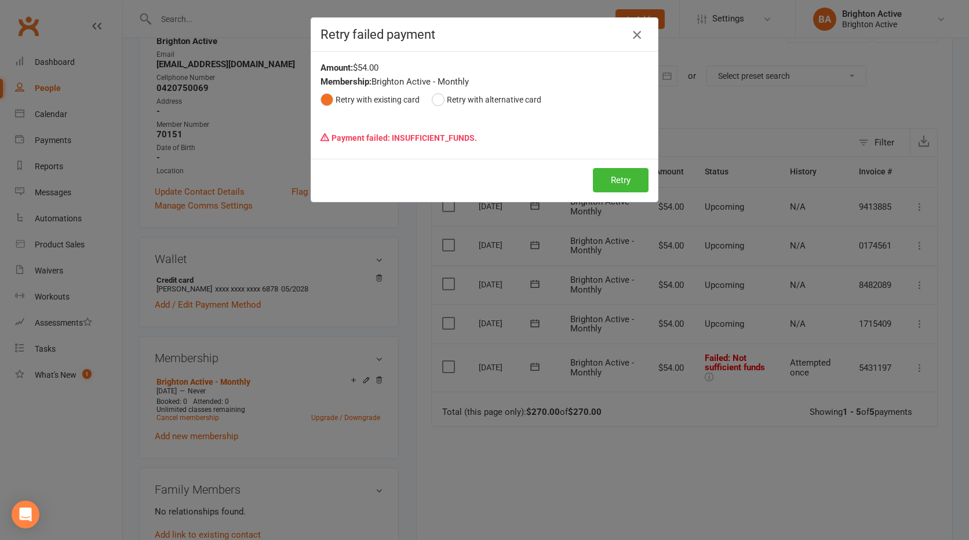
click at [633, 33] on icon "button" at bounding box center [637, 35] width 14 height 14
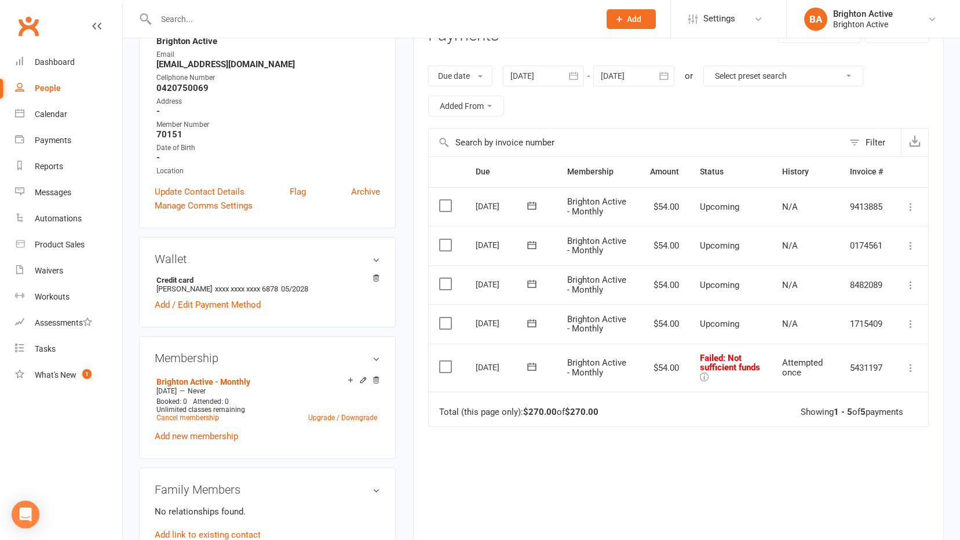
click at [705, 373] on icon at bounding box center [704, 377] width 9 height 9
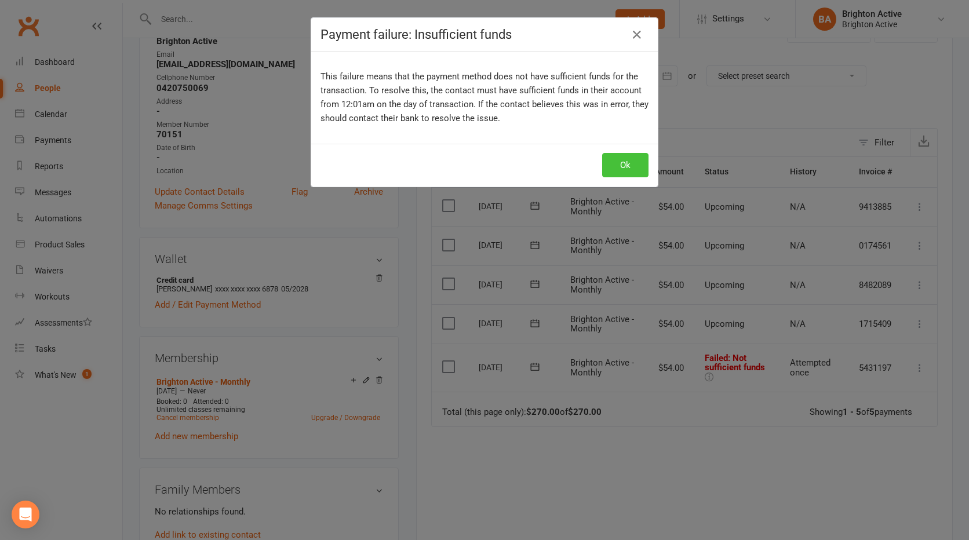
click at [634, 170] on button "Ok" at bounding box center [625, 165] width 46 height 24
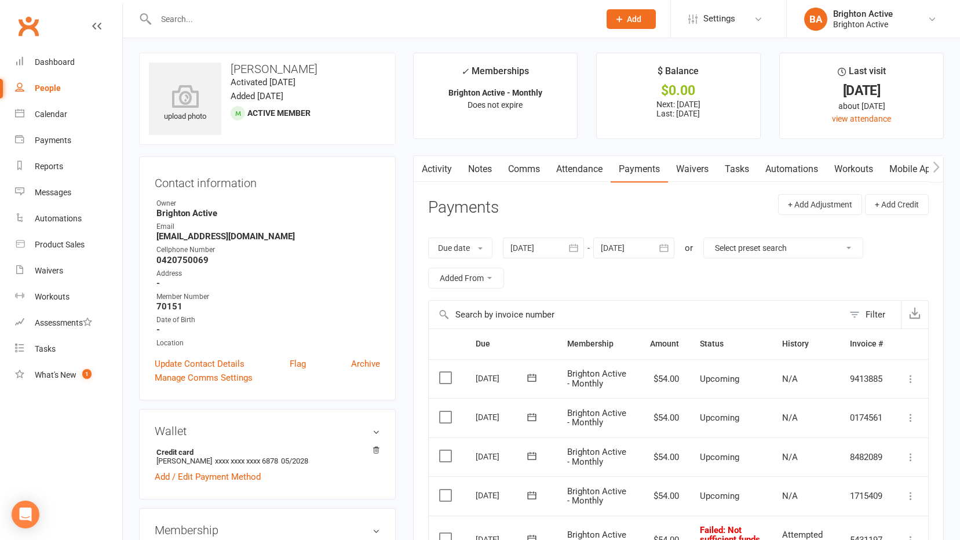
scroll to position [0, 0]
click at [38, 95] on link "People" at bounding box center [68, 88] width 107 height 26
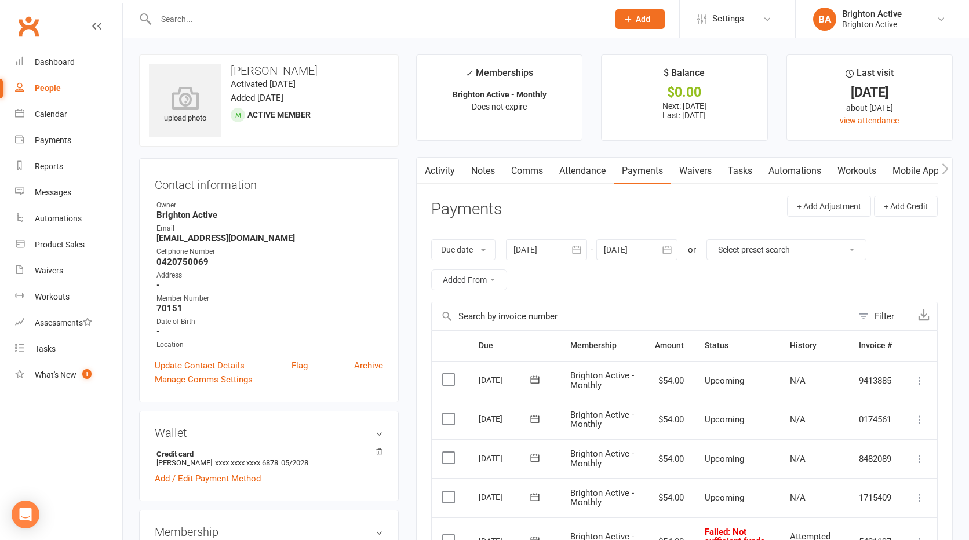
select select "true"
select select "100"
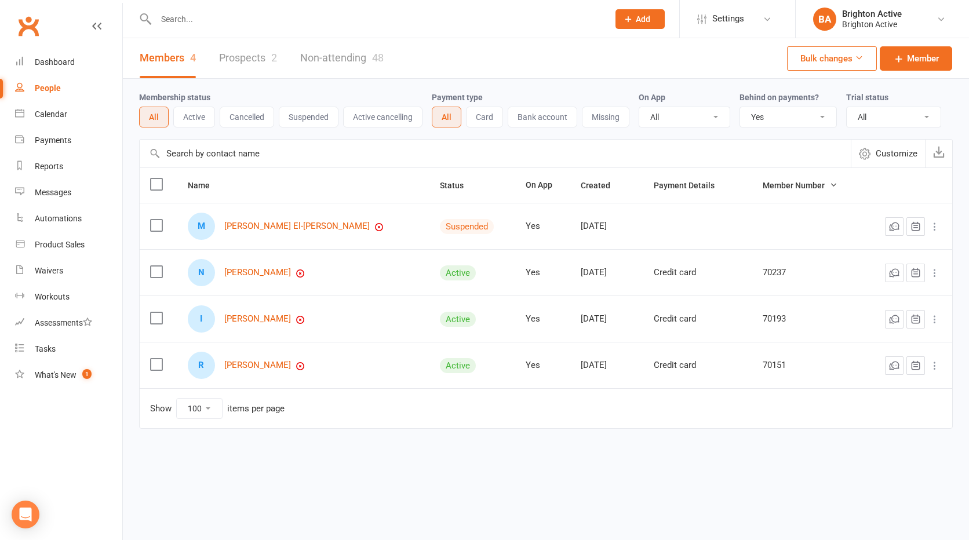
click at [742, 117] on select "All No Yes" at bounding box center [788, 117] width 96 height 20
click at [741, 108] on select "All No Yes" at bounding box center [788, 117] width 96 height 20
click at [283, 270] on link "[PERSON_NAME]" at bounding box center [257, 273] width 67 height 10
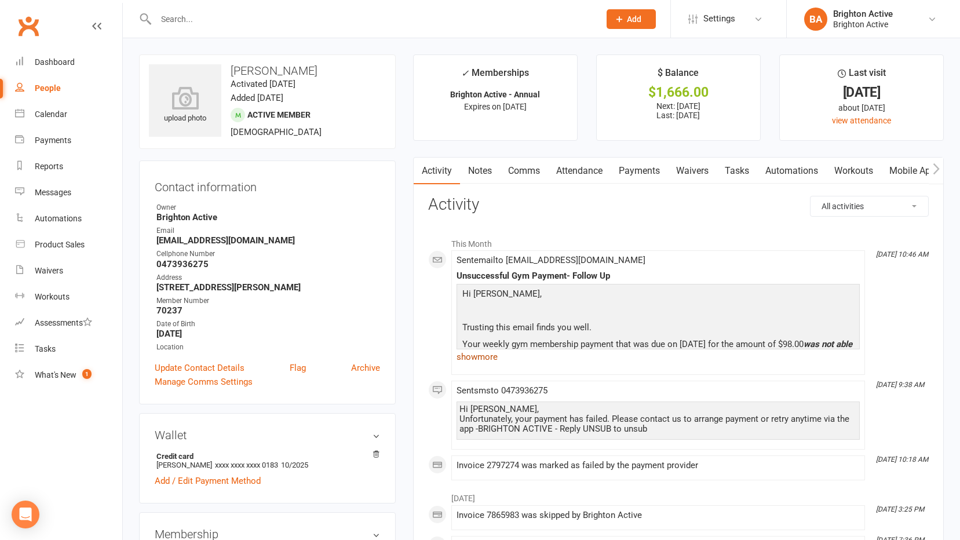
click at [486, 356] on link "show more" at bounding box center [658, 357] width 403 height 16
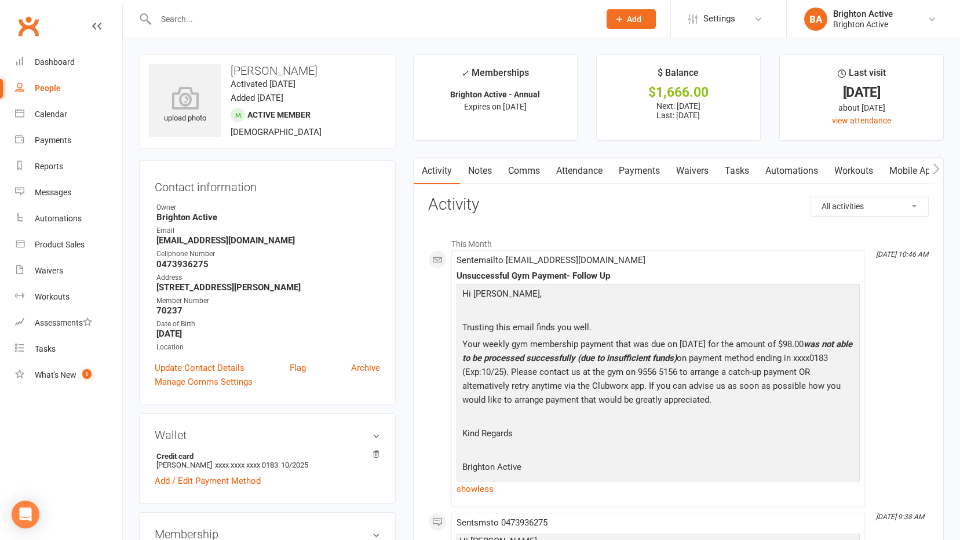
click at [655, 167] on link "Payments" at bounding box center [639, 171] width 57 height 27
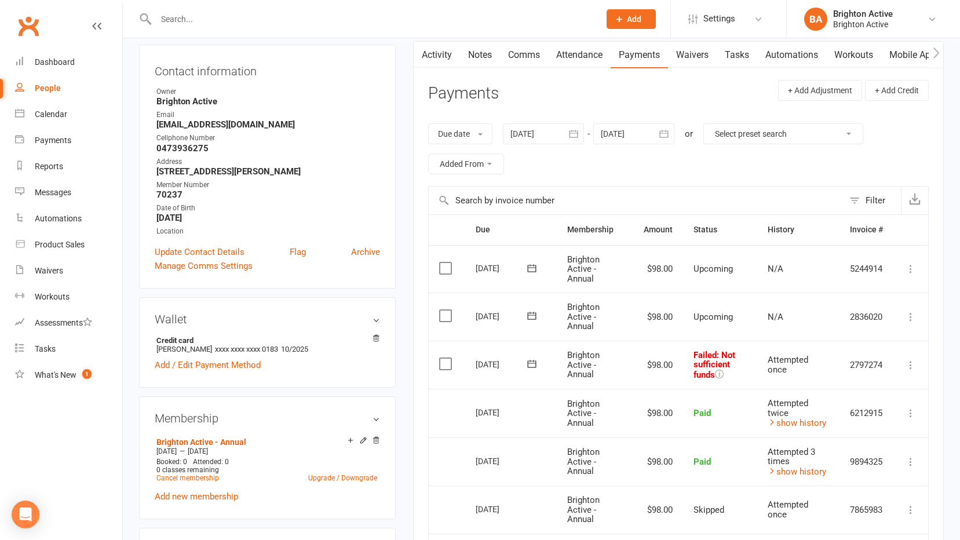
scroll to position [174, 0]
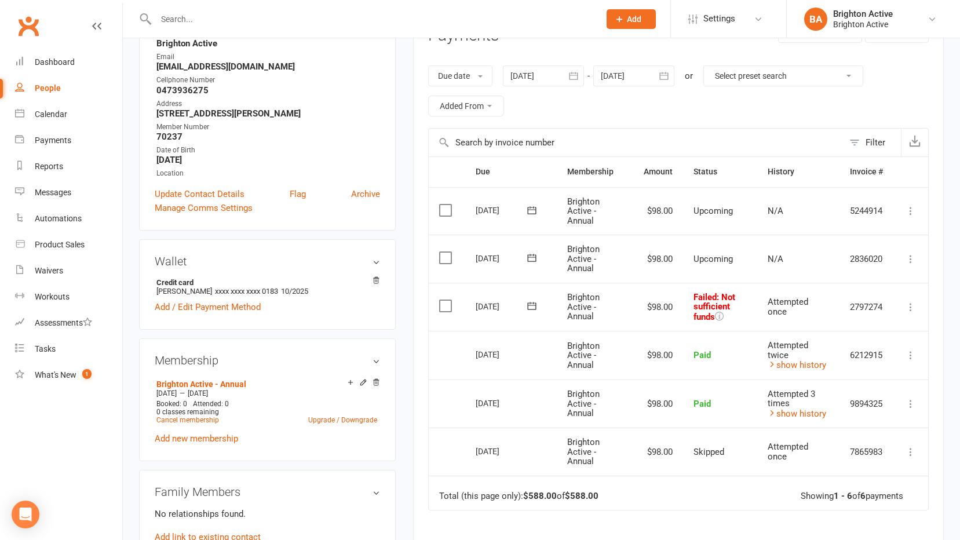
click at [914, 309] on icon at bounding box center [911, 307] width 12 height 12
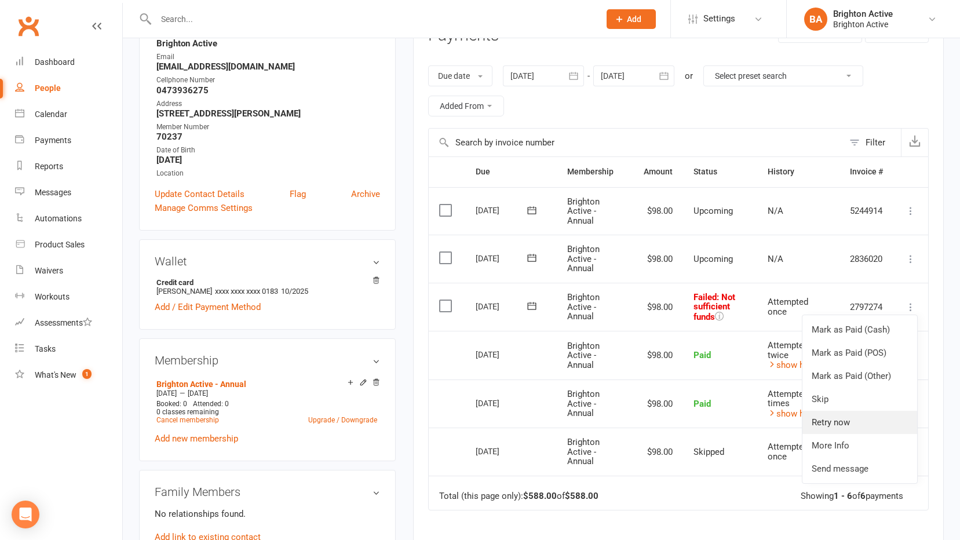
click at [842, 424] on link "Retry now" at bounding box center [859, 422] width 115 height 23
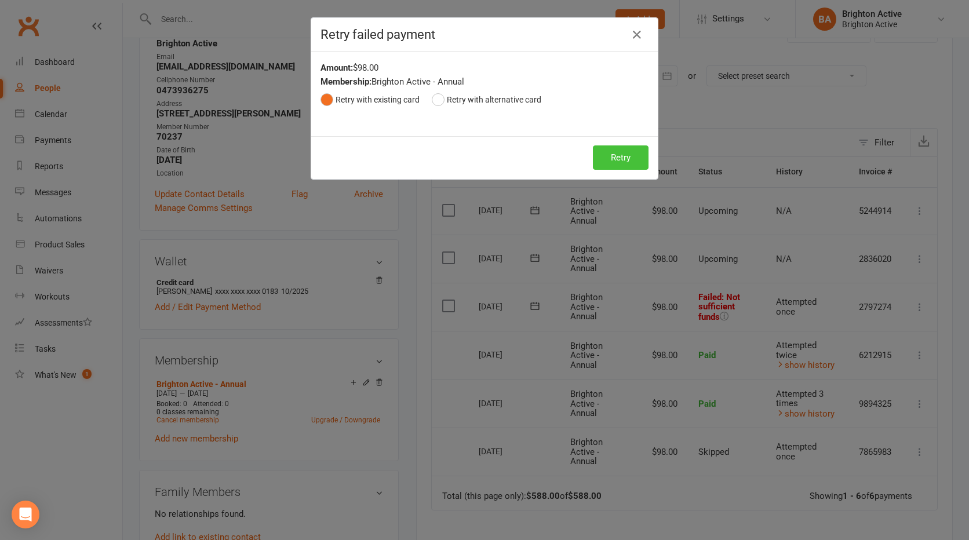
click at [607, 154] on button "Retry" at bounding box center [621, 157] width 56 height 24
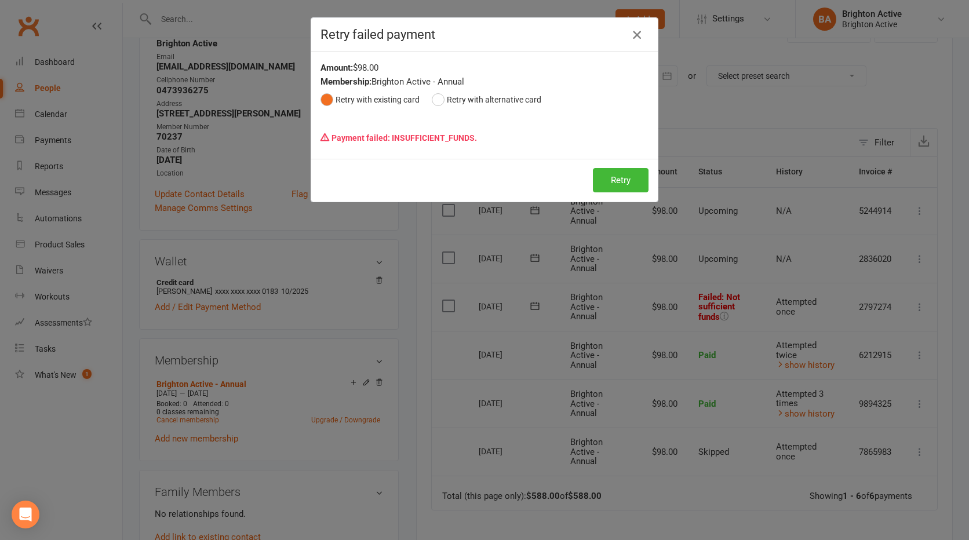
click at [634, 32] on icon "button" at bounding box center [637, 35] width 14 height 14
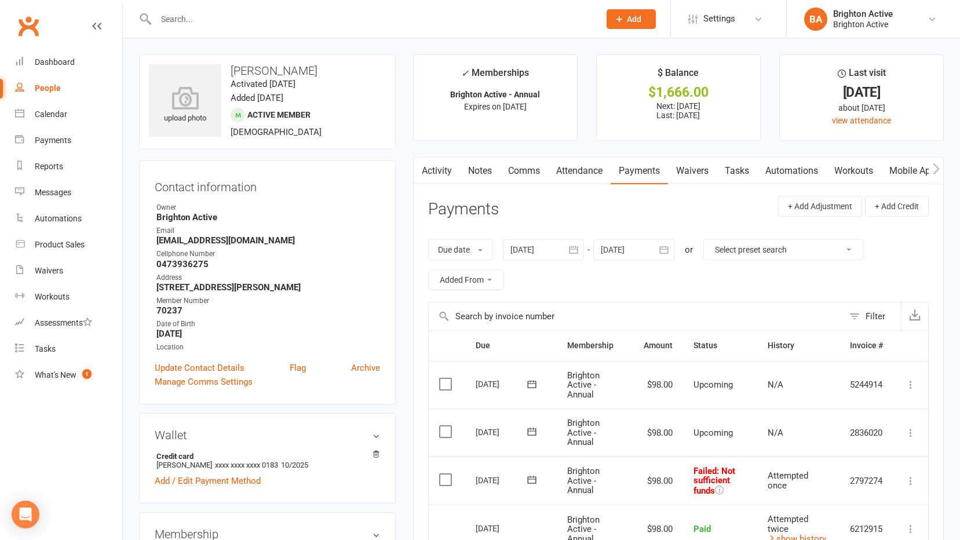
scroll to position [116, 0]
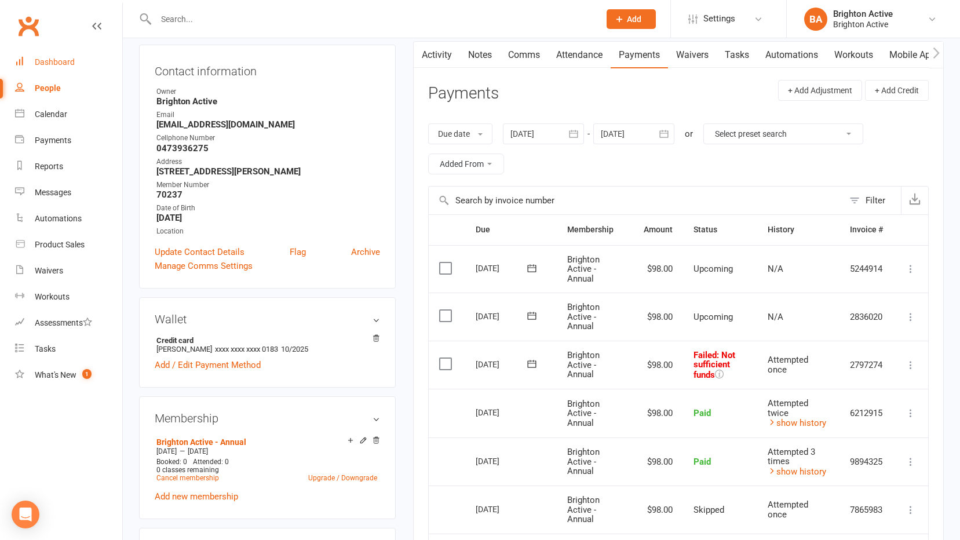
drag, startPoint x: 54, startPoint y: 57, endPoint x: 95, endPoint y: 62, distance: 41.5
click at [54, 57] on link "Dashboard" at bounding box center [68, 62] width 107 height 26
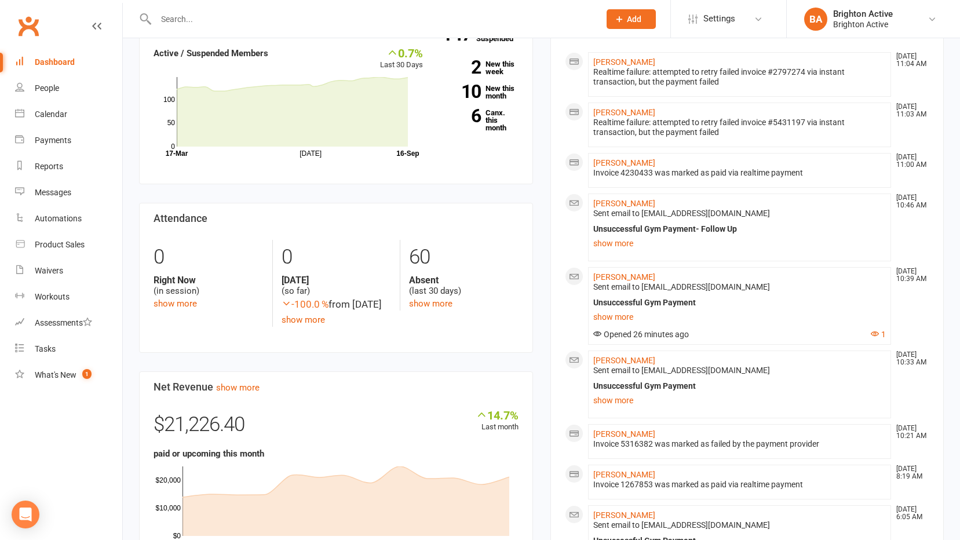
scroll to position [116, 0]
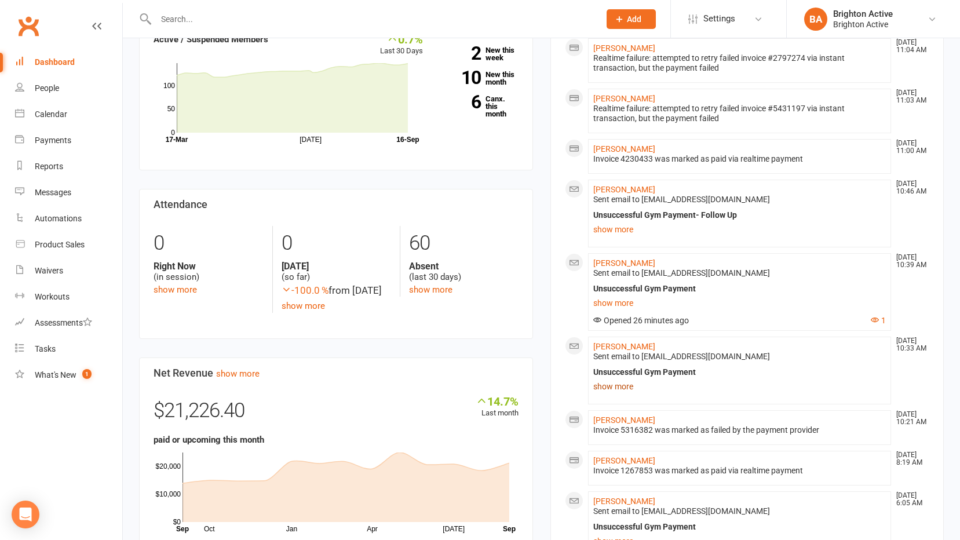
click at [618, 387] on link "show more" at bounding box center [739, 386] width 293 height 16
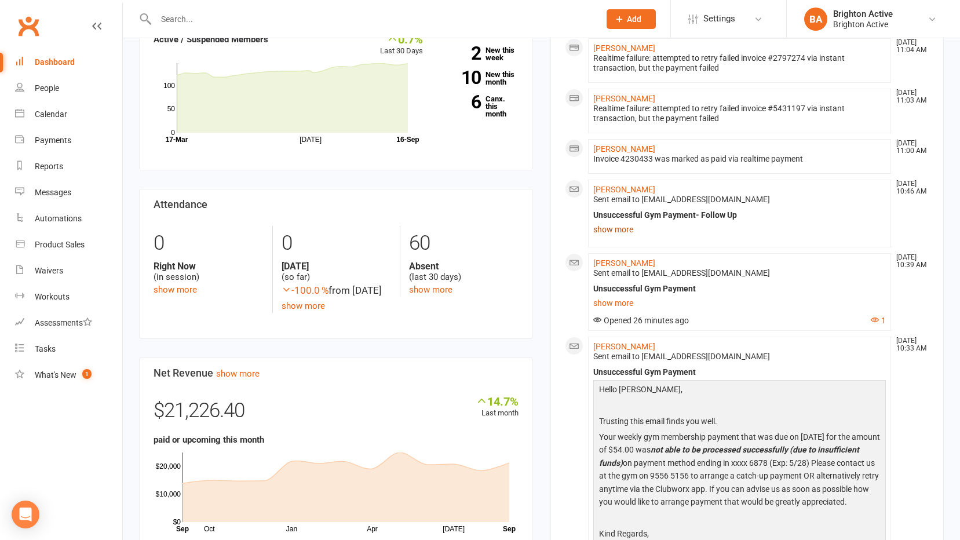
click at [614, 225] on link "show more" at bounding box center [739, 229] width 293 height 16
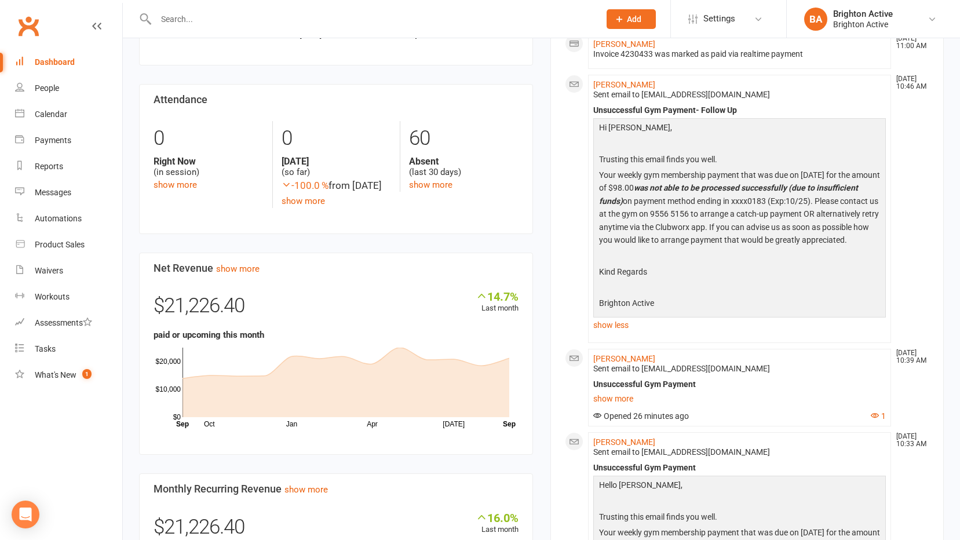
scroll to position [232, 0]
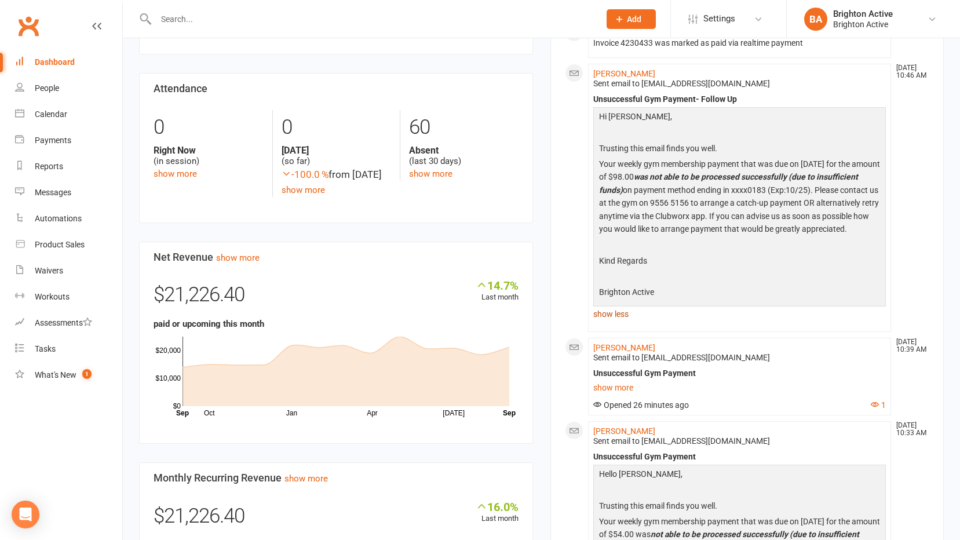
click at [618, 322] on link "show less" at bounding box center [739, 314] width 293 height 16
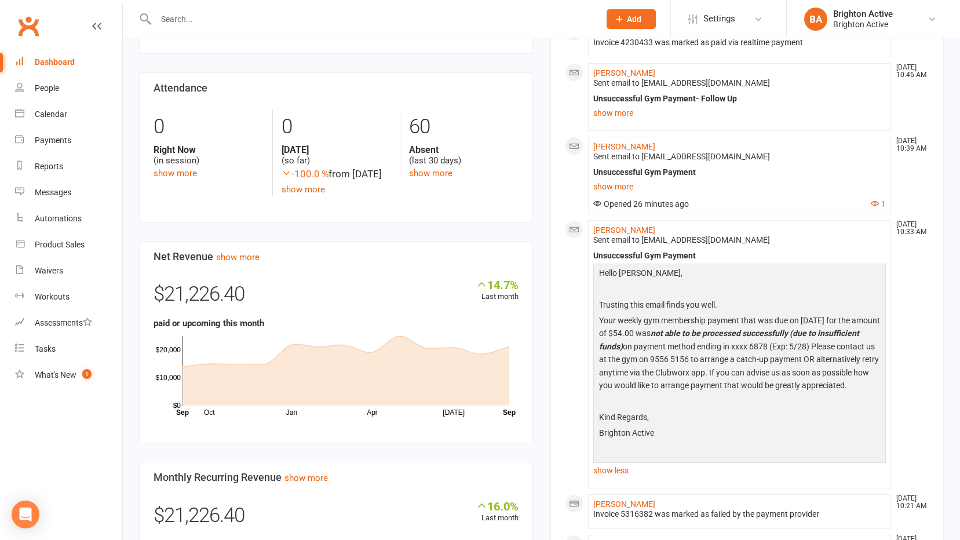
scroll to position [290, 0]
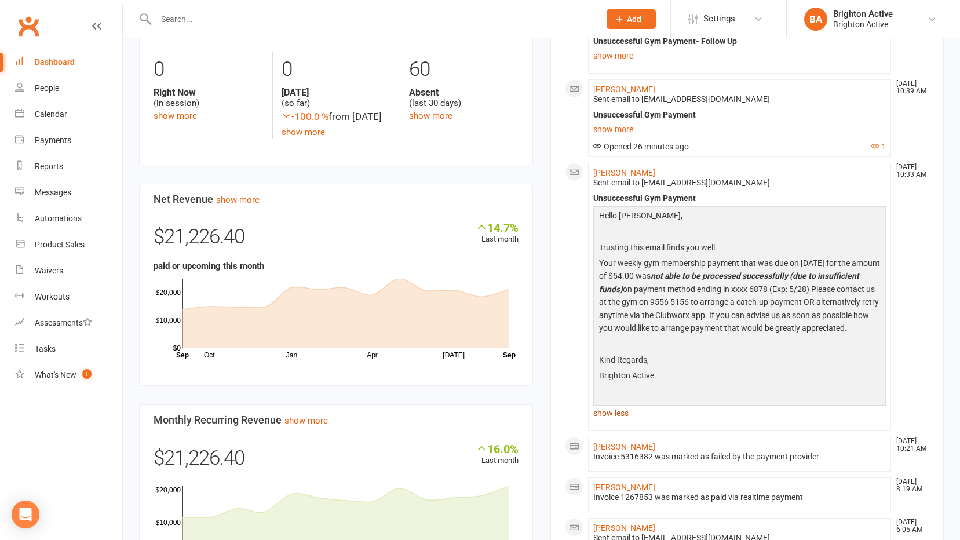
click at [617, 421] on link "show less" at bounding box center [739, 413] width 293 height 16
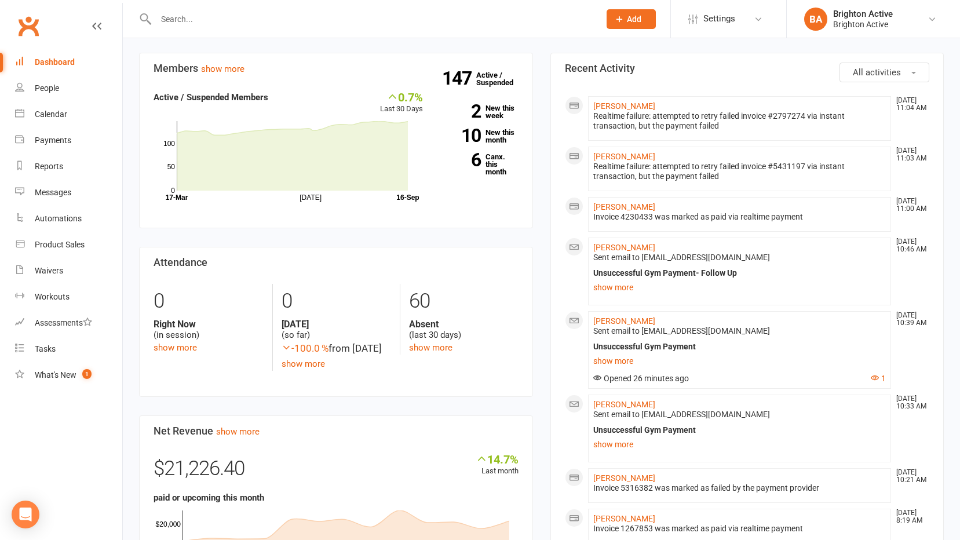
scroll to position [0, 0]
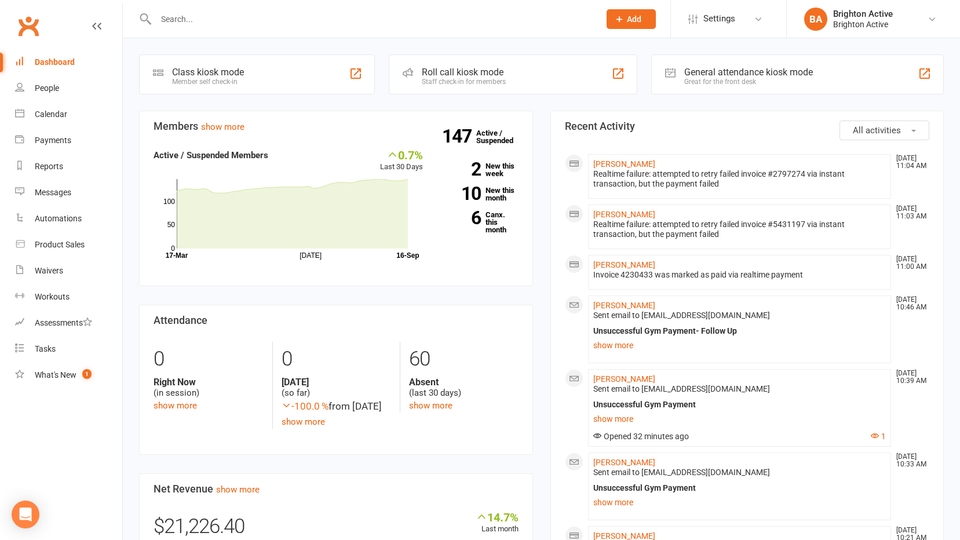
drag, startPoint x: 728, startPoint y: 70, endPoint x: 725, endPoint y: 60, distance: 10.8
click at [728, 68] on div "General attendance kiosk mode" at bounding box center [748, 72] width 129 height 11
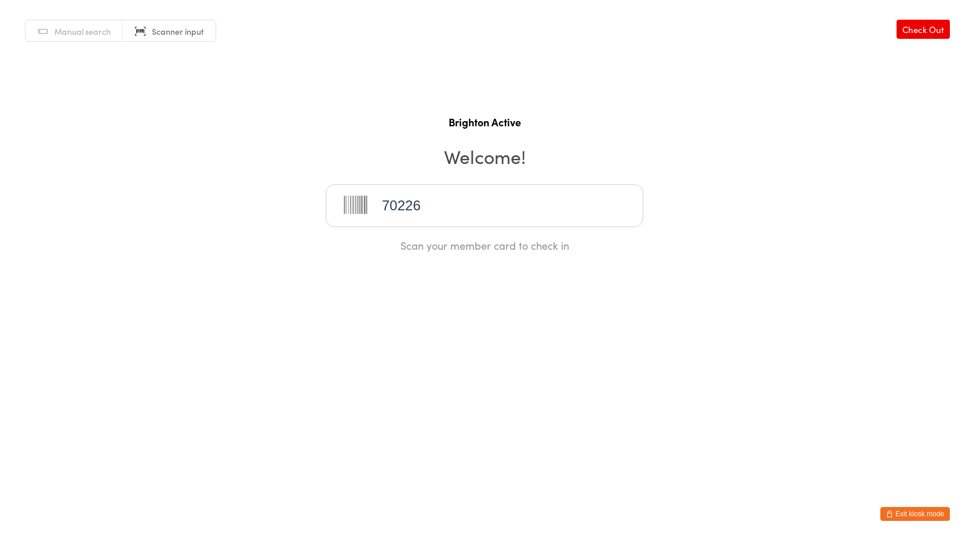
type input "70226"
